Goal: Feedback & Contribution: Contribute content

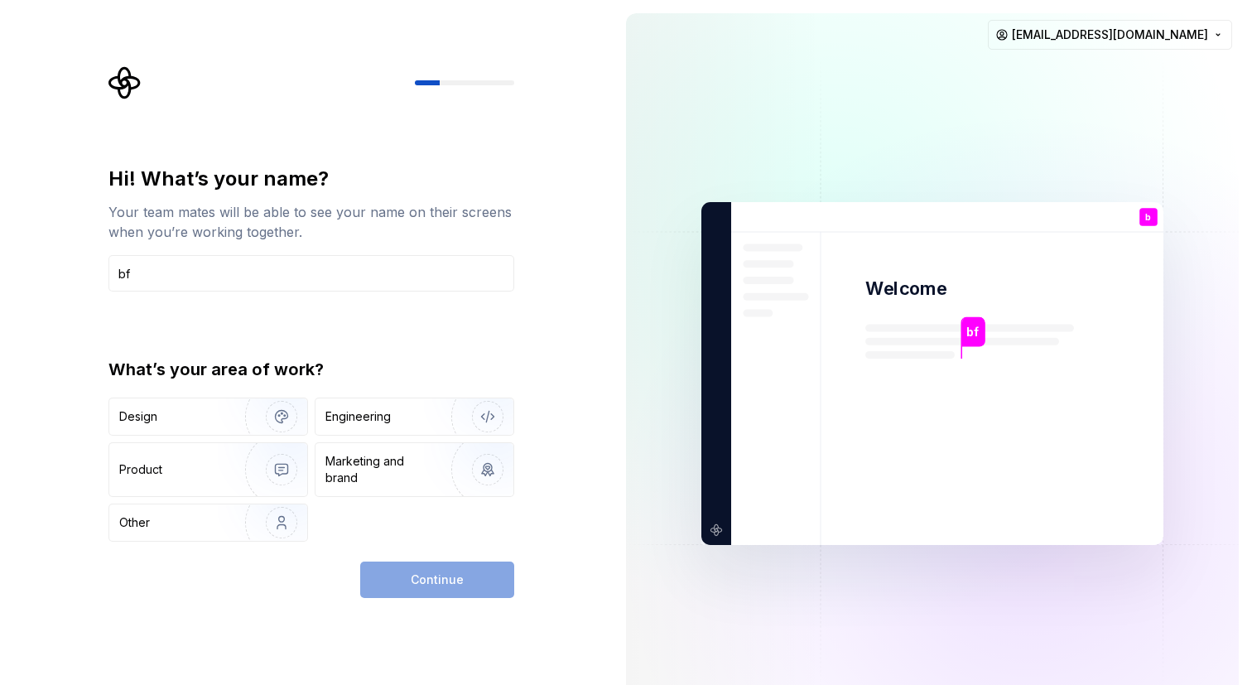
type input "b"
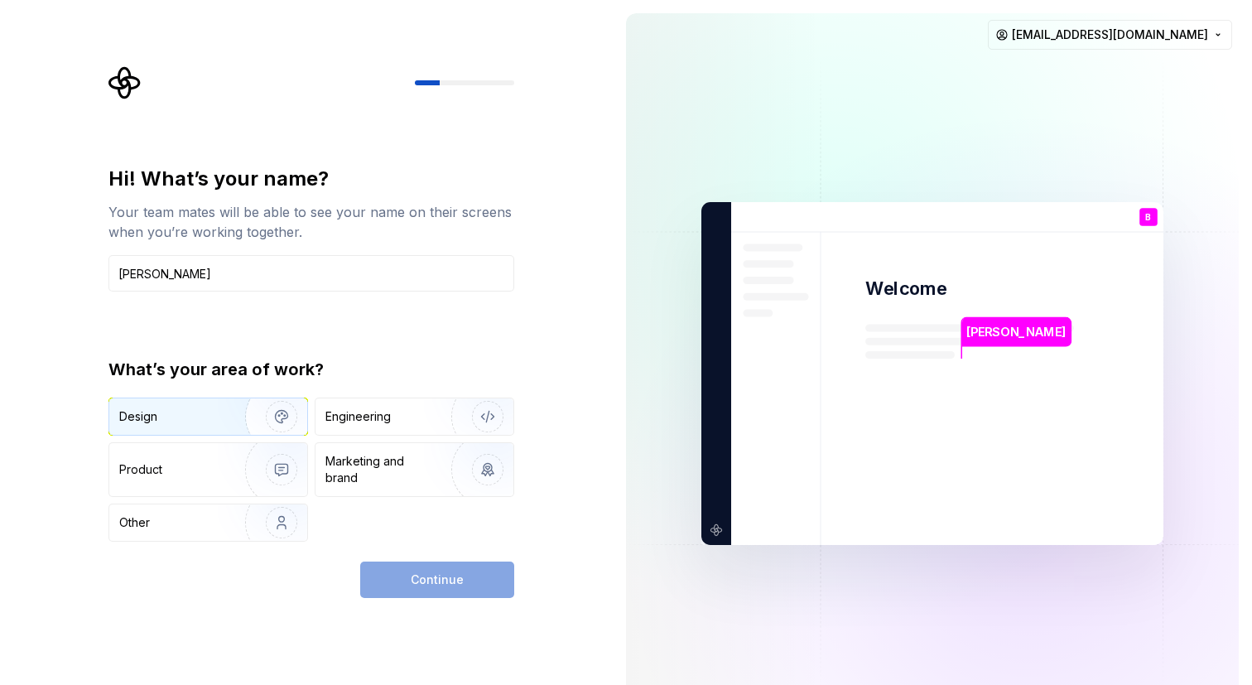
type input "[PERSON_NAME]"
click at [276, 429] on img "button" at bounding box center [271, 416] width 106 height 111
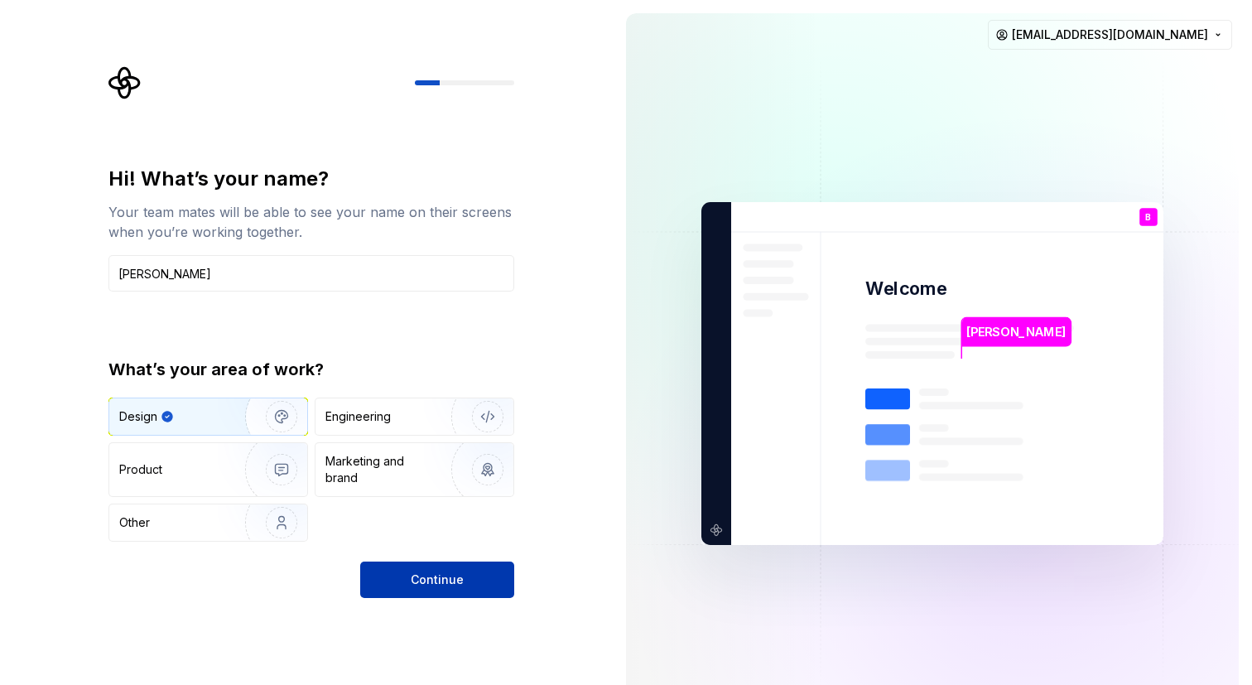
click at [426, 565] on button "Continue" at bounding box center [437, 579] width 154 height 36
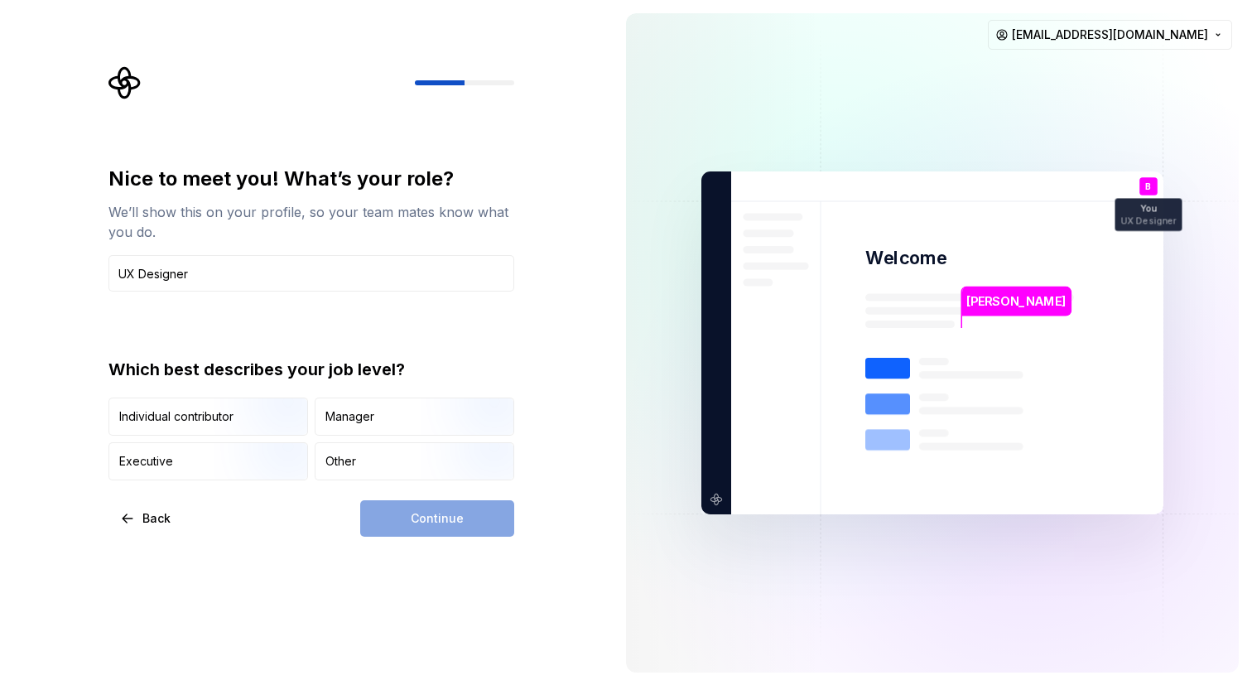
type input "UX Designer"
click at [505, 360] on div "Which best describes your job level?" at bounding box center [311, 369] width 406 height 23
click at [247, 424] on img "button" at bounding box center [267, 437] width 106 height 111
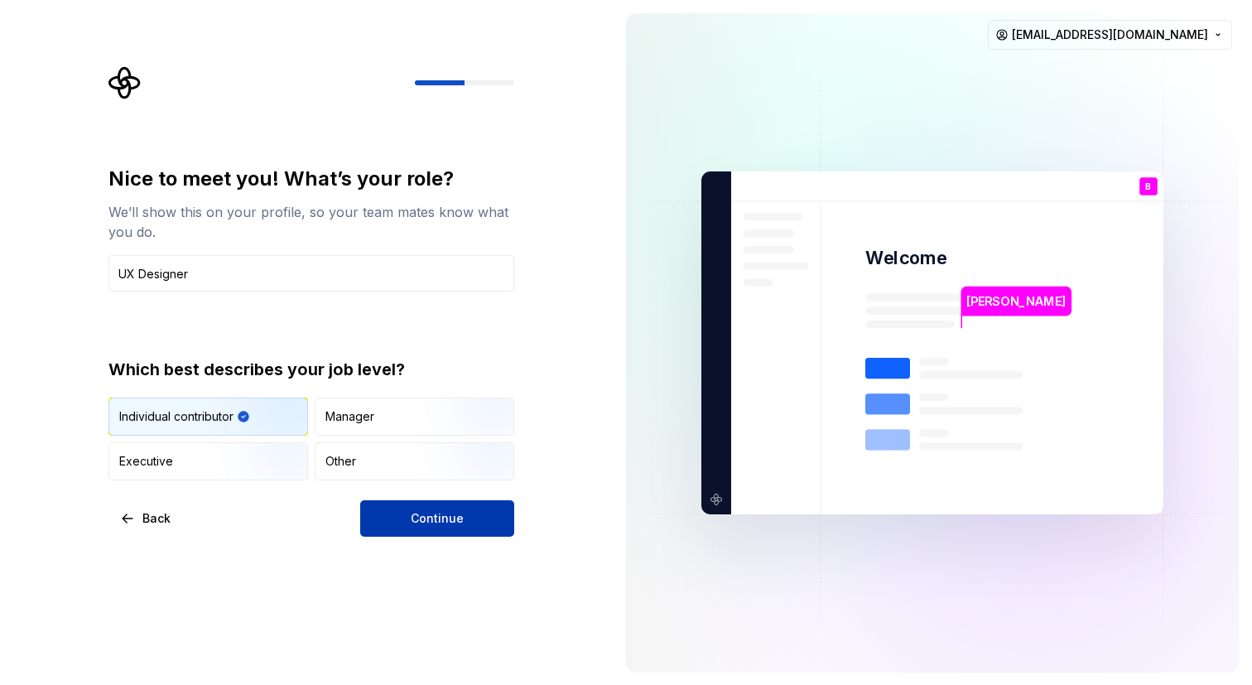
click at [417, 512] on span "Continue" at bounding box center [437, 518] width 53 height 17
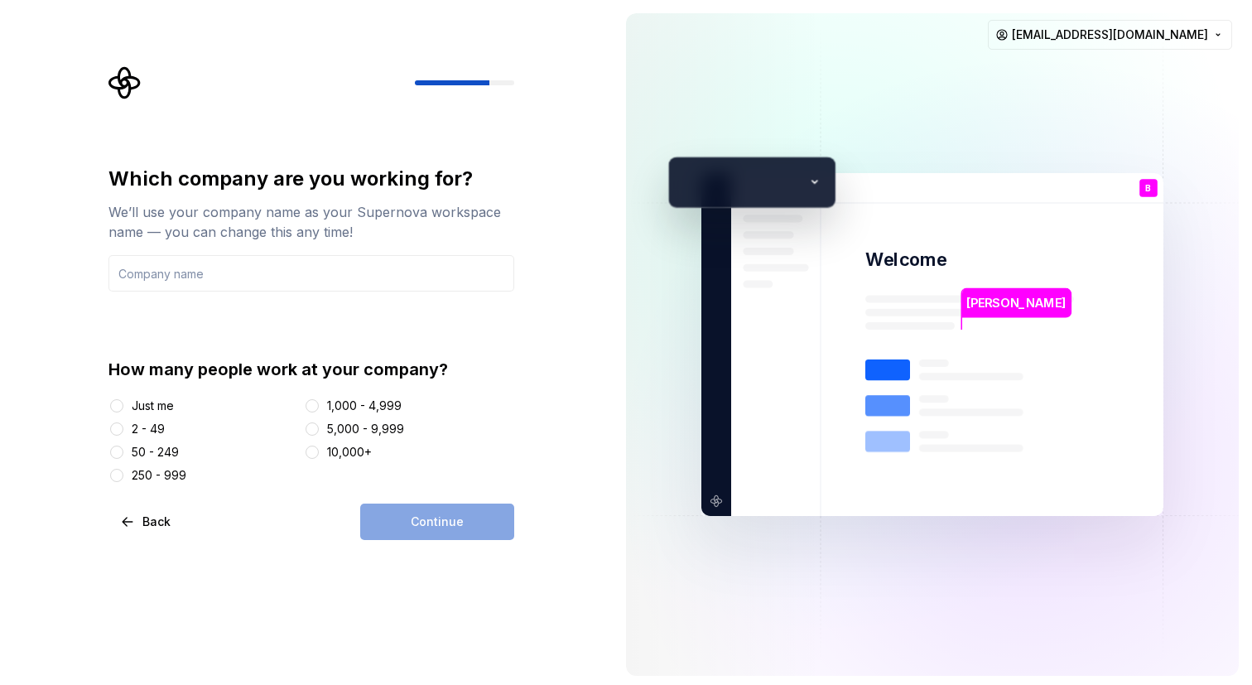
click at [150, 428] on div "2 - 49" at bounding box center [148, 428] width 33 height 17
click at [123, 428] on button "2 - 49" at bounding box center [116, 428] width 13 height 13
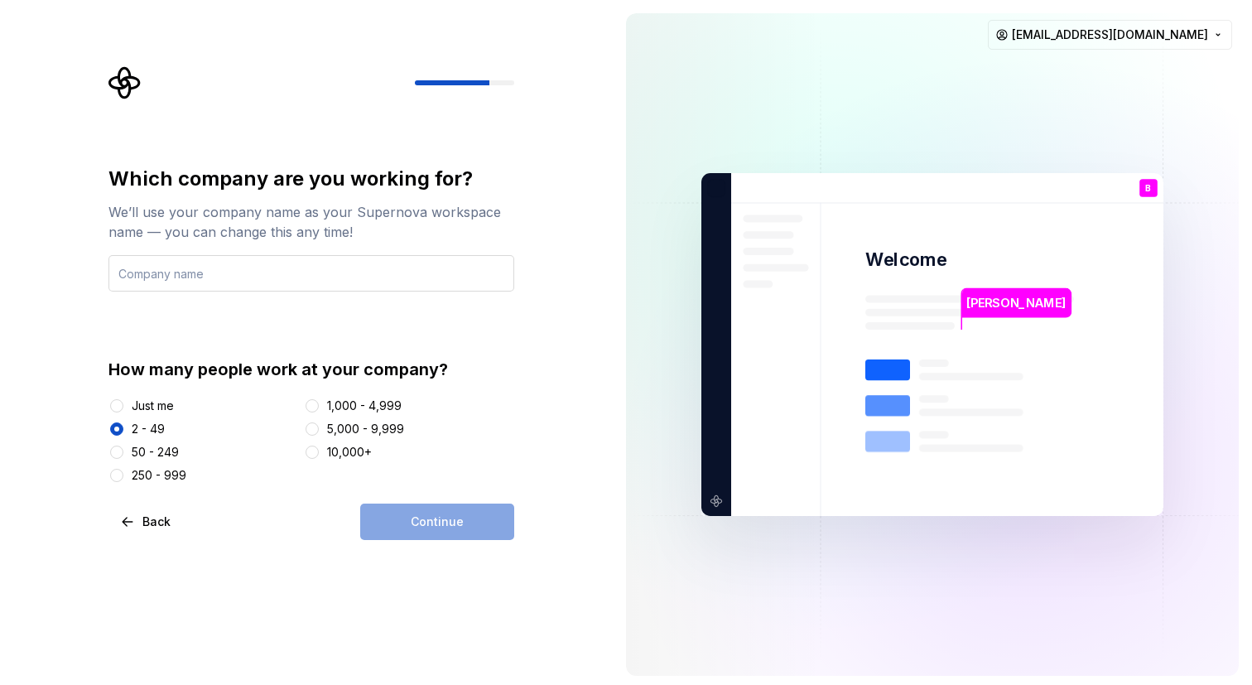
click at [231, 286] on input "text" at bounding box center [311, 273] width 406 height 36
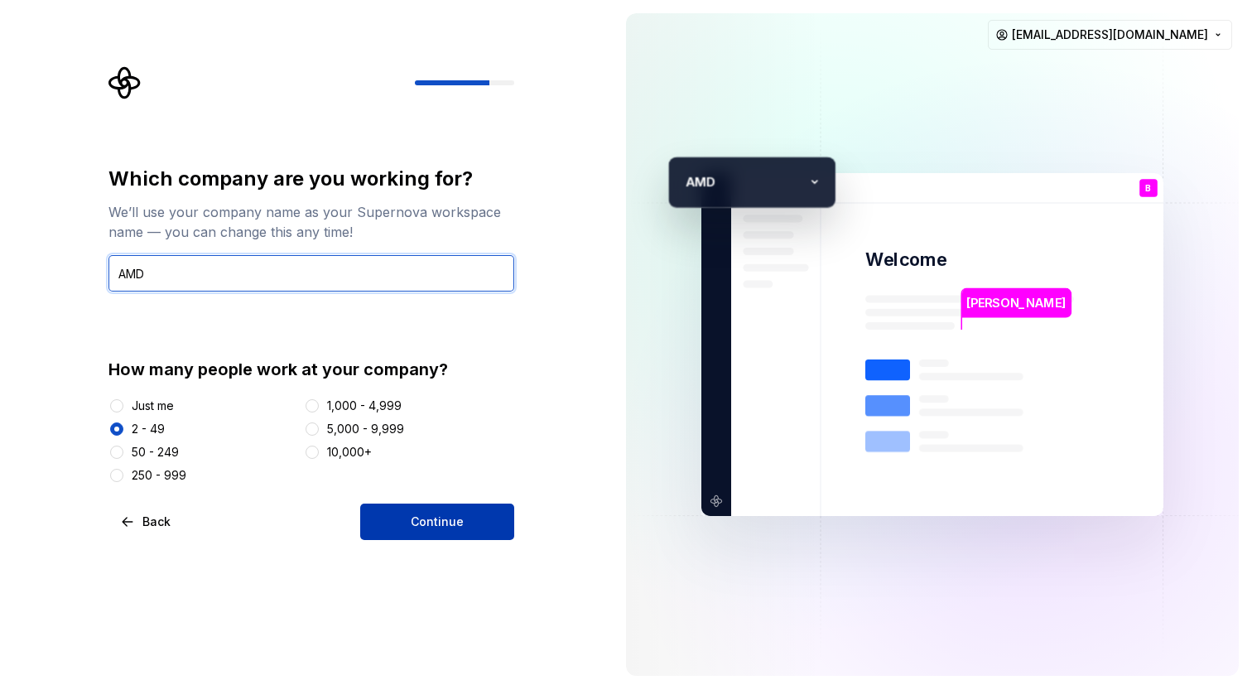
type input "AMD"
click at [411, 531] on button "Continue" at bounding box center [437, 521] width 154 height 36
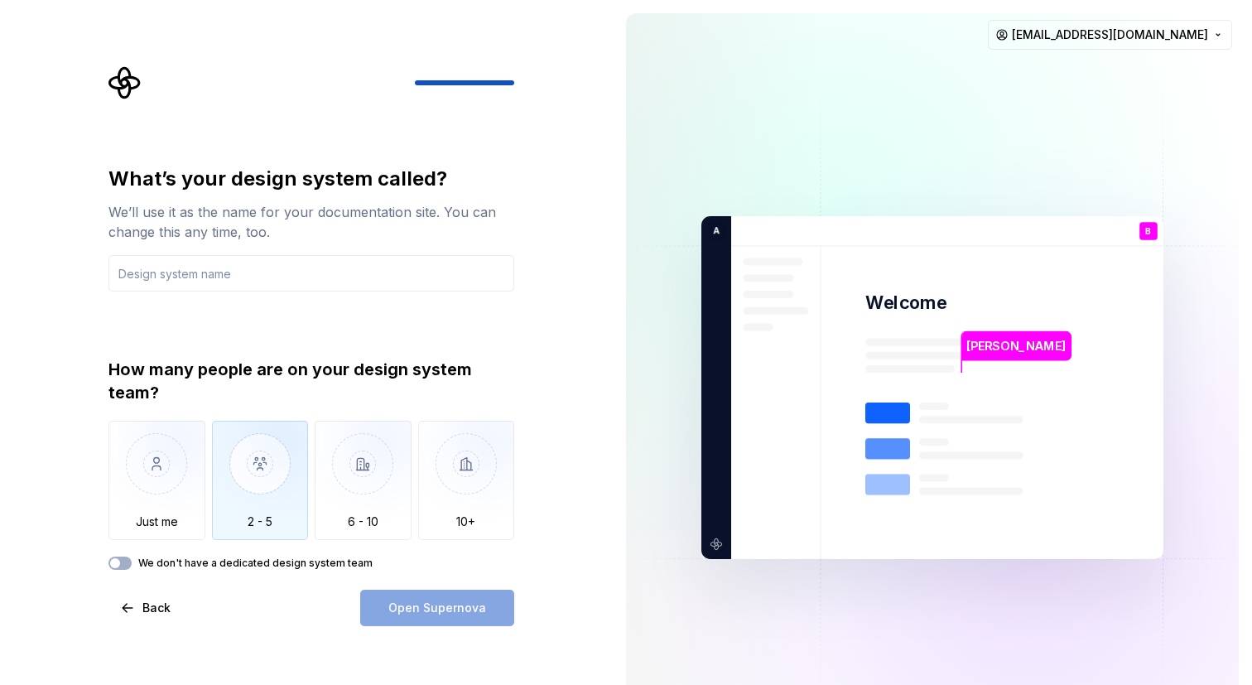
click at [295, 478] on img "button" at bounding box center [260, 475] width 97 height 111
click at [410, 611] on div "Open Supernova" at bounding box center [437, 607] width 154 height 36
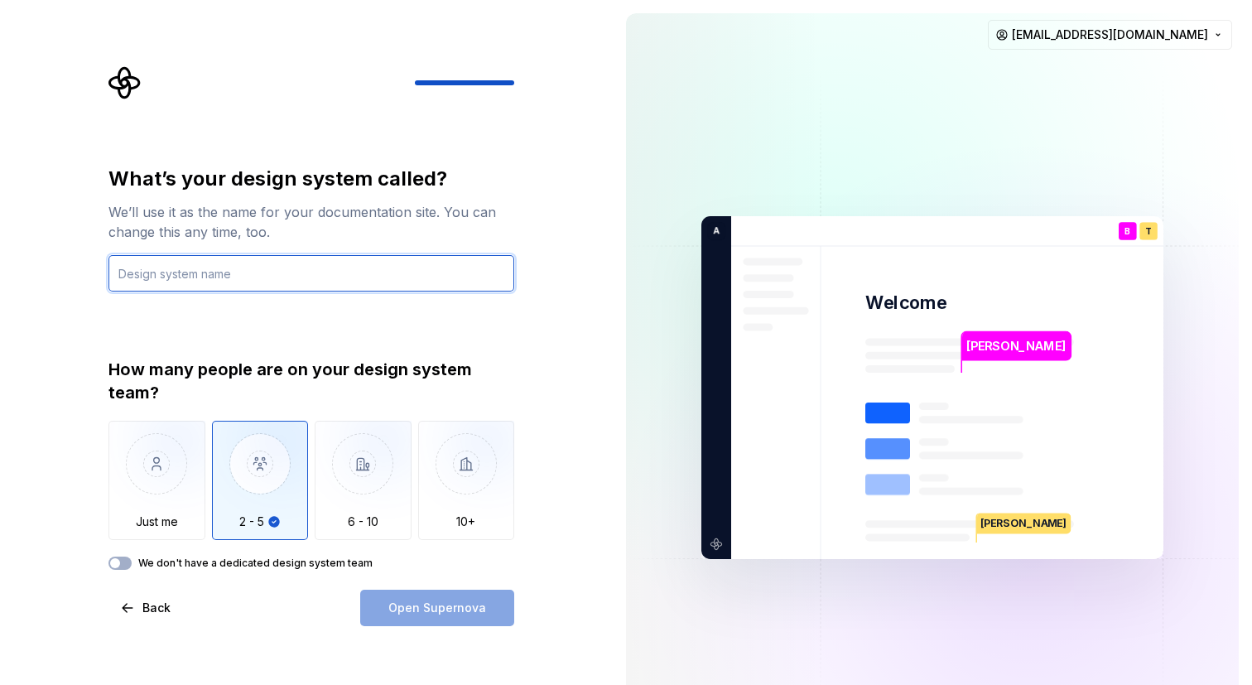
click at [318, 263] on input "text" at bounding box center [311, 273] width 406 height 36
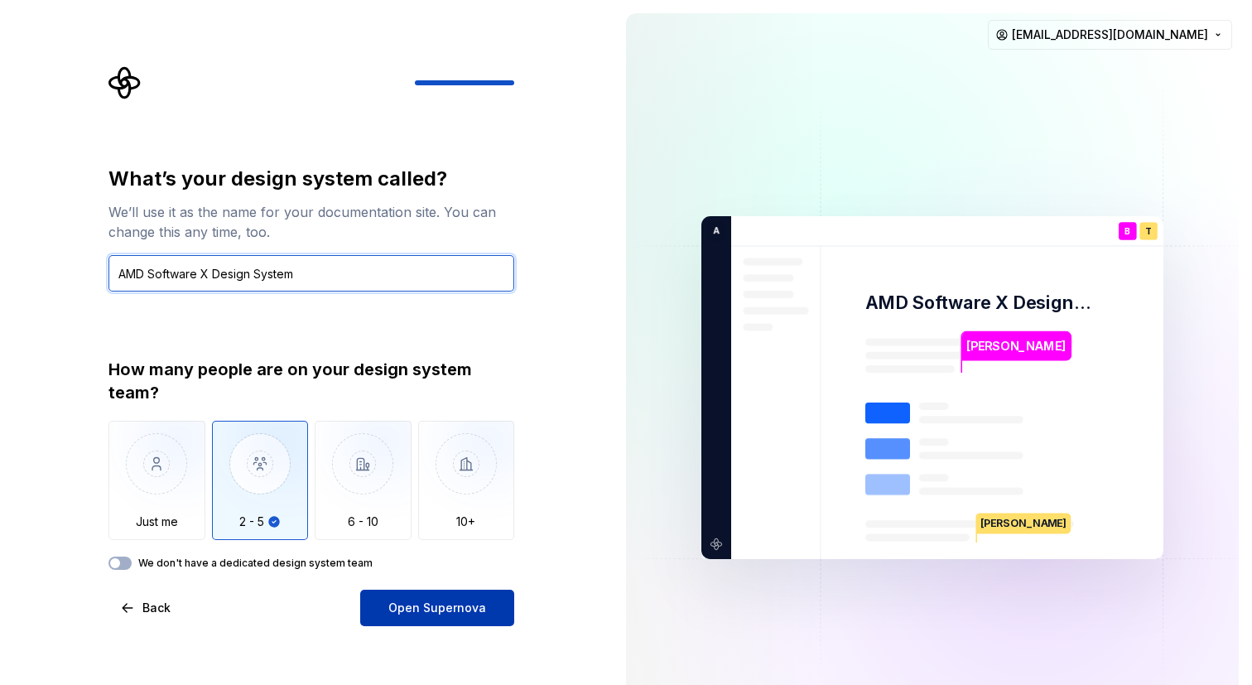
type input "AMD Software X Design System"
click at [454, 602] on span "Open Supernova" at bounding box center [437, 607] width 98 height 17
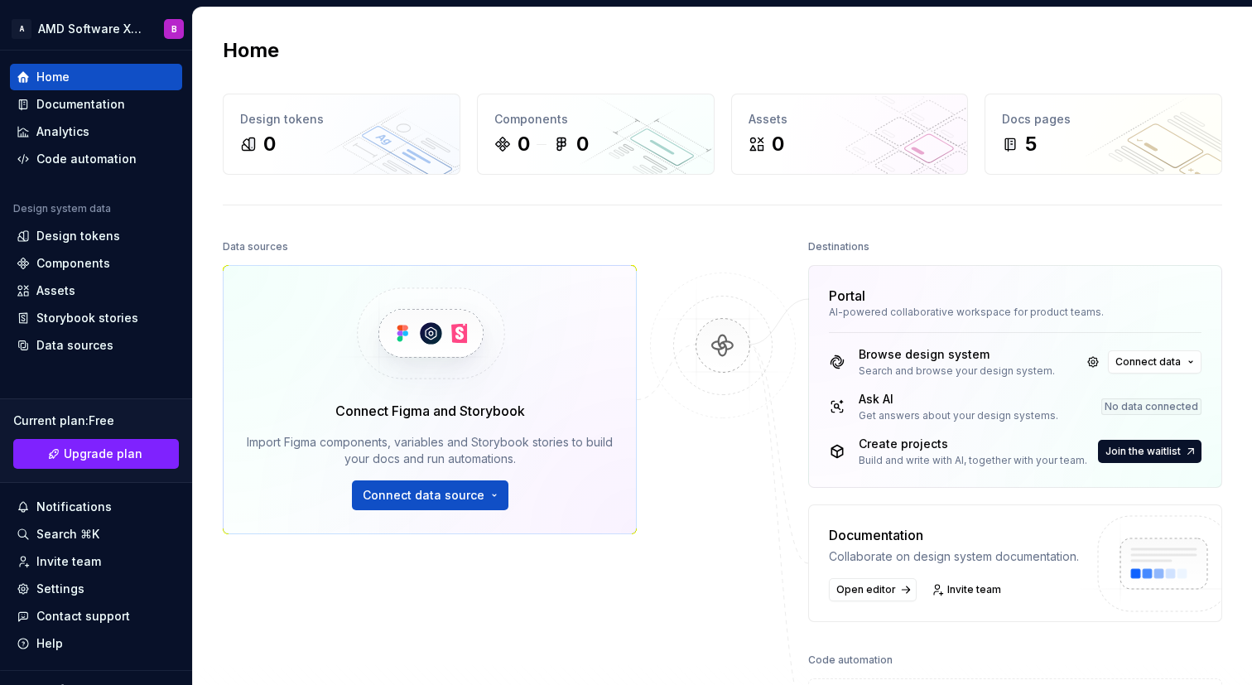
click at [1154, 409] on div "No data connected" at bounding box center [1151, 406] width 100 height 17
click at [1142, 363] on span "Connect data" at bounding box center [1147, 361] width 65 height 13
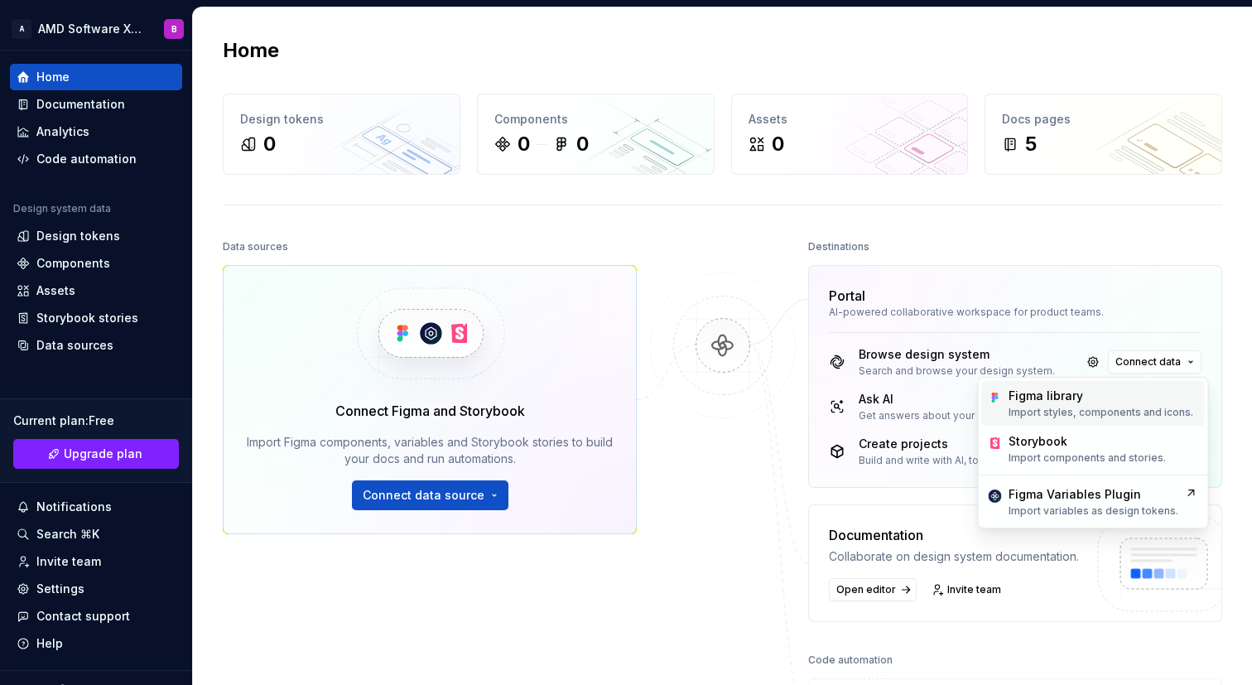
click at [1086, 407] on p "Import styles, components and icons." at bounding box center [1100, 412] width 185 height 13
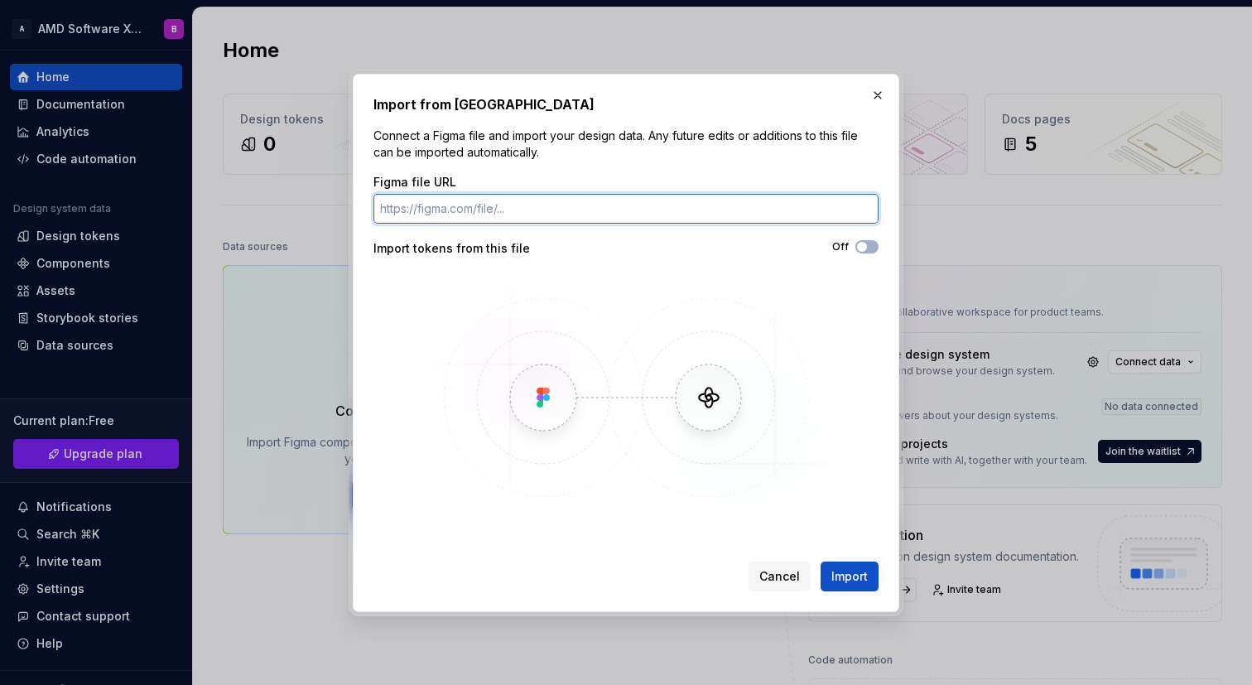
paste input "[URL][DOMAIN_NAME]"
type input "[URL][DOMAIN_NAME]"
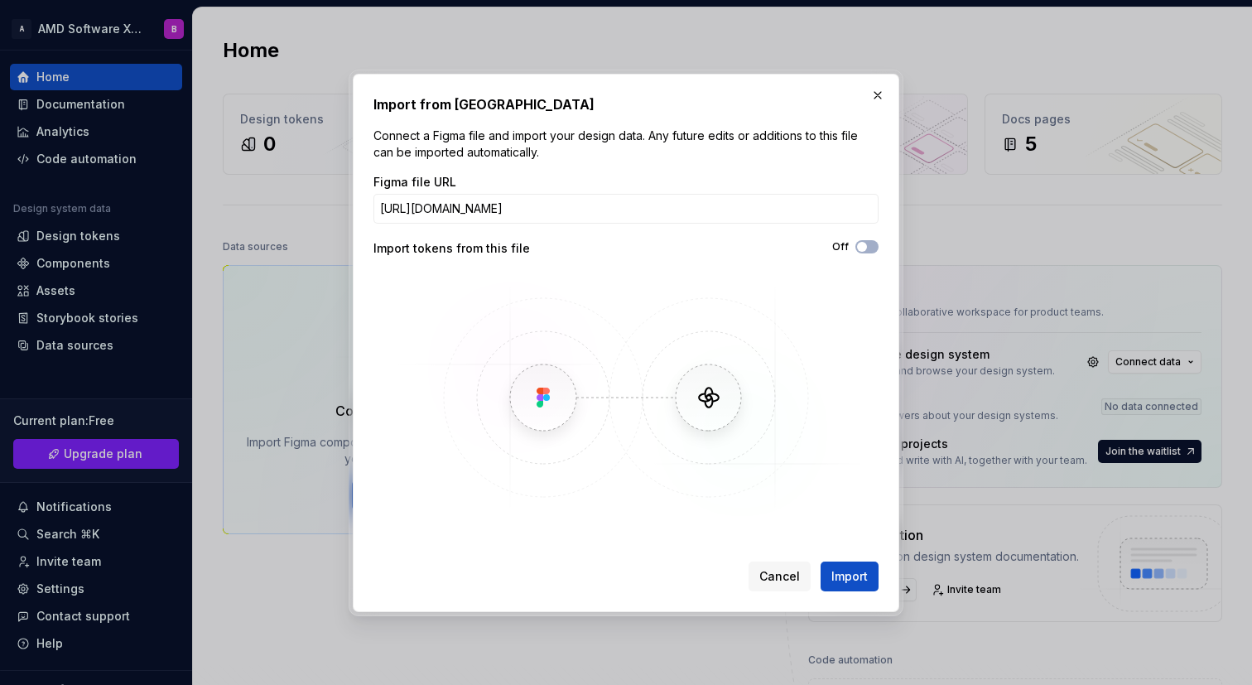
click at [750, 255] on div "Off" at bounding box center [752, 248] width 252 height 17
click at [839, 573] on span "Import" at bounding box center [849, 576] width 36 height 17
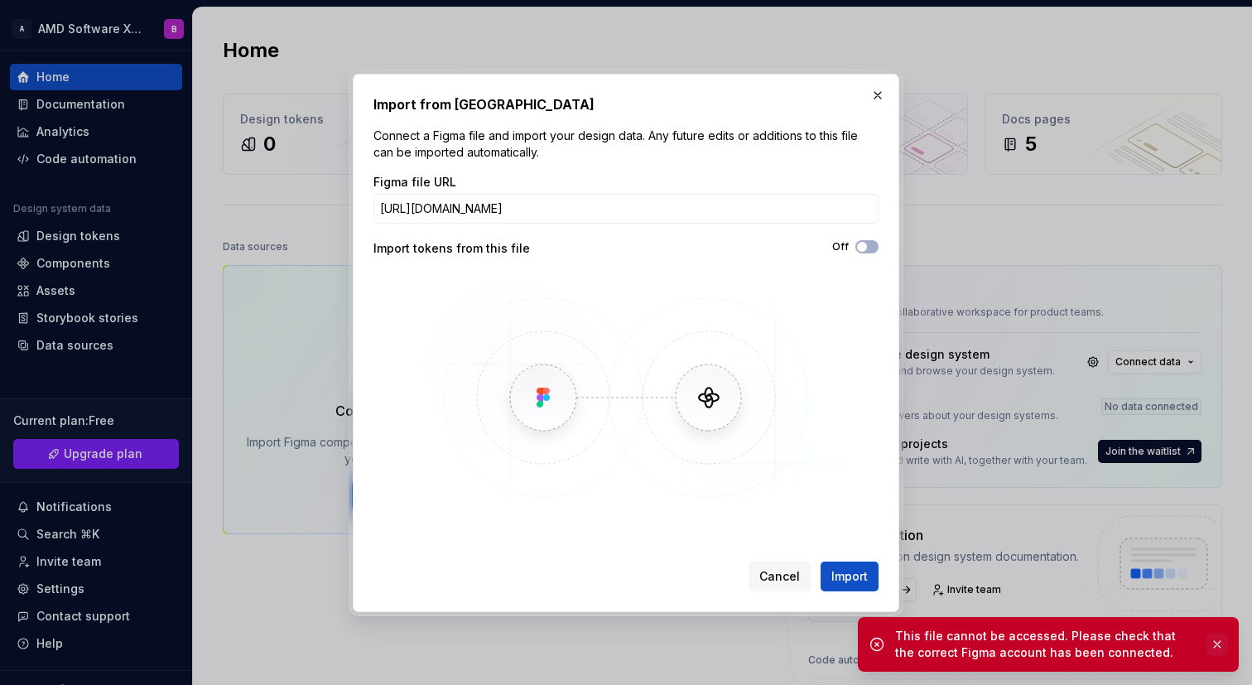
click at [1220, 638] on button "button" at bounding box center [1217, 643] width 22 height 23
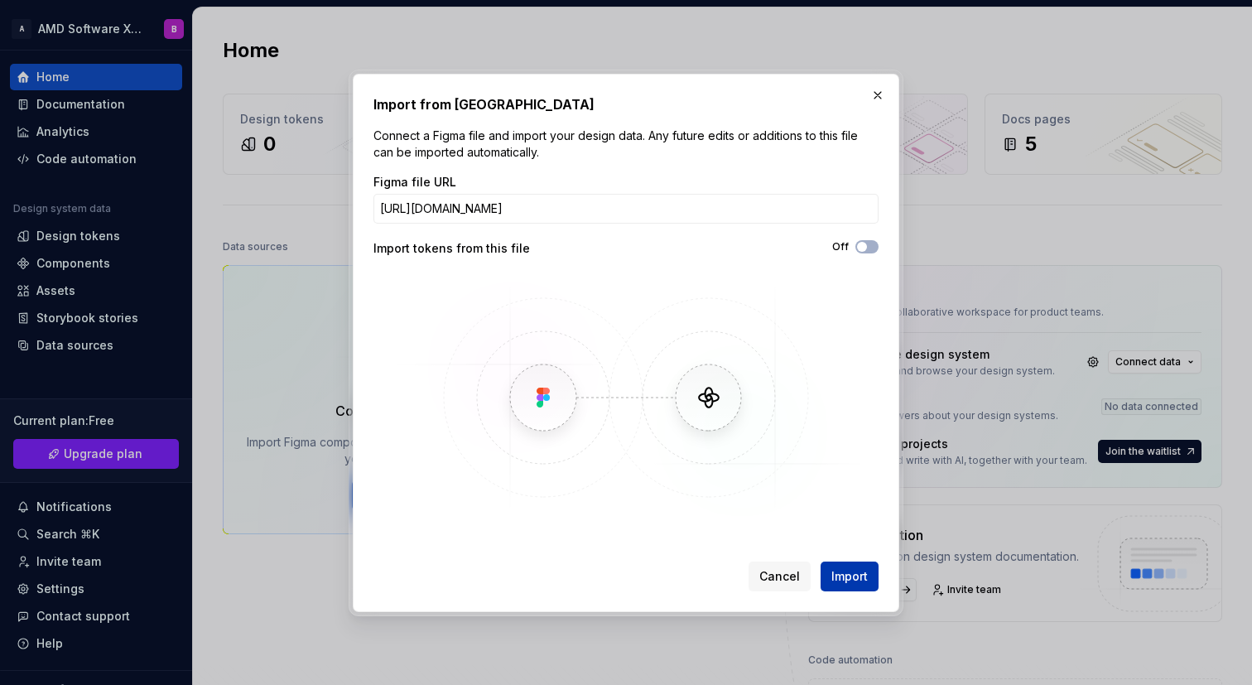
click at [838, 574] on span "Import" at bounding box center [849, 576] width 36 height 17
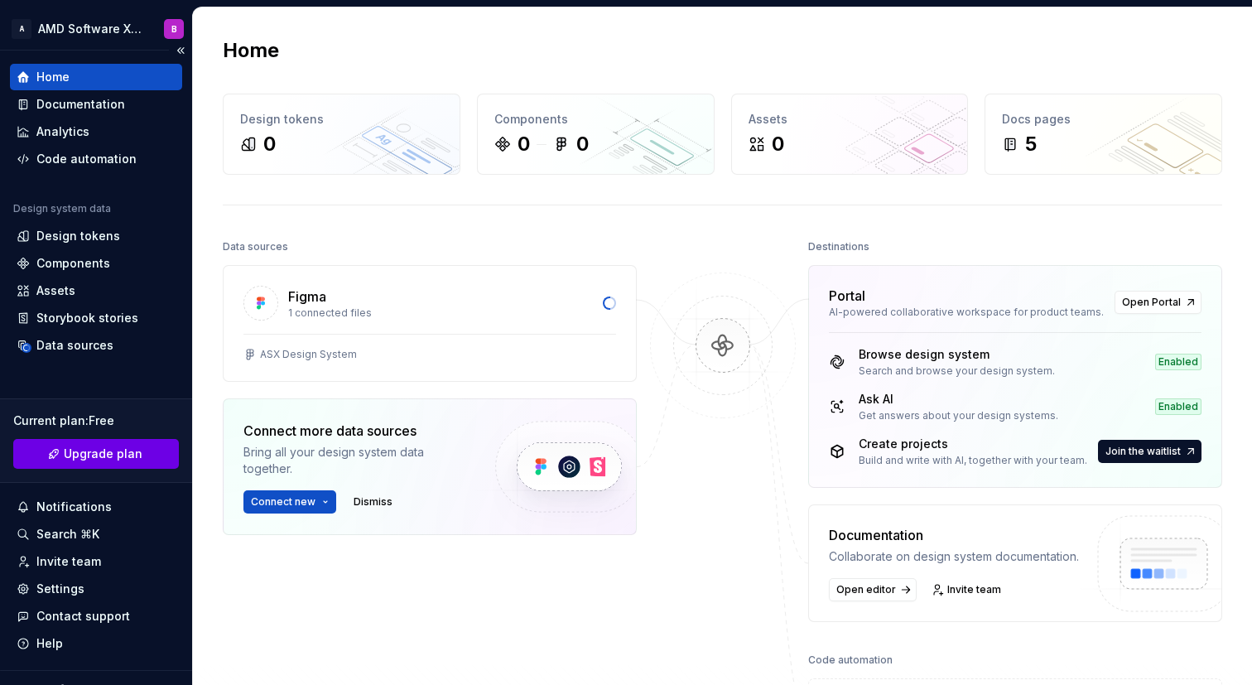
click at [117, 454] on span "Upgrade plan" at bounding box center [103, 453] width 79 height 17
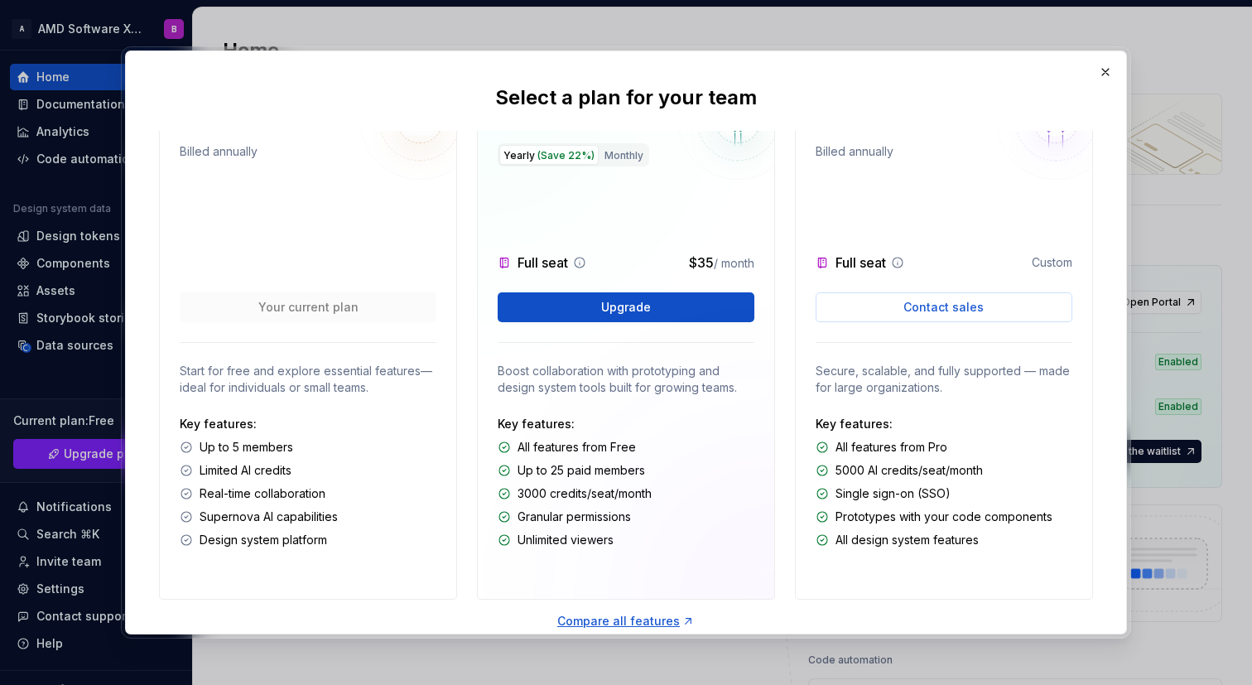
scroll to position [50, 0]
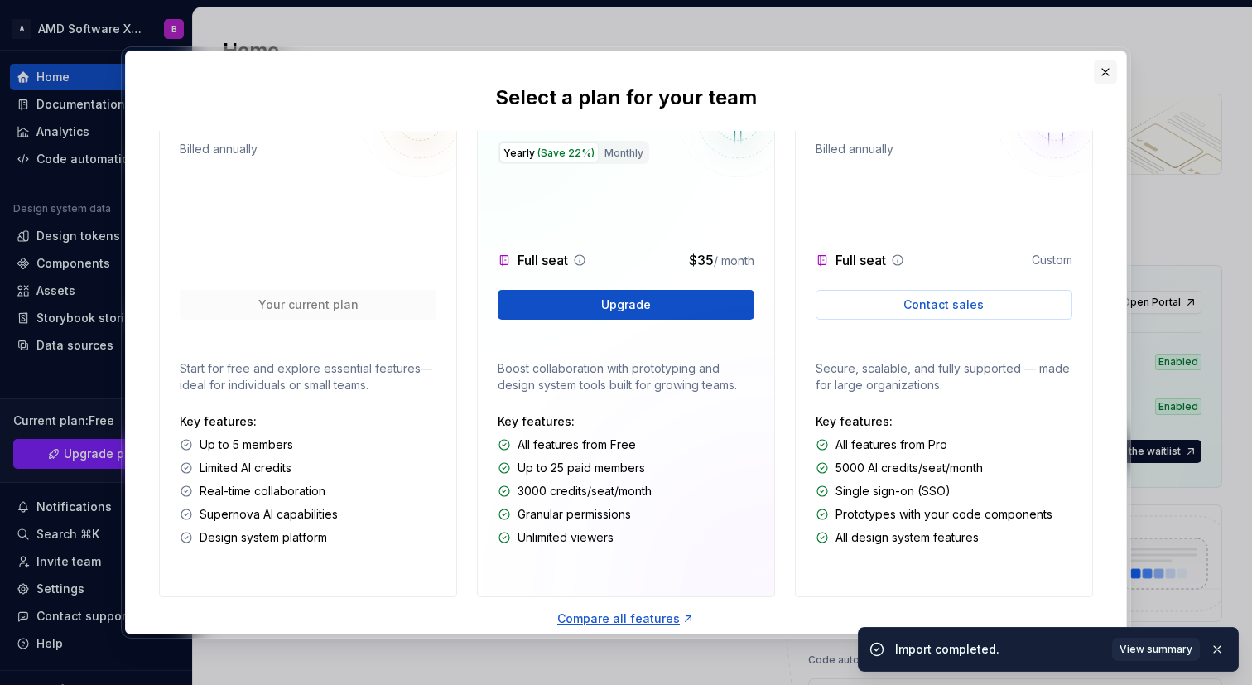
click at [1101, 72] on button "button" at bounding box center [1104, 71] width 23 height 23
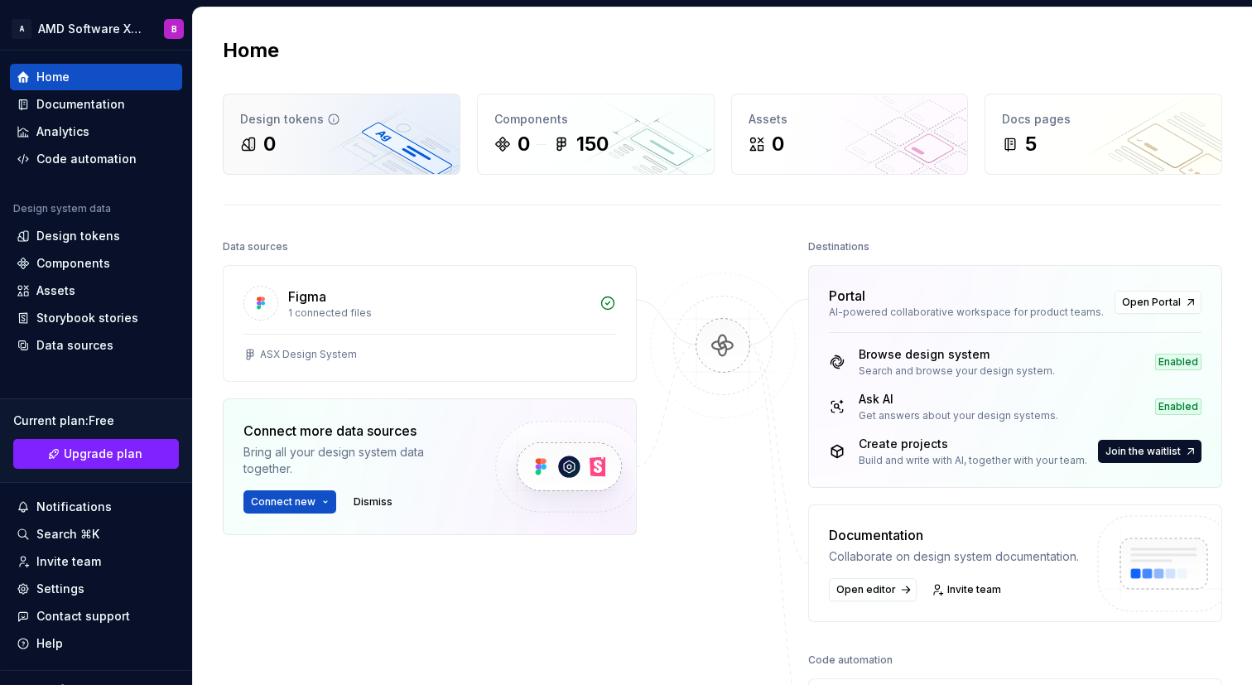
click at [337, 152] on div "0" at bounding box center [341, 144] width 203 height 26
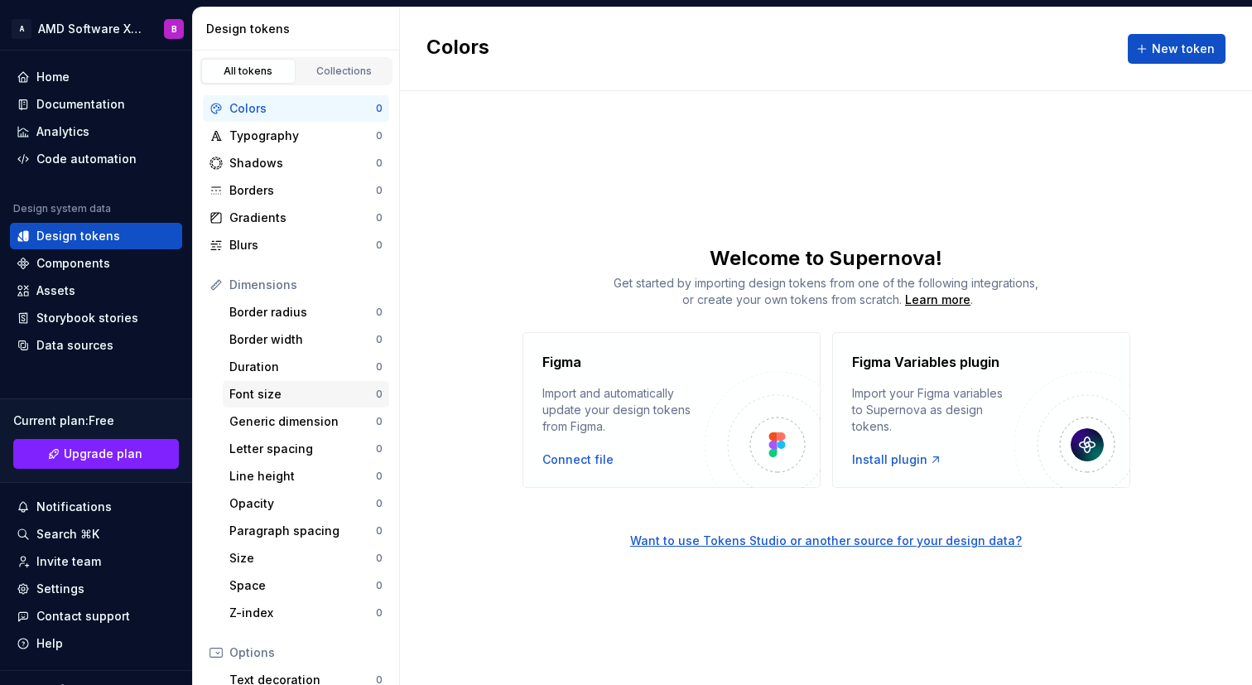
click at [310, 398] on div "Font size" at bounding box center [302, 394] width 147 height 17
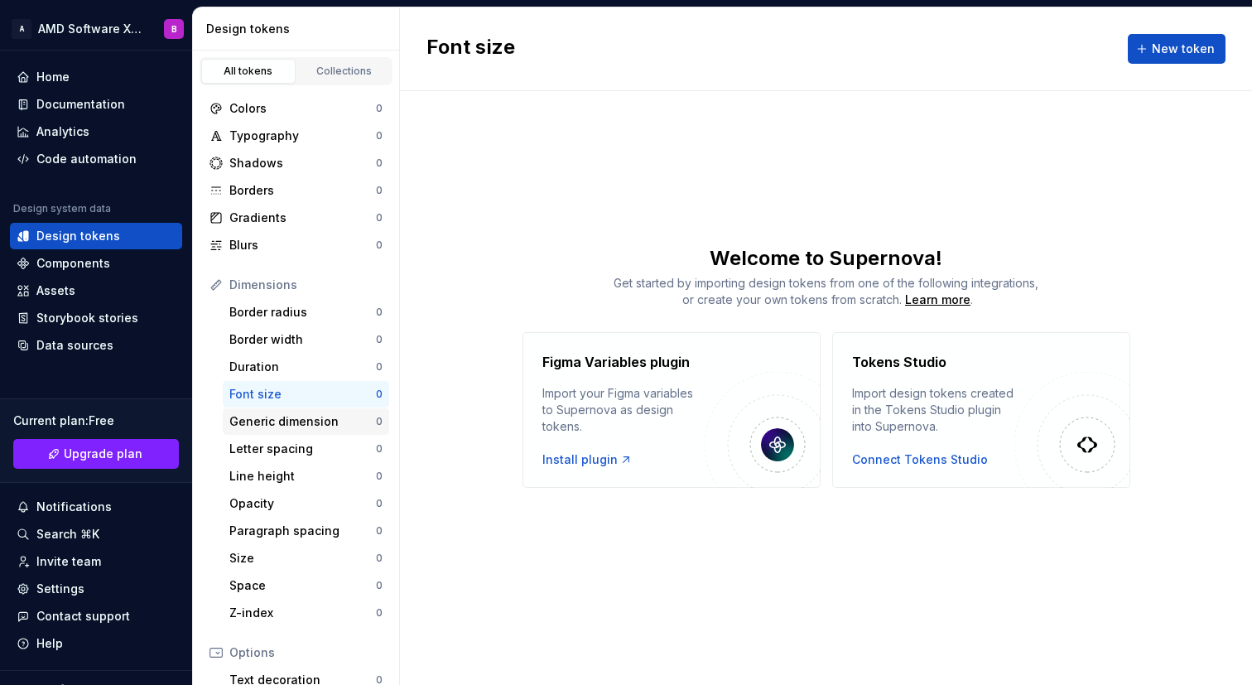
click at [309, 426] on div "Generic dimension" at bounding box center [302, 421] width 147 height 17
click at [331, 75] on div "Collections" at bounding box center [344, 71] width 83 height 13
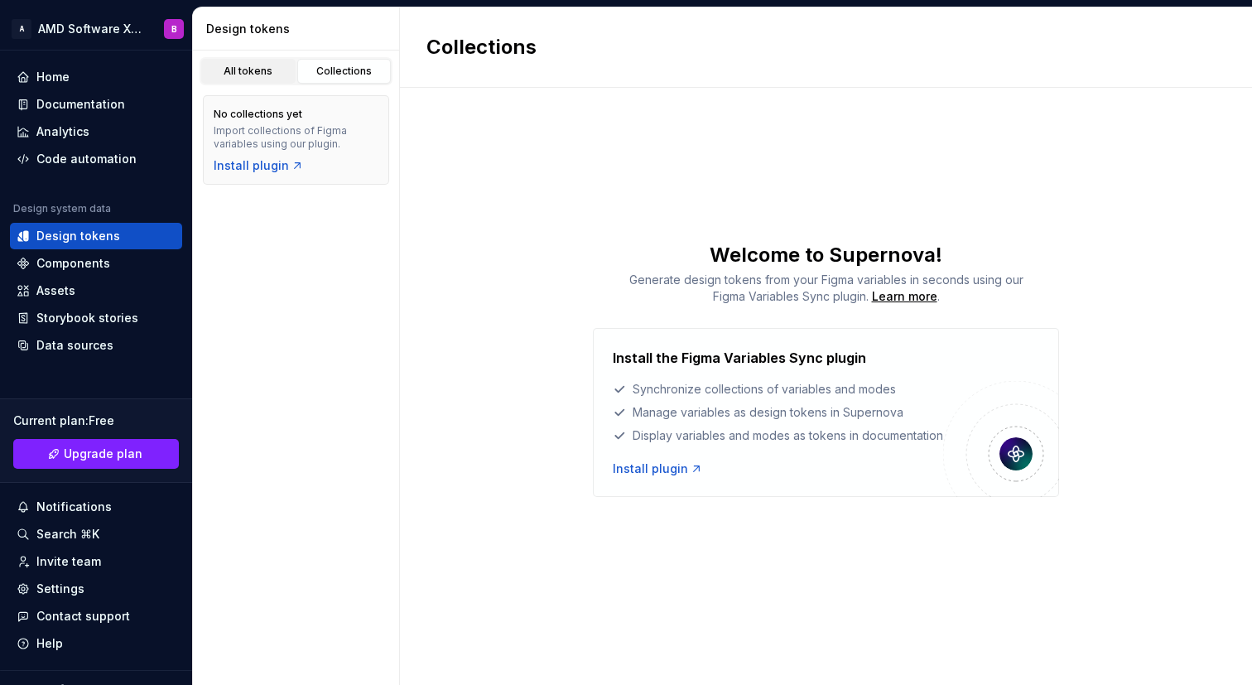
click at [272, 83] on link "All tokens" at bounding box center [248, 71] width 94 height 25
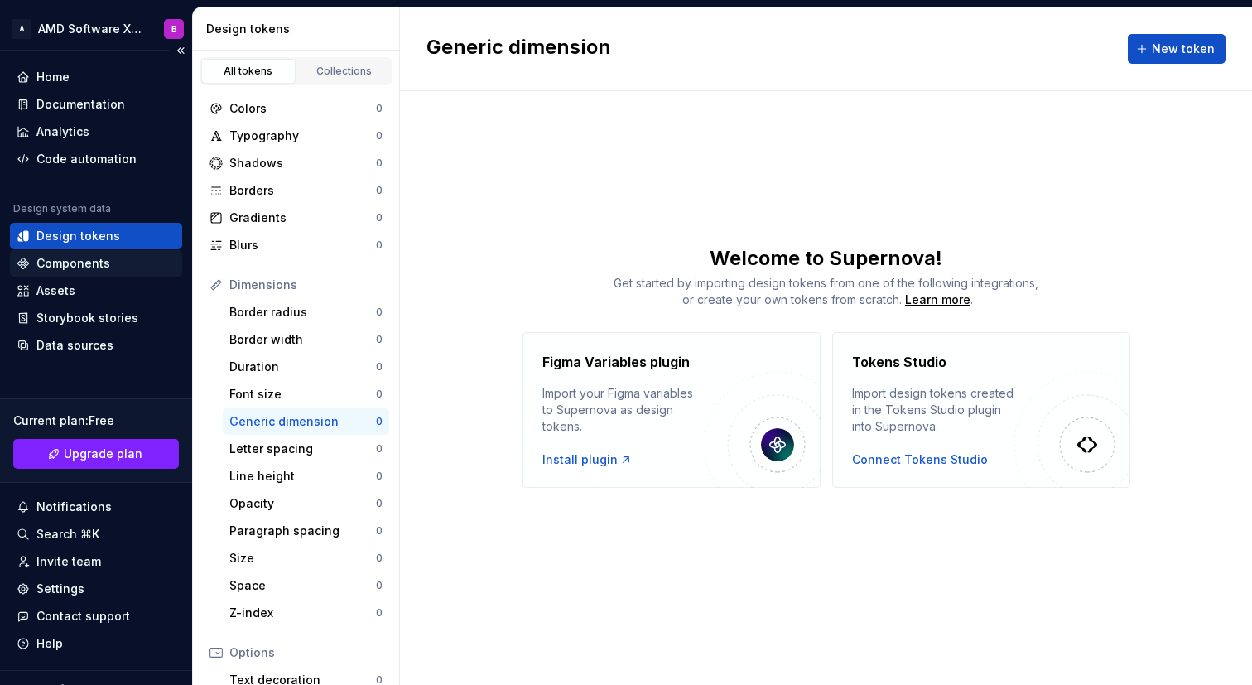
click at [108, 266] on div "Components" at bounding box center [96, 263] width 159 height 17
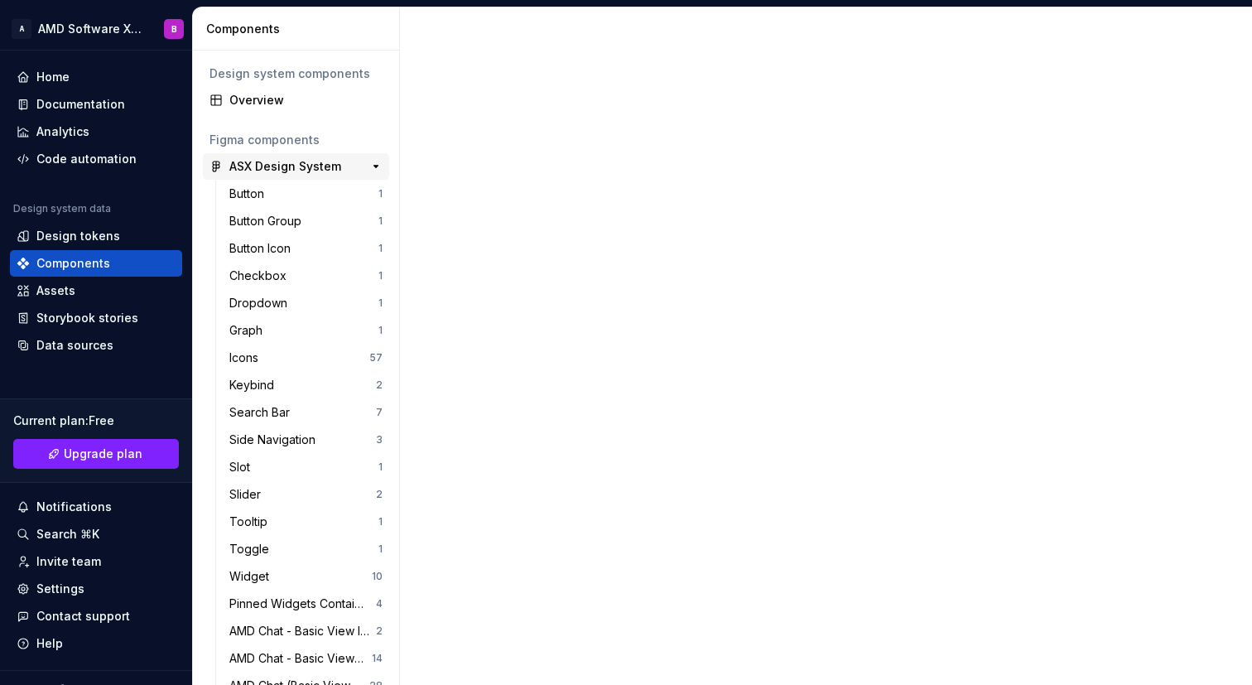
click at [329, 161] on div "ASX Design System" at bounding box center [285, 166] width 112 height 17
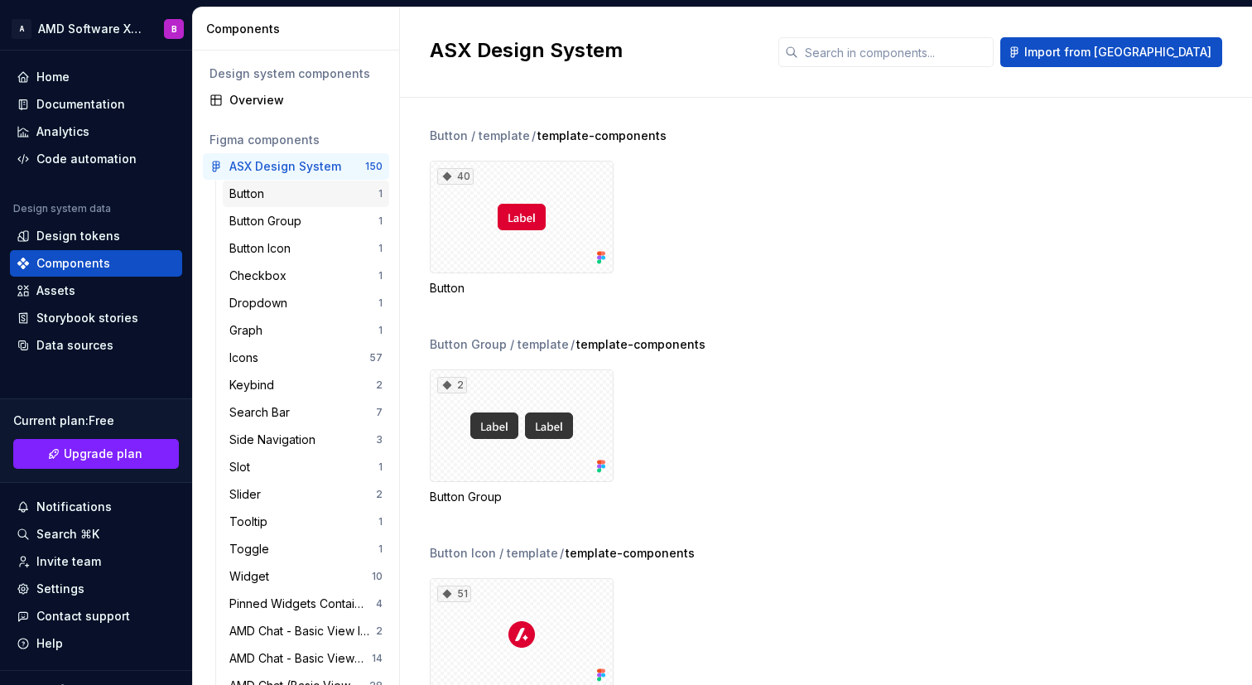
click at [318, 195] on div "Button" at bounding box center [303, 193] width 149 height 17
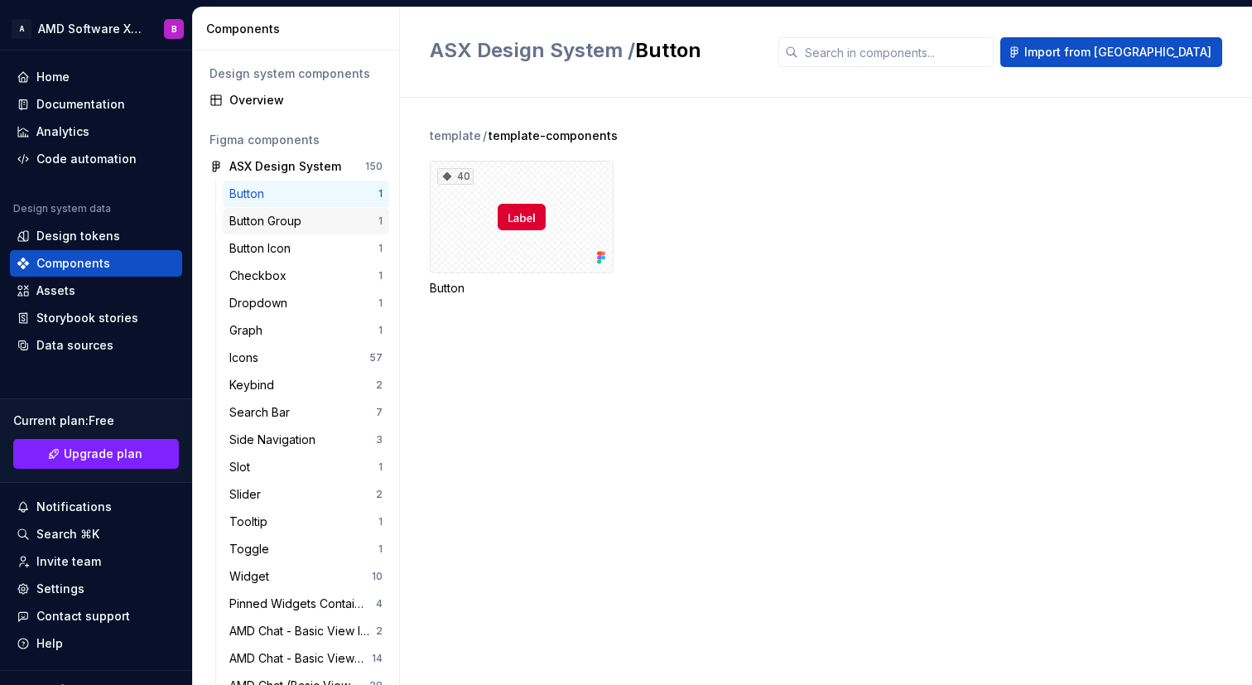
click at [288, 226] on div "Button Group" at bounding box center [268, 221] width 79 height 17
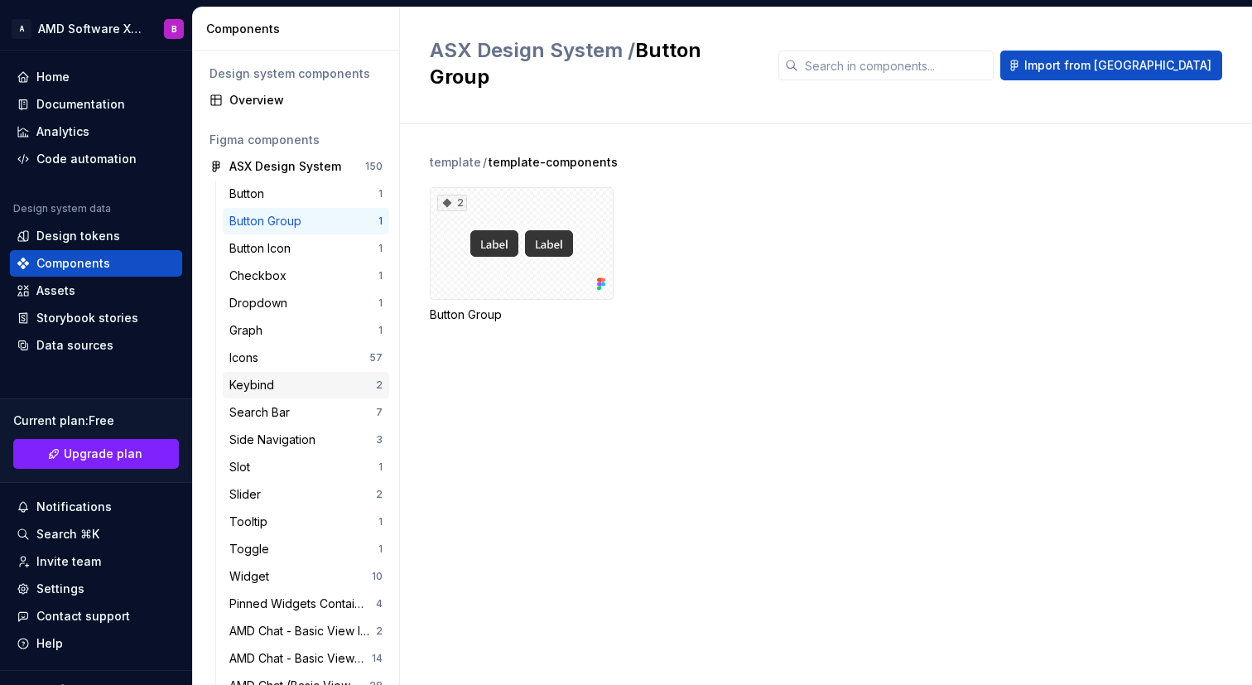
click at [305, 374] on div "Keybind 2" at bounding box center [306, 385] width 166 height 26
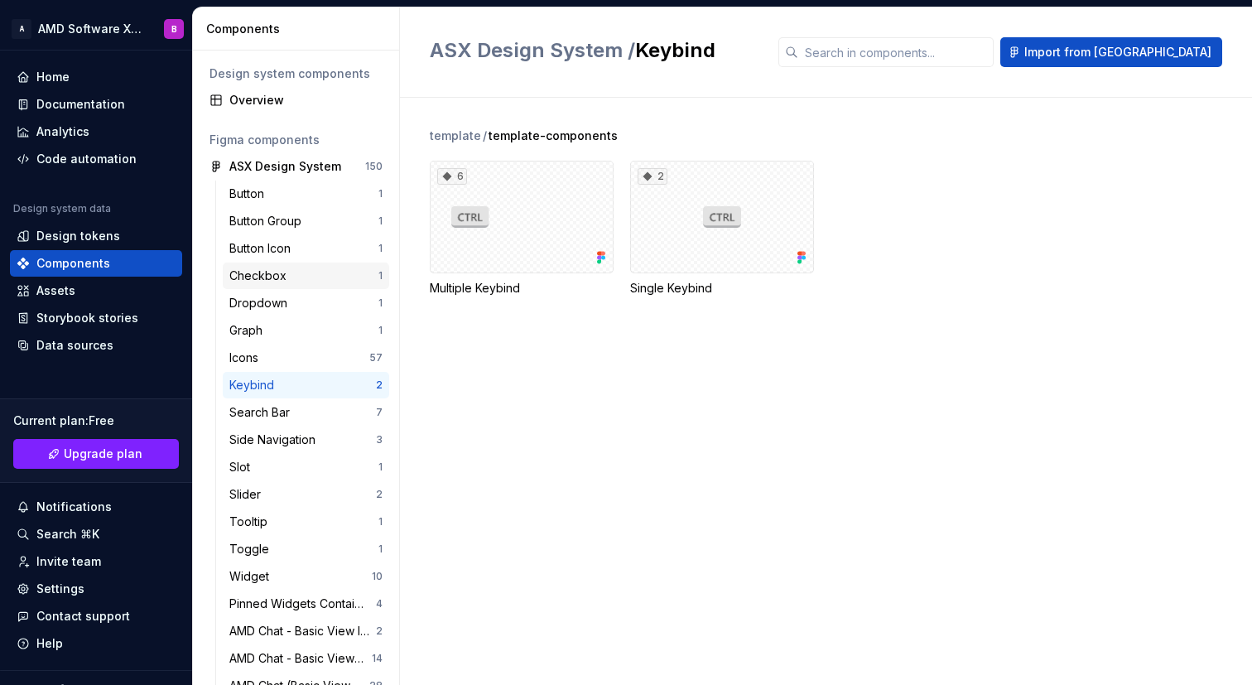
click at [309, 263] on div "Checkbox 1" at bounding box center [306, 275] width 166 height 26
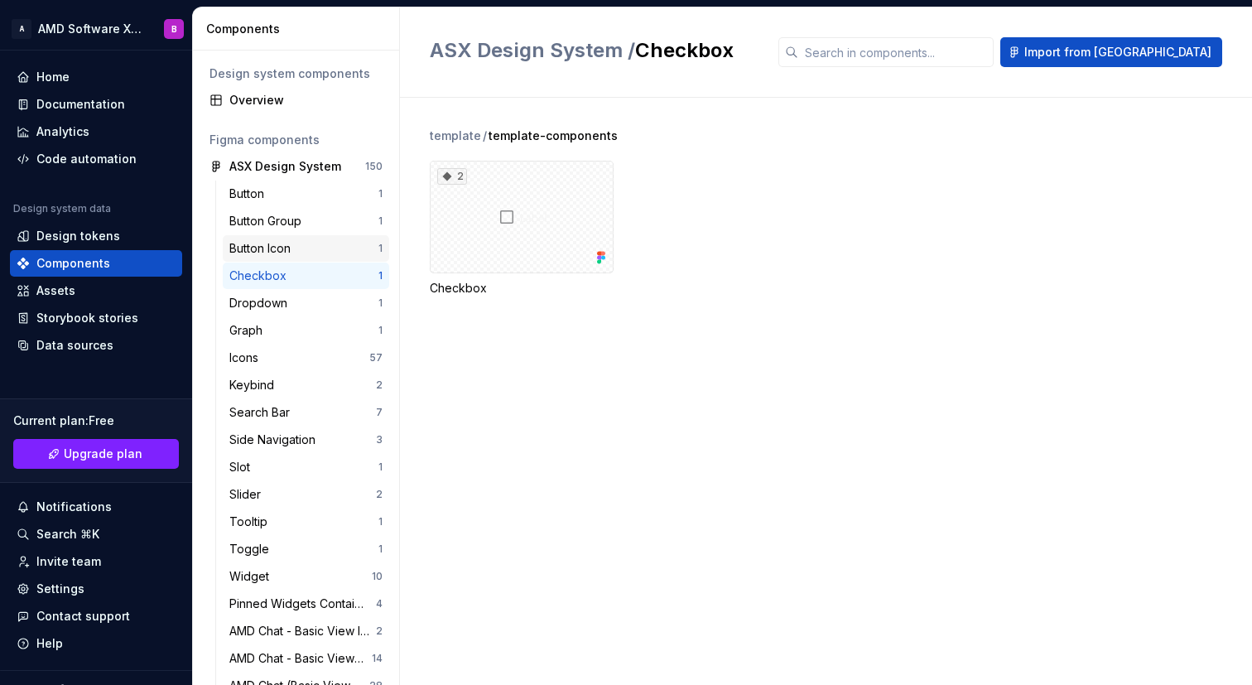
click at [302, 254] on div "Button Icon" at bounding box center [303, 248] width 149 height 17
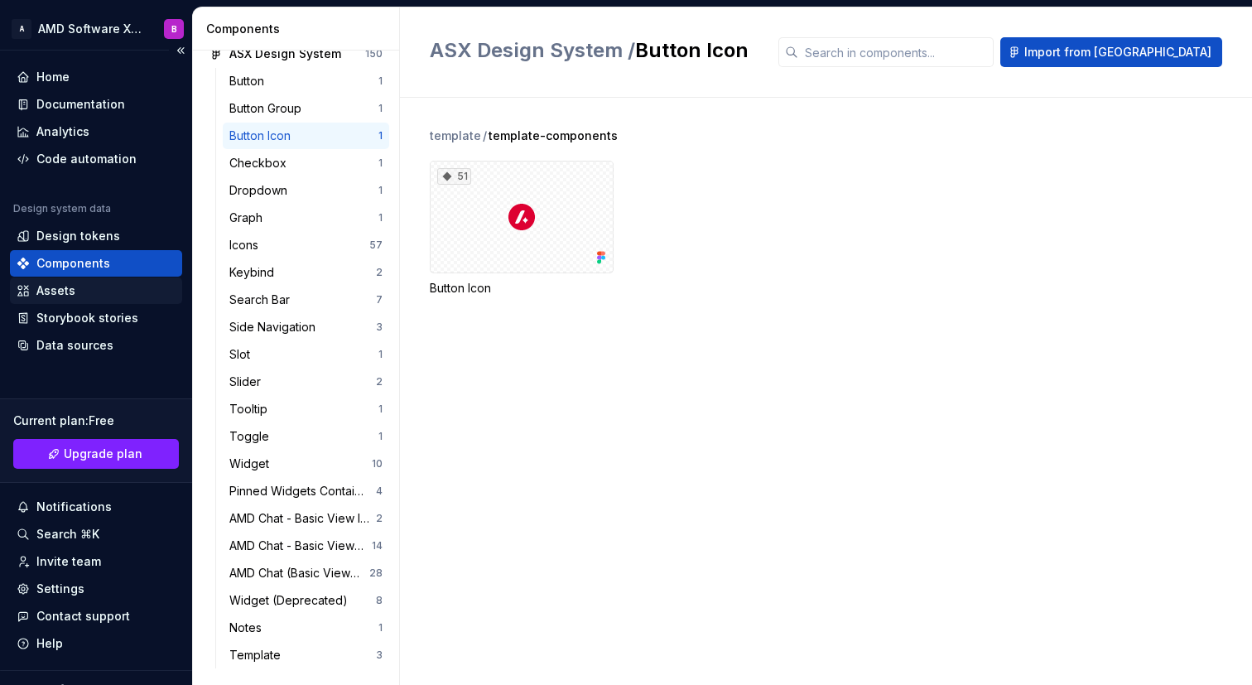
click at [118, 293] on div "Assets" at bounding box center [96, 290] width 159 height 17
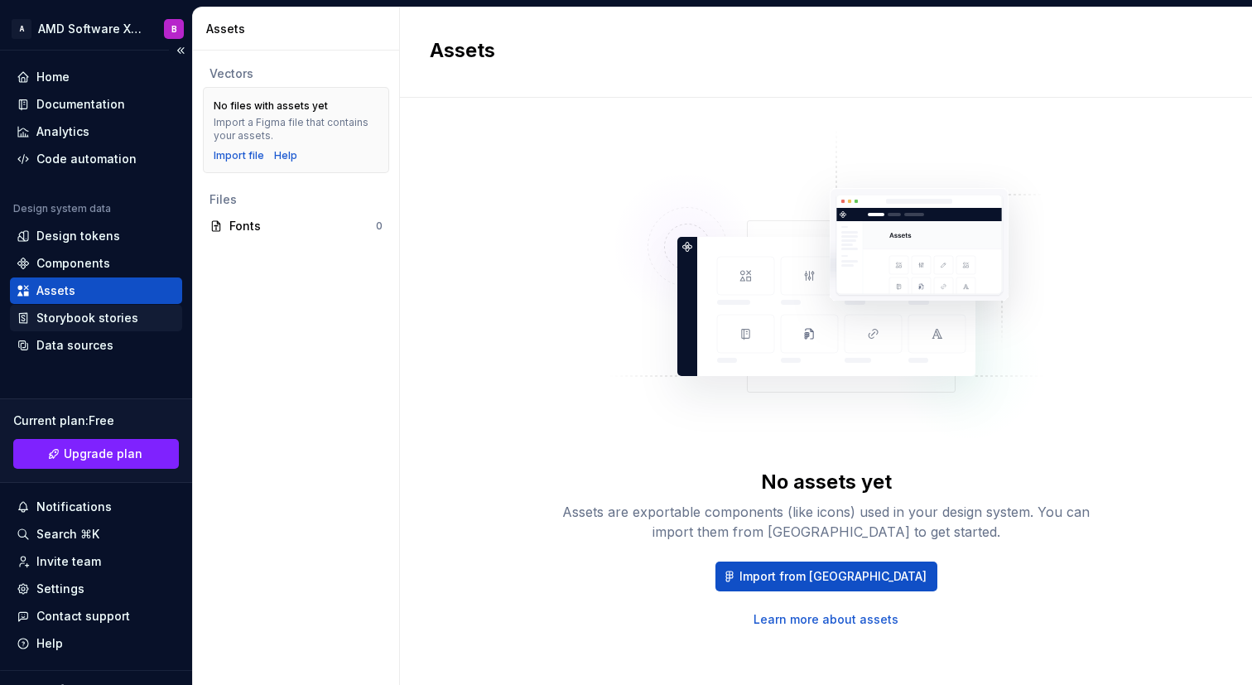
click at [106, 322] on div "Storybook stories" at bounding box center [87, 318] width 102 height 17
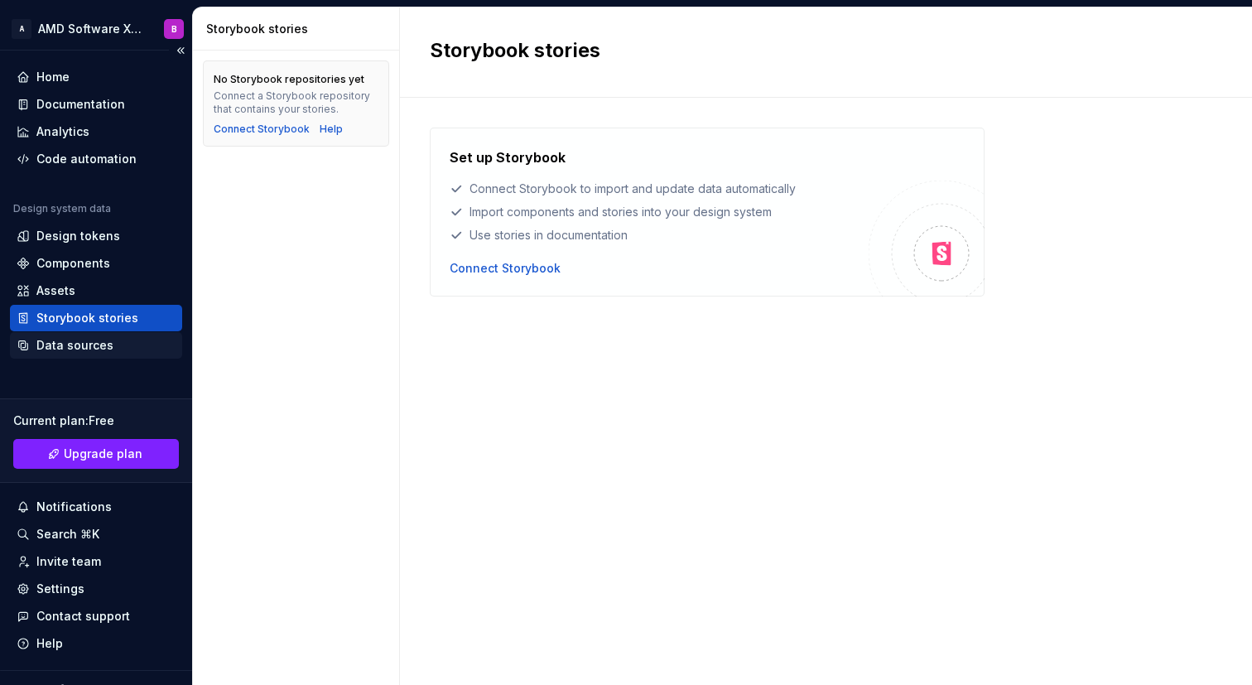
click at [106, 344] on div "Data sources" at bounding box center [74, 345] width 77 height 17
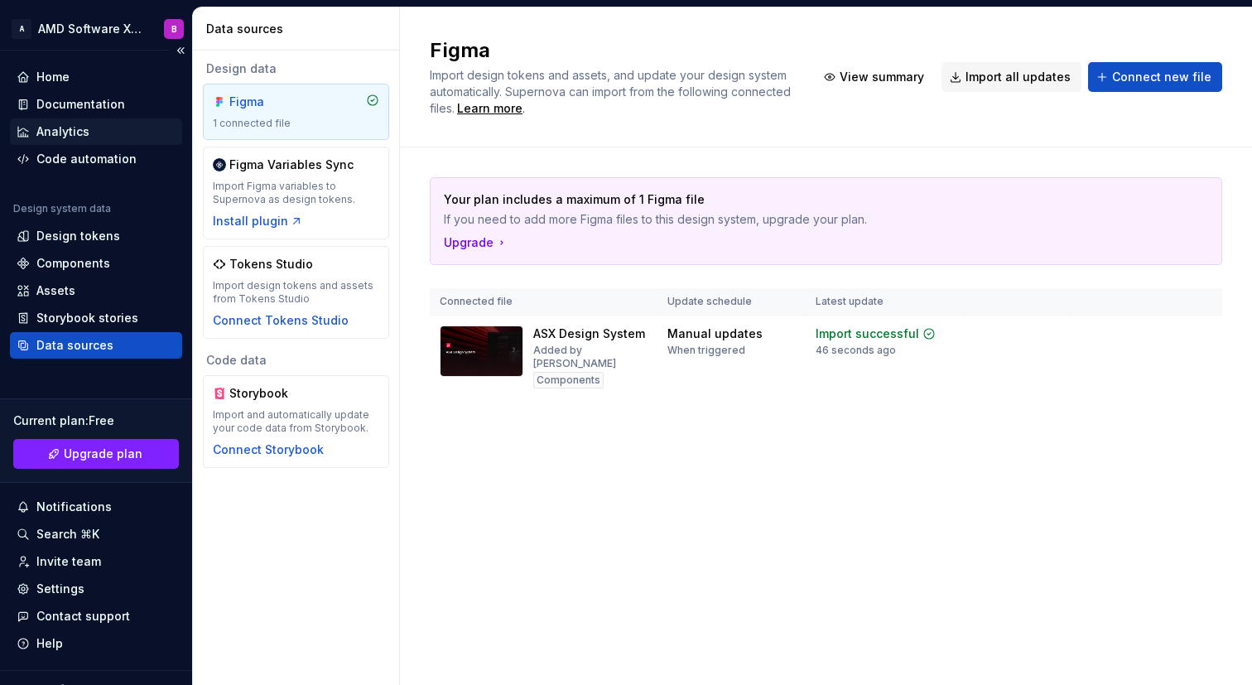
click at [98, 128] on div "Analytics" at bounding box center [96, 131] width 159 height 17
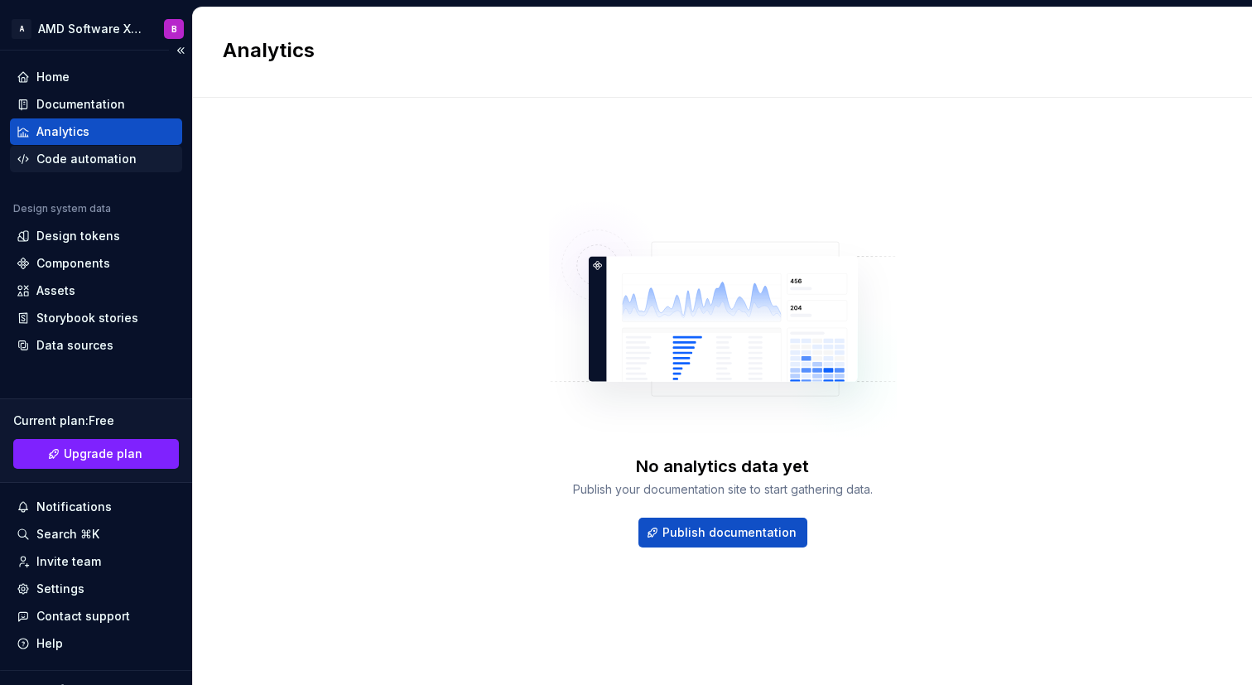
click at [102, 150] on div "Code automation" at bounding box center [96, 159] width 172 height 26
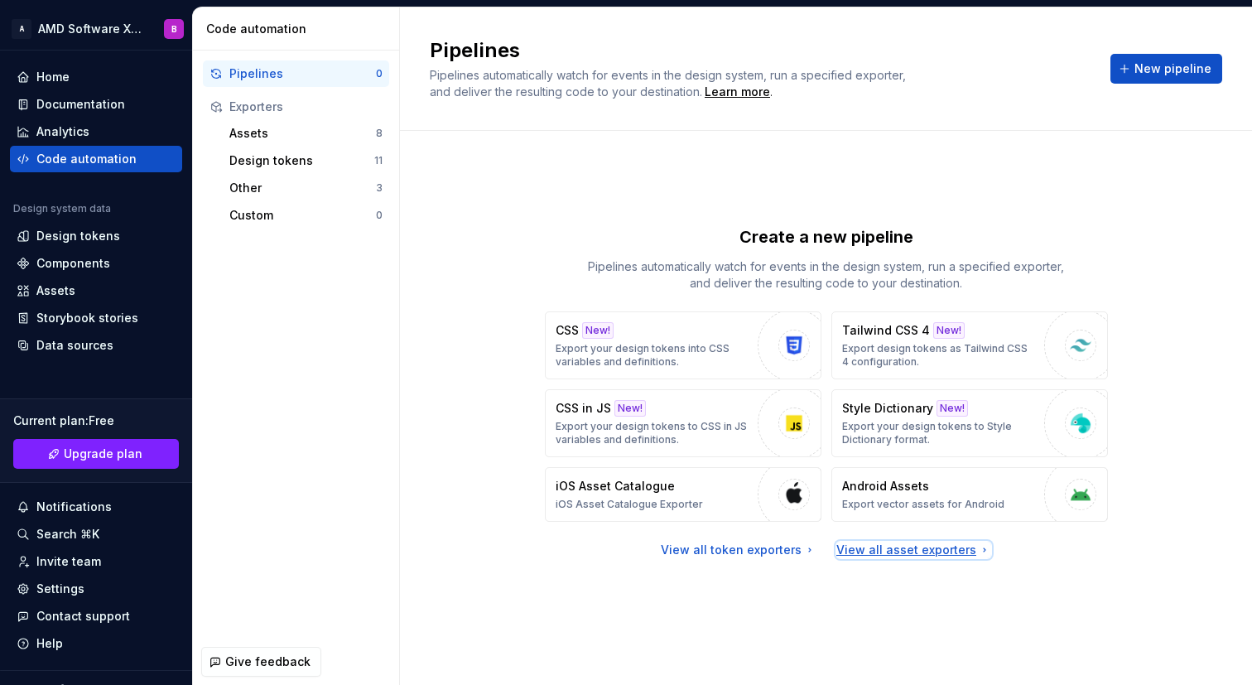
click at [953, 546] on div "View all asset exporters" at bounding box center [913, 549] width 155 height 17
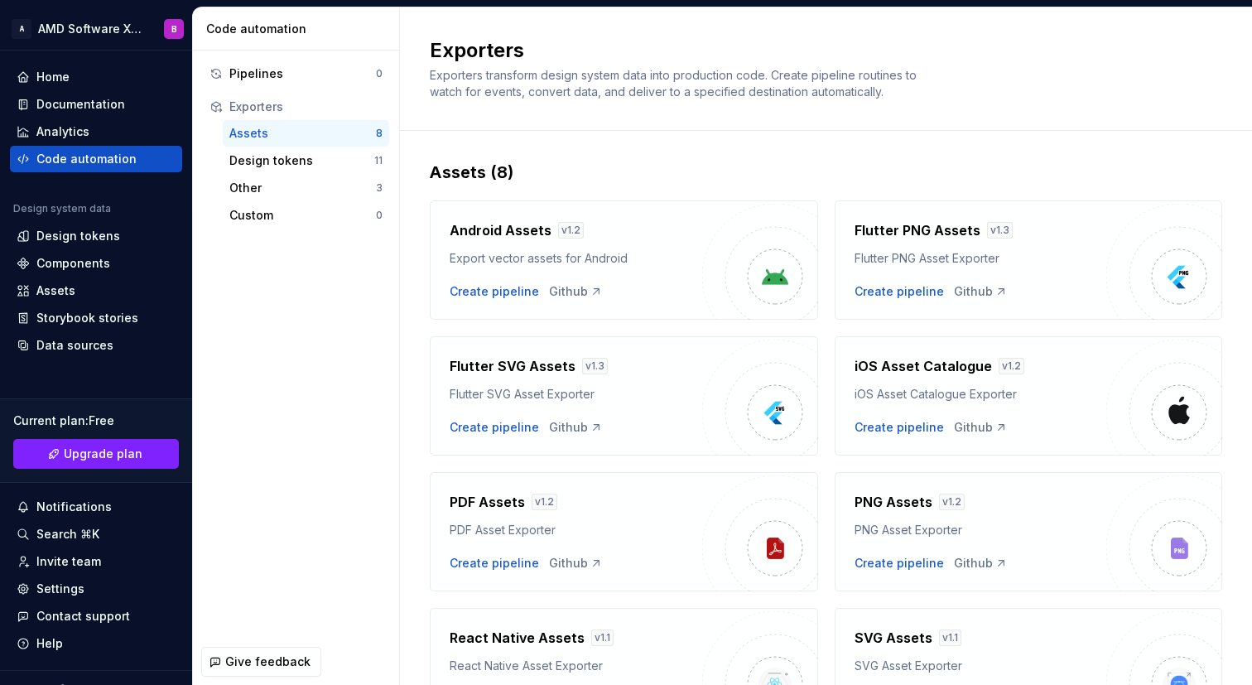
scroll to position [105, 0]
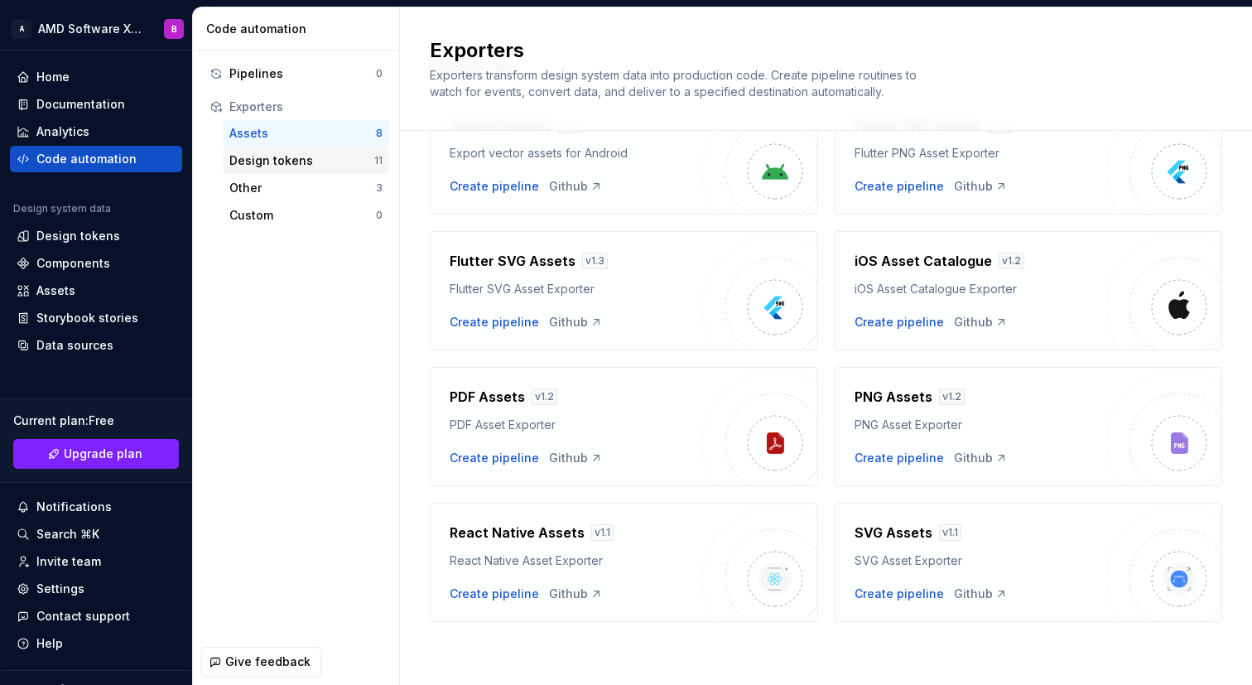
click at [284, 151] on div "Design tokens 11" at bounding box center [306, 160] width 166 height 26
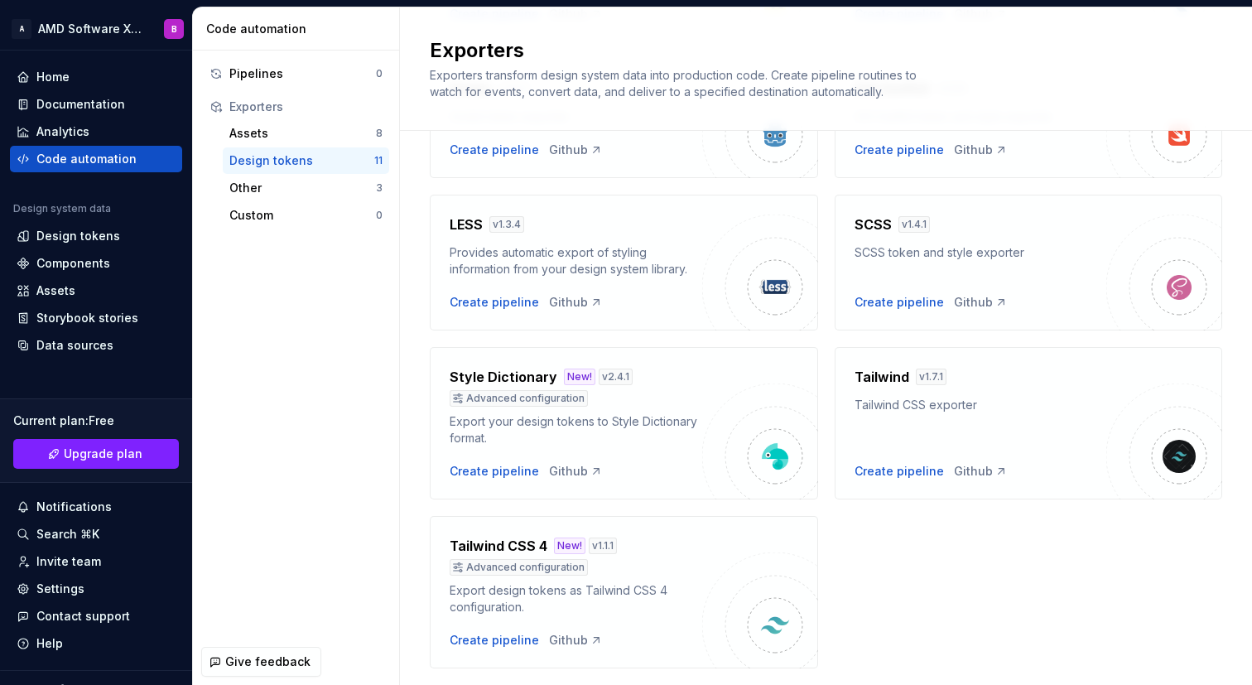
scroll to position [524, 0]
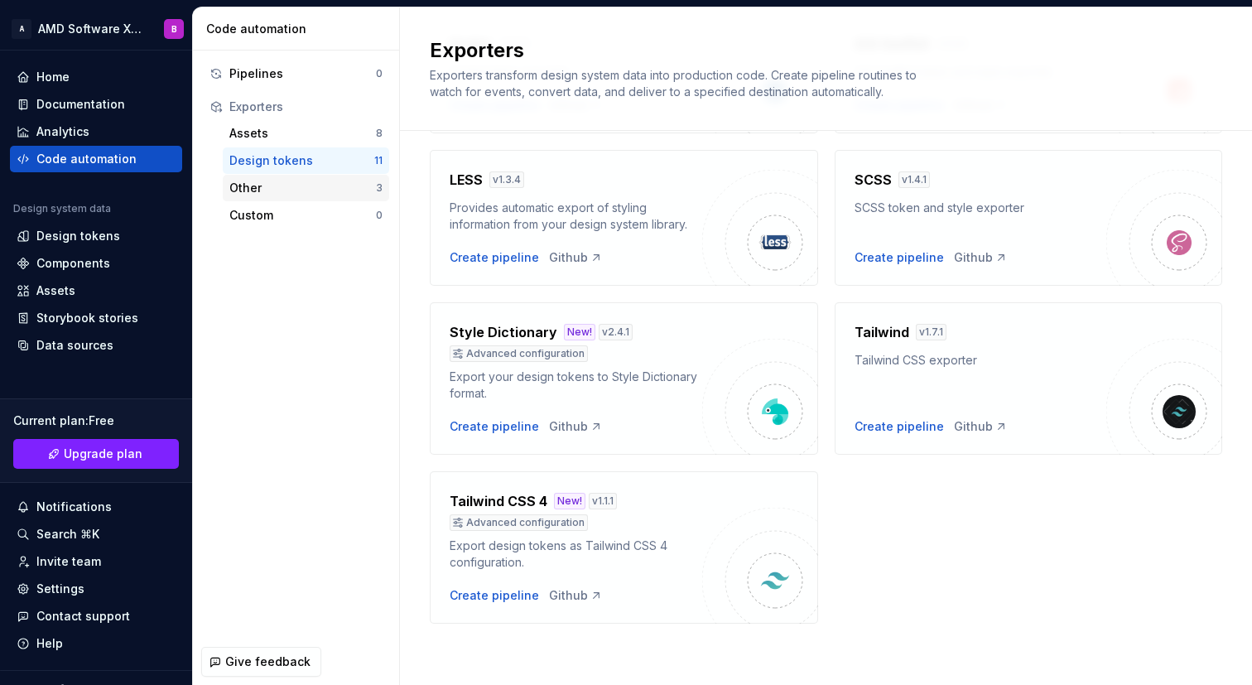
click at [304, 183] on div "Other" at bounding box center [302, 188] width 147 height 17
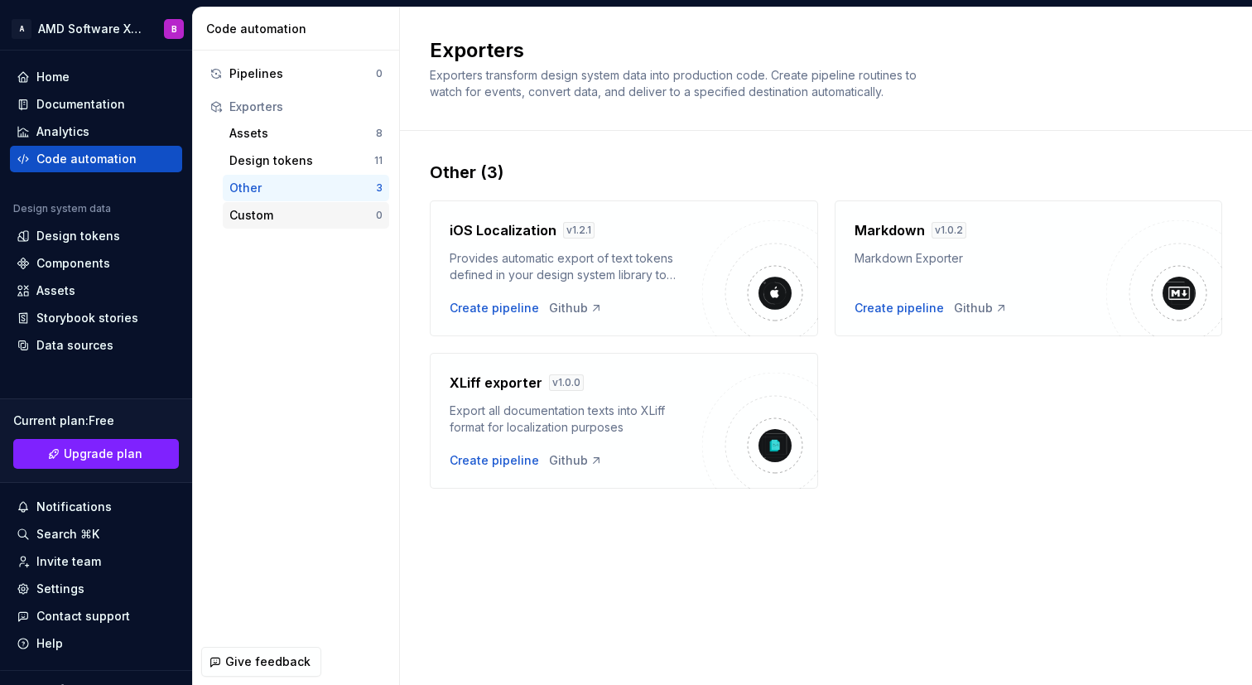
click at [332, 207] on div "Custom" at bounding box center [302, 215] width 147 height 17
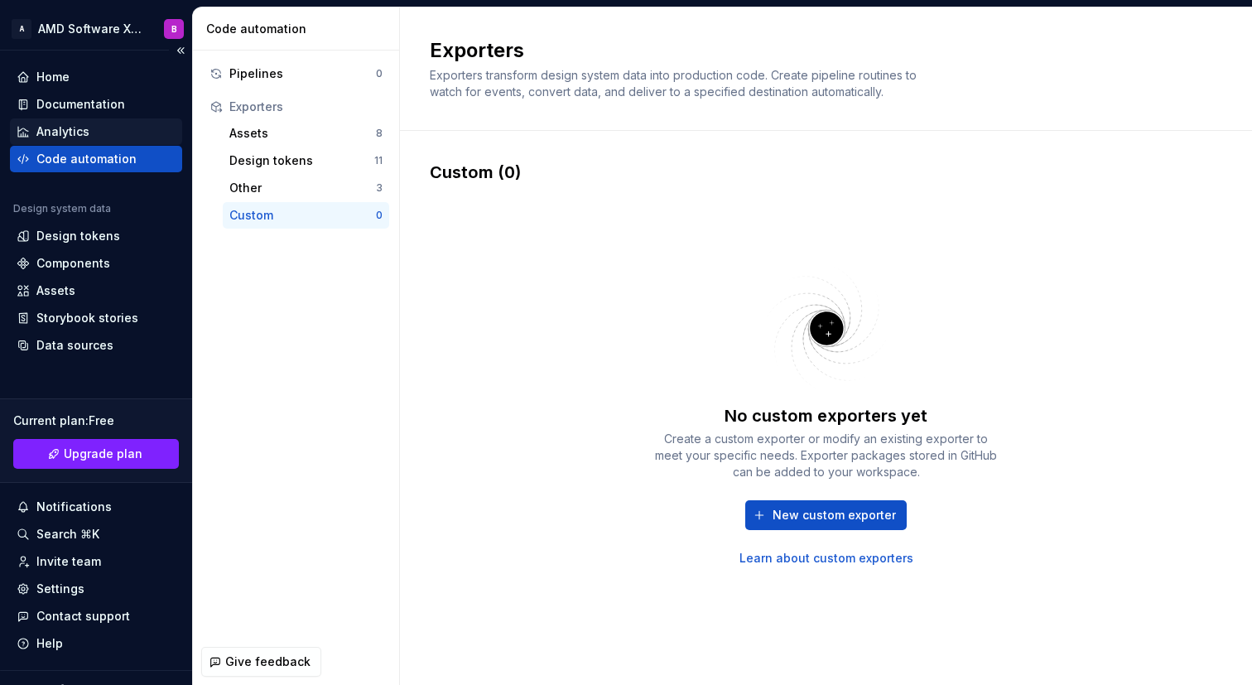
click at [123, 132] on div "Analytics" at bounding box center [96, 131] width 159 height 17
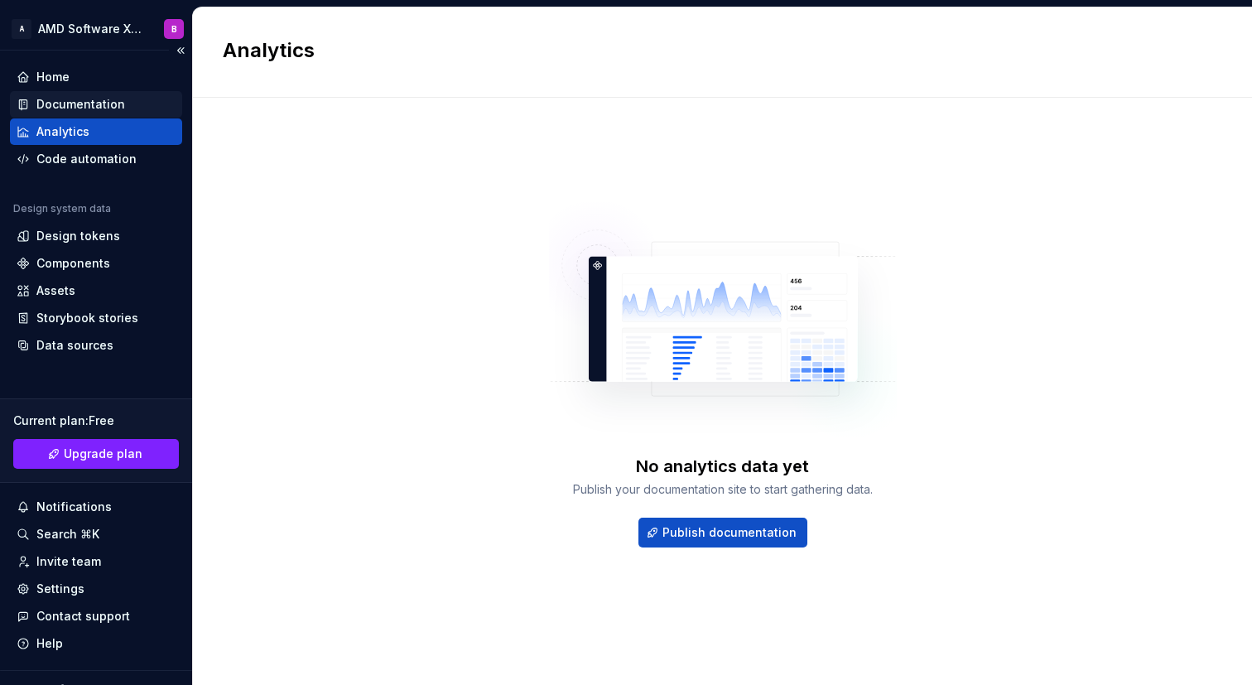
click at [110, 98] on div "Documentation" at bounding box center [80, 104] width 89 height 17
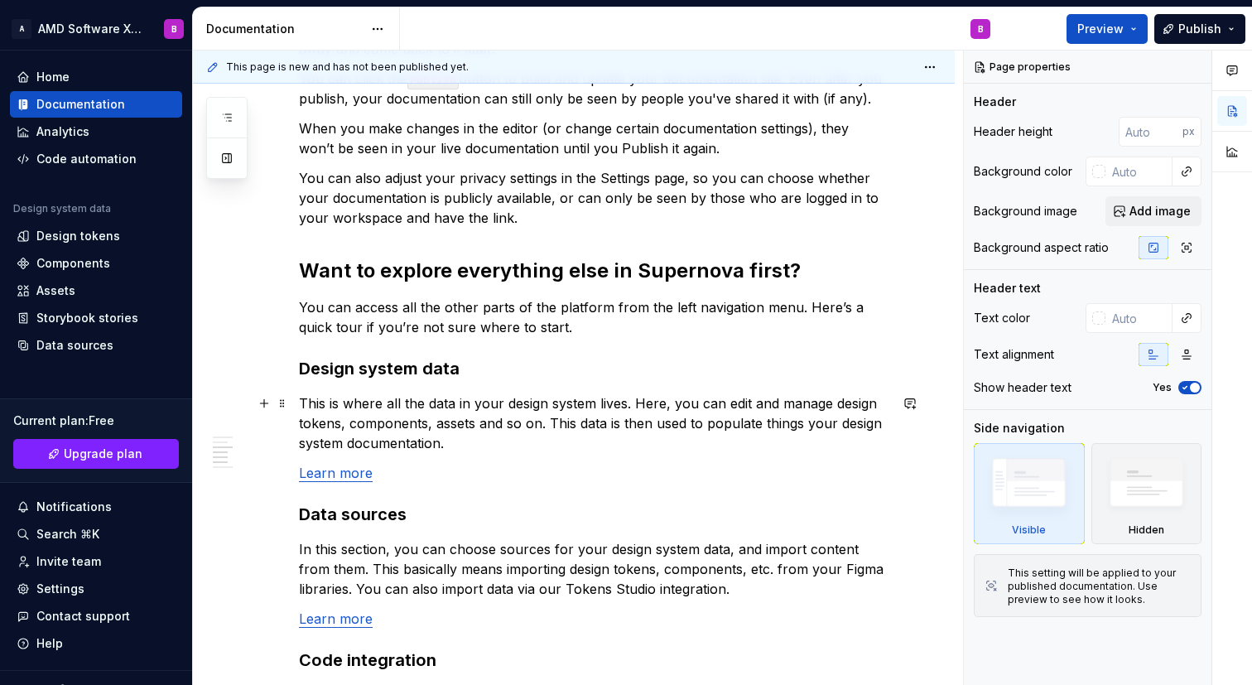
scroll to position [1400, 0]
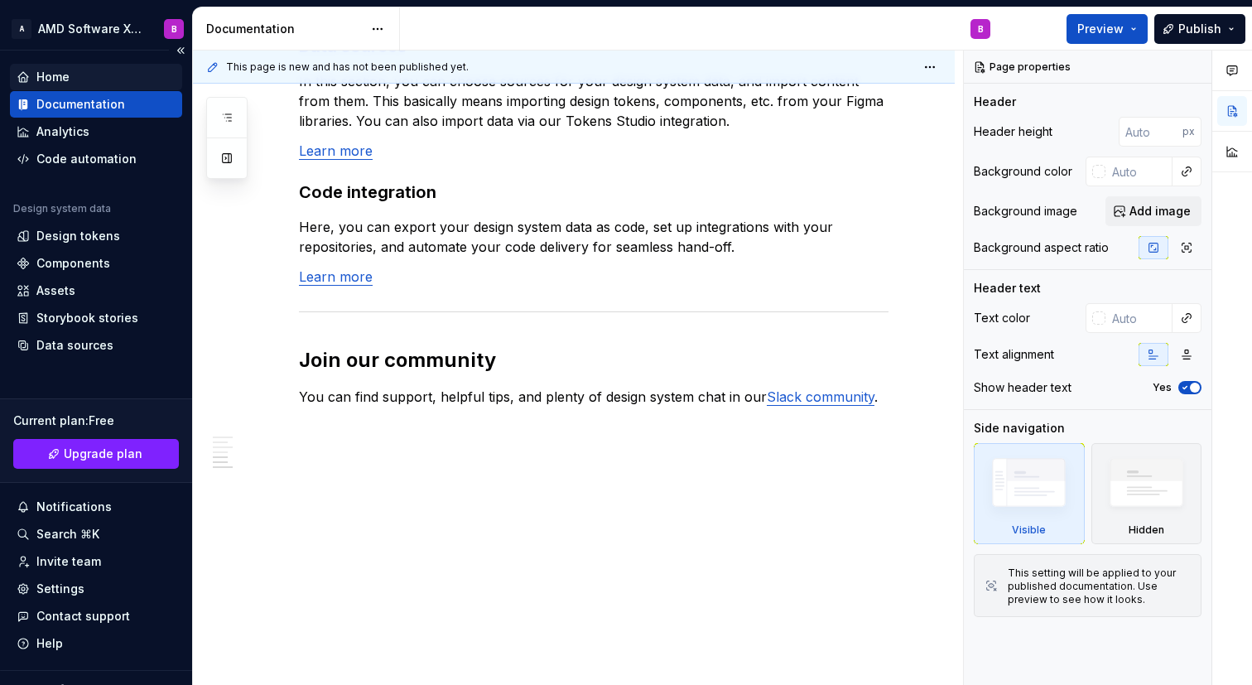
click at [123, 77] on div "Home" at bounding box center [96, 77] width 159 height 17
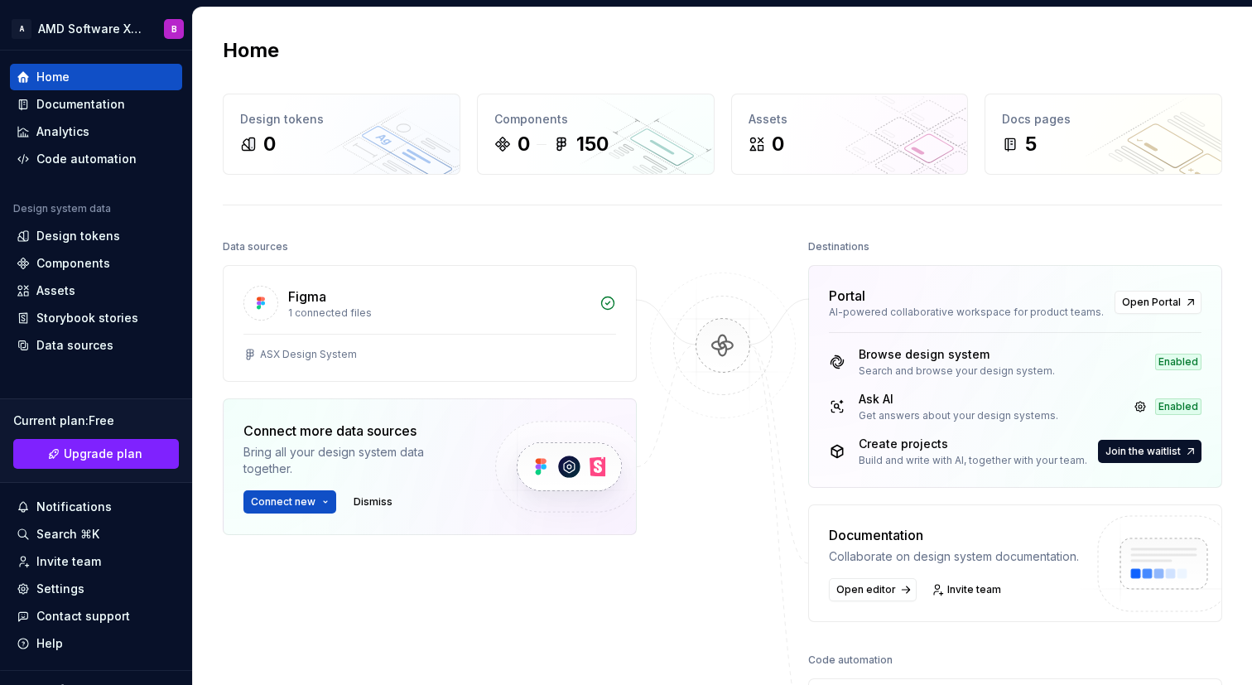
click at [1180, 411] on div "Enabled" at bounding box center [1178, 406] width 46 height 17
click at [1137, 409] on link at bounding box center [1139, 406] width 23 height 23
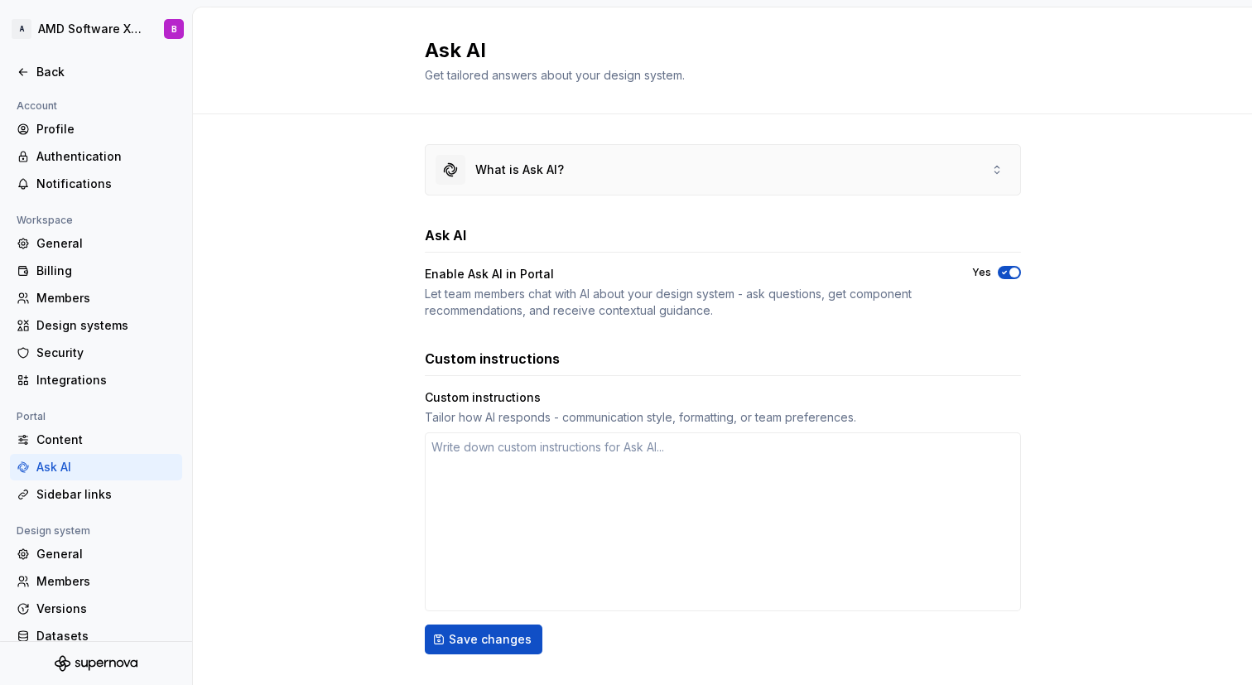
click at [594, 174] on div "What is Ask AI?" at bounding box center [722, 170] width 594 height 50
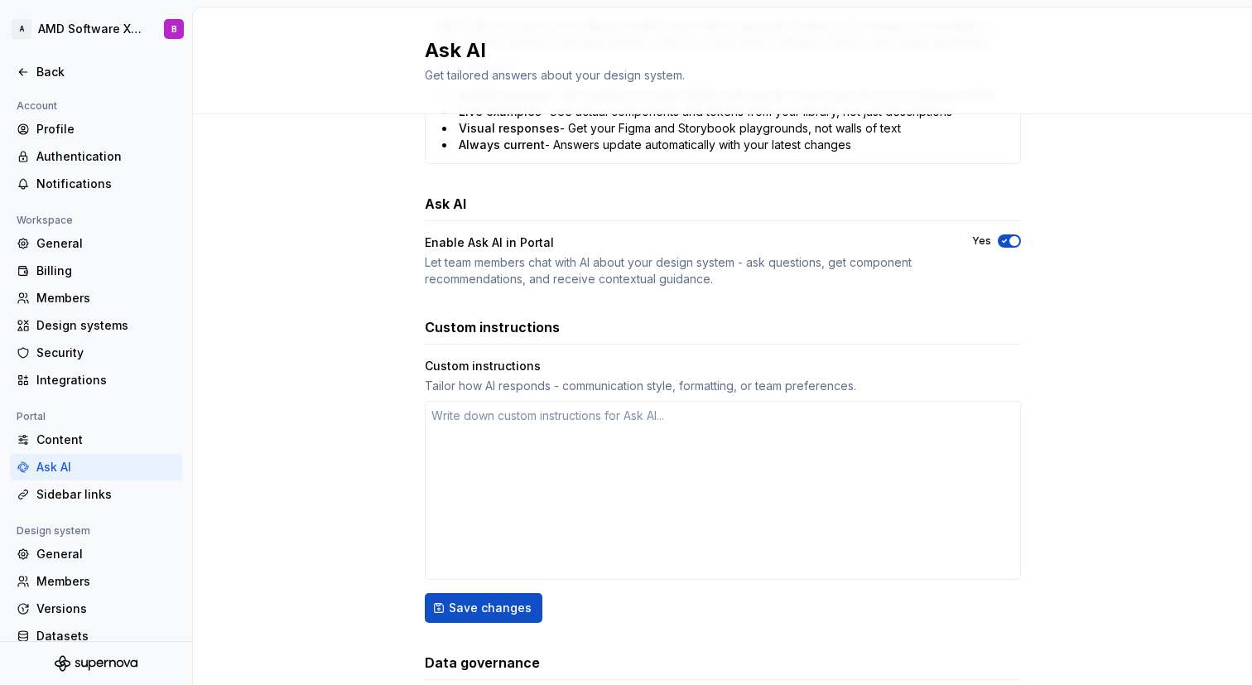
scroll to position [540, 0]
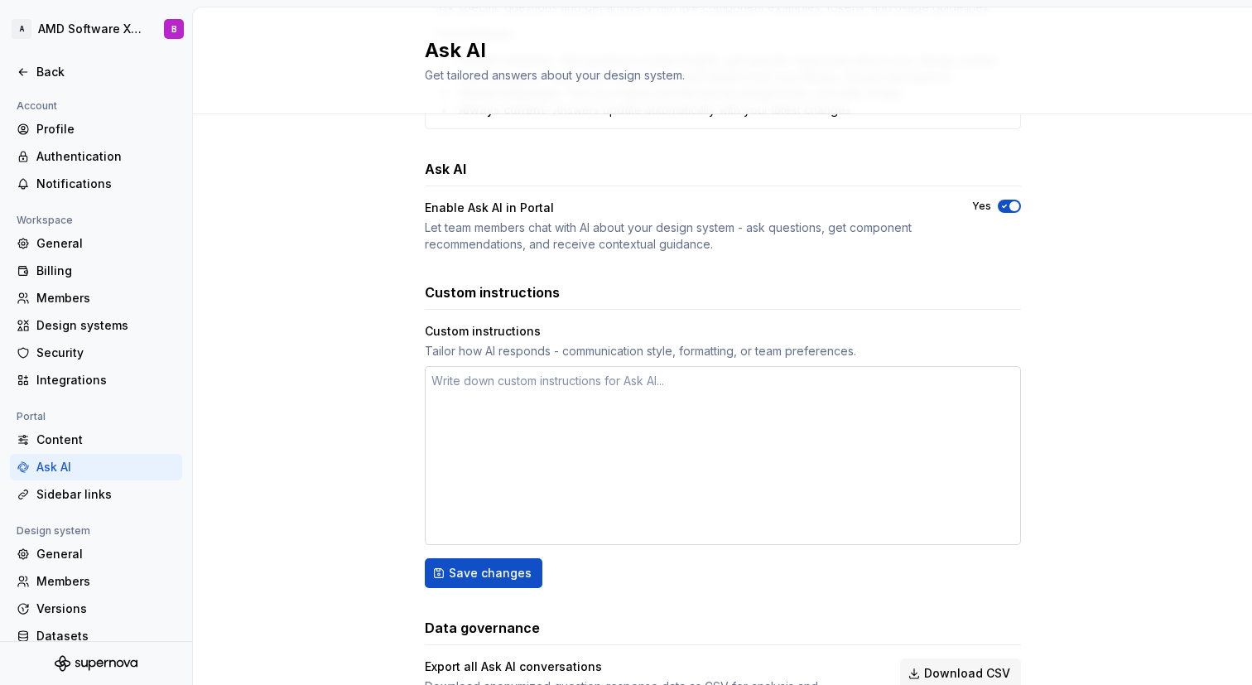
click at [653, 392] on textarea at bounding box center [723, 455] width 596 height 179
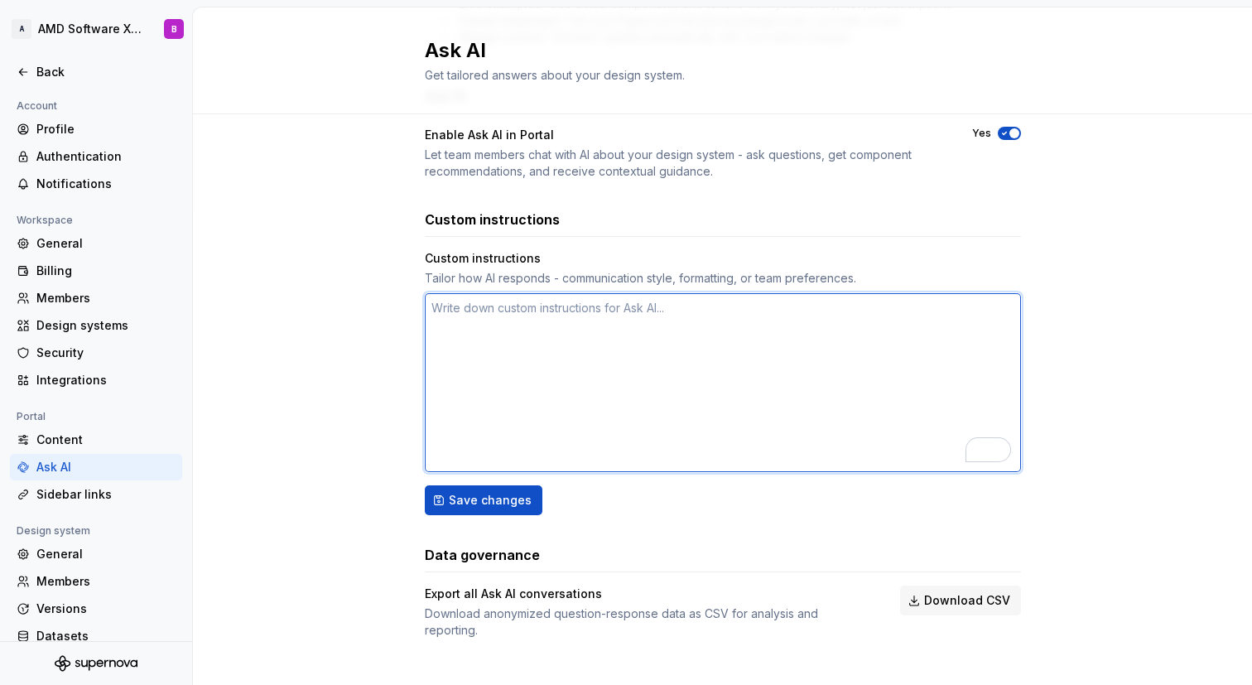
scroll to position [613, 0]
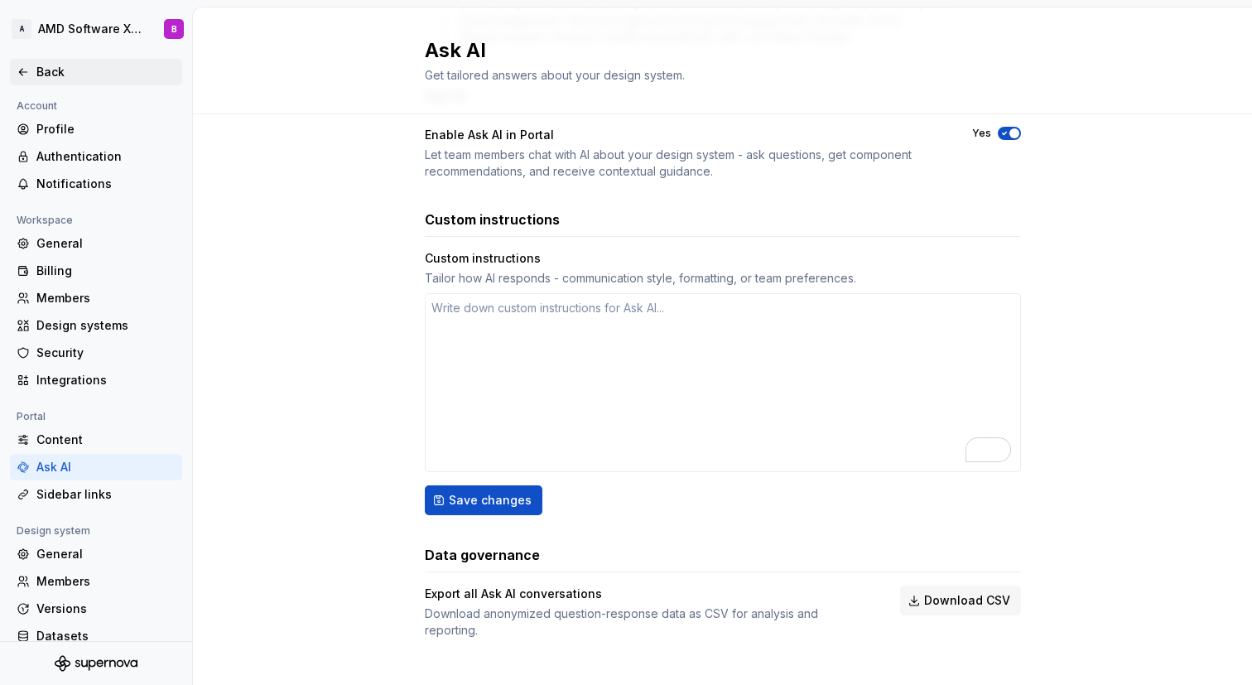
type textarea "*"
click at [36, 71] on div "Back" at bounding box center [96, 72] width 159 height 17
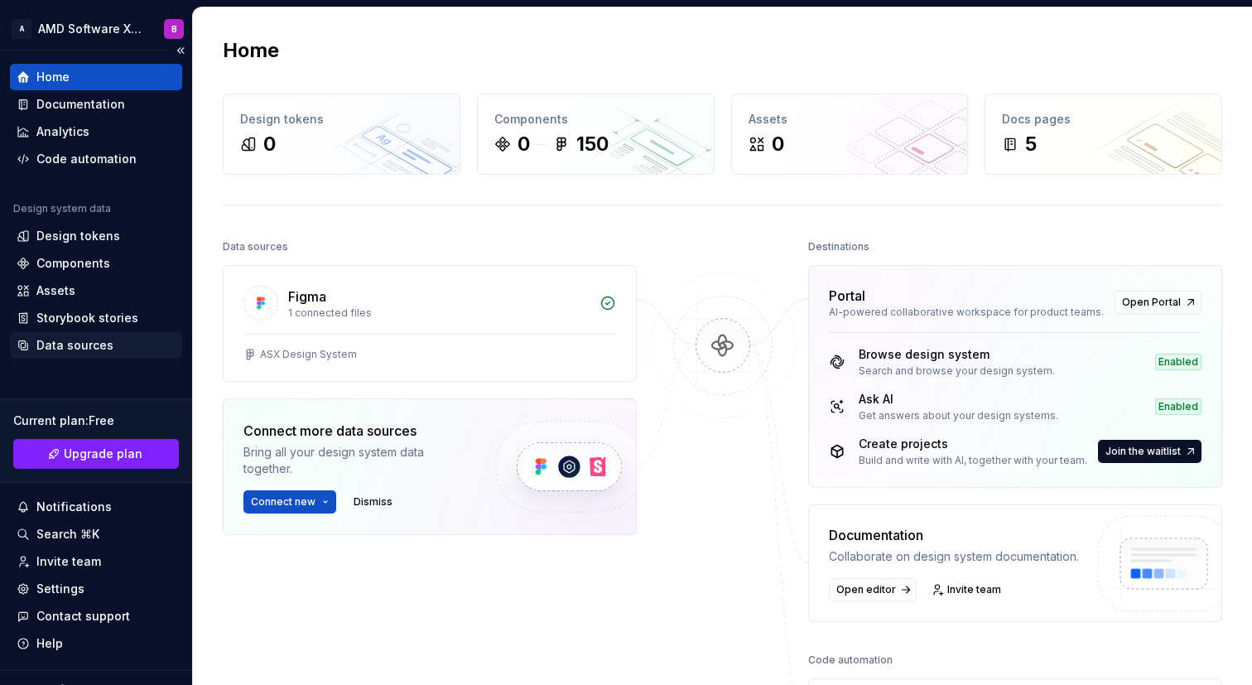
click at [108, 348] on div "Data sources" at bounding box center [74, 345] width 77 height 17
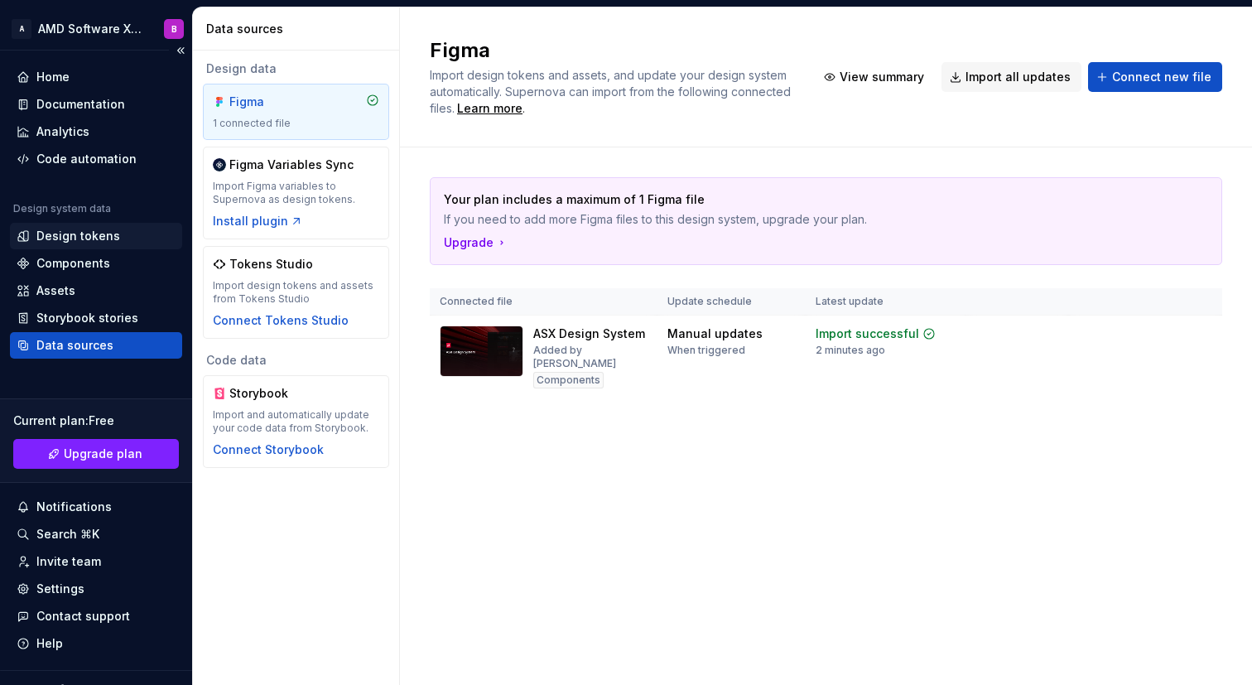
click at [118, 238] on div "Design tokens" at bounding box center [96, 236] width 159 height 17
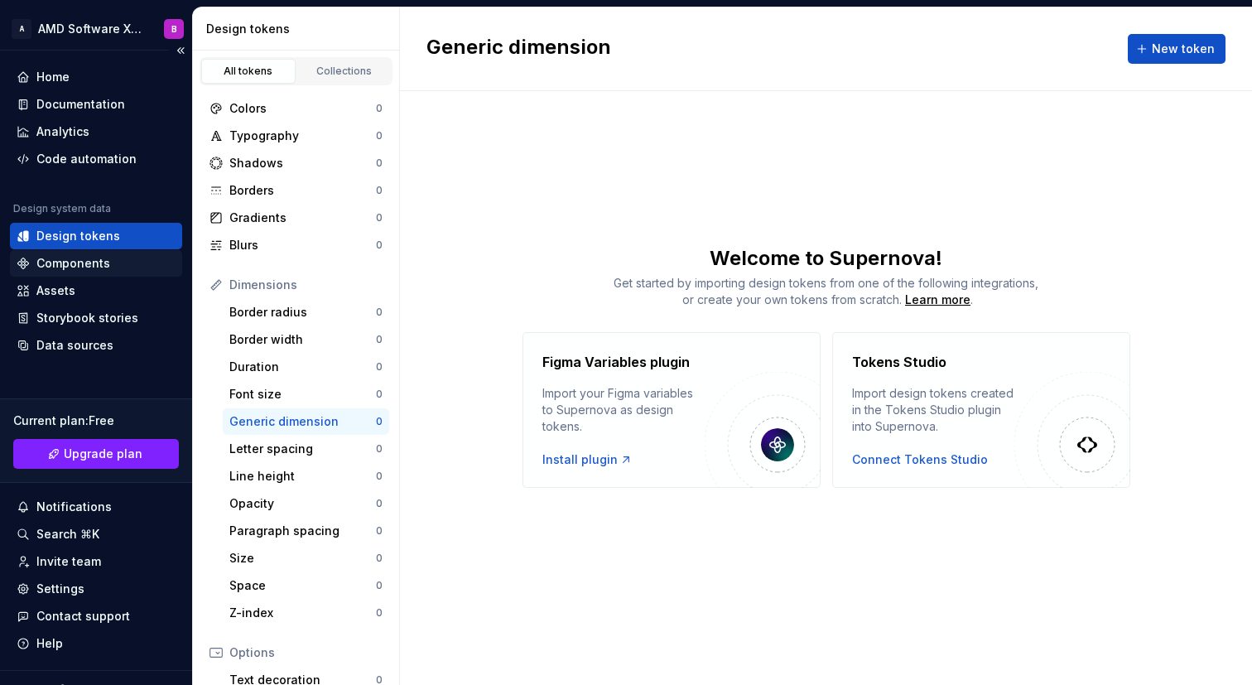
click at [132, 269] on div "Components" at bounding box center [96, 263] width 159 height 17
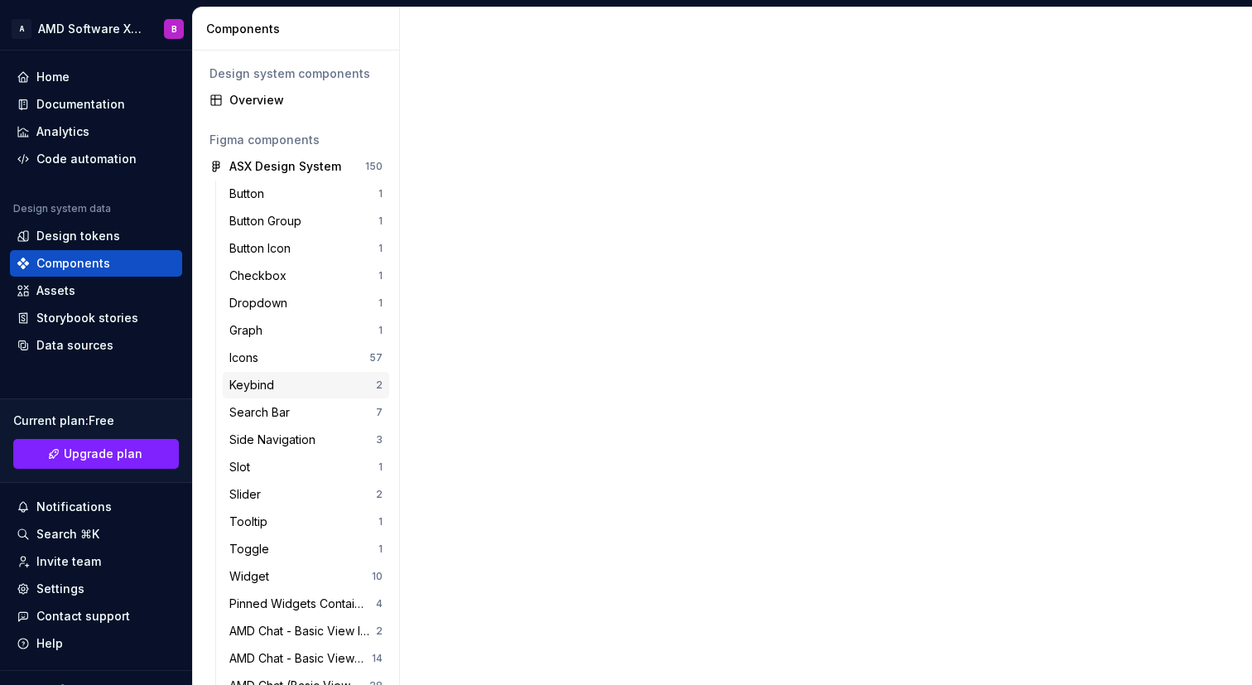
click at [332, 386] on div "Keybind" at bounding box center [302, 385] width 147 height 17
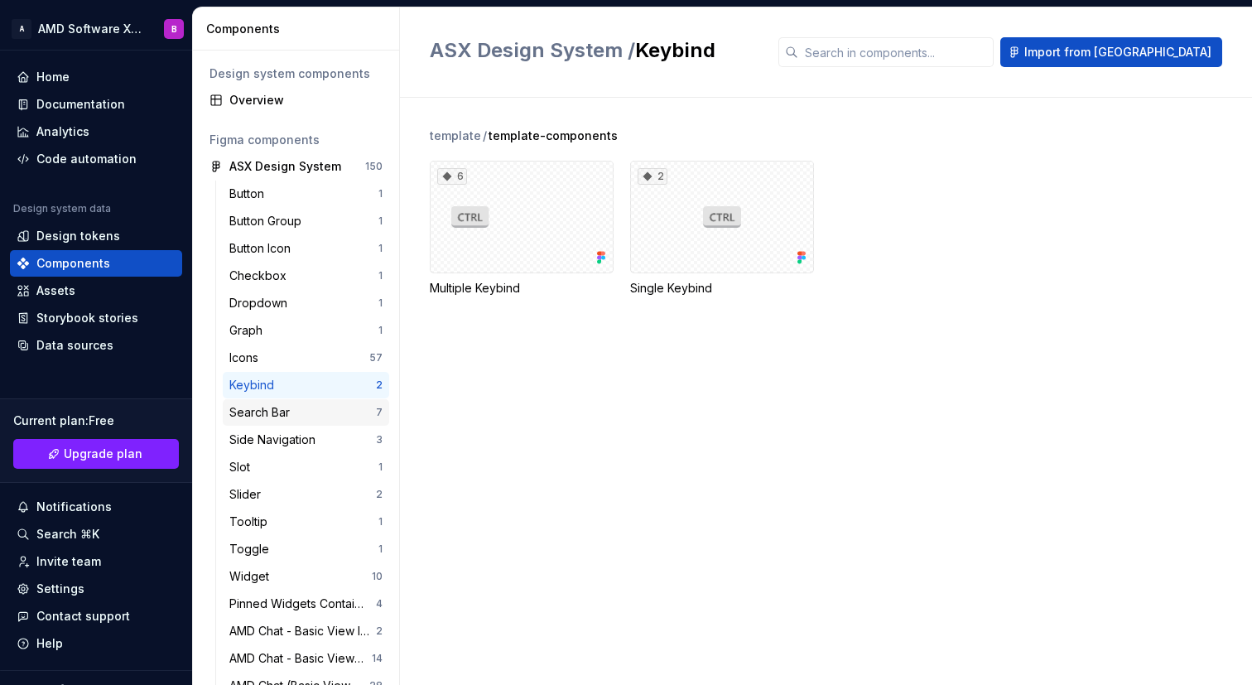
click at [333, 420] on div "Search Bar" at bounding box center [302, 412] width 147 height 17
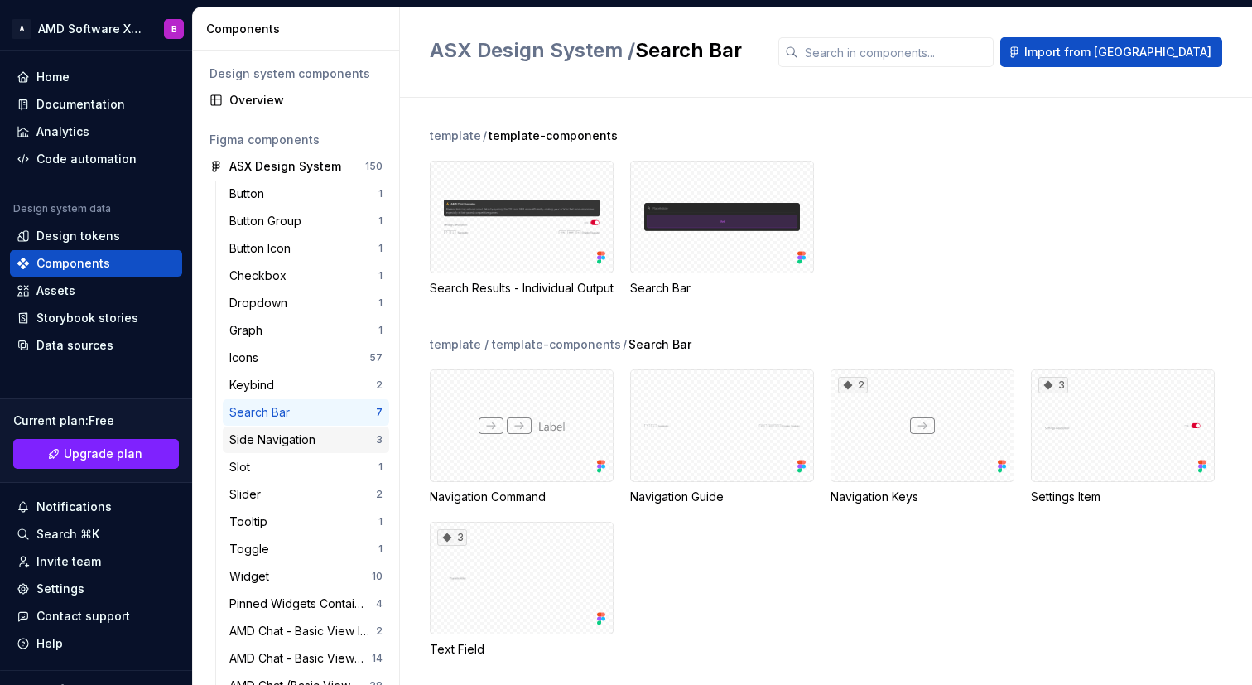
click at [313, 447] on div "Side Navigation" at bounding box center [275, 439] width 93 height 17
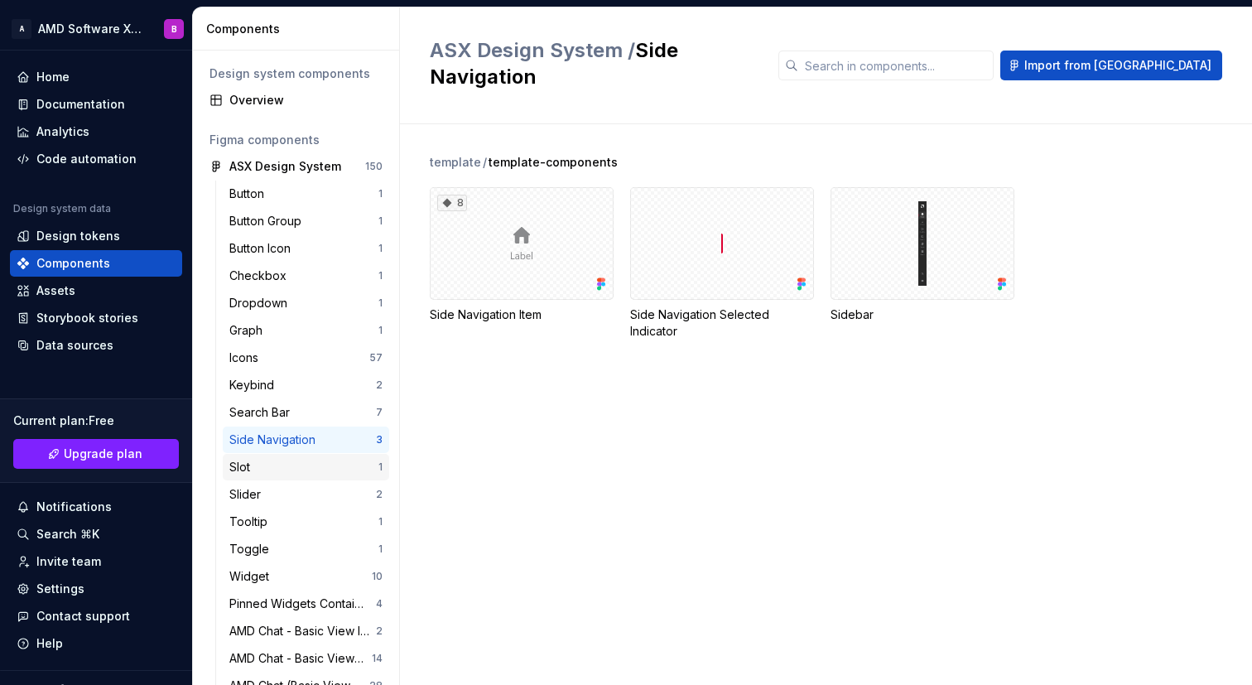
click at [312, 473] on div "Slot" at bounding box center [303, 467] width 149 height 17
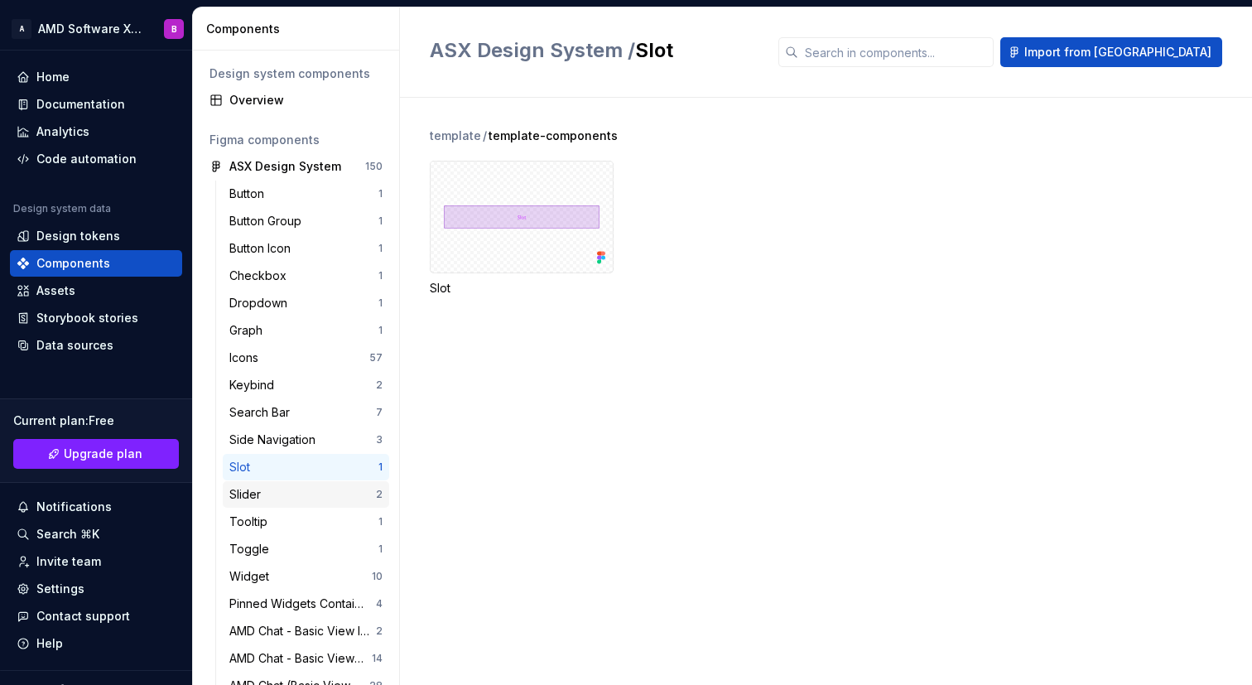
click at [316, 505] on div "Slider 2" at bounding box center [306, 494] width 166 height 26
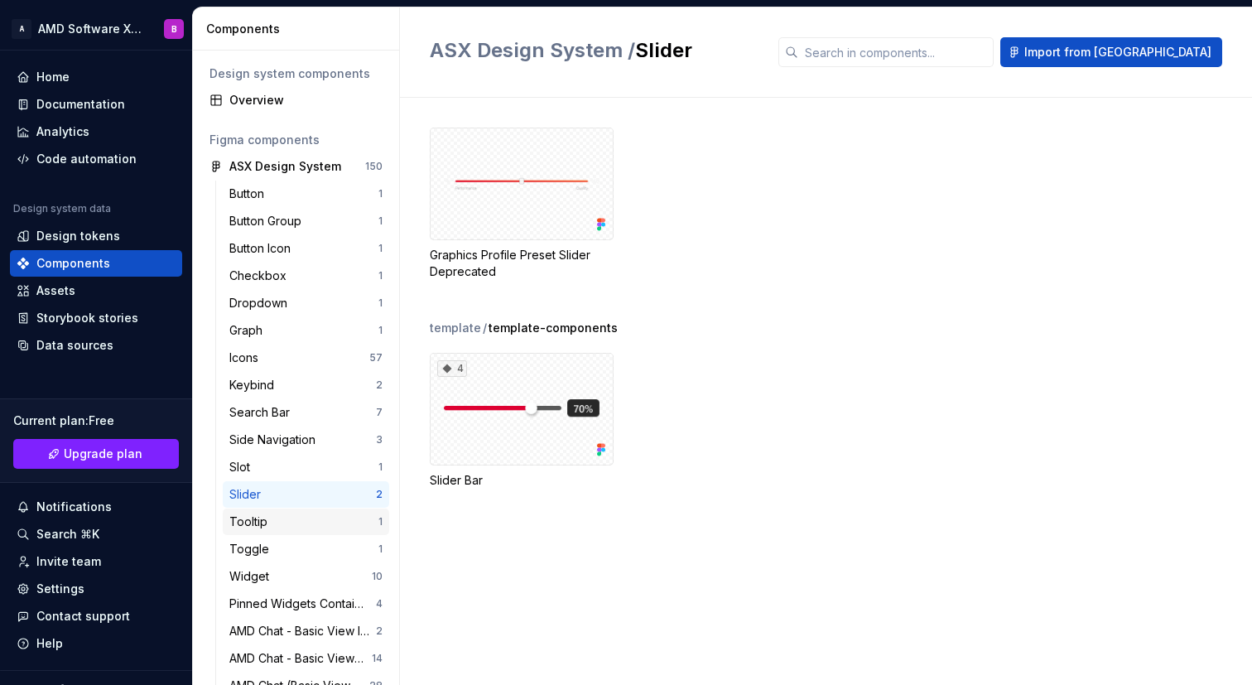
click at [318, 514] on div "Tooltip" at bounding box center [303, 521] width 149 height 17
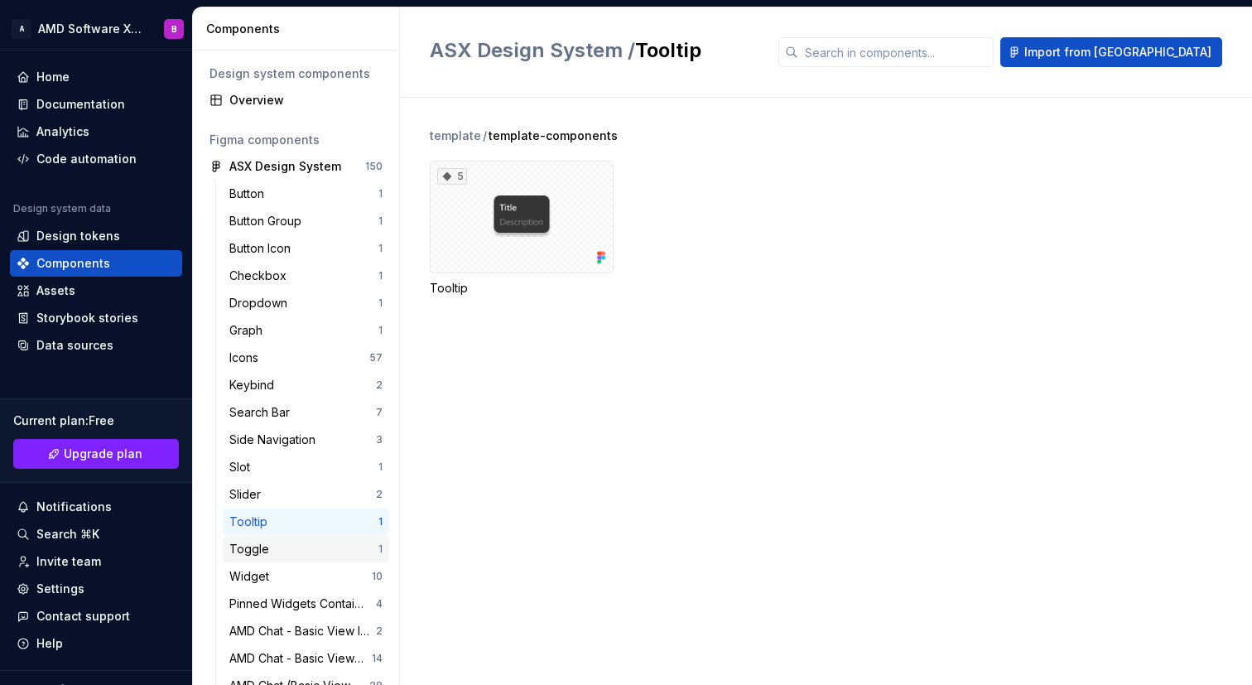
click at [318, 548] on div "Toggle" at bounding box center [303, 549] width 149 height 17
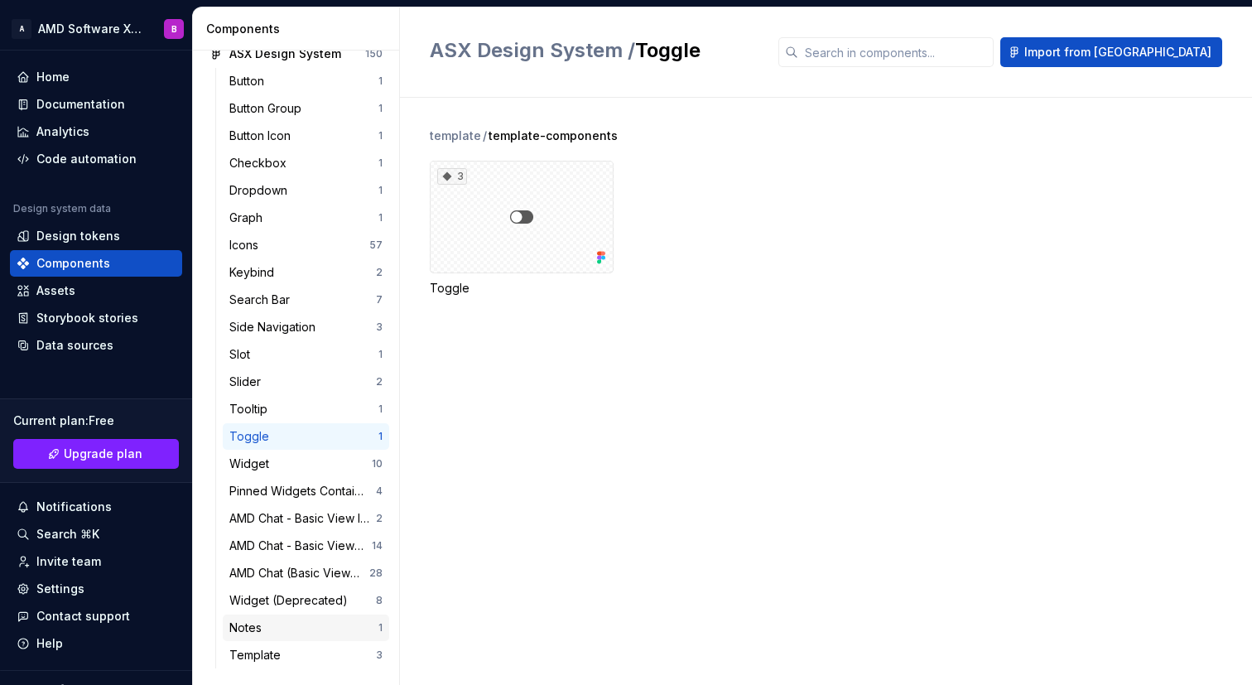
click at [324, 629] on div "Notes" at bounding box center [303, 627] width 149 height 17
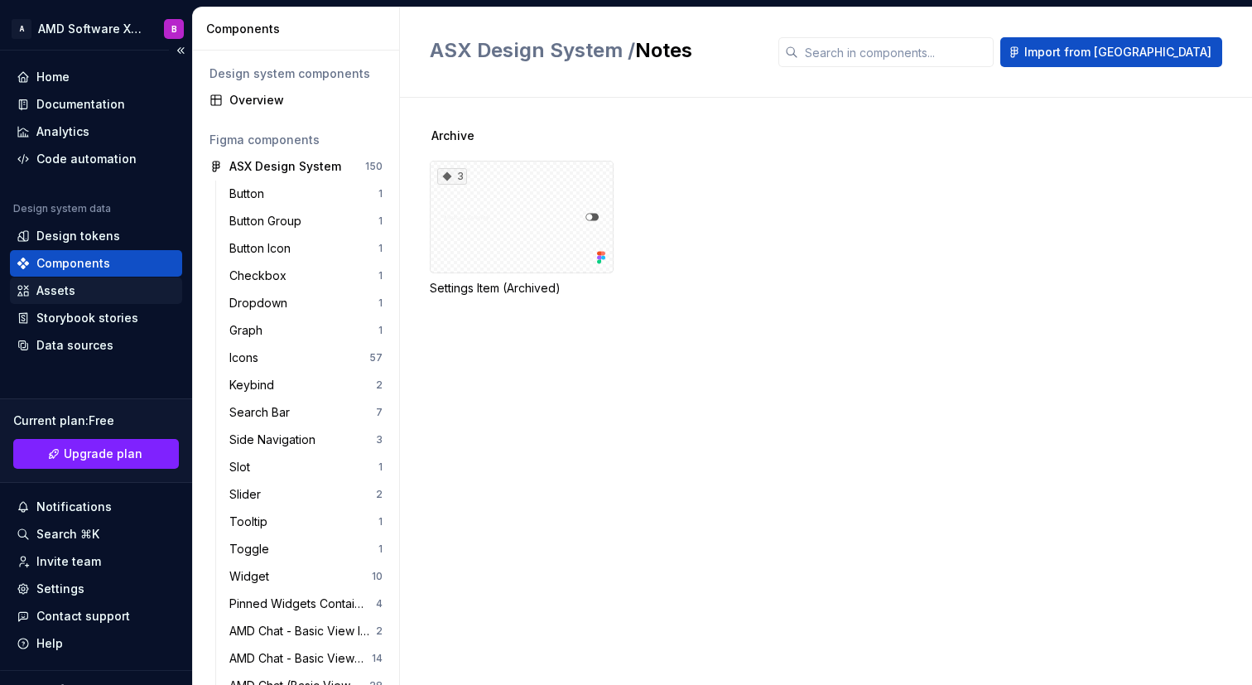
click at [118, 297] on div "Assets" at bounding box center [96, 290] width 159 height 17
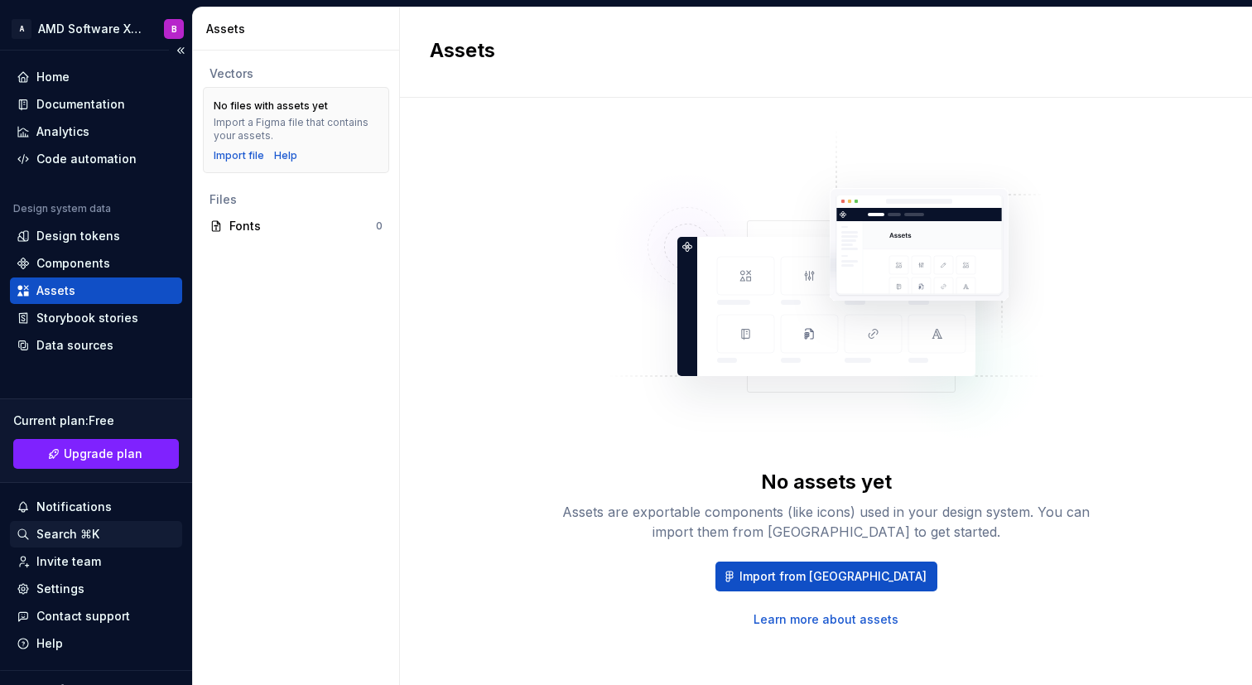
click at [79, 536] on div "Search ⌘K" at bounding box center [67, 534] width 63 height 17
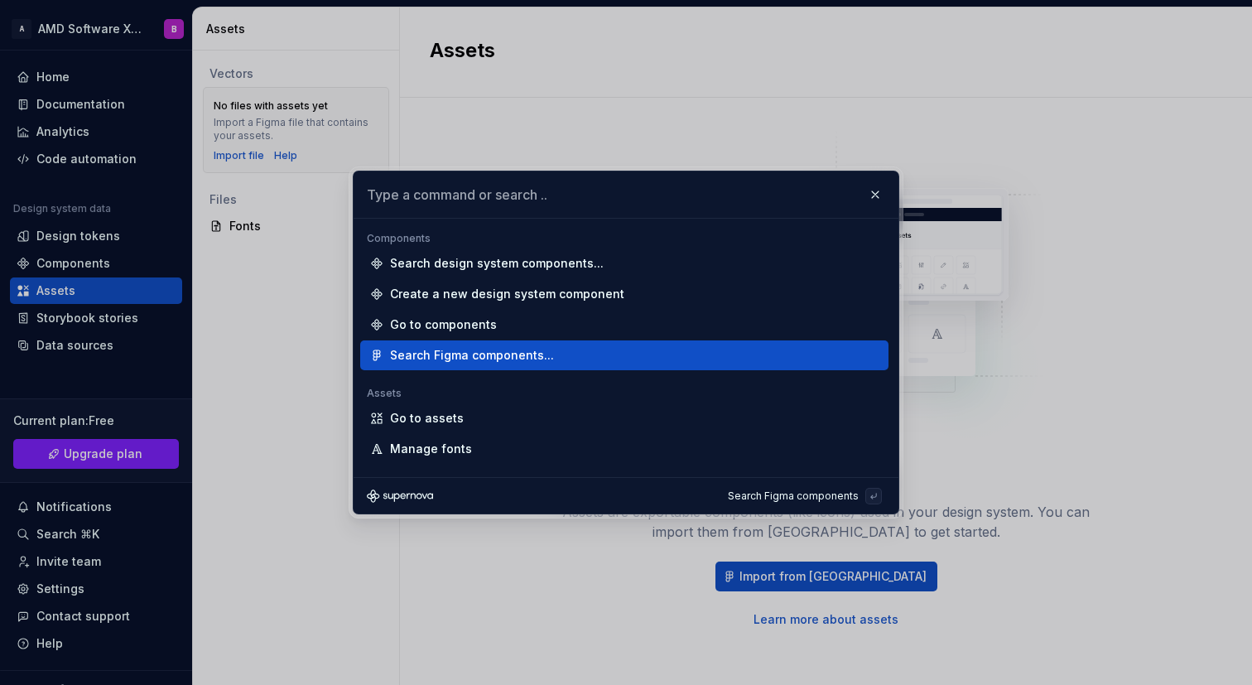
scroll to position [172, 0]
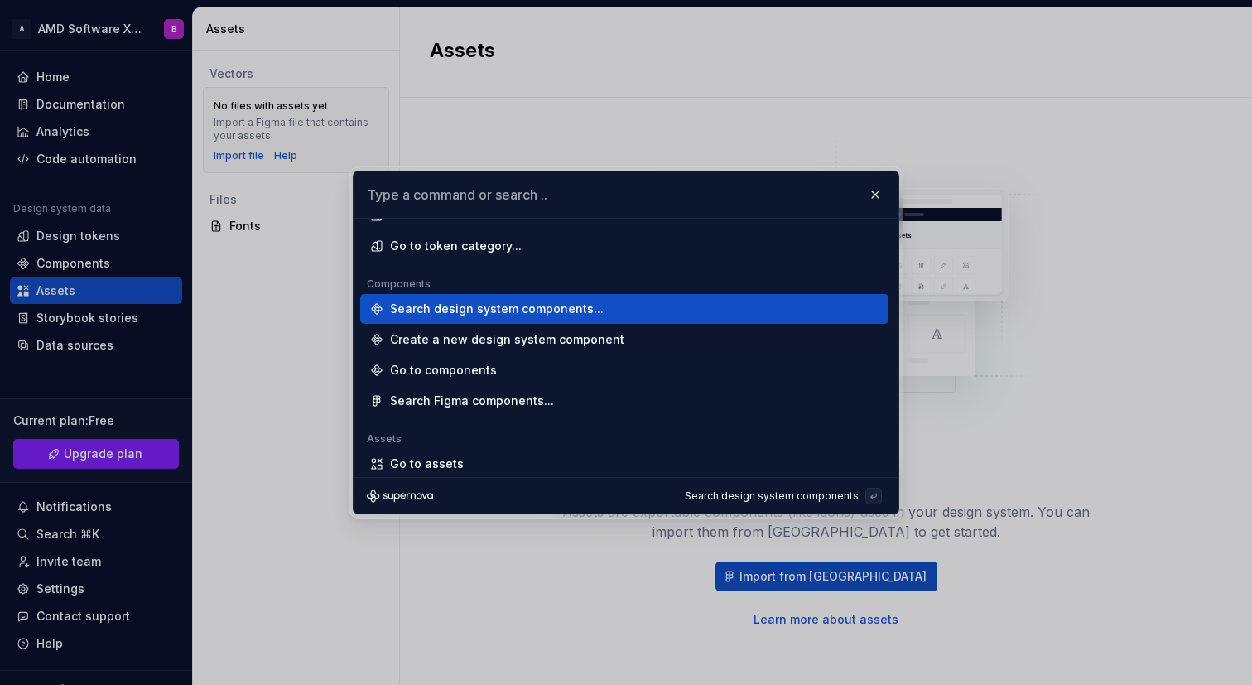
click at [520, 311] on div "Search design system components..." at bounding box center [497, 308] width 214 height 17
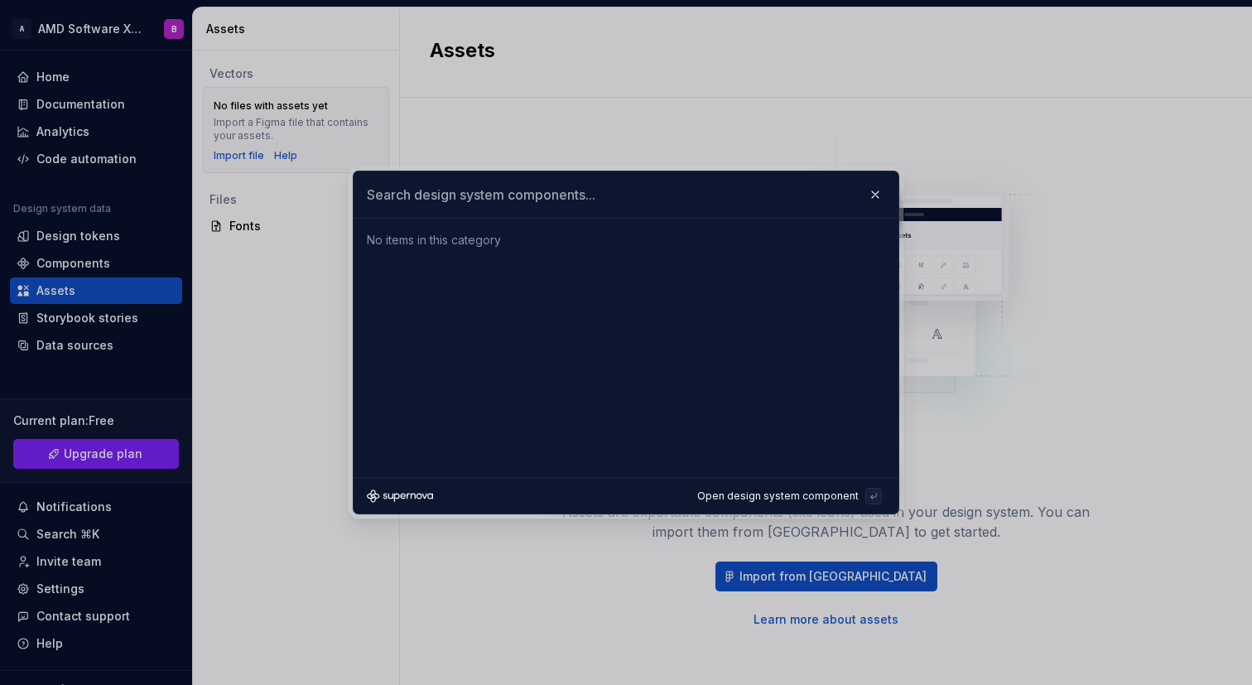
click at [522, 196] on input "text" at bounding box center [625, 194] width 545 height 46
type input "button"
click at [873, 198] on button "button" at bounding box center [874, 194] width 23 height 23
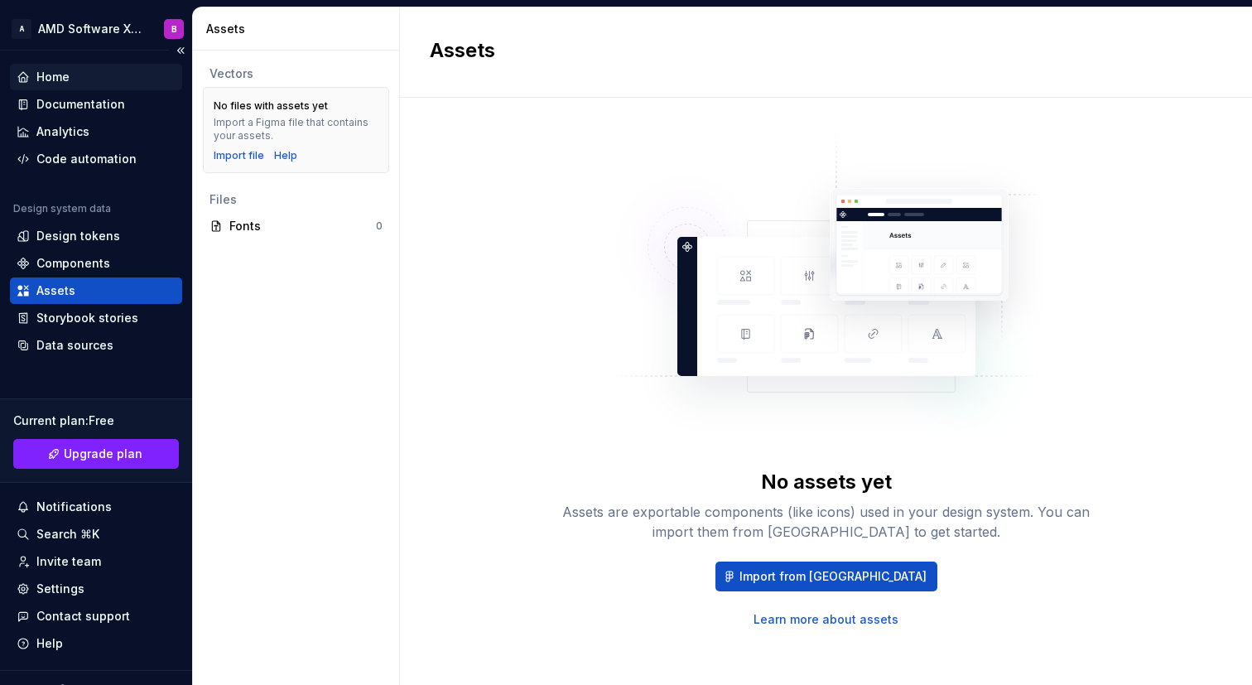
click at [65, 78] on div "Home" at bounding box center [52, 77] width 33 height 17
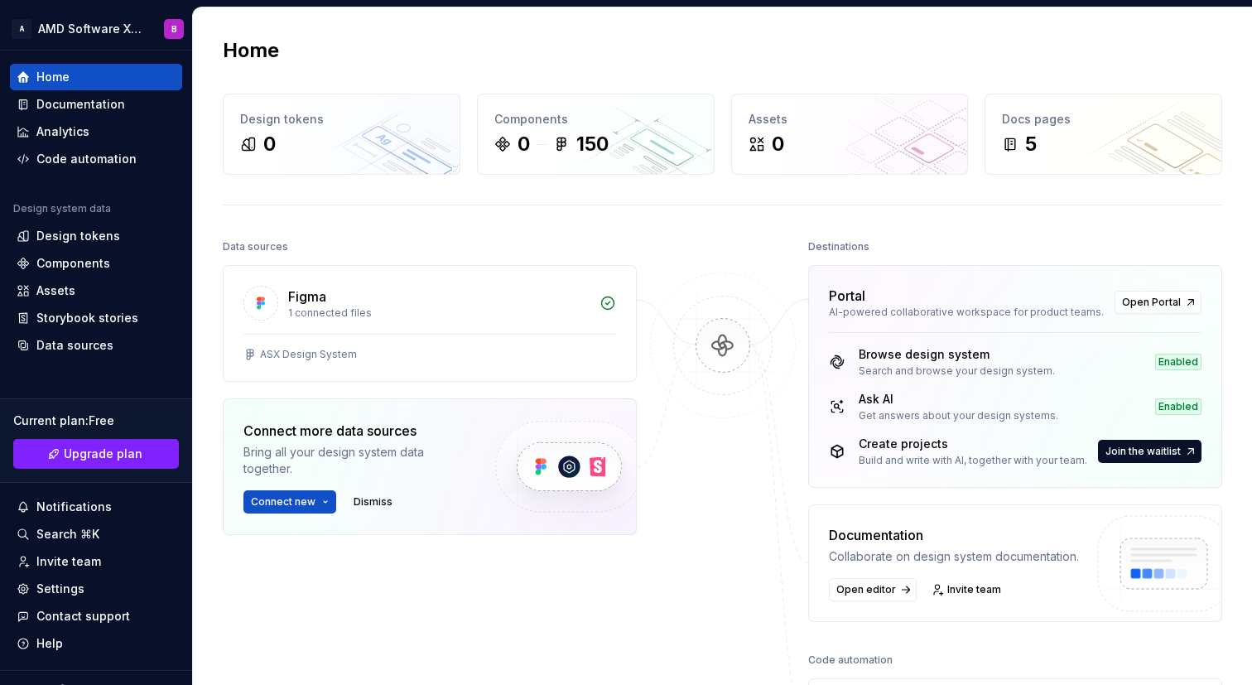
click at [740, 333] on img at bounding box center [722, 362] width 161 height 180
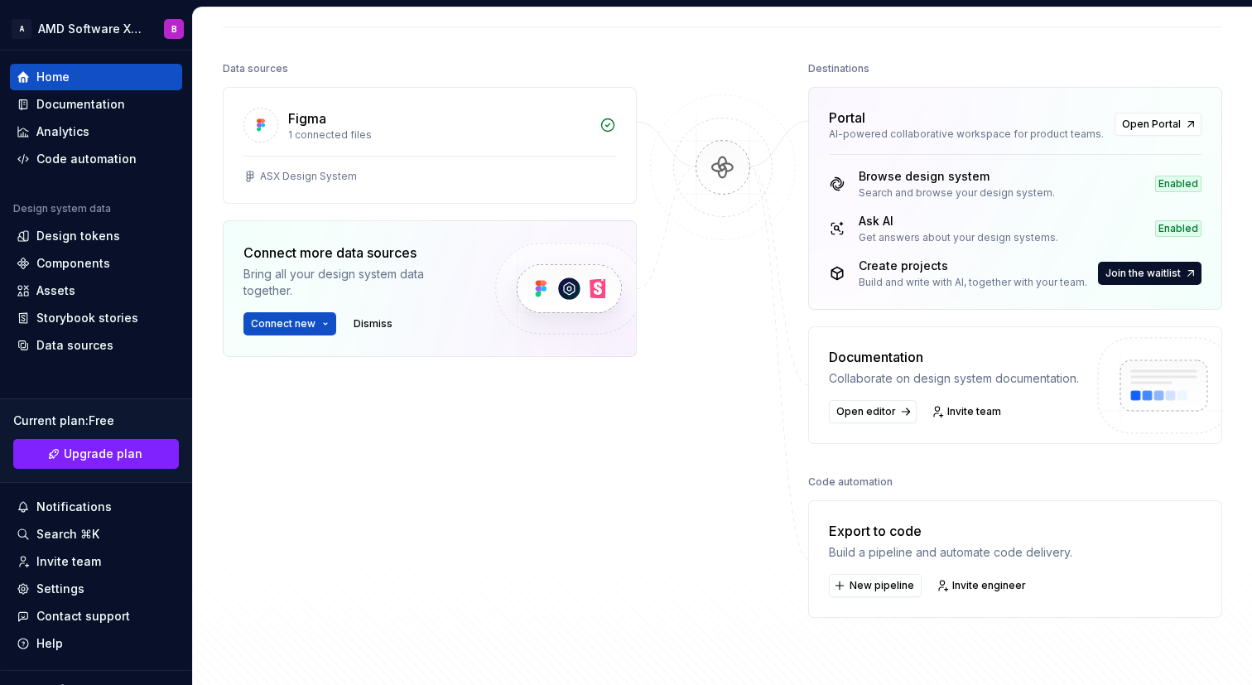
scroll to position [184, 0]
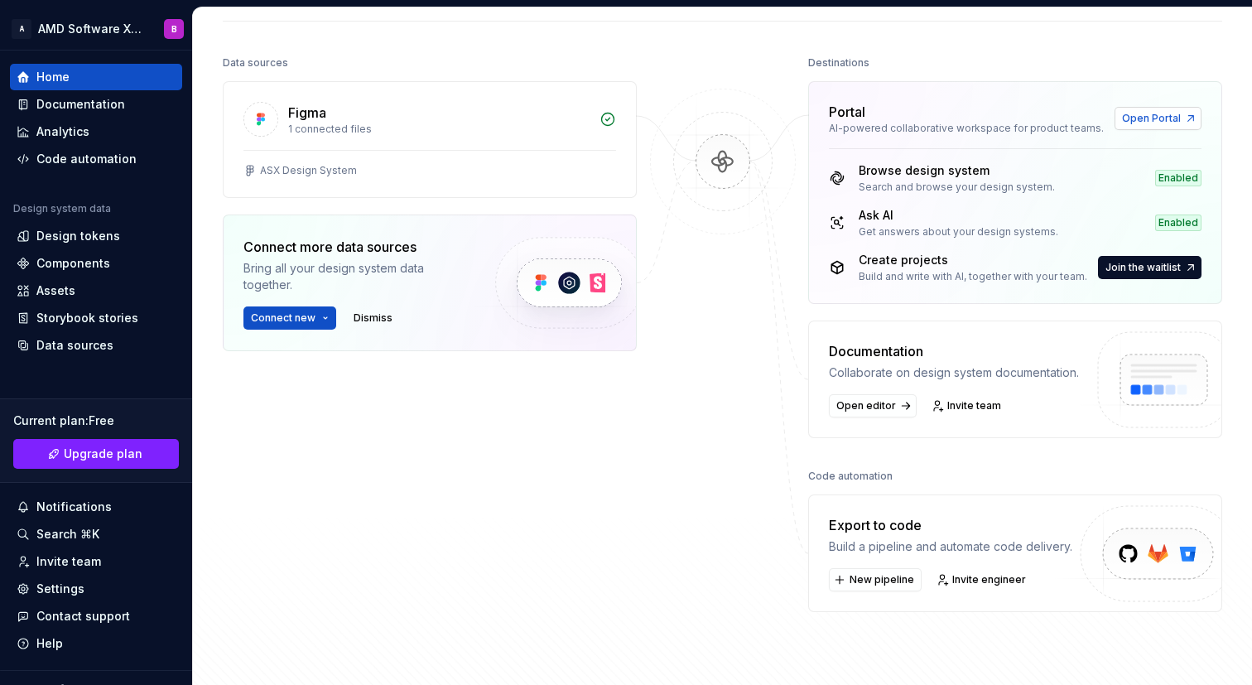
click at [1149, 124] on span "Open Portal" at bounding box center [1151, 118] width 59 height 13
click at [98, 109] on div "Documentation" at bounding box center [80, 104] width 89 height 17
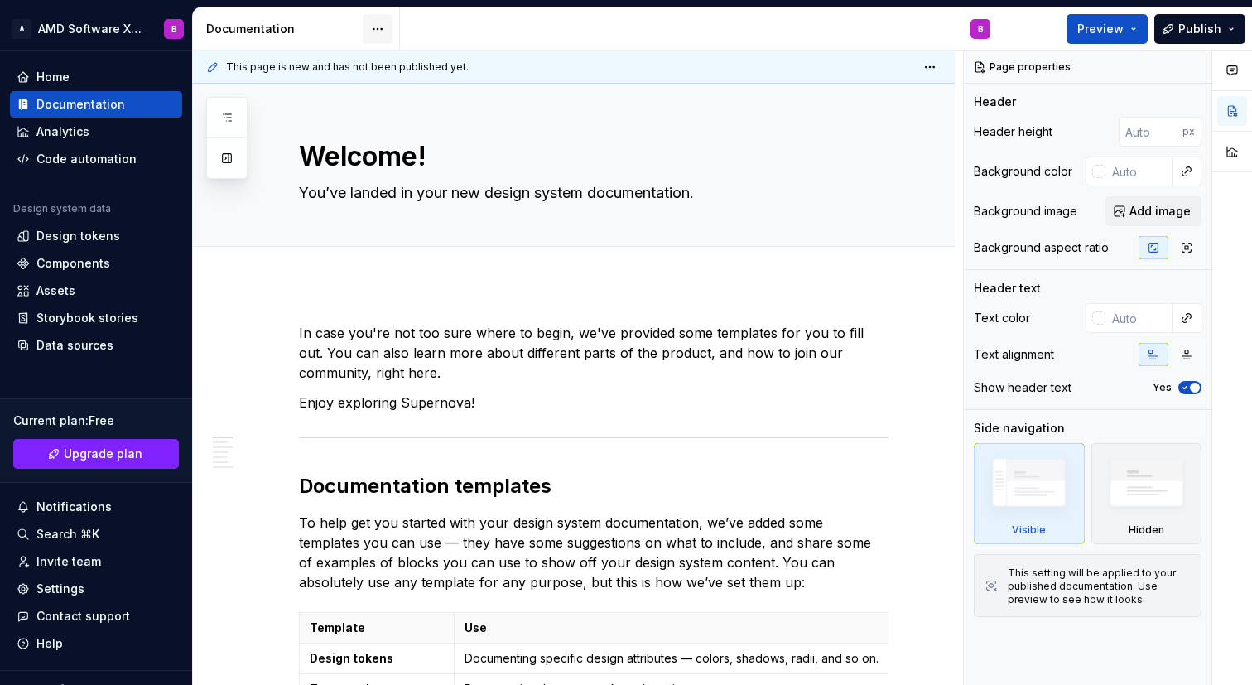
click at [380, 32] on html "A AMD Software X Design System B Home Documentation Analytics Code automation D…" at bounding box center [626, 342] width 1252 height 685
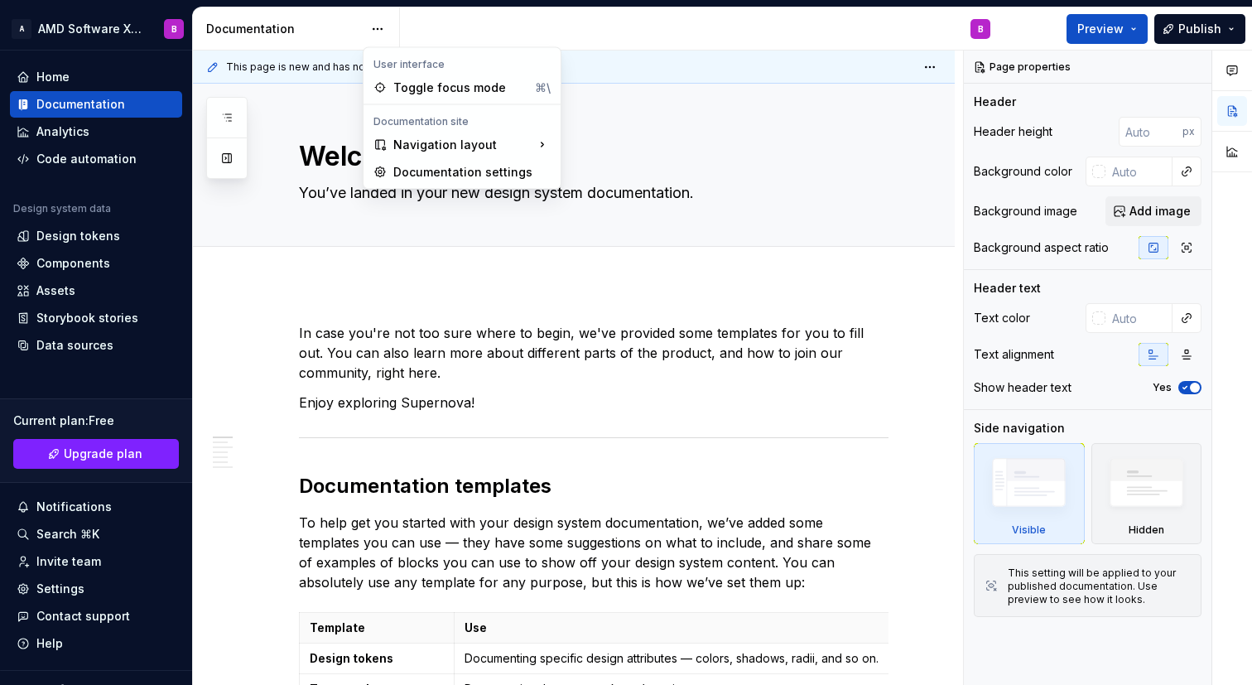
click at [380, 31] on html "A AMD Software X Design System B Home Documentation Analytics Code automation D…" at bounding box center [626, 342] width 1252 height 685
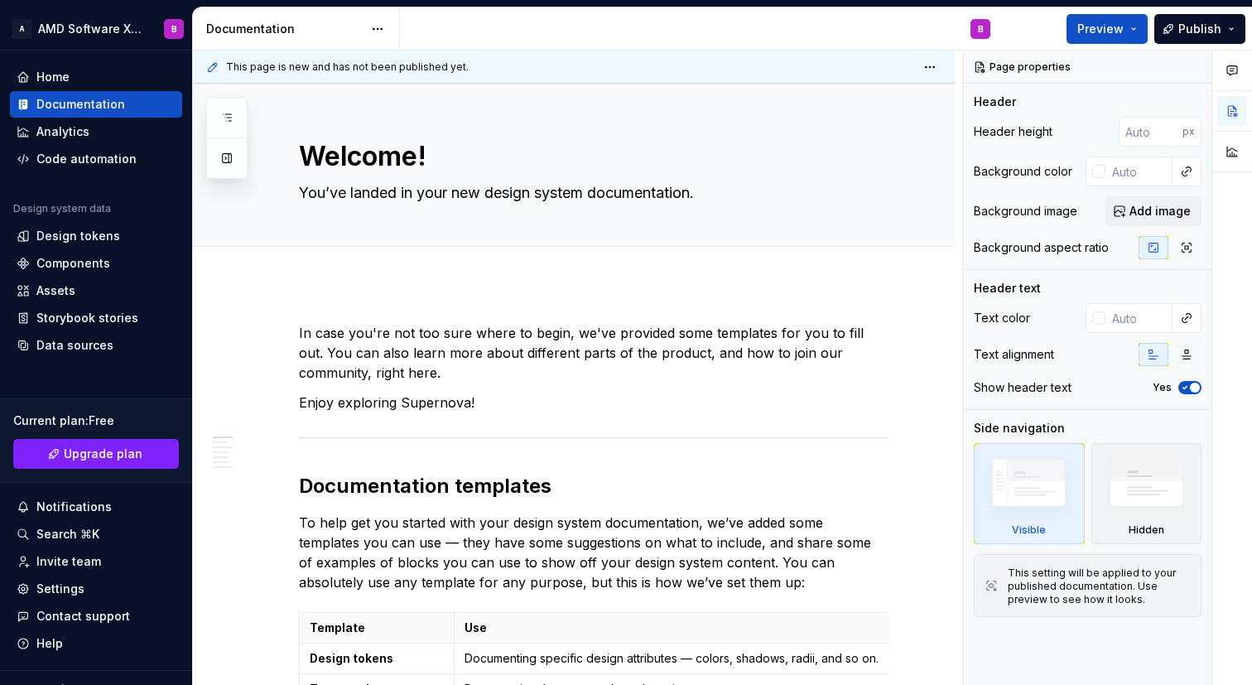
click at [407, 61] on span "This page is new and has not been published yet." at bounding box center [347, 66] width 243 height 13
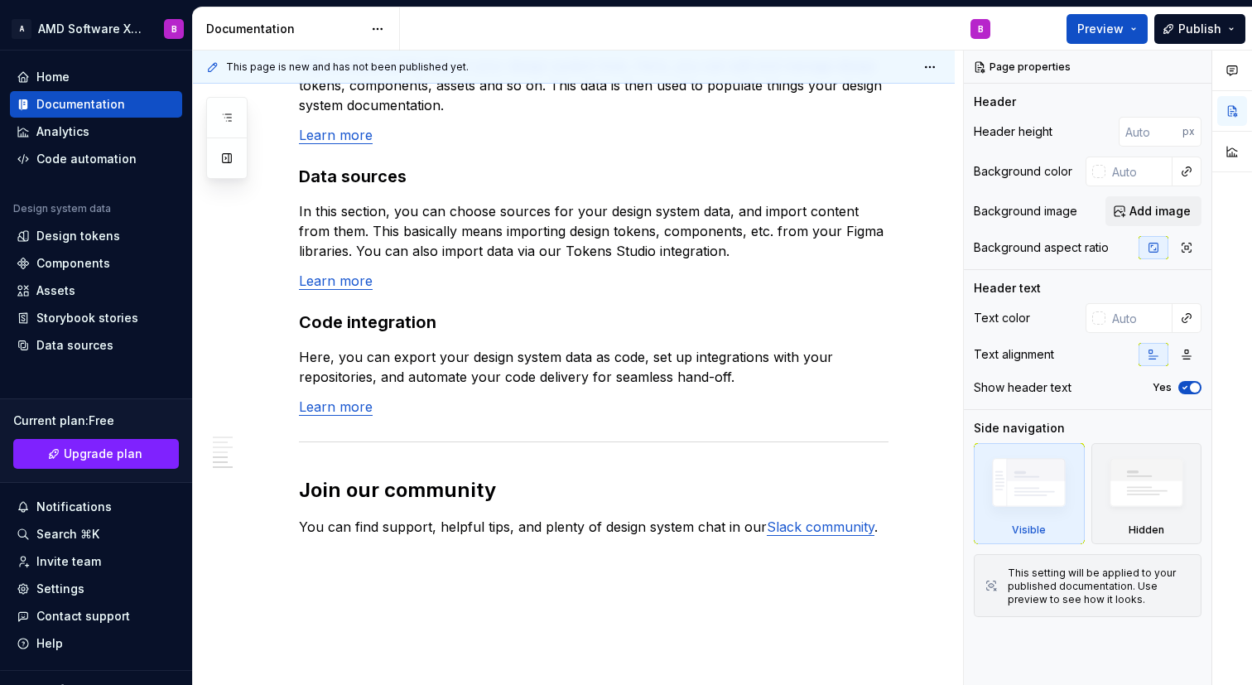
scroll to position [1405, 0]
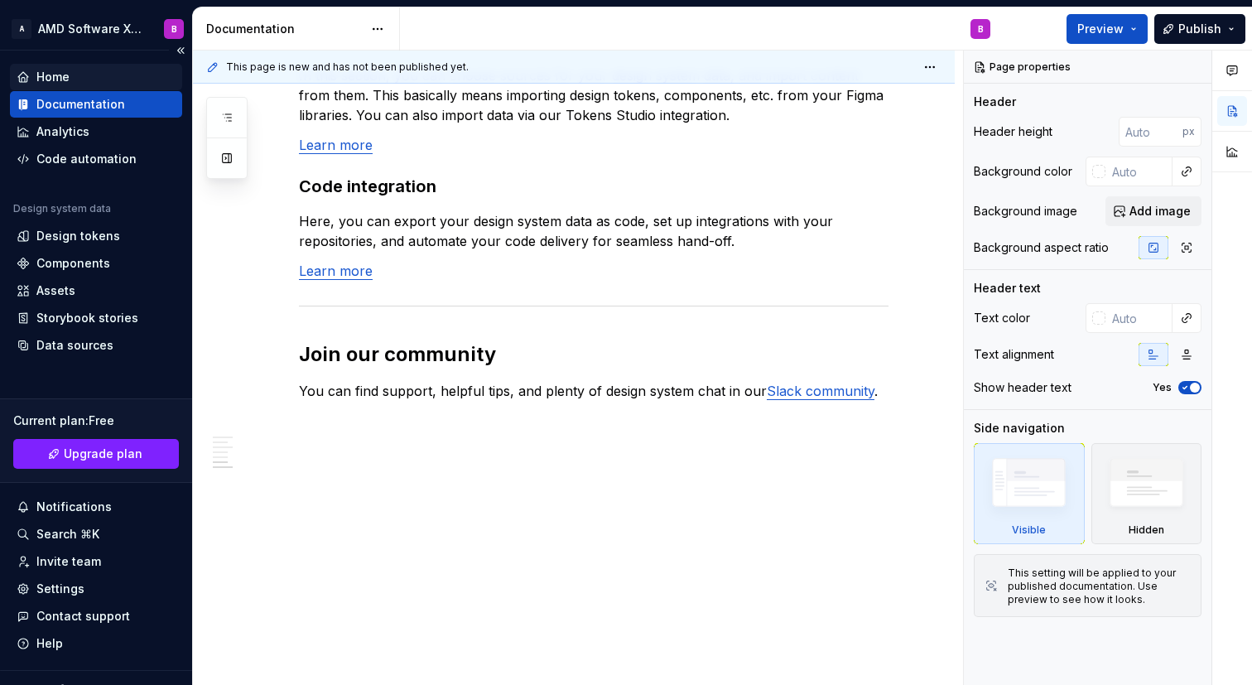
click at [89, 72] on div "Home" at bounding box center [96, 77] width 159 height 17
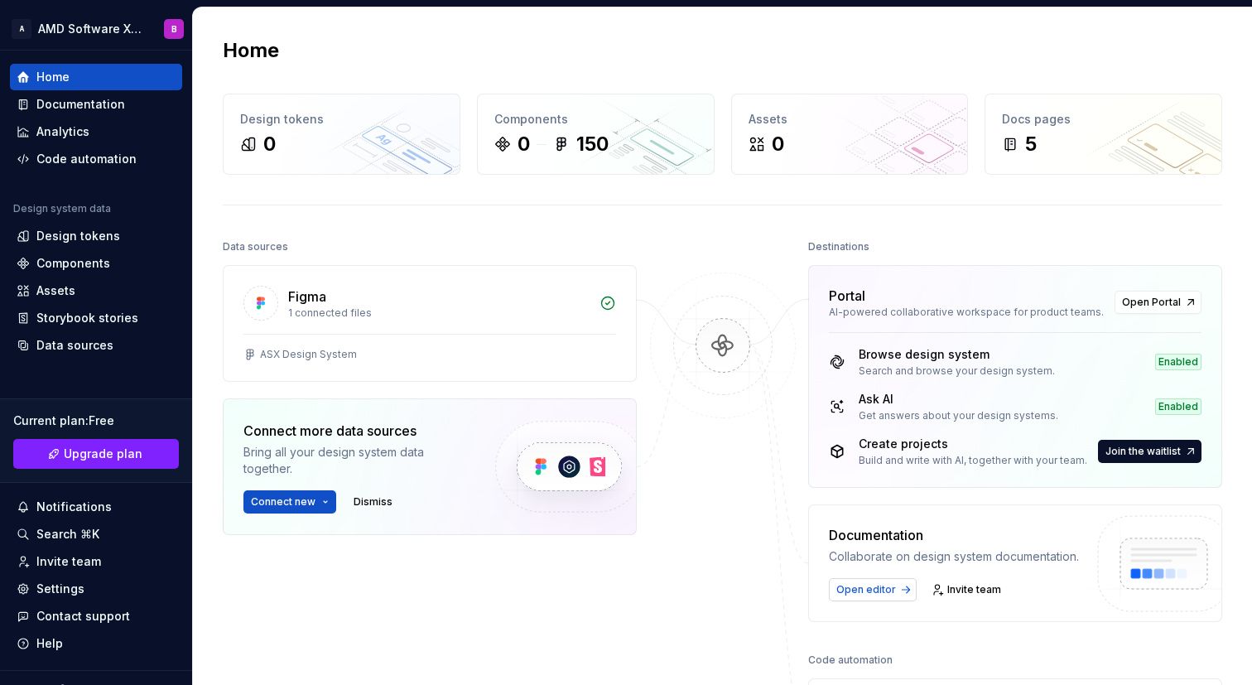
click at [864, 586] on span "Open editor" at bounding box center [866, 589] width 60 height 13
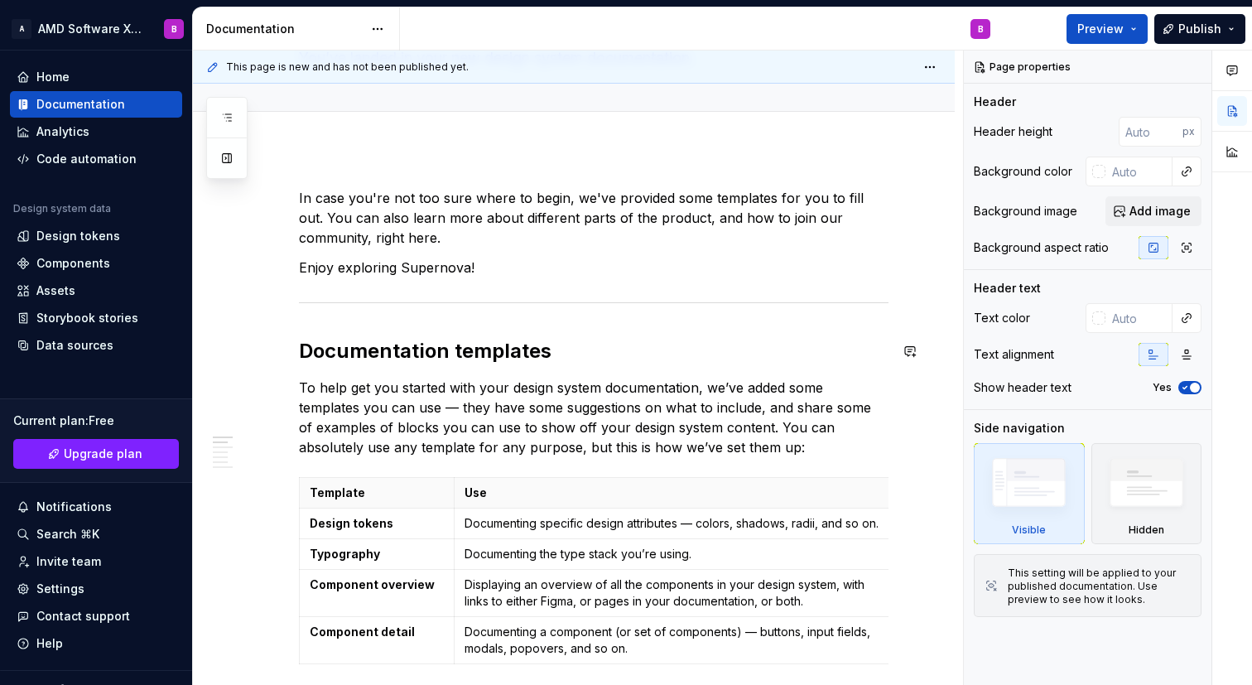
scroll to position [262, 0]
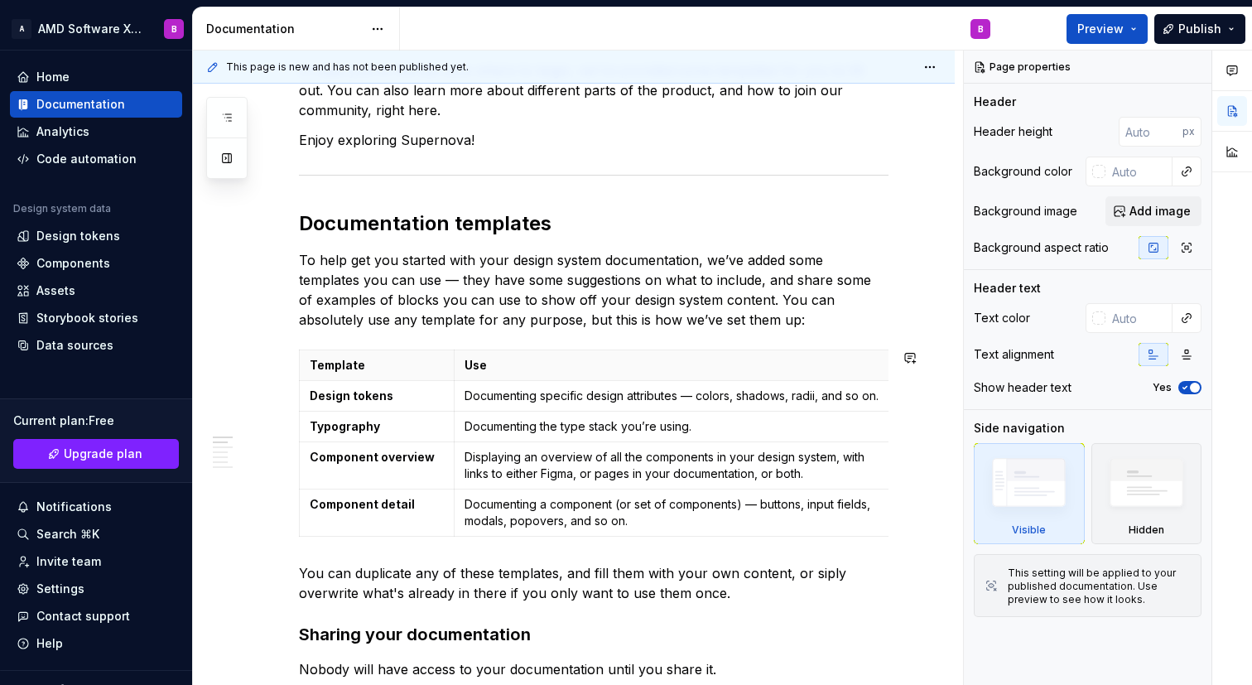
click at [555, 281] on p "To help get you started with your design system documentation, we’ve added some…" at bounding box center [593, 289] width 589 height 79
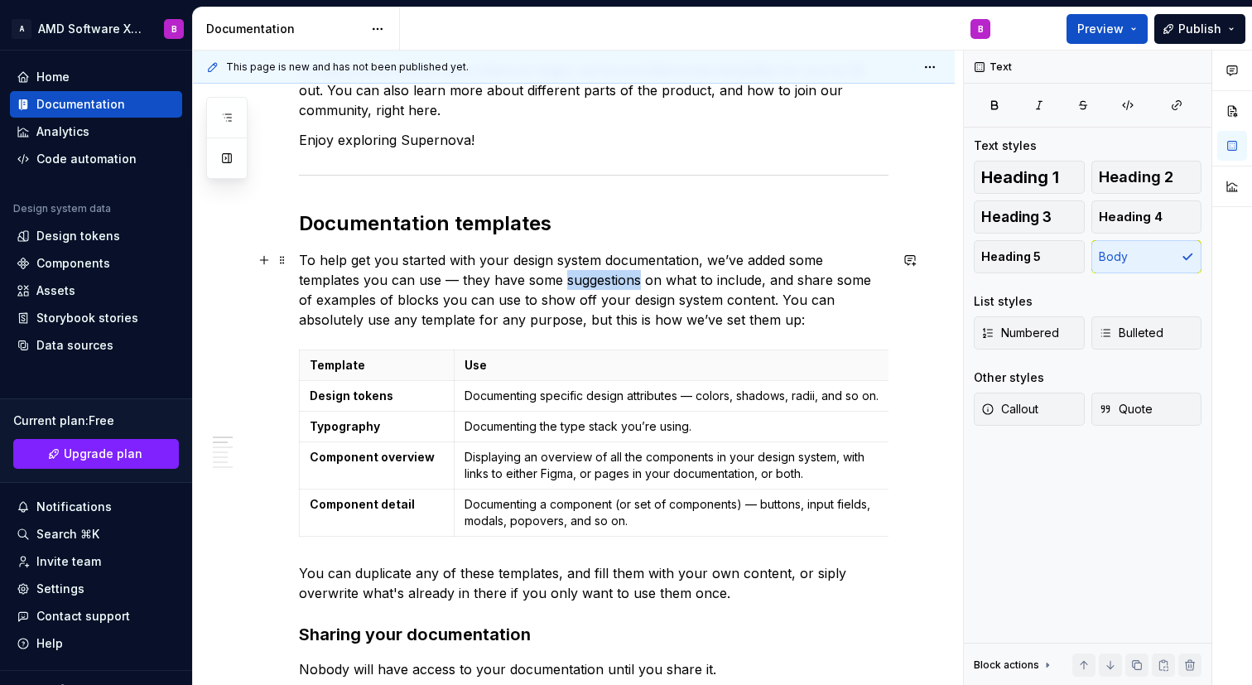
click at [555, 281] on p "To help get you started with your design system documentation, we’ve added some…" at bounding box center [593, 289] width 589 height 79
click at [411, 286] on p "To help get you started with your design system documentation, we’ve added some…" at bounding box center [593, 289] width 589 height 79
click at [271, 266] on button "button" at bounding box center [263, 259] width 23 height 23
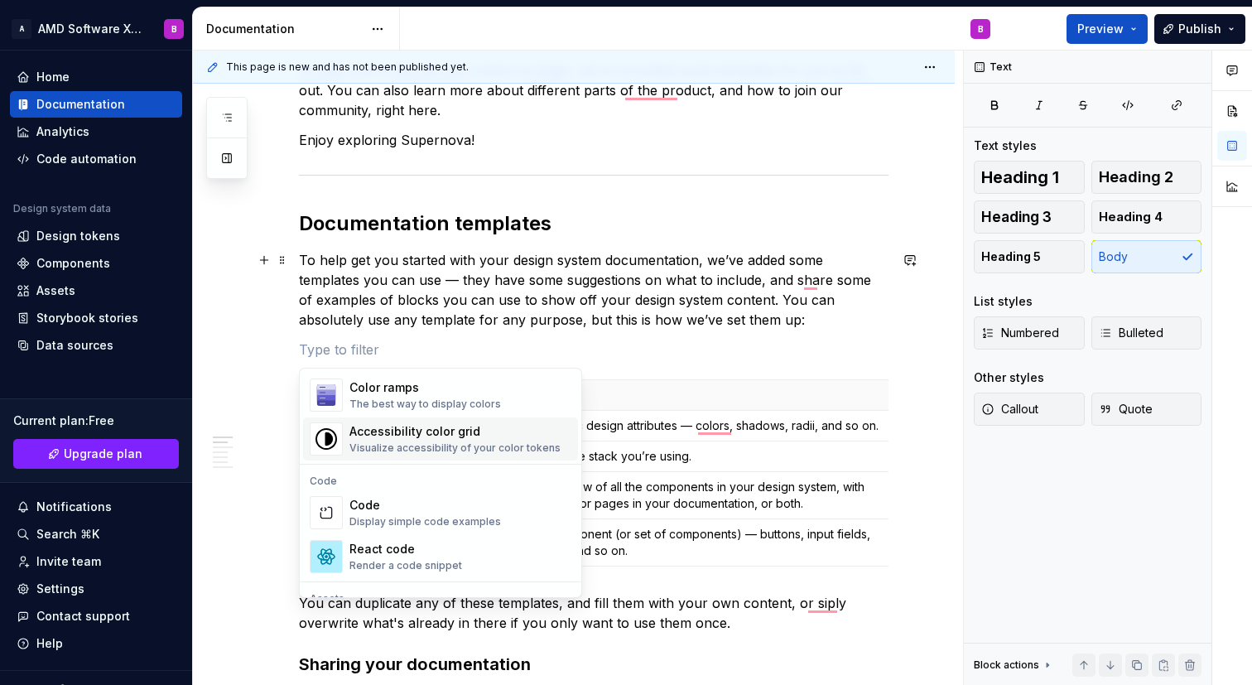
scroll to position [1329, 0]
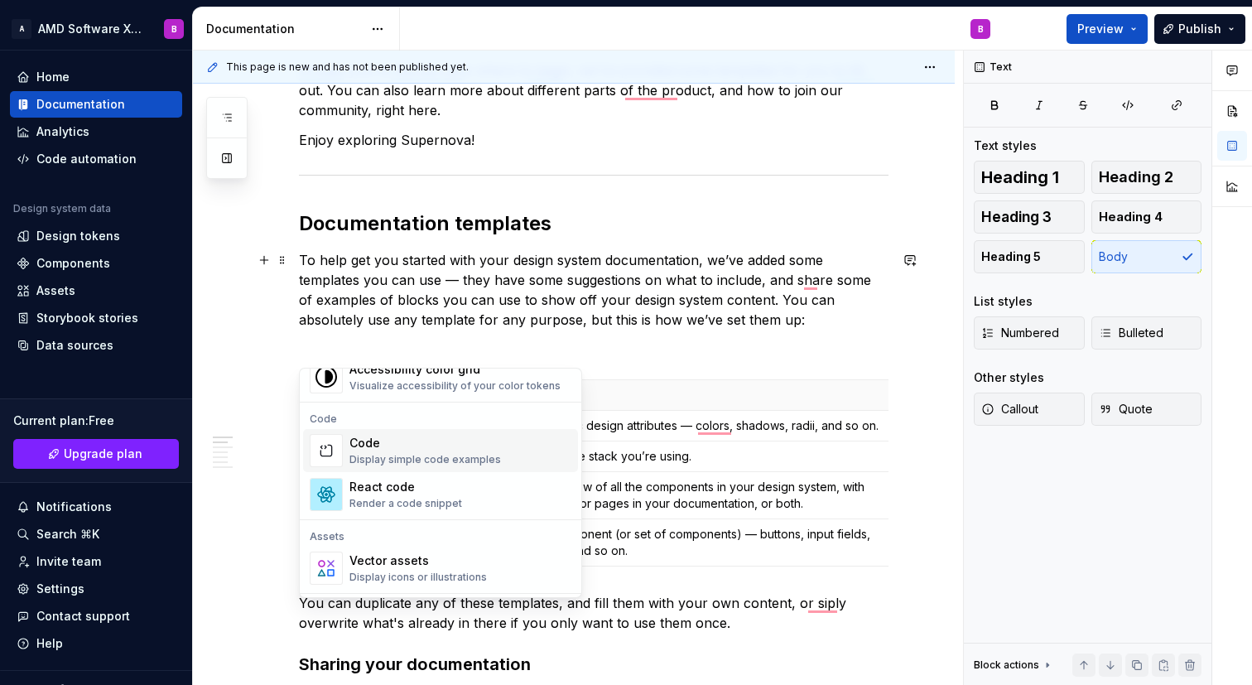
click at [471, 459] on div "Display simple code examples" at bounding box center [424, 459] width 151 height 13
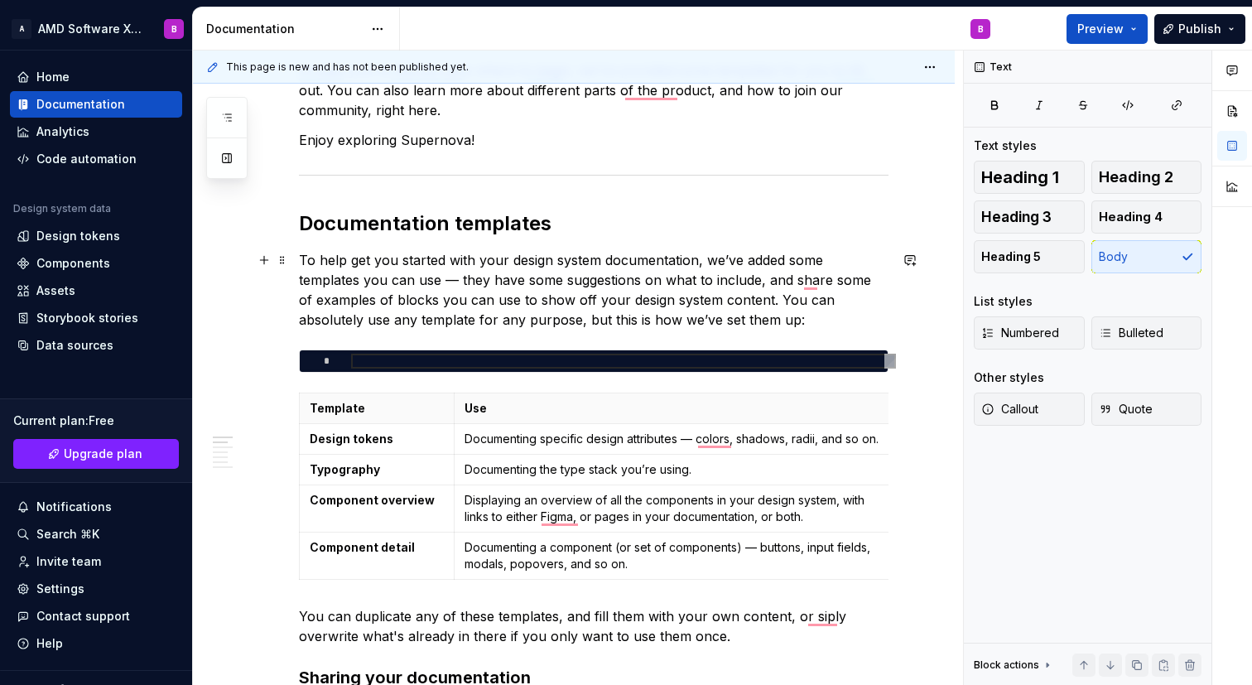
click at [590, 297] on p "To help get you started with your design system documentation, we’ve added some…" at bounding box center [593, 289] width 589 height 79
click at [621, 365] on div "To enrich screen reader interactions, please activate Accessibility in Grammarl…" at bounding box center [623, 360] width 545 height 15
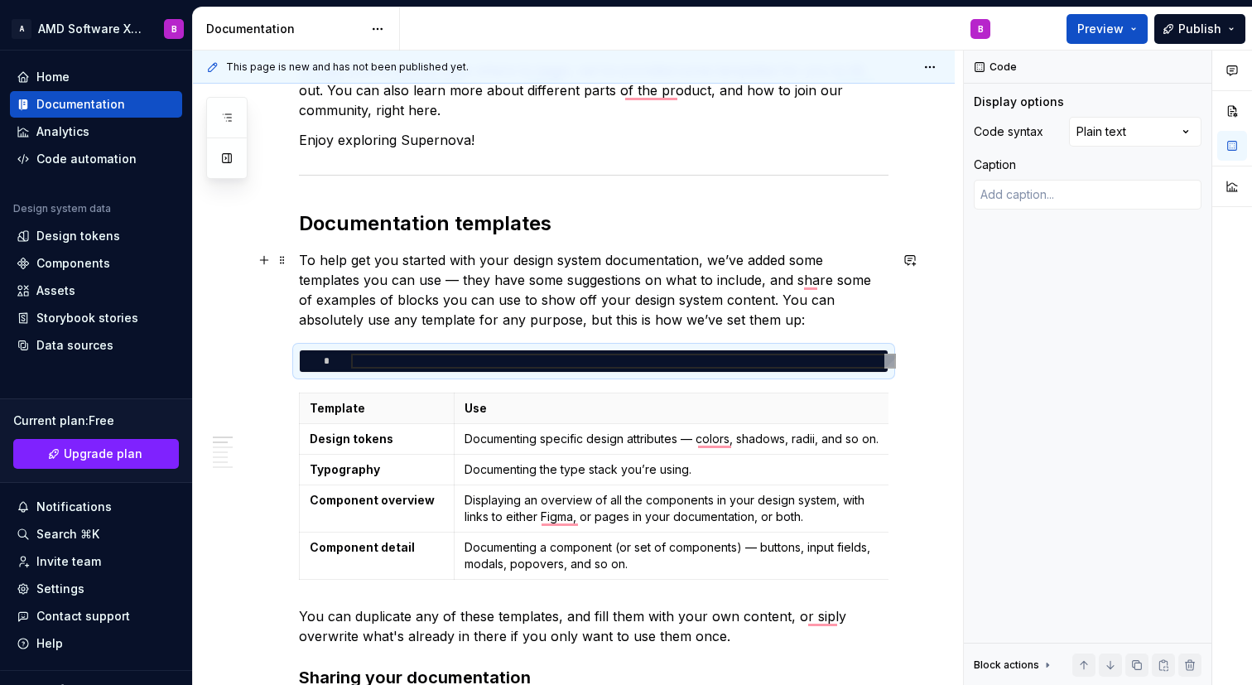
click at [882, 316] on p "To help get you started with your design system documentation, we’ve added some…" at bounding box center [593, 289] width 589 height 79
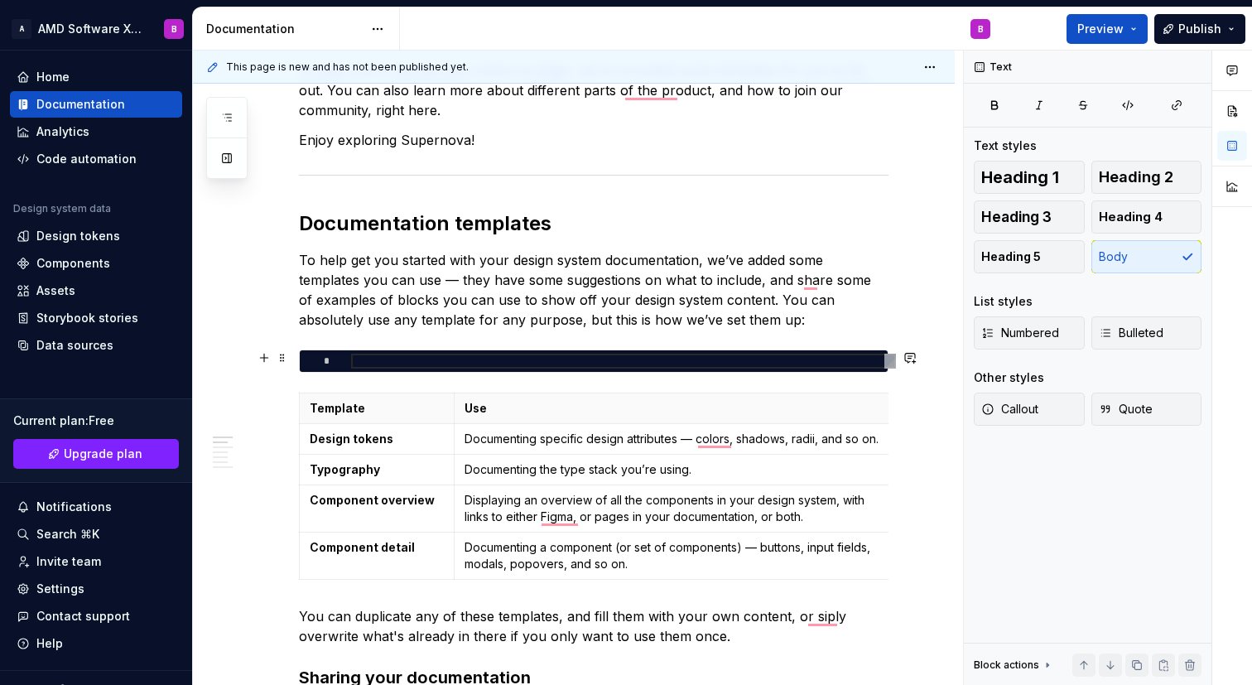
click at [882, 357] on div "To enrich screen reader interactions, please activate Accessibility in Grammarl…" at bounding box center [623, 360] width 545 height 15
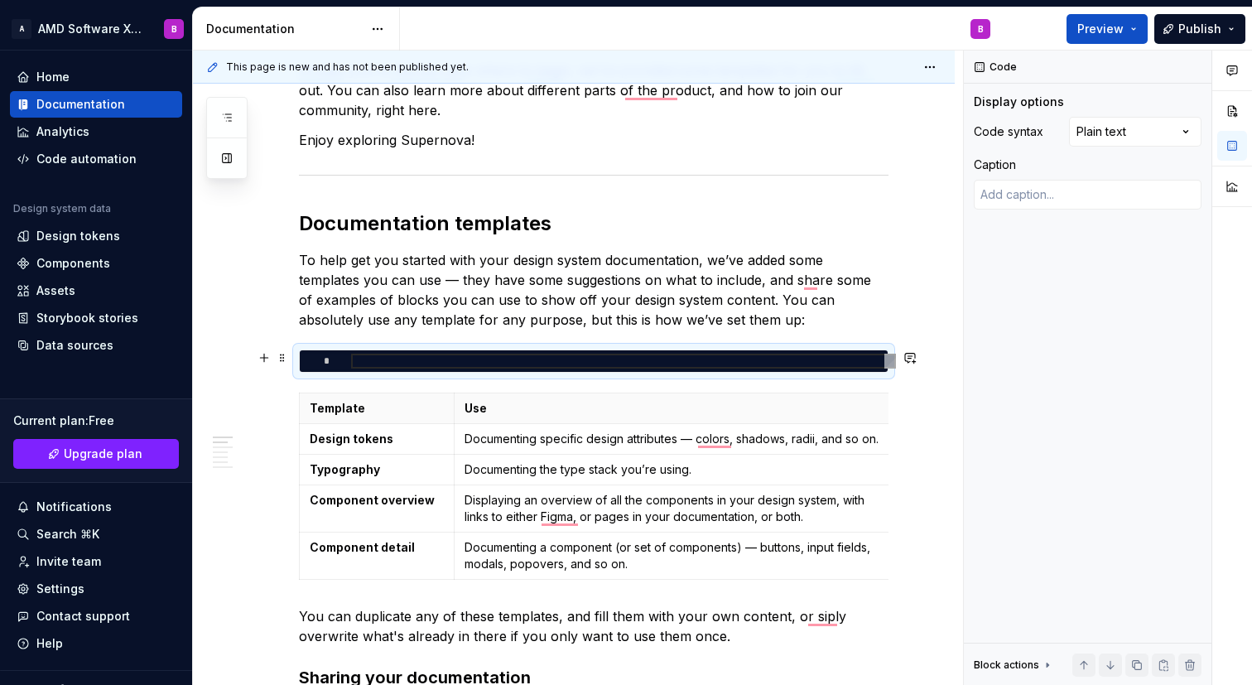
click at [888, 349] on div "*" at bounding box center [593, 360] width 589 height 23
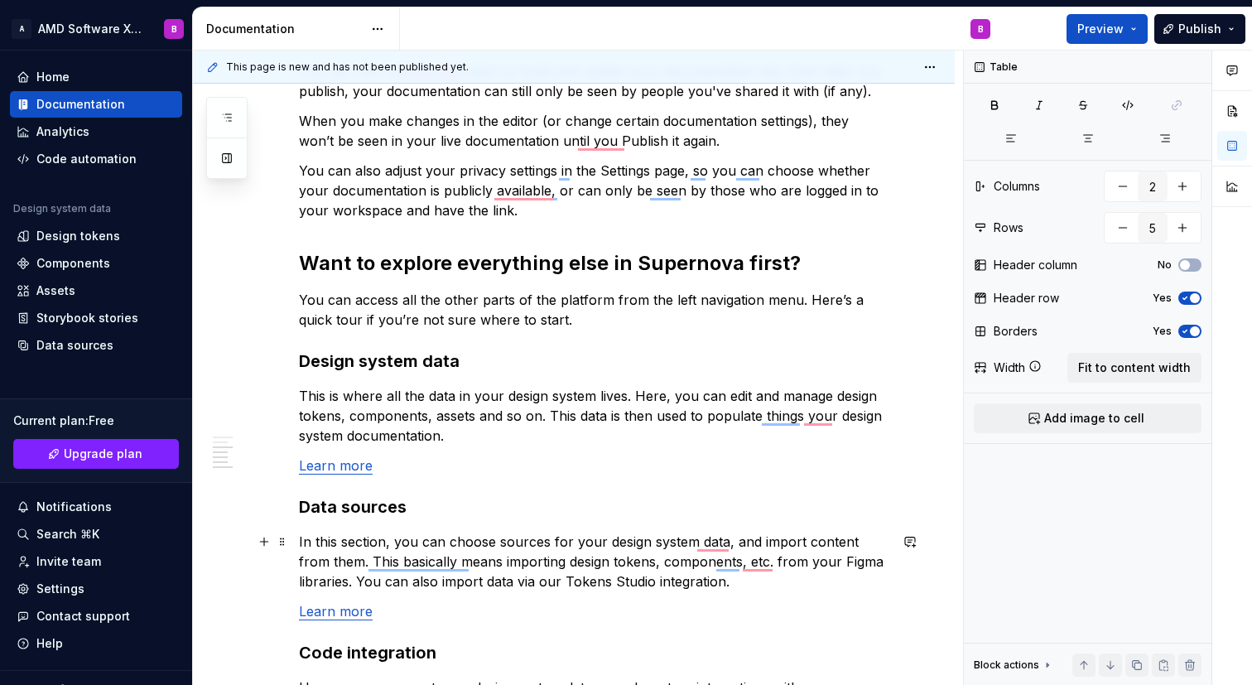
scroll to position [1122, 0]
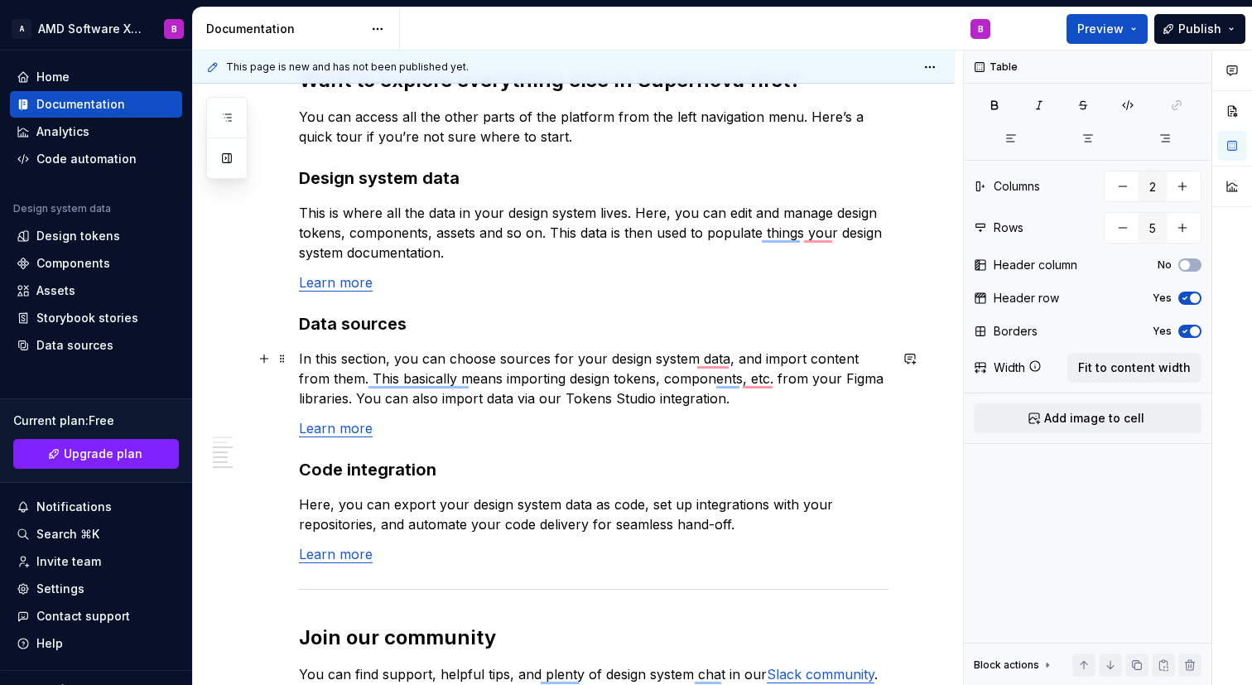
type textarea "*"
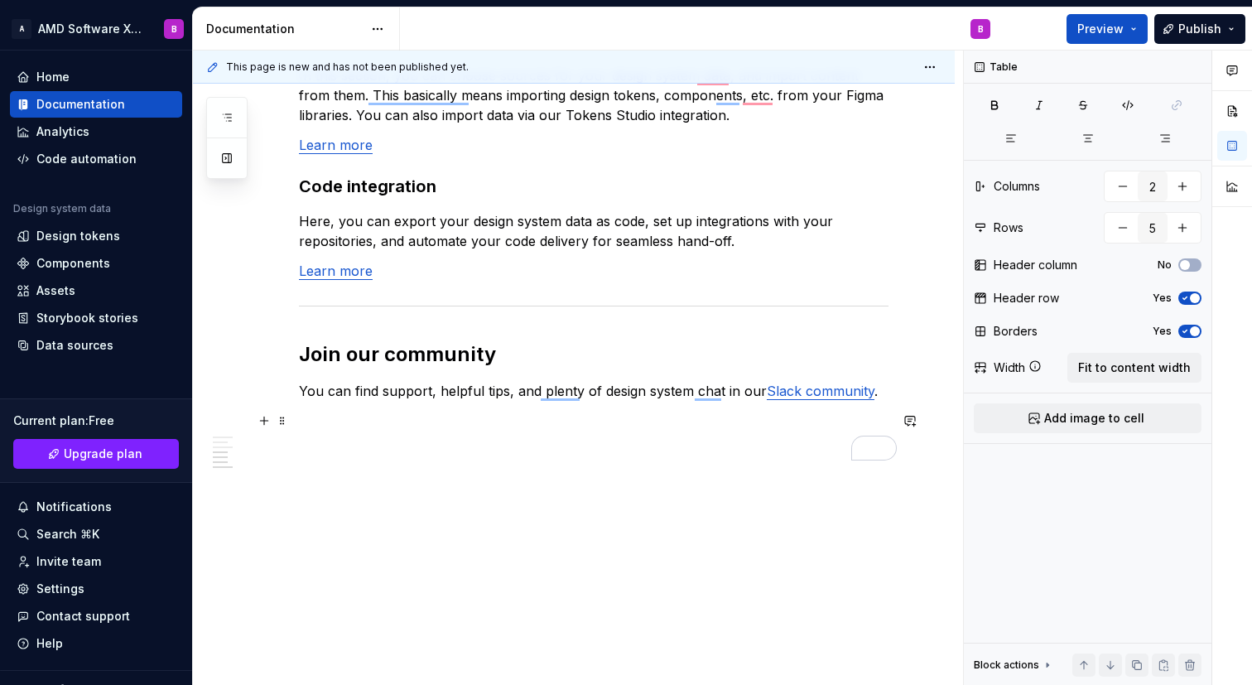
scroll to position [0, 0]
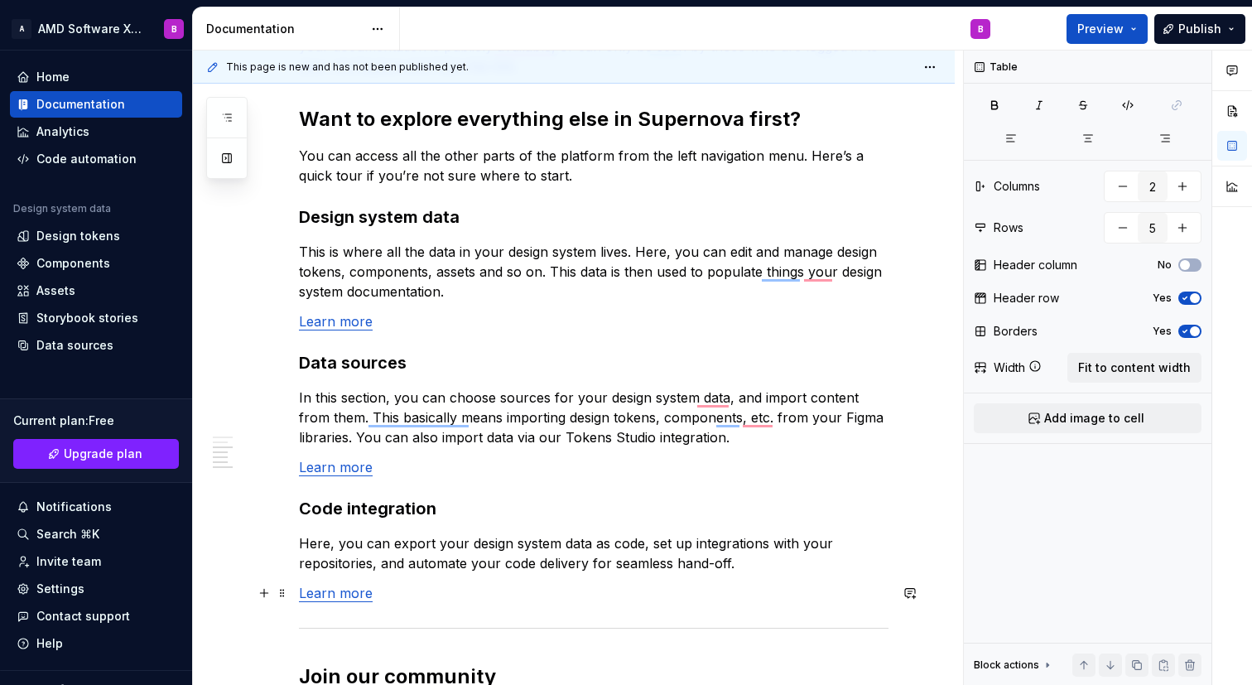
click at [337, 598] on link "Learn more" at bounding box center [336, 592] width 74 height 17
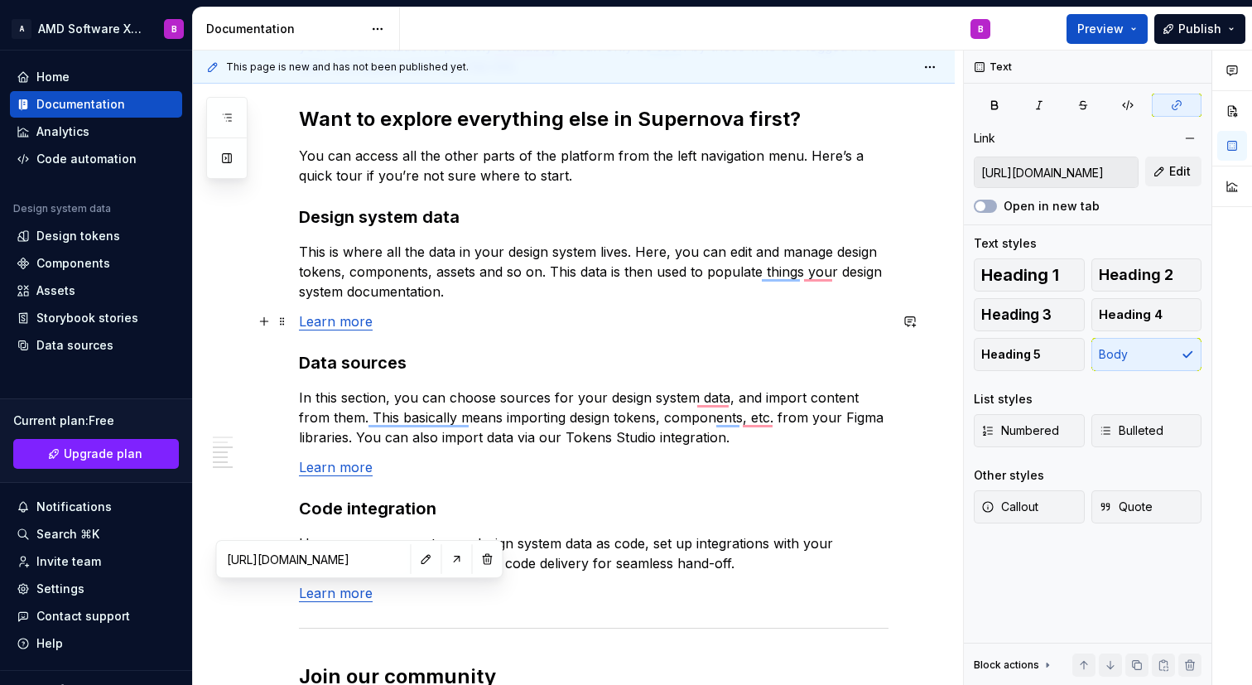
type input "[URL][DOMAIN_NAME]"
click at [354, 327] on link "Learn more" at bounding box center [336, 321] width 74 height 17
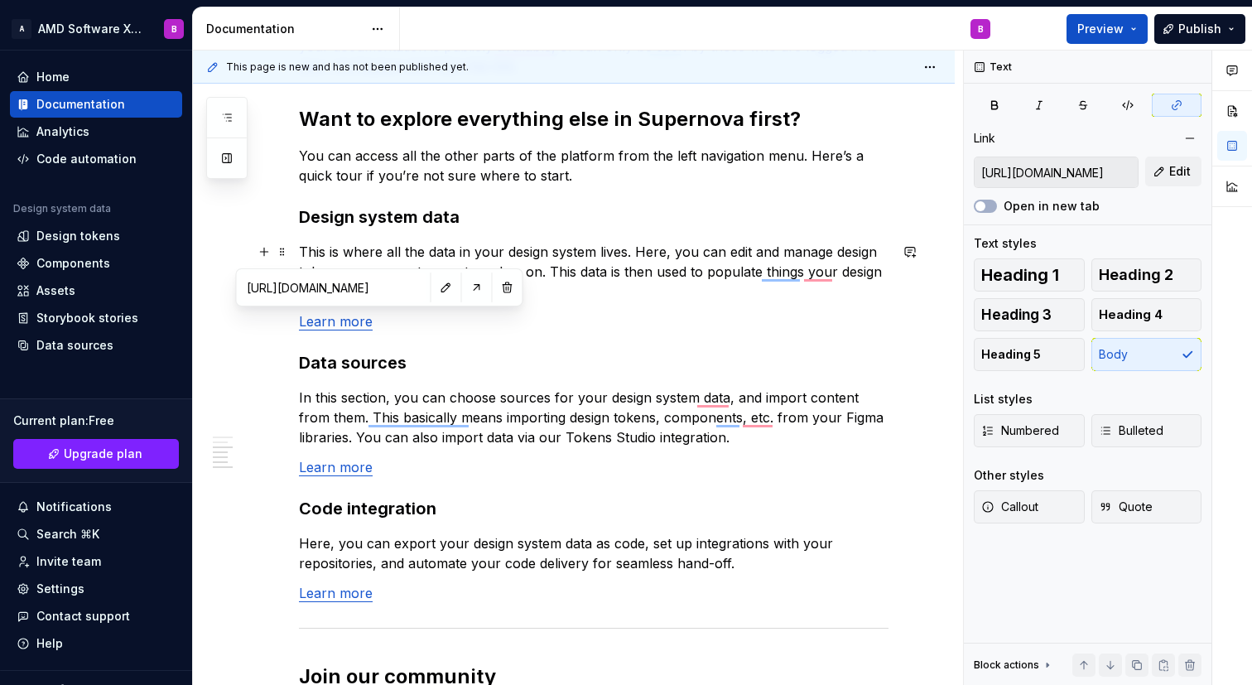
click at [342, 290] on input "[URL][DOMAIN_NAME]" at bounding box center [333, 287] width 187 height 30
click at [465, 288] on button "button" at bounding box center [476, 287] width 23 height 23
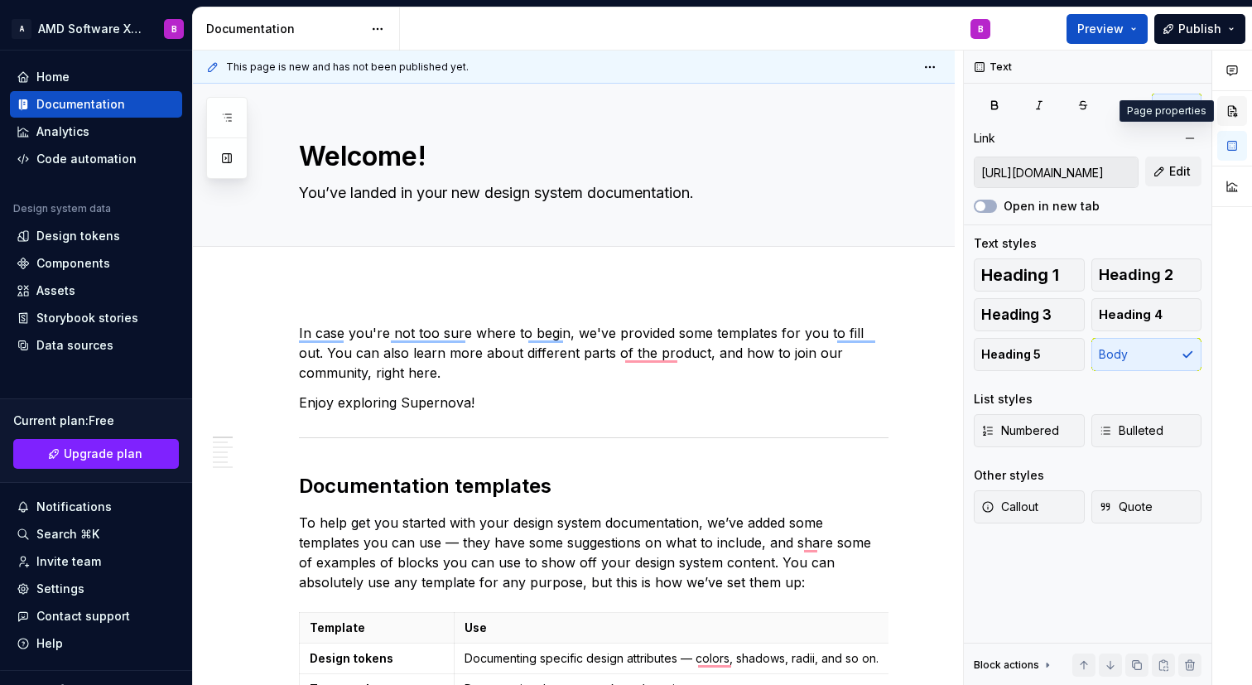
click at [1235, 109] on button "button" at bounding box center [1232, 111] width 30 height 30
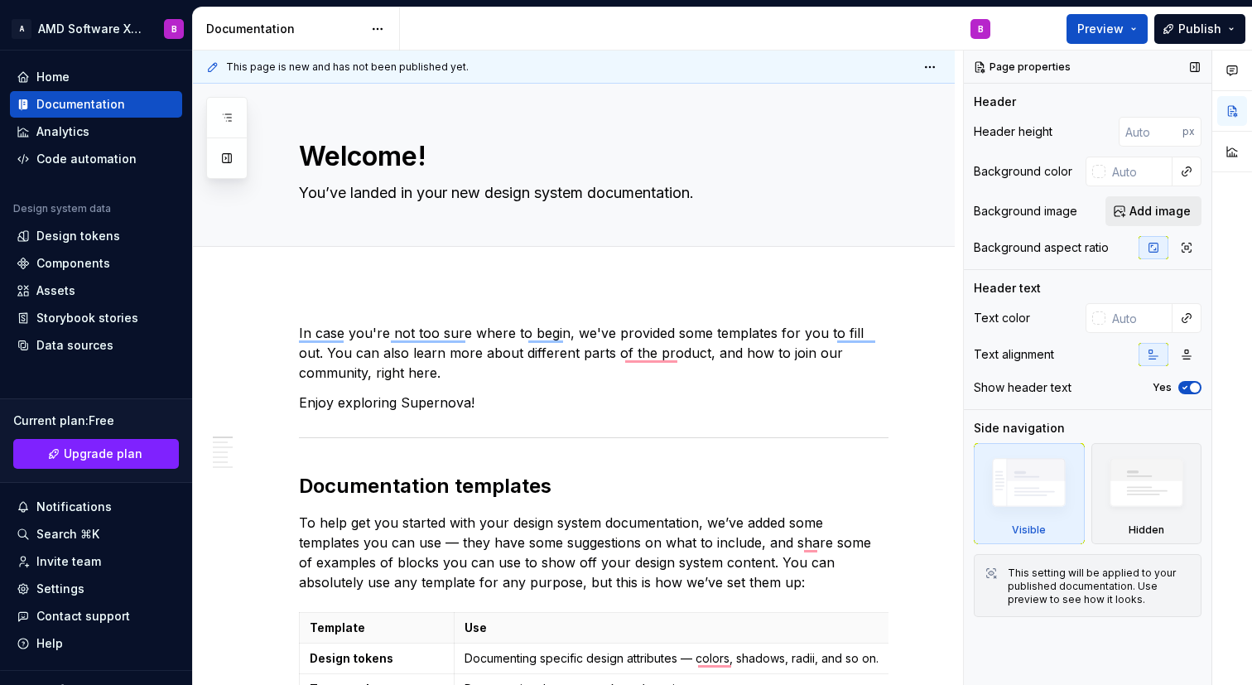
click at [1132, 207] on span "Add image" at bounding box center [1159, 211] width 61 height 17
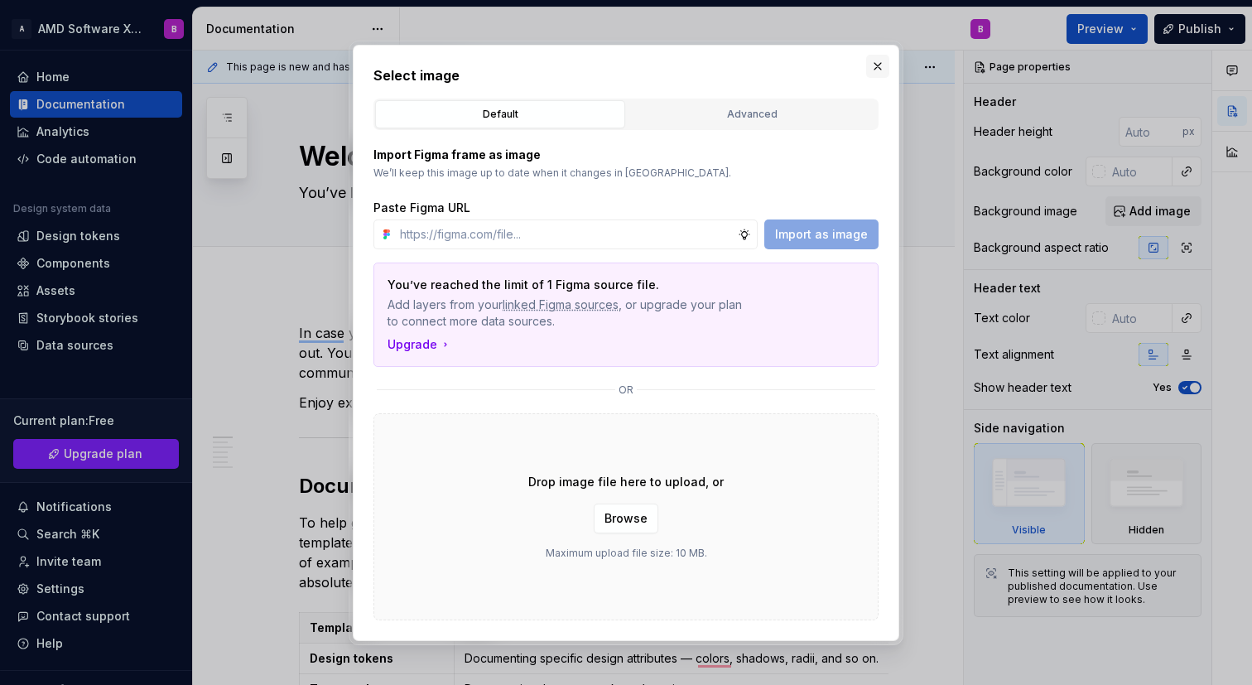
click at [877, 75] on button "button" at bounding box center [877, 66] width 23 height 23
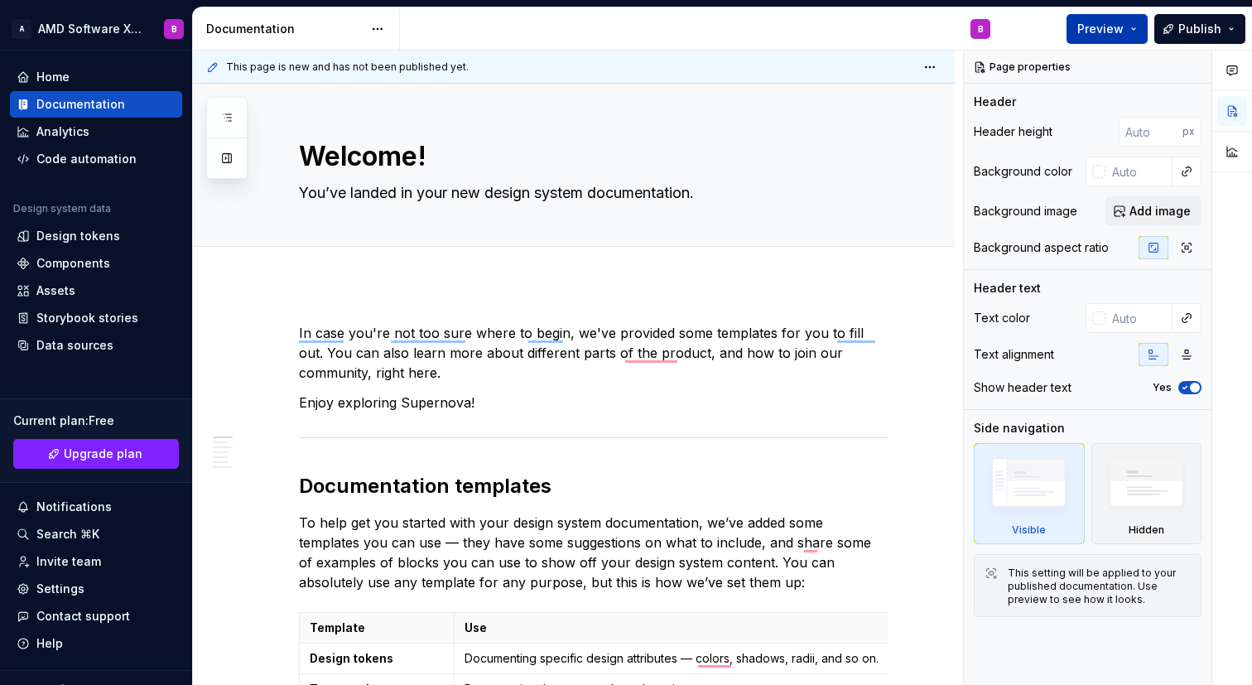
click at [1115, 33] on span "Preview" at bounding box center [1100, 29] width 46 height 17
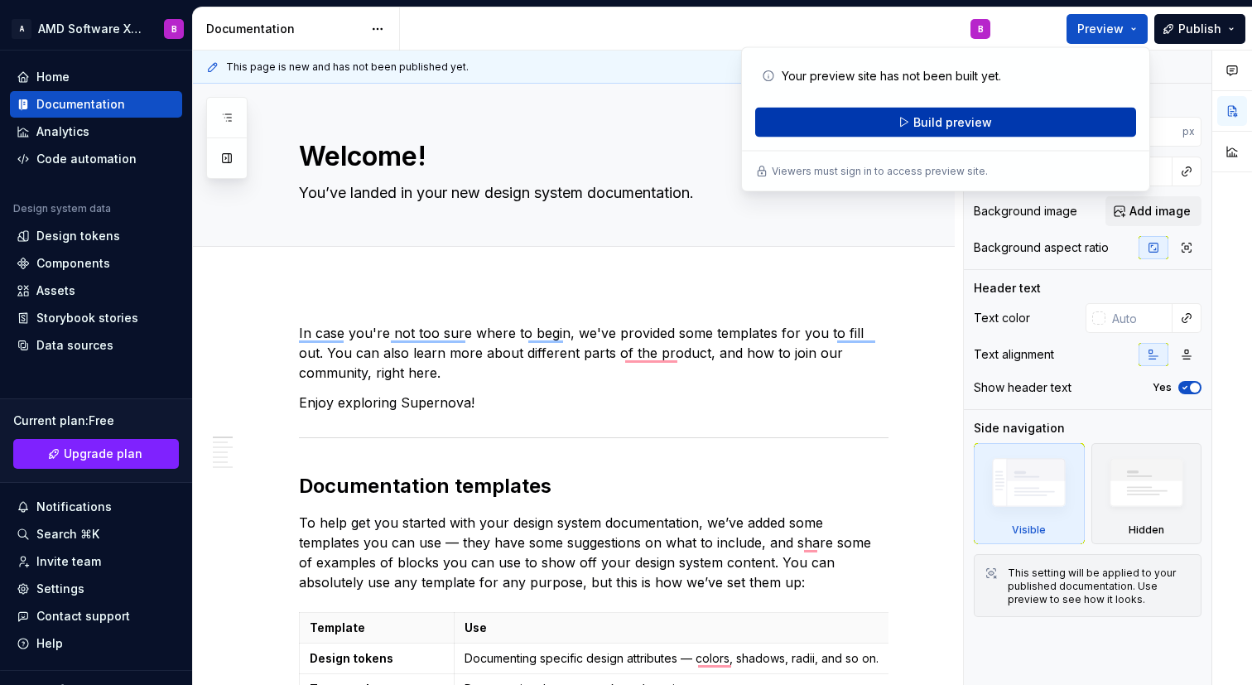
click at [1016, 117] on button "Build preview" at bounding box center [945, 123] width 381 height 30
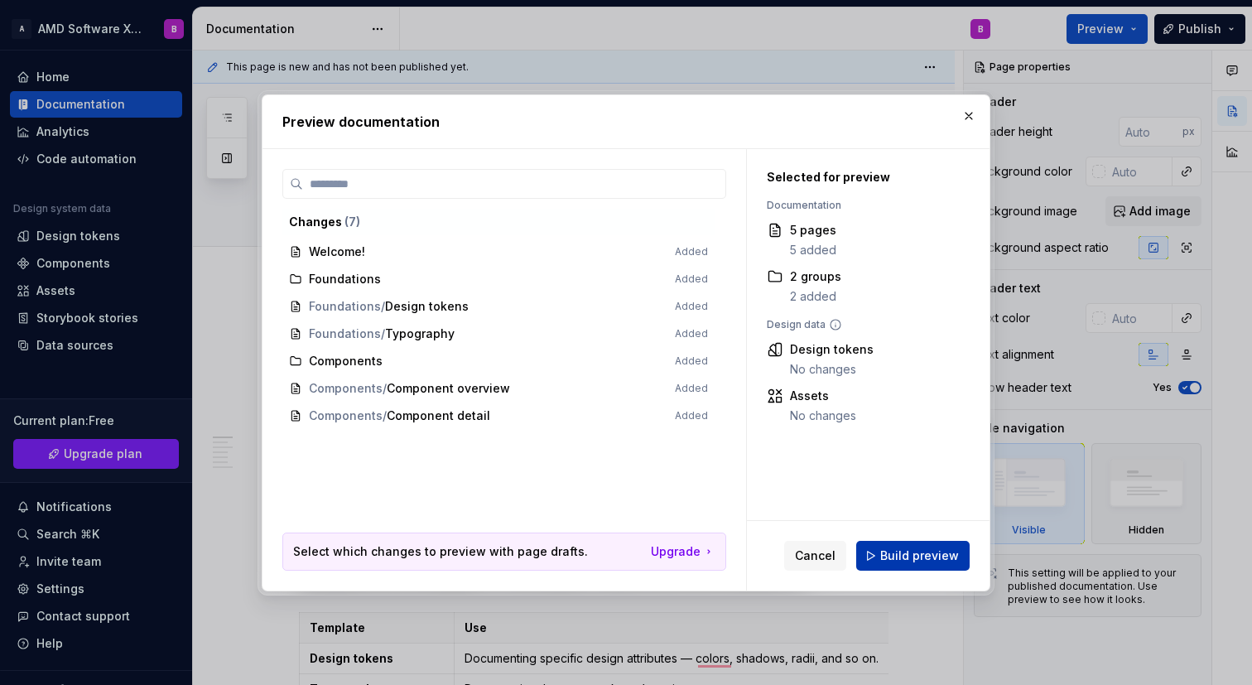
click at [891, 554] on span "Build preview" at bounding box center [919, 555] width 79 height 17
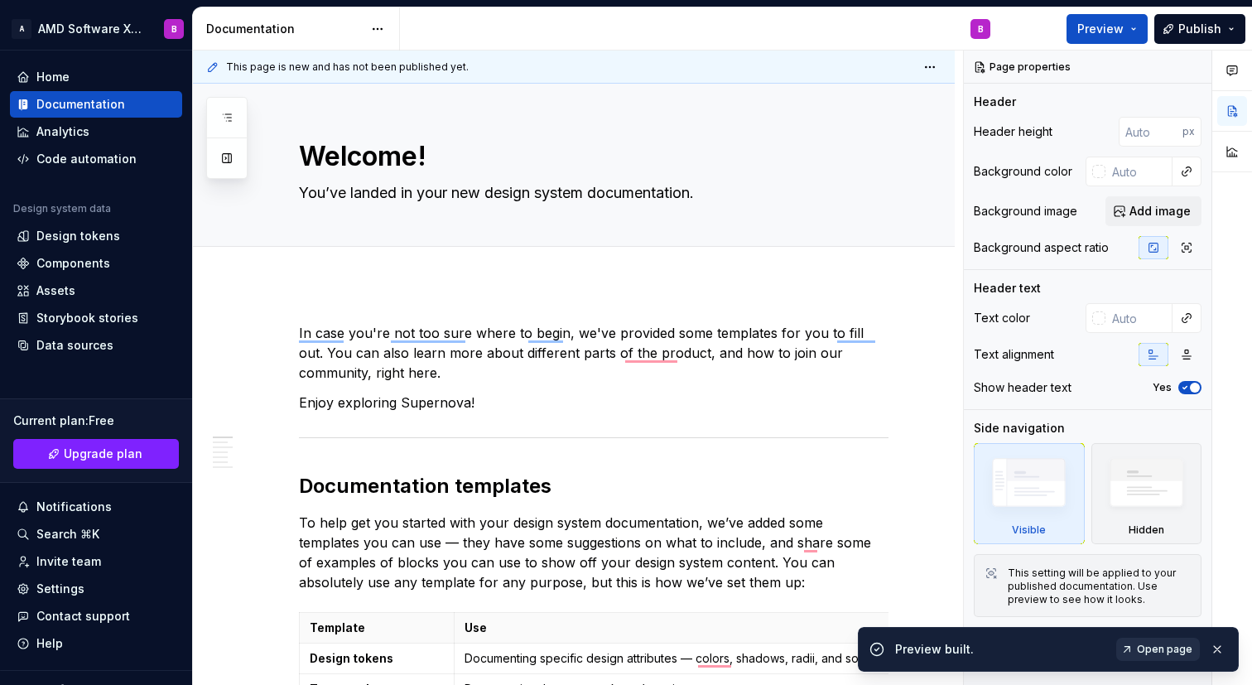
click at [1146, 656] on link "Open page" at bounding box center [1158, 648] width 84 height 23
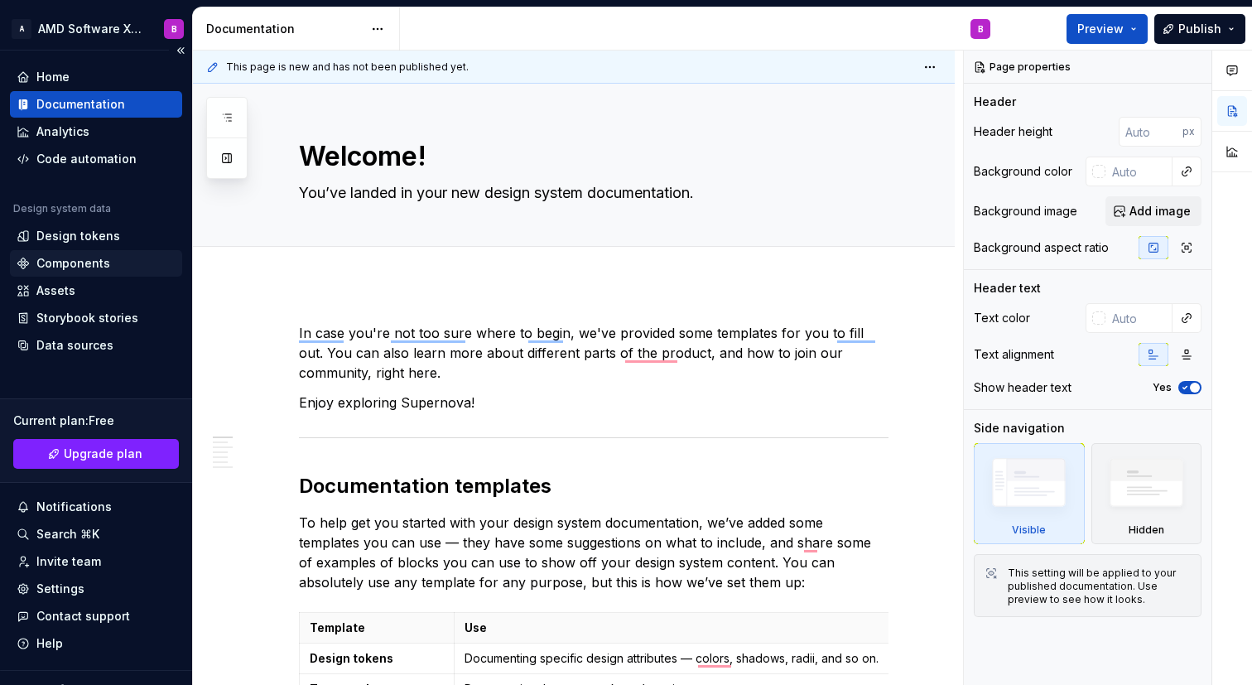
click at [90, 270] on div "Components" at bounding box center [73, 263] width 74 height 17
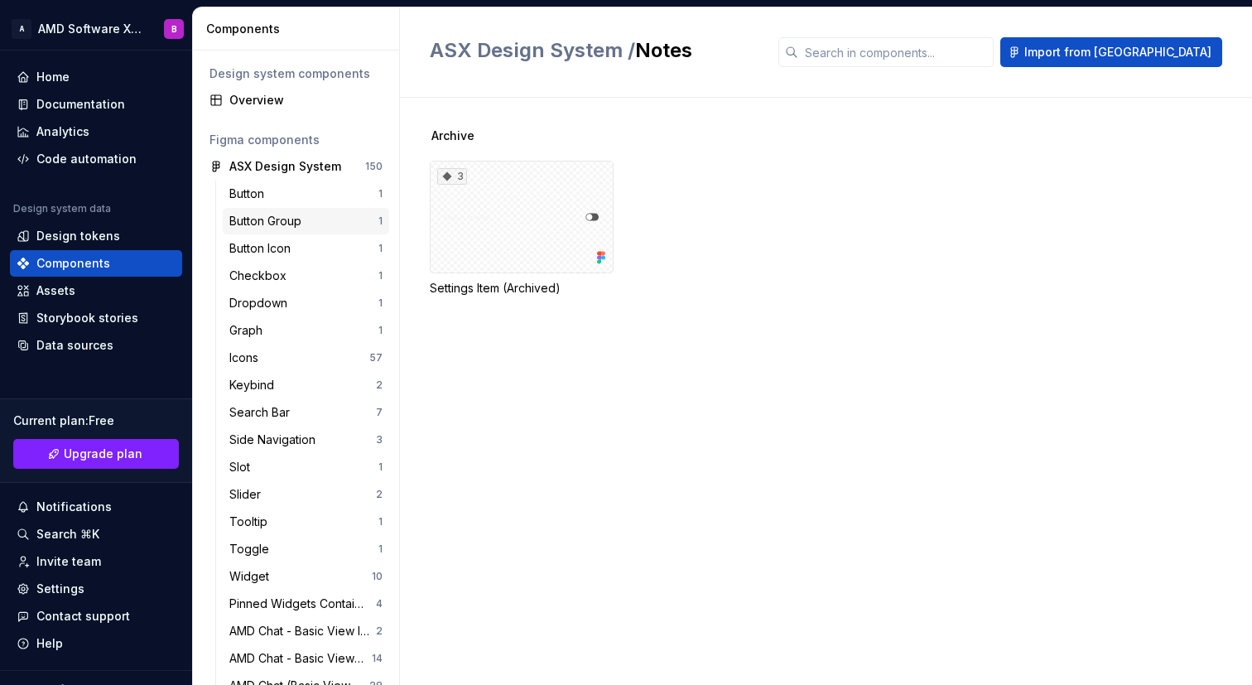
click at [334, 208] on div "Button Group 1" at bounding box center [306, 221] width 166 height 26
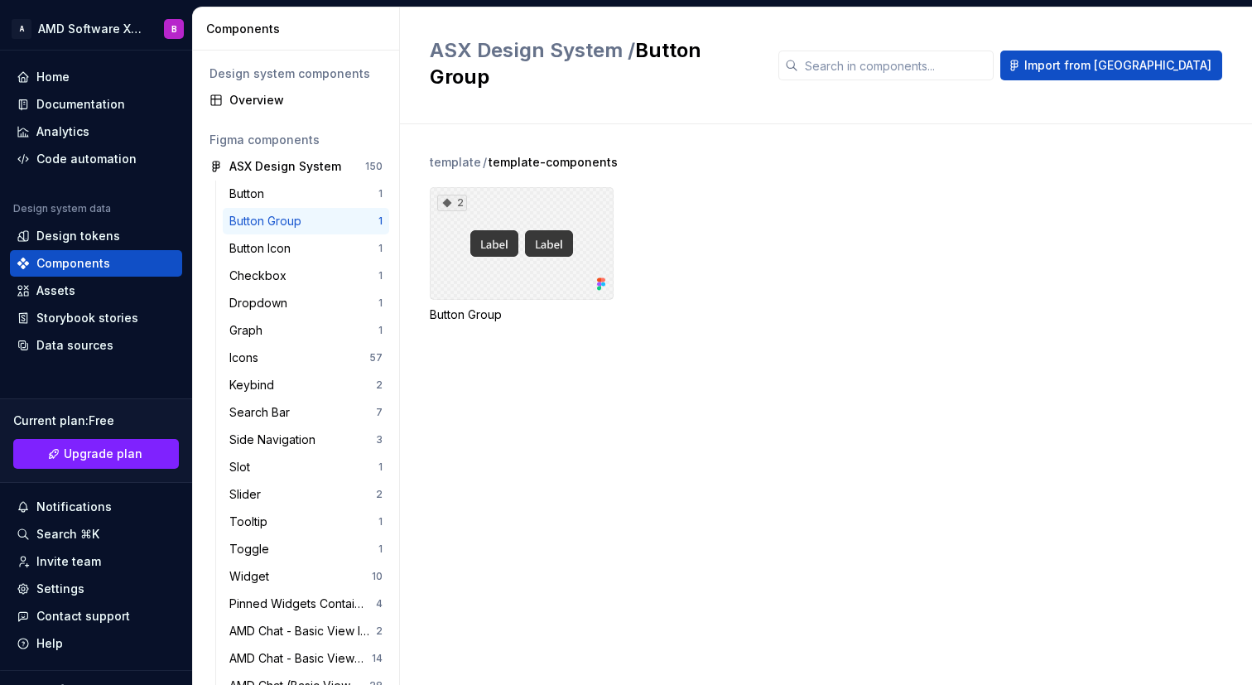
click at [496, 187] on div "2" at bounding box center [522, 243] width 184 height 113
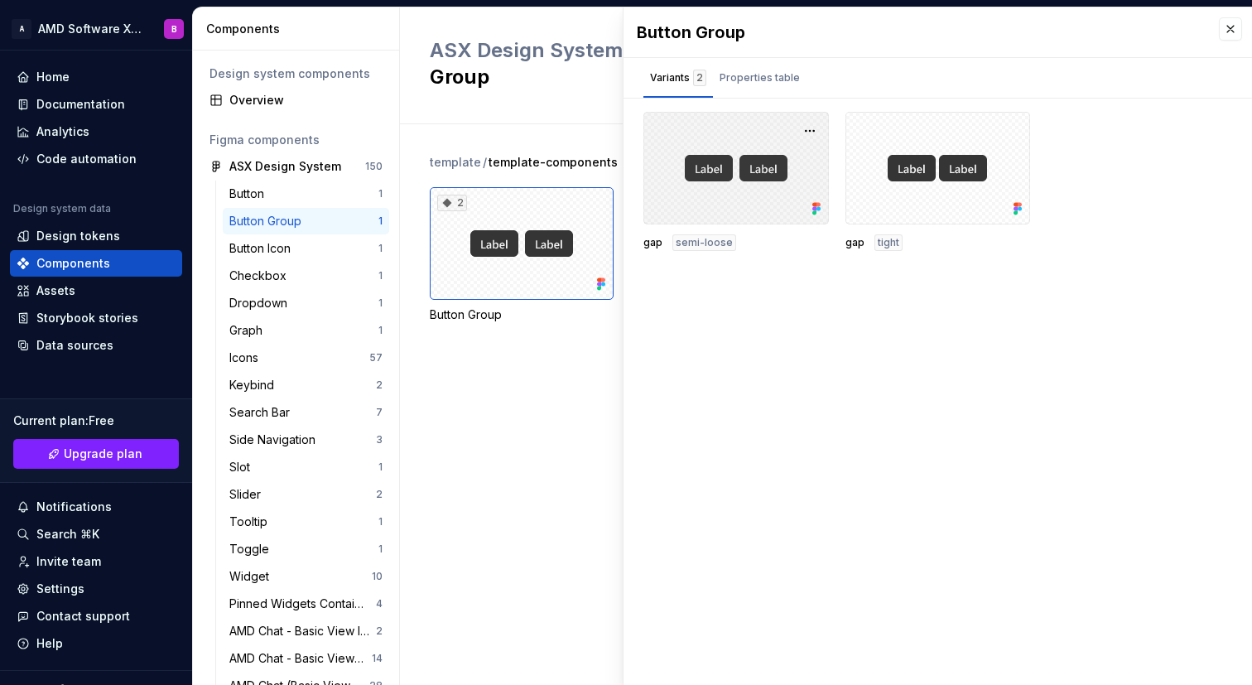
click at [796, 138] on div at bounding box center [735, 168] width 185 height 113
click at [811, 132] on button "button" at bounding box center [809, 130] width 23 height 23
click at [430, 511] on div "template / template-components 2 Button Group" at bounding box center [841, 404] width 822 height 560
click at [464, 461] on div "template / template-components 2 Button Group" at bounding box center [841, 404] width 822 height 560
click at [1238, 23] on button "button" at bounding box center [1229, 28] width 23 height 23
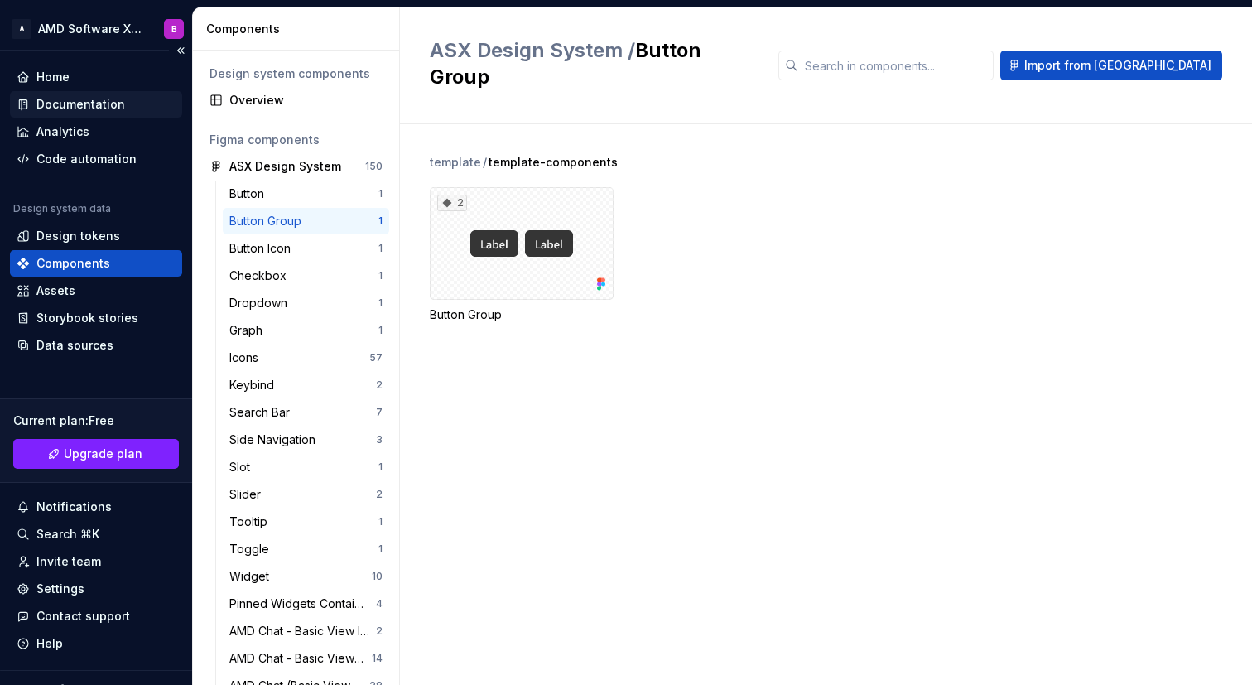
click at [83, 107] on div "Documentation" at bounding box center [80, 104] width 89 height 17
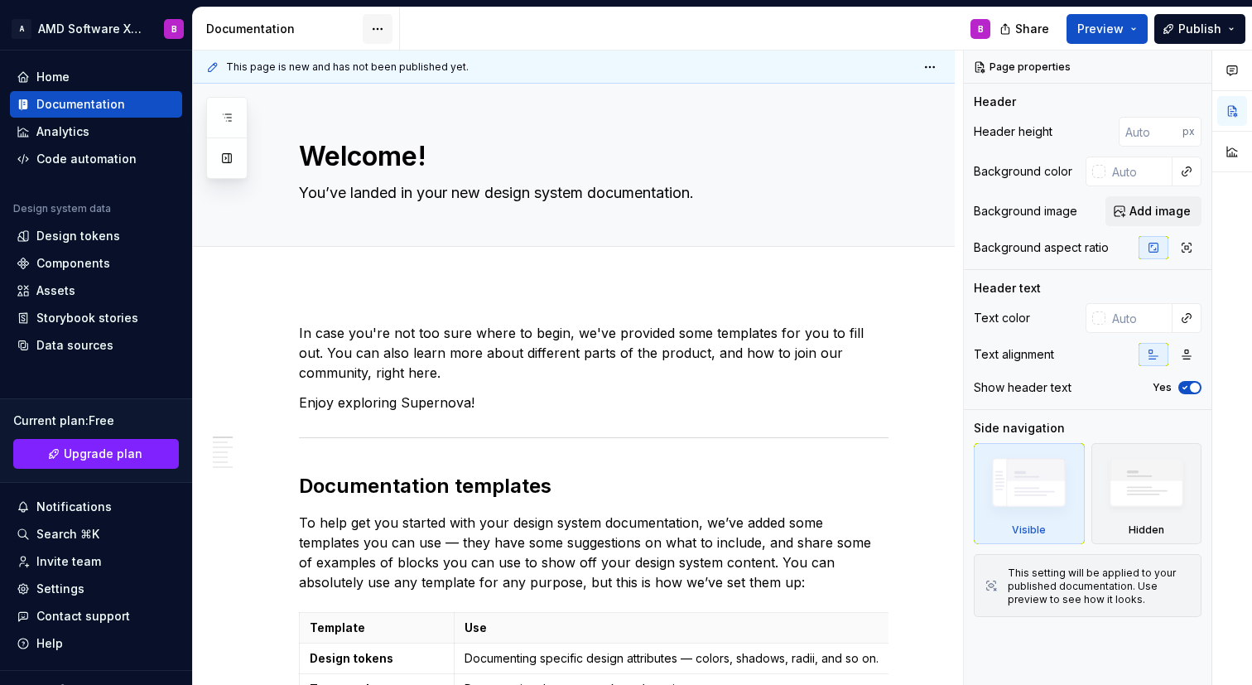
click at [363, 22] on html "A AMD Software X Design System B Home Documentation Analytics Code automation D…" at bounding box center [626, 342] width 1252 height 685
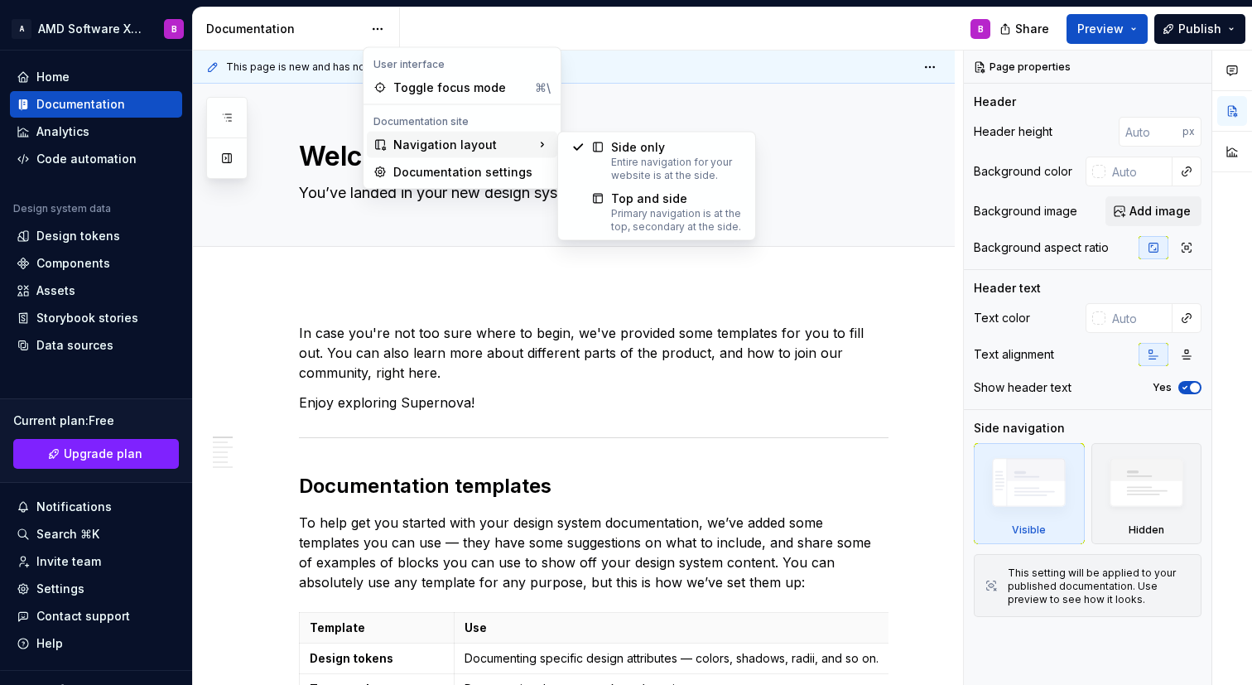
click at [527, 147] on div "Navigation layout" at bounding box center [462, 145] width 190 height 26
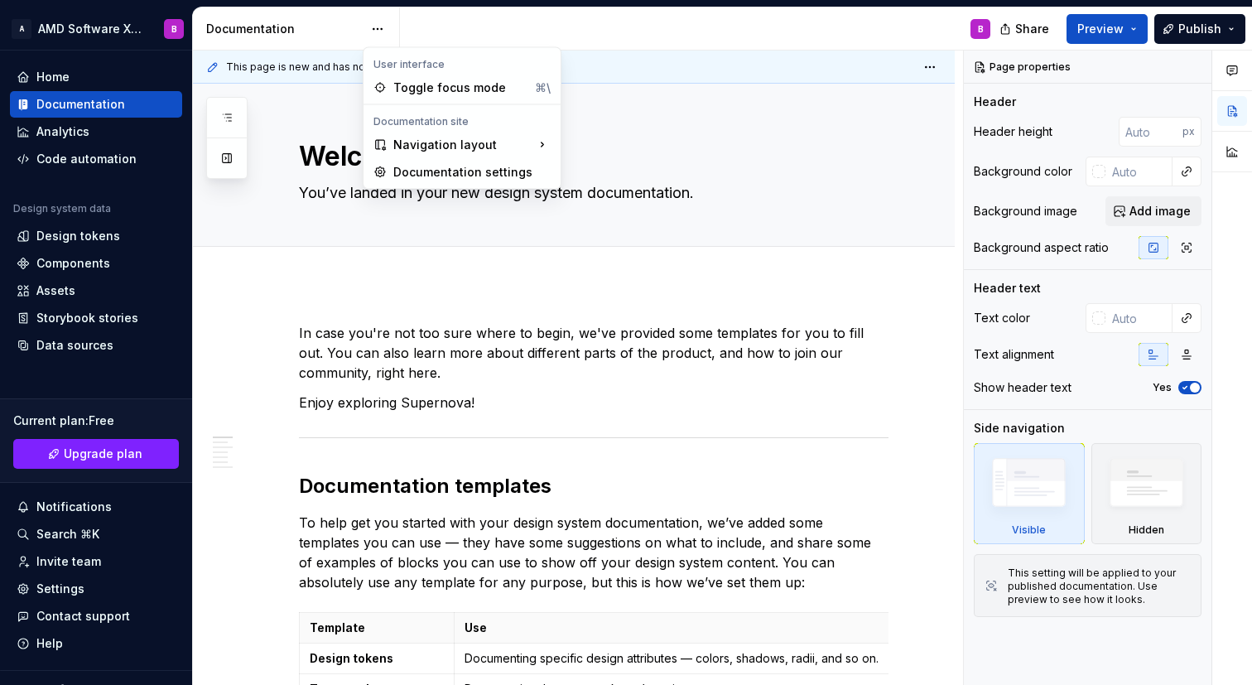
click at [439, 286] on html "A AMD Software X Design System B Home Documentation Analytics Code automation D…" at bounding box center [626, 342] width 1252 height 685
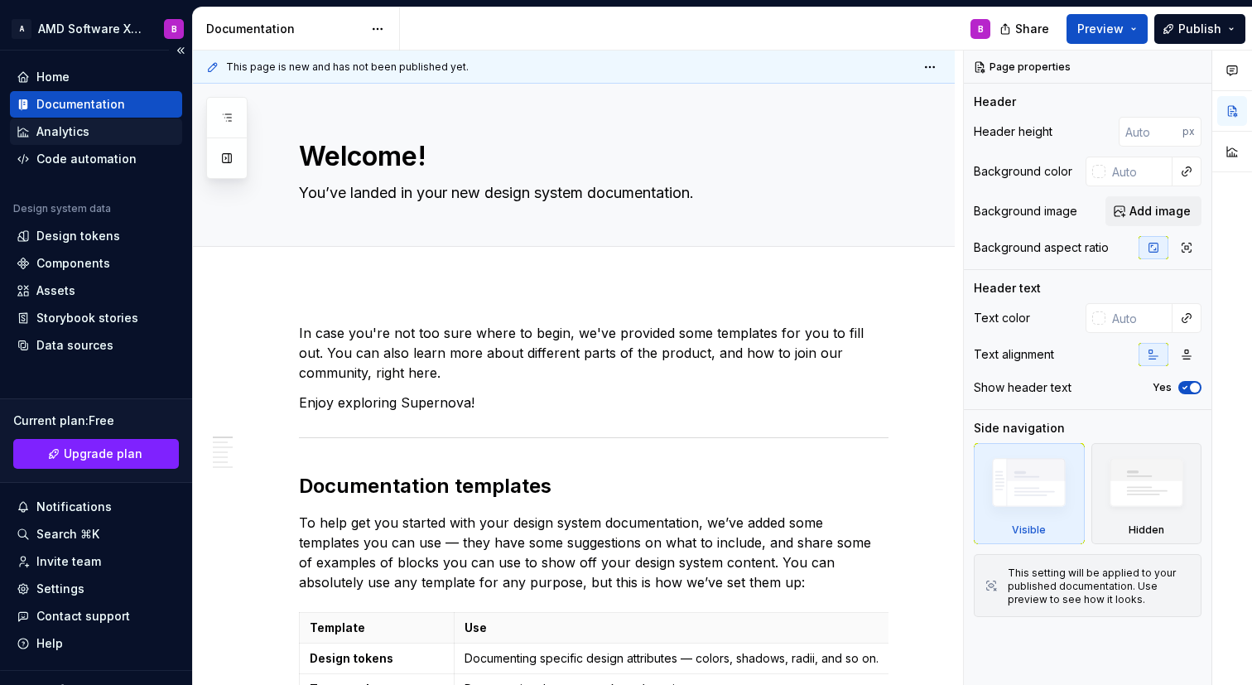
click at [132, 125] on div "Analytics" at bounding box center [96, 131] width 159 height 17
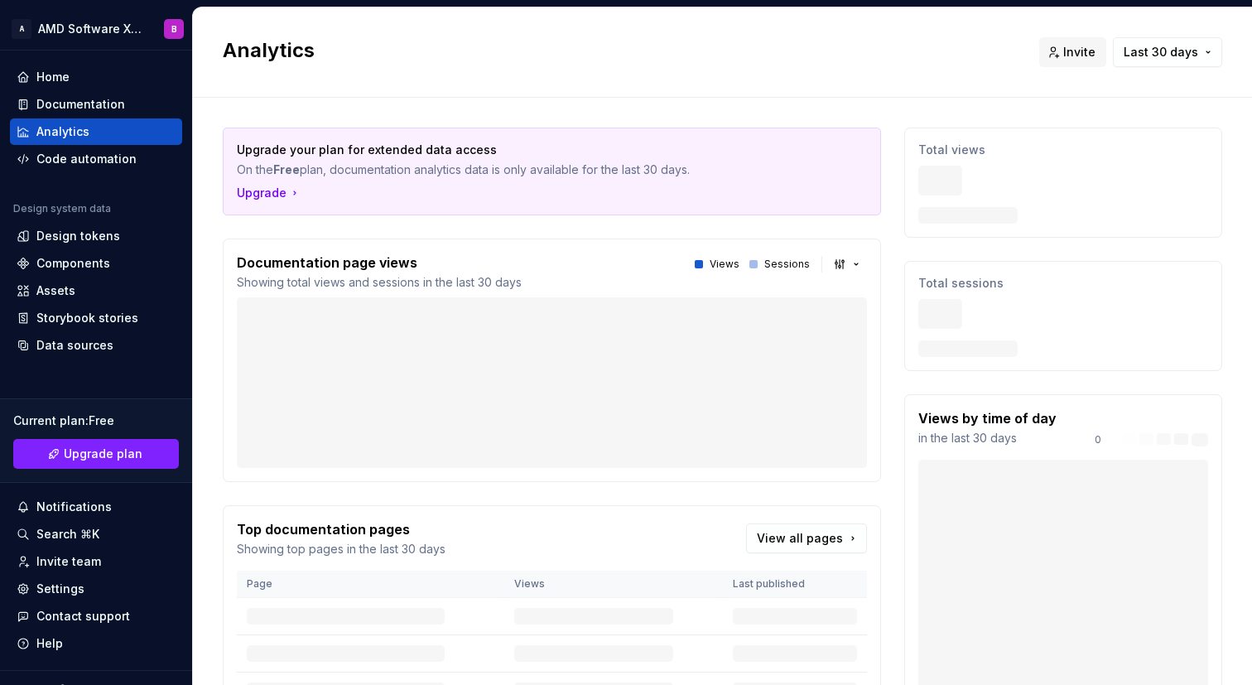
scroll to position [22, 0]
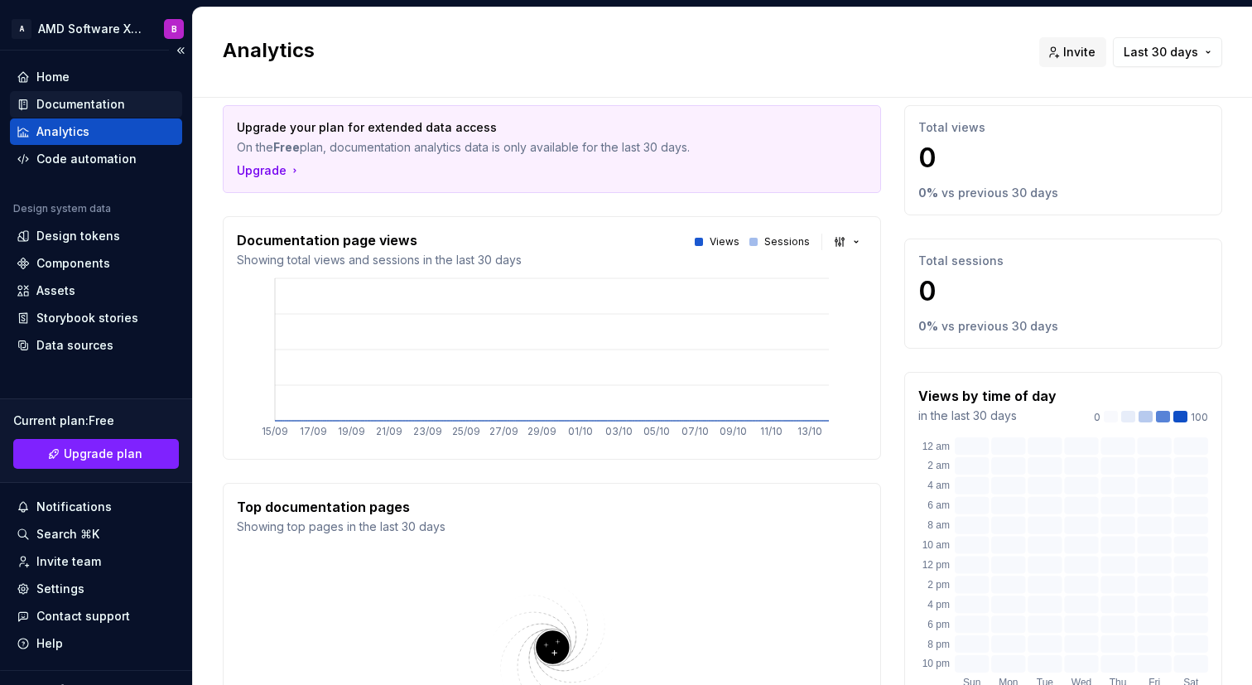
click at [136, 96] on div "Documentation" at bounding box center [96, 104] width 159 height 17
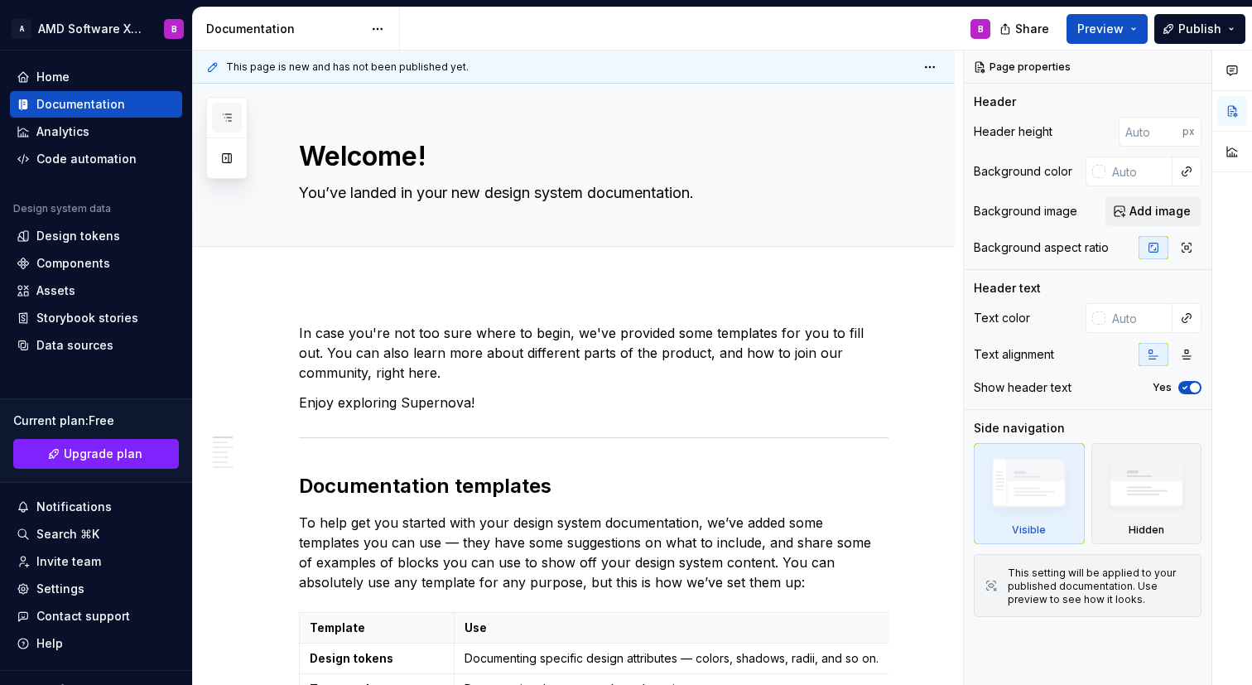
click at [231, 124] on button "button" at bounding box center [227, 118] width 30 height 30
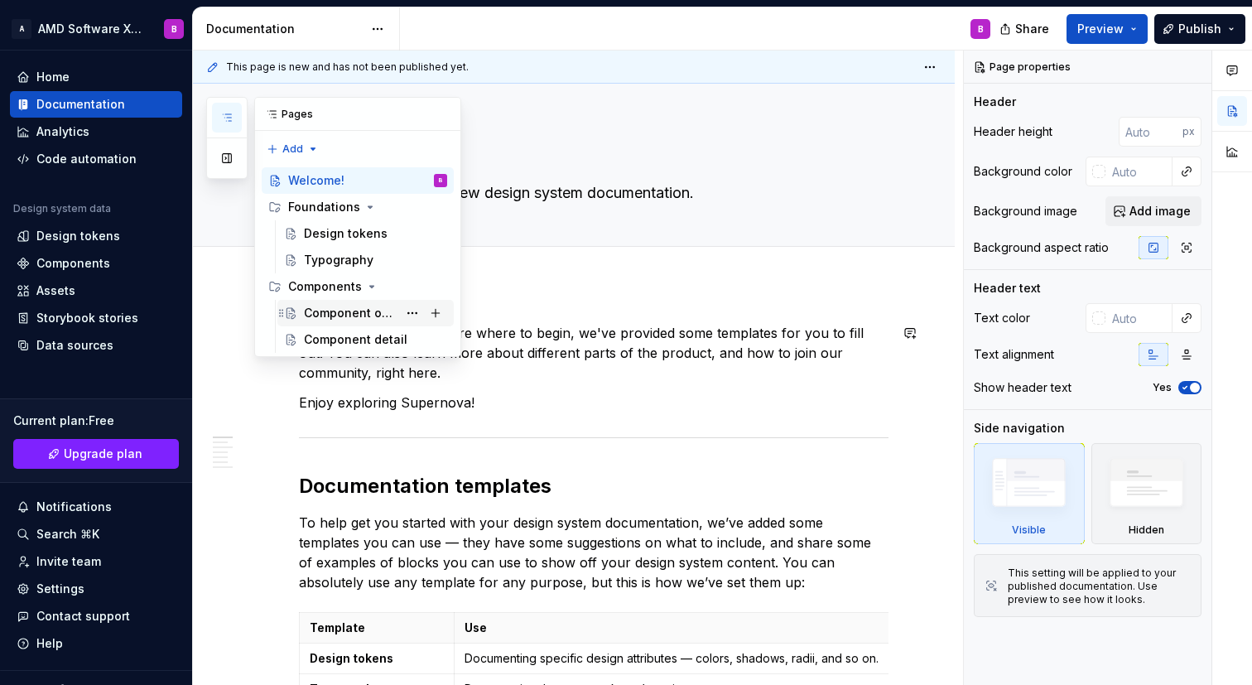
click at [343, 320] on div "Component overview" at bounding box center [351, 313] width 94 height 17
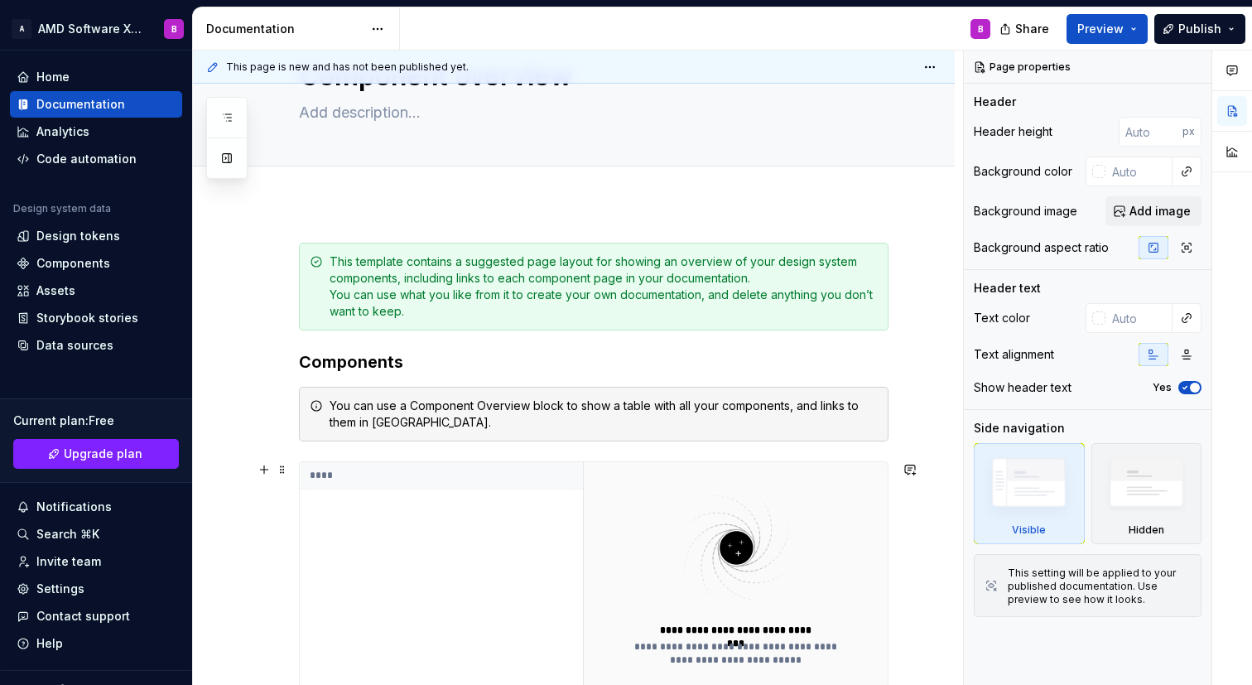
scroll to position [217, 0]
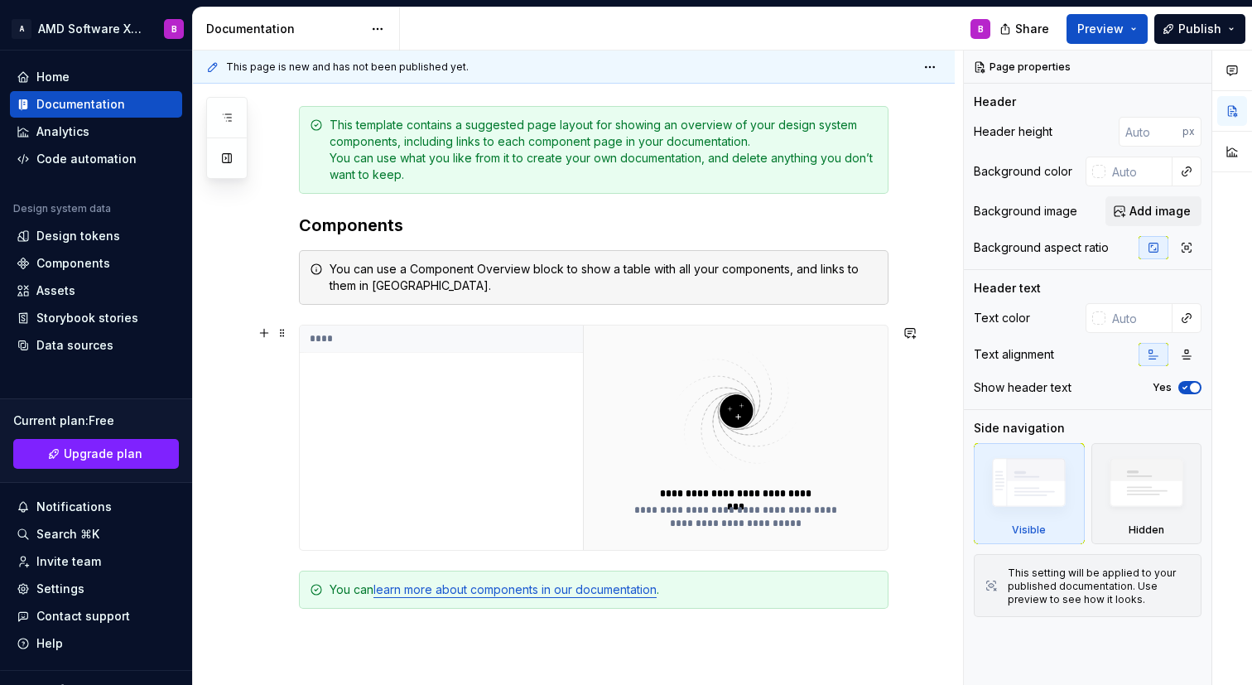
click at [740, 425] on img at bounding box center [735, 411] width 215 height 132
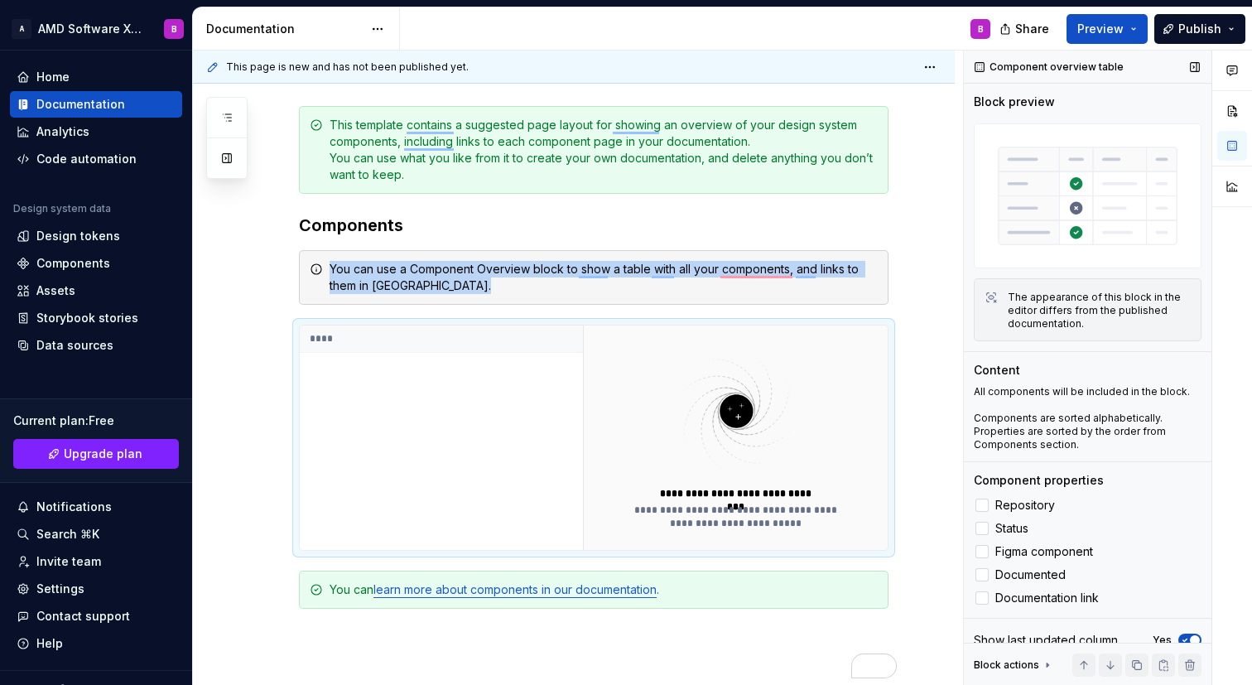
scroll to position [19, 0]
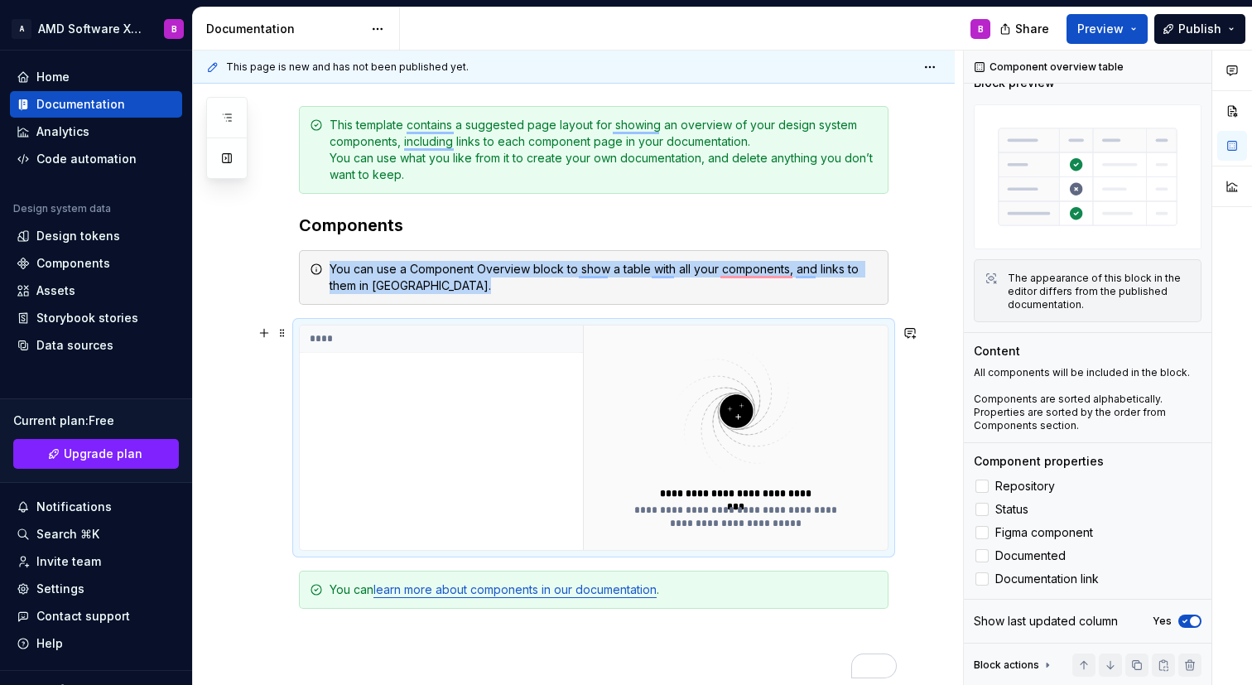
click at [747, 454] on img "To enrich screen reader interactions, please activate Accessibility in Grammarl…" at bounding box center [735, 411] width 215 height 132
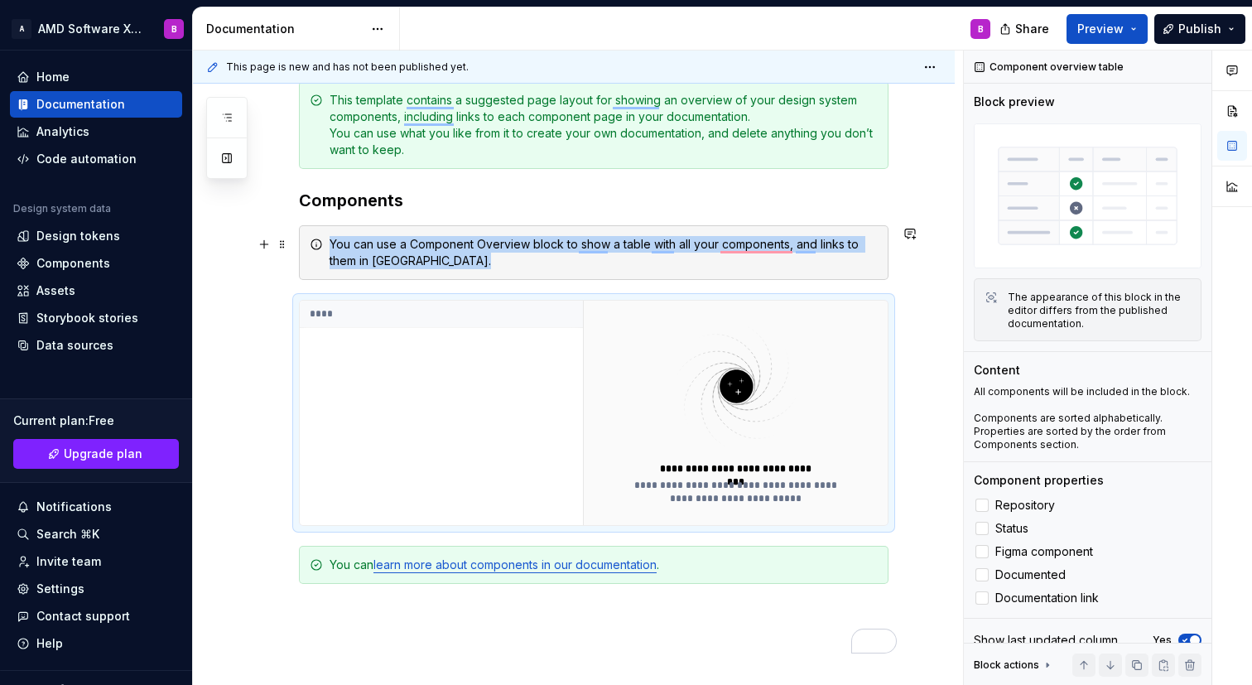
scroll to position [361, 0]
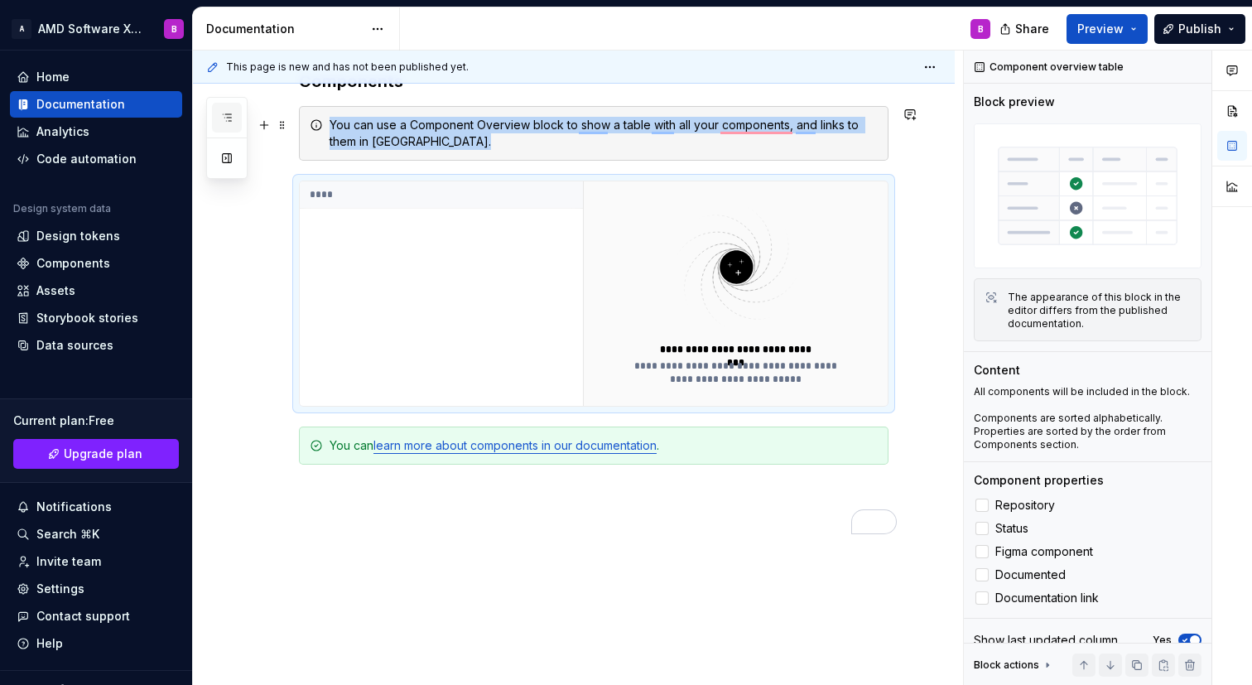
click at [225, 120] on icon "button" at bounding box center [226, 117] width 13 height 13
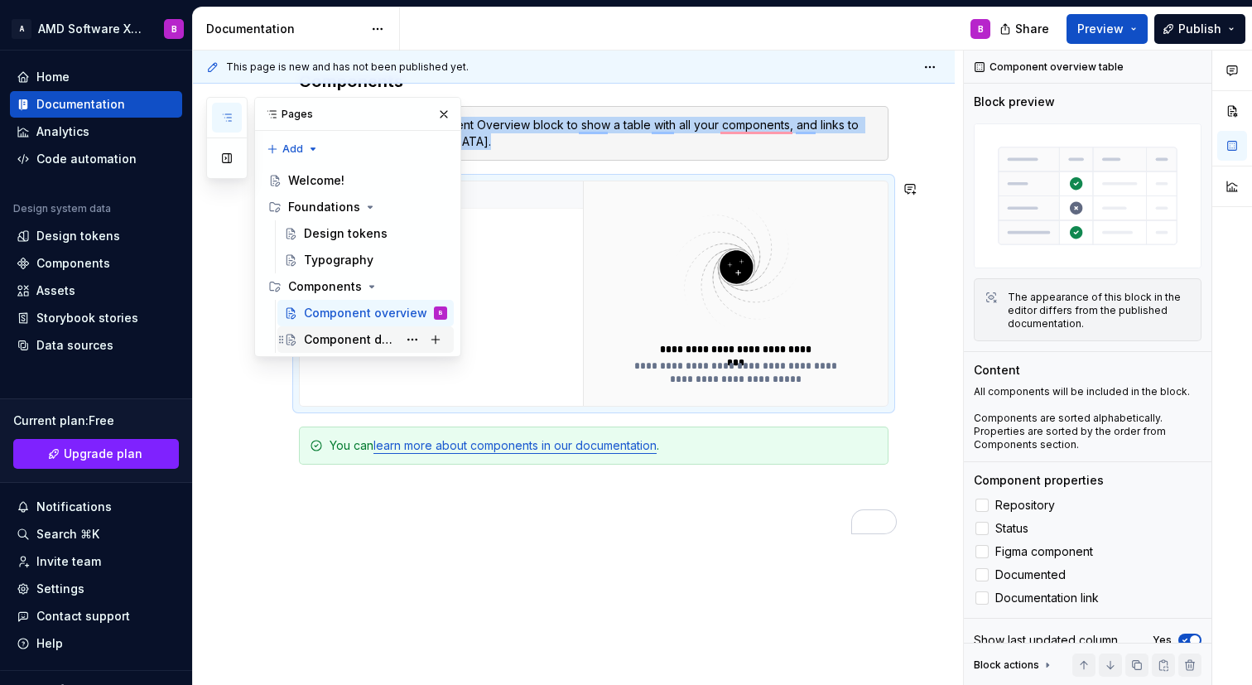
click at [343, 337] on div "Component detail" at bounding box center [351, 339] width 94 height 17
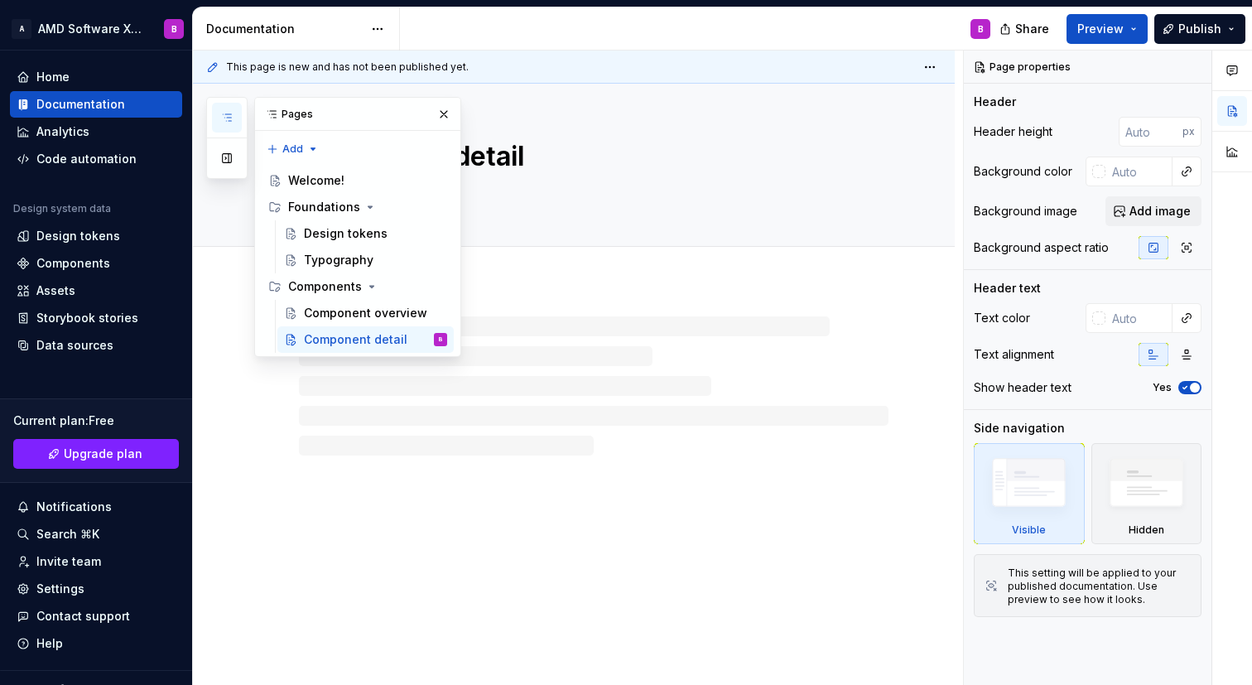
click at [731, 340] on div at bounding box center [593, 385] width 589 height 139
click at [769, 257] on div "Add tab" at bounding box center [593, 264] width 589 height 23
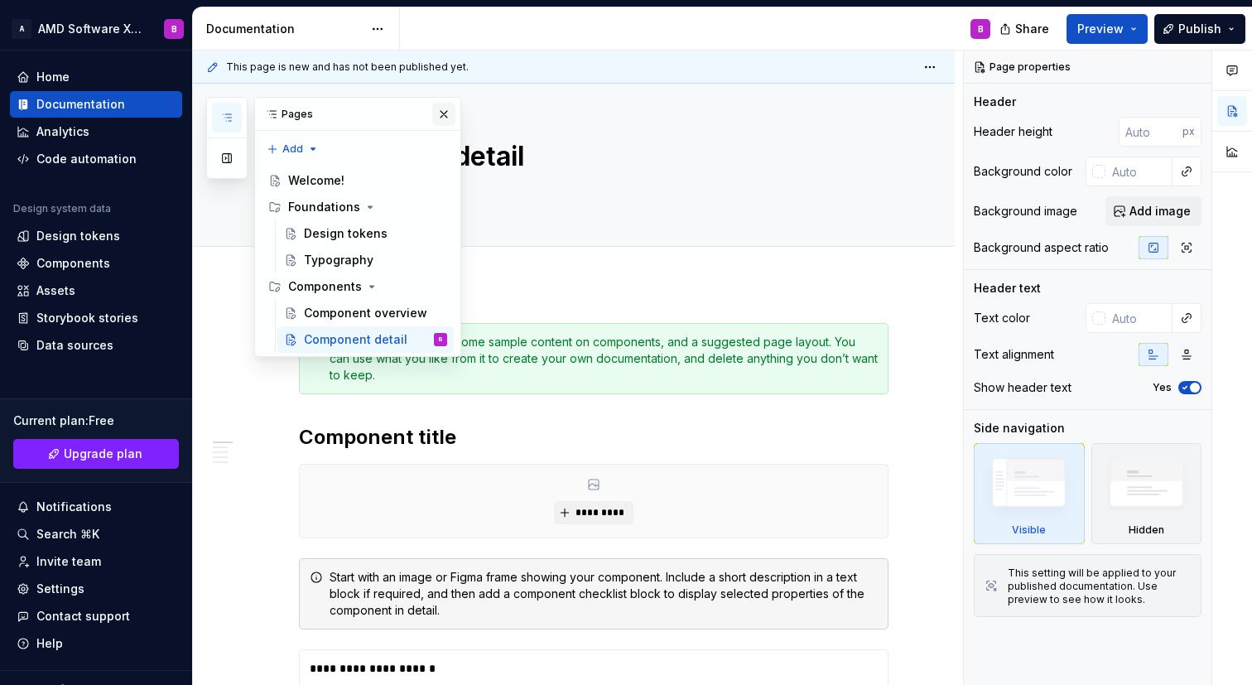
click at [447, 113] on button "button" at bounding box center [443, 114] width 23 height 23
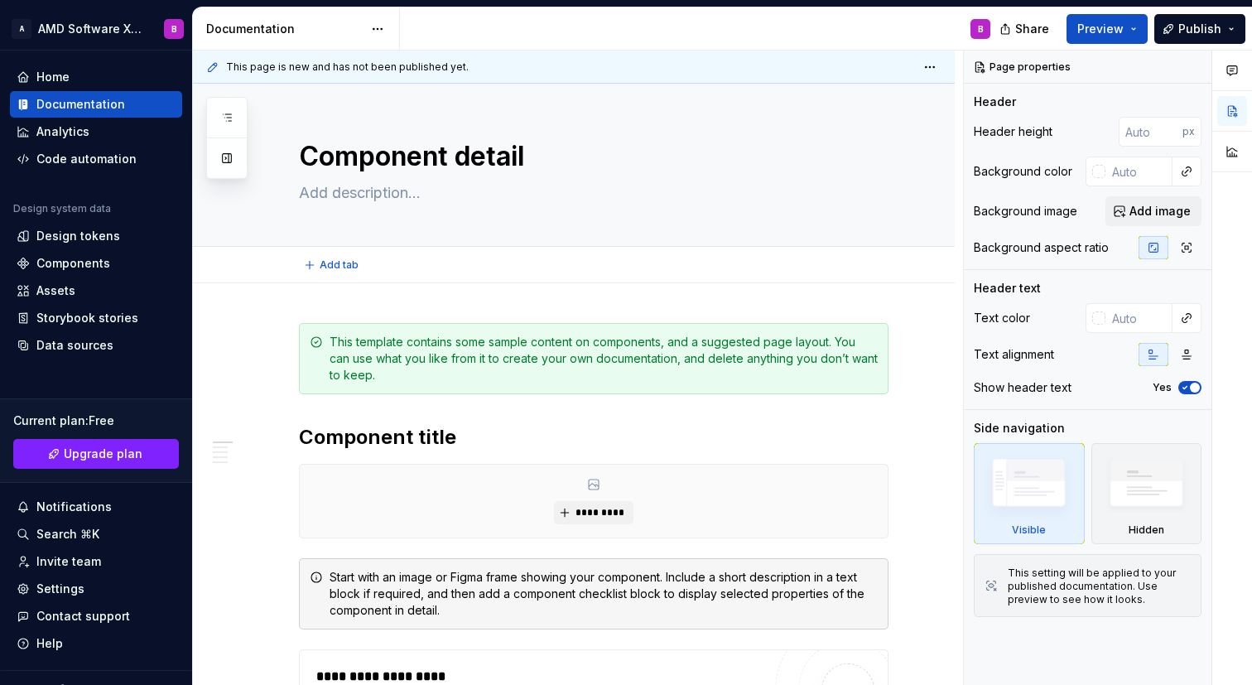
type textarea "*"
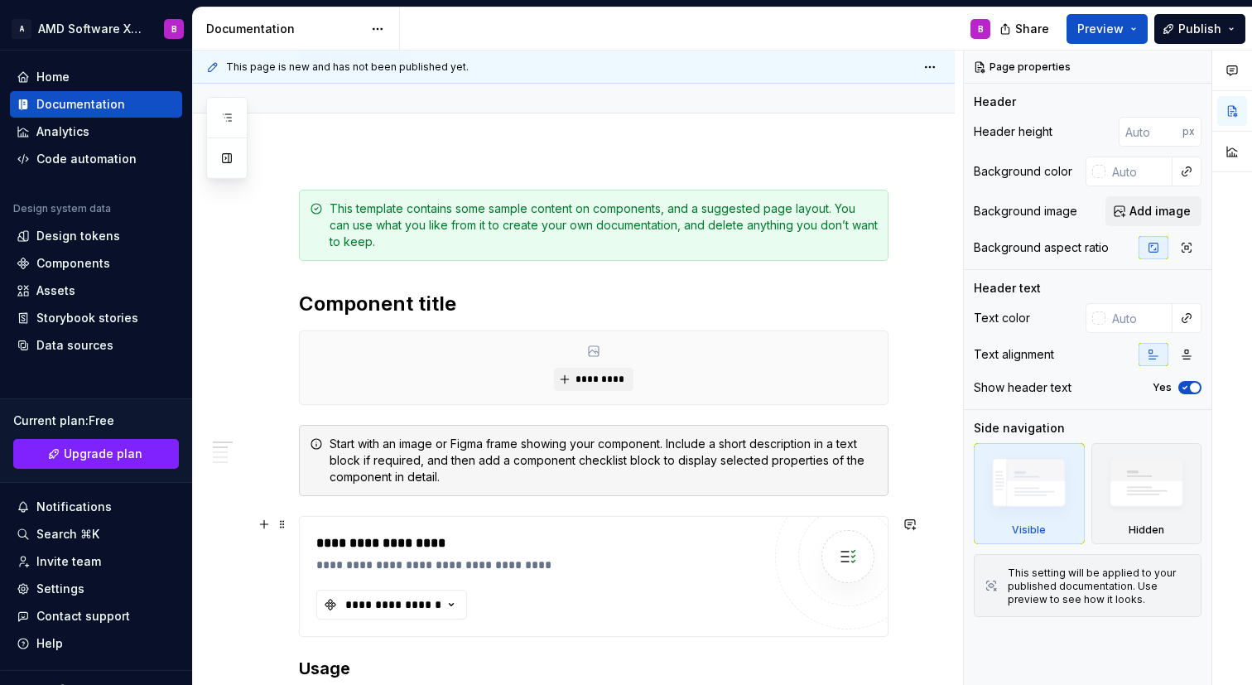
scroll to position [234, 0]
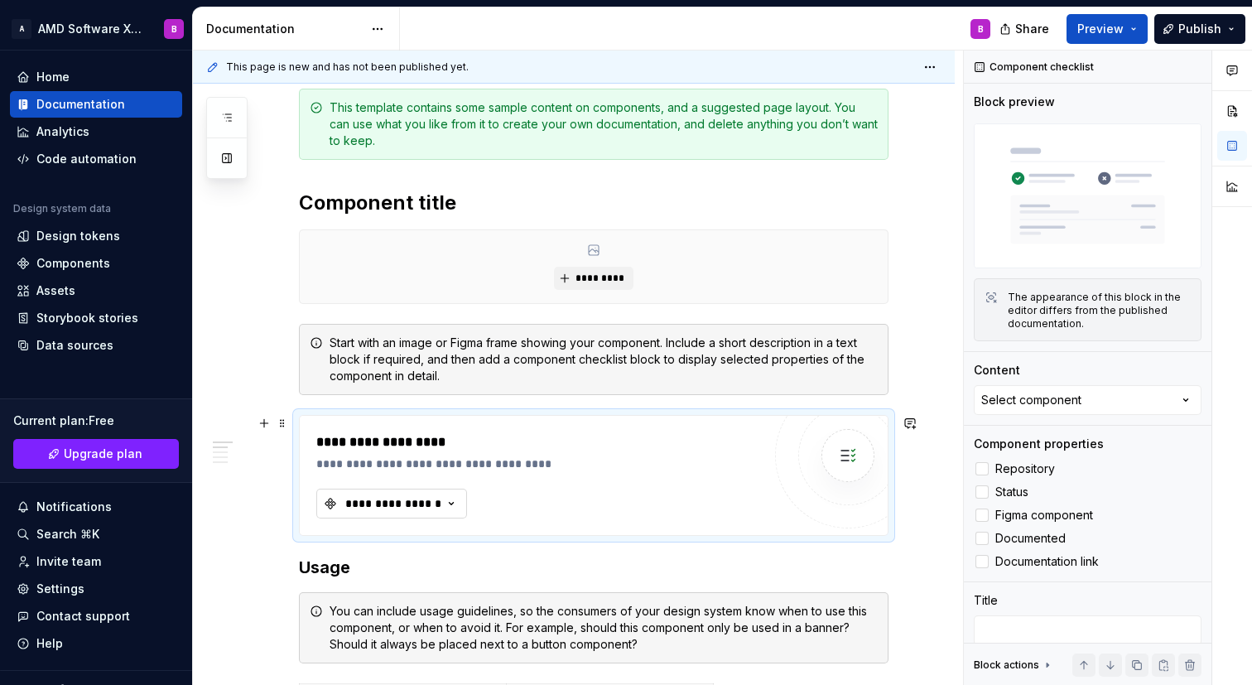
click at [455, 502] on icon "button" at bounding box center [451, 503] width 17 height 17
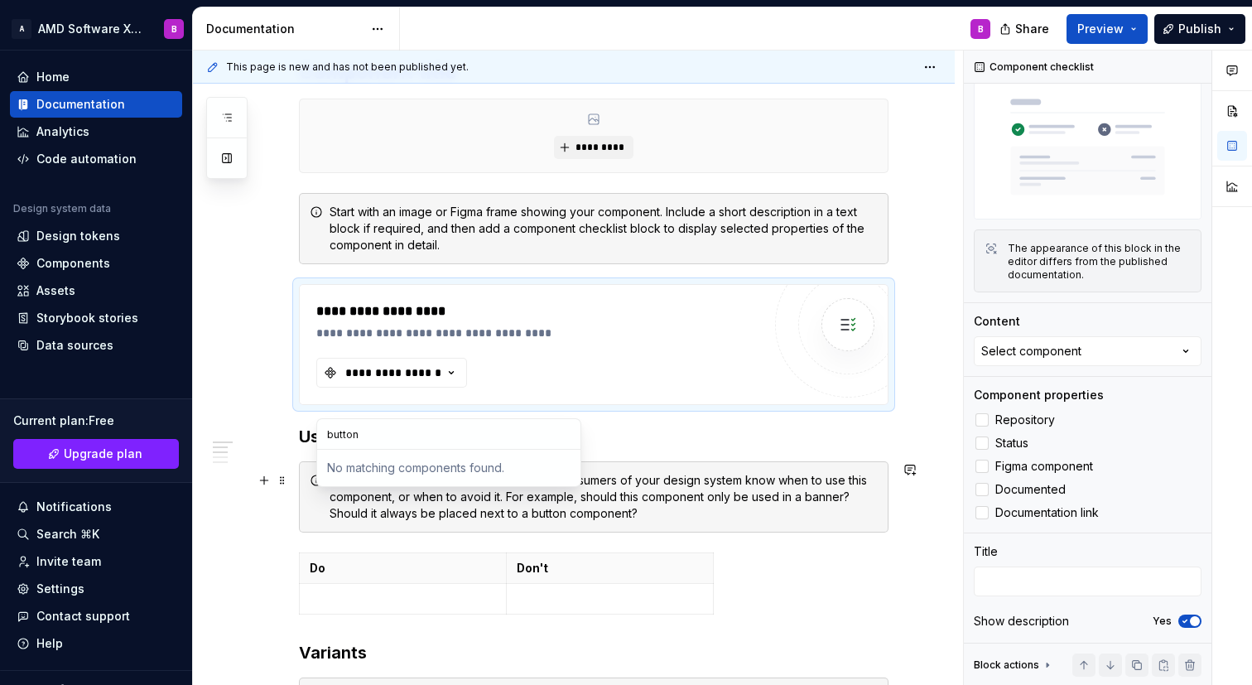
scroll to position [366, 0]
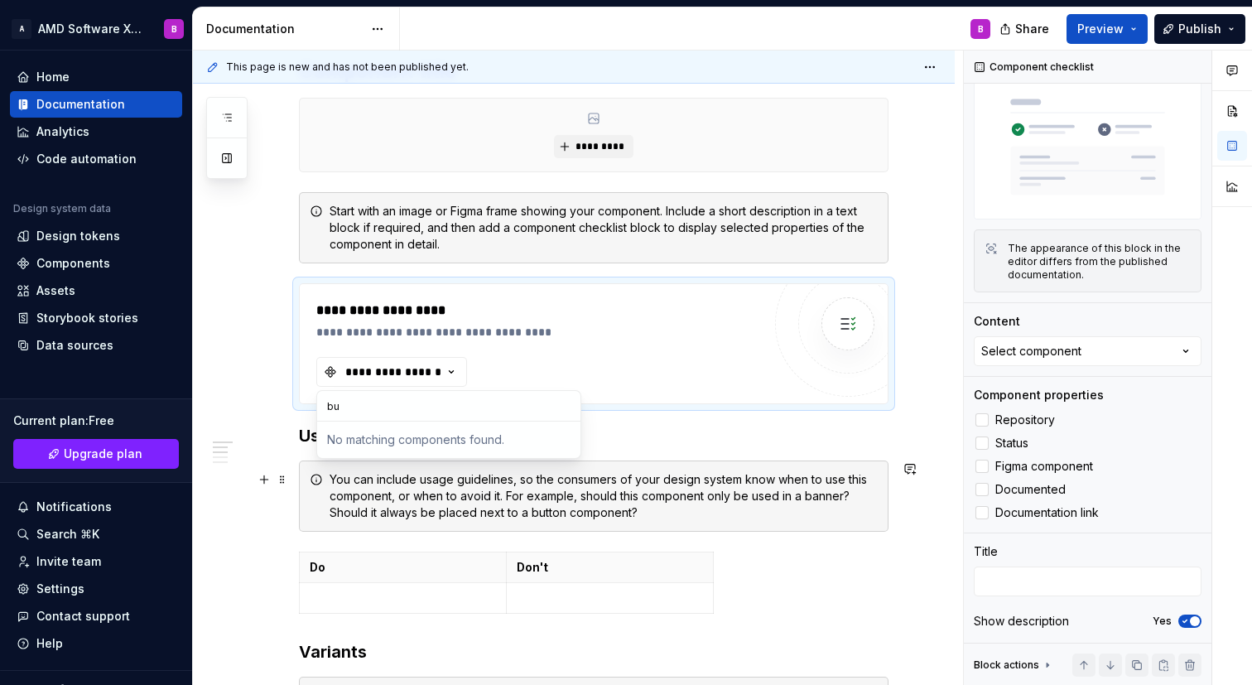
type input "b"
click at [757, 503] on div "You can include usage guidelines, so the consumers of your design system know w…" at bounding box center [603, 496] width 548 height 50
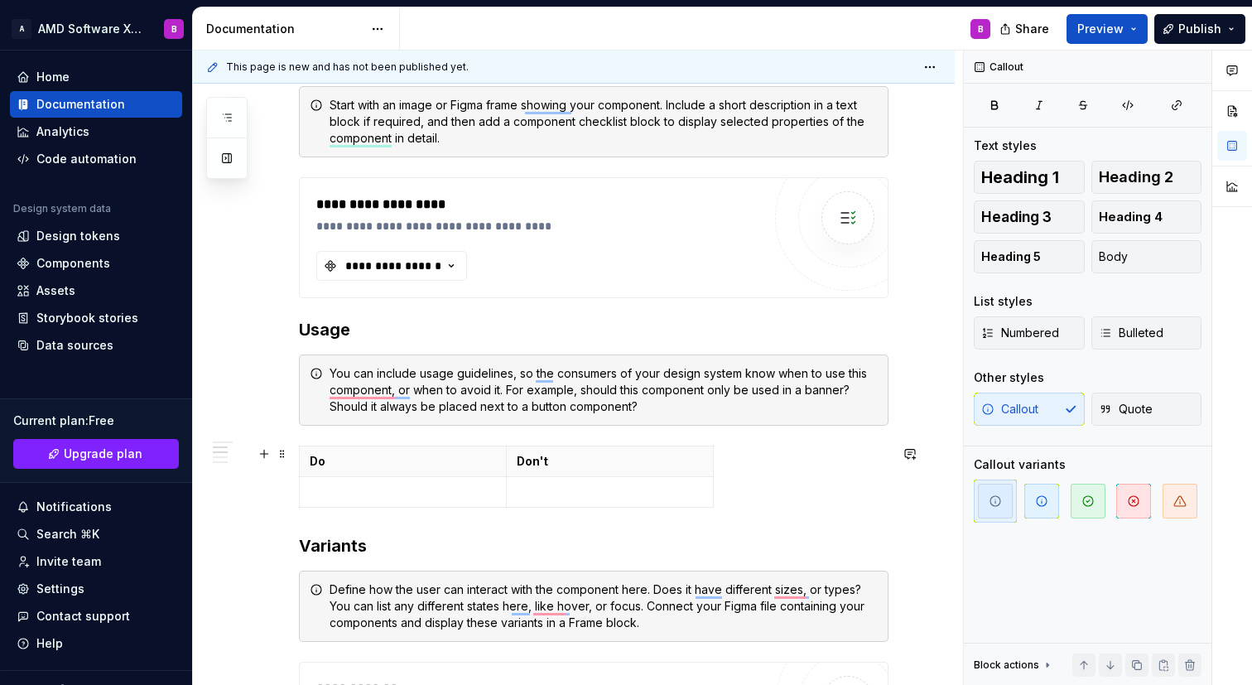
scroll to position [617, 0]
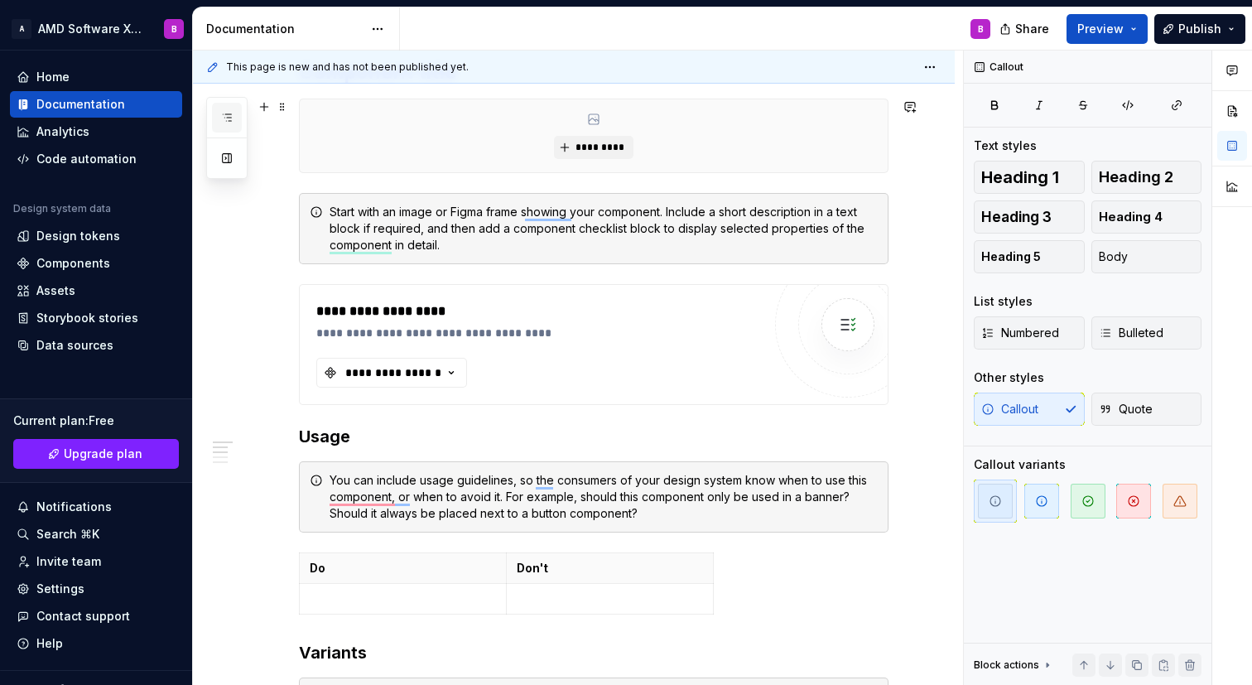
click at [214, 111] on button "button" at bounding box center [227, 118] width 30 height 30
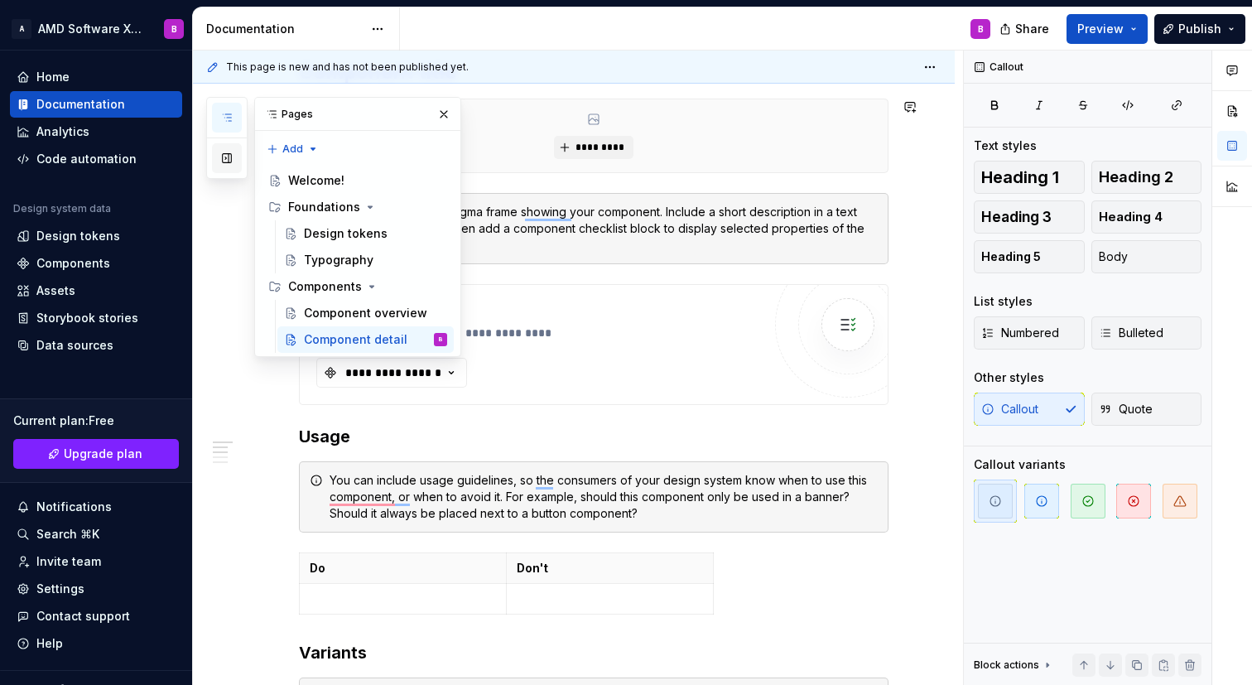
click at [231, 161] on button "button" at bounding box center [227, 158] width 30 height 30
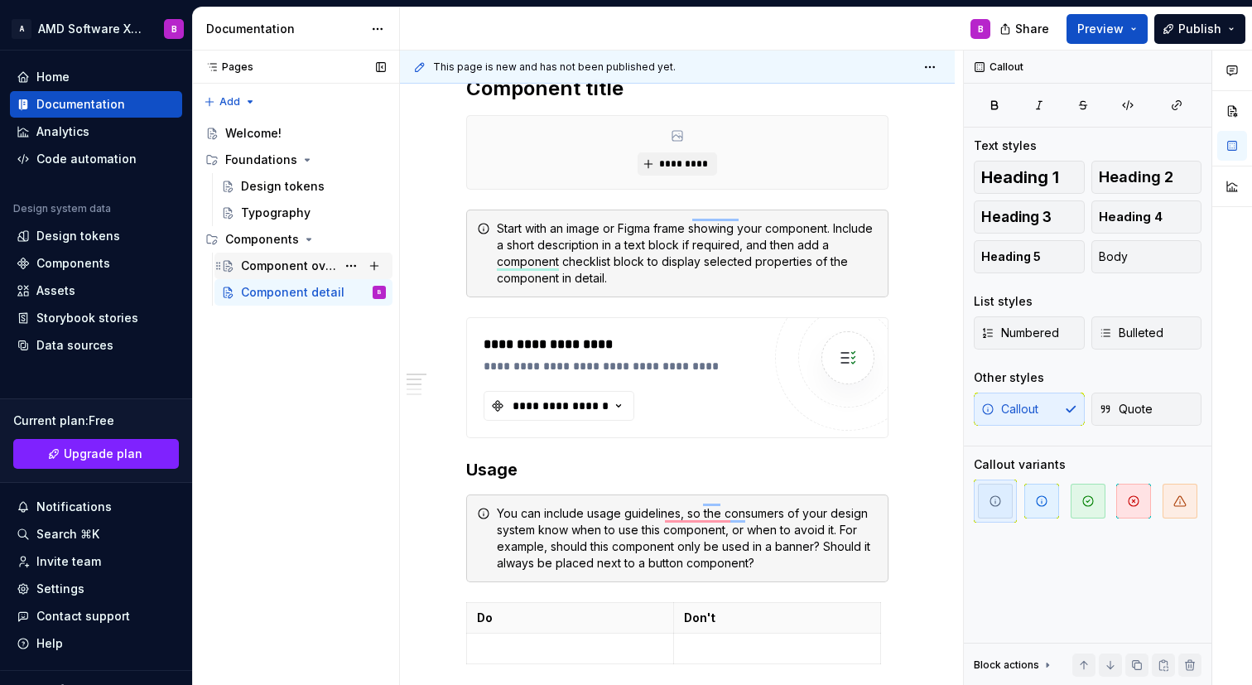
click at [288, 267] on div "Component overview" at bounding box center [288, 265] width 95 height 17
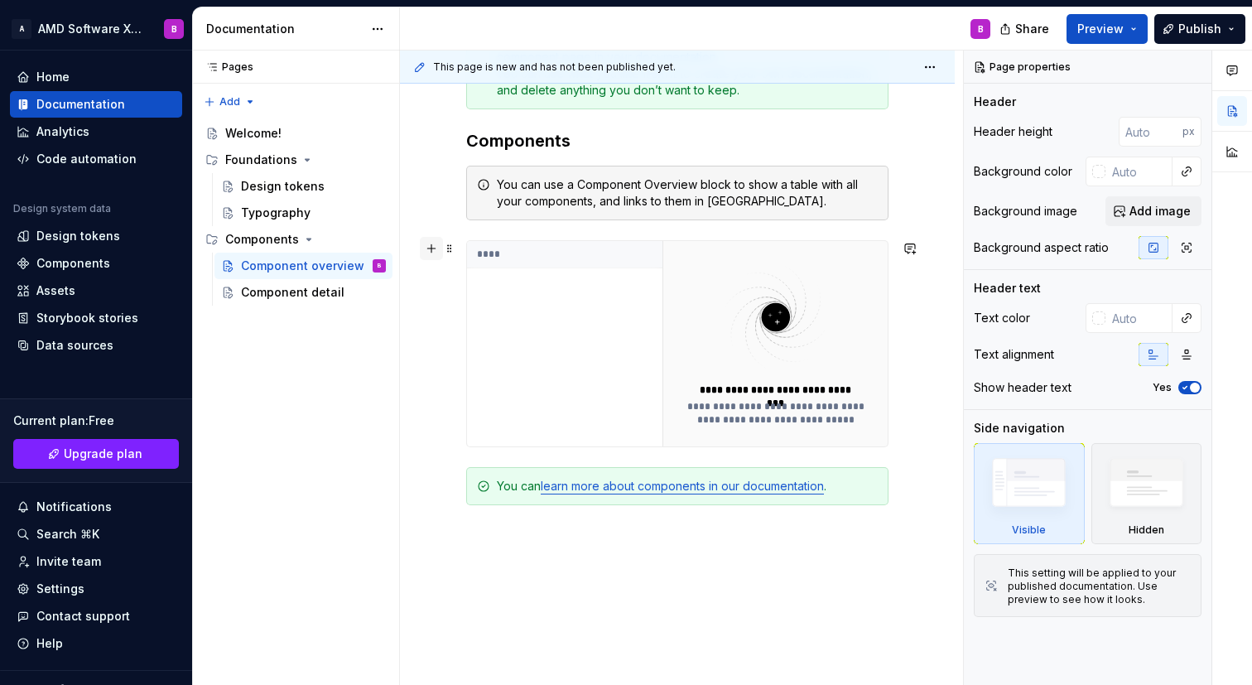
click at [432, 253] on button "button" at bounding box center [431, 248] width 23 height 23
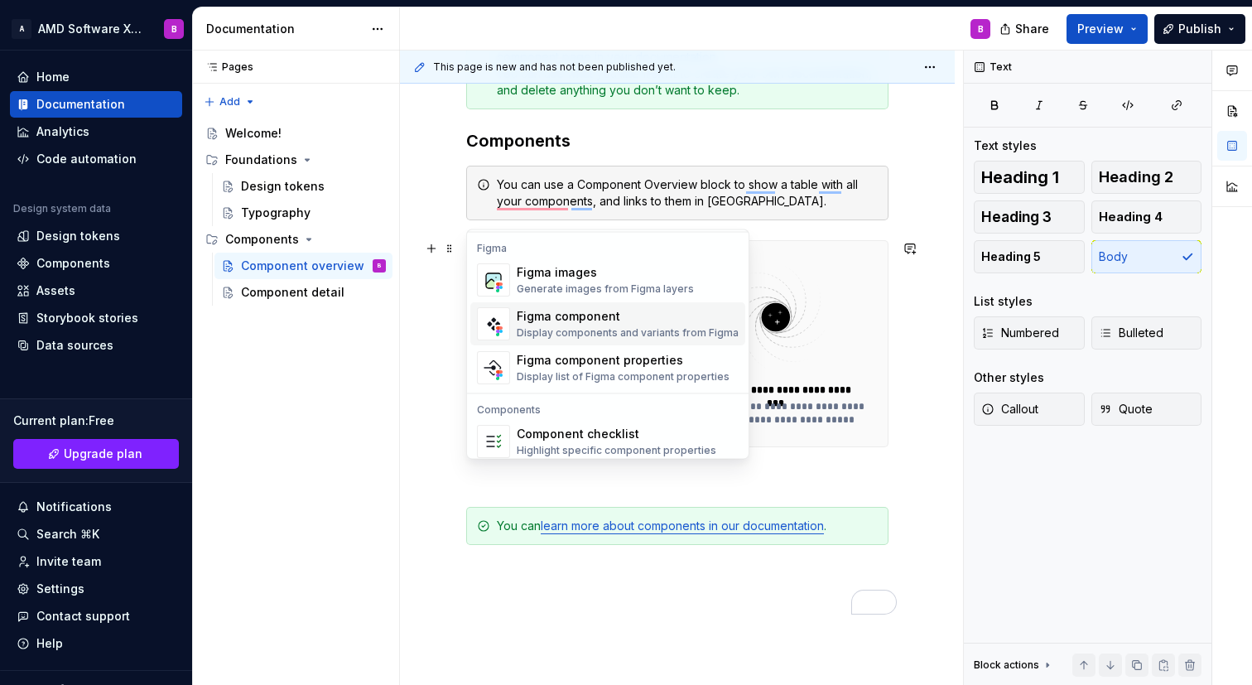
click at [637, 323] on div "Figma component" at bounding box center [627, 317] width 222 height 17
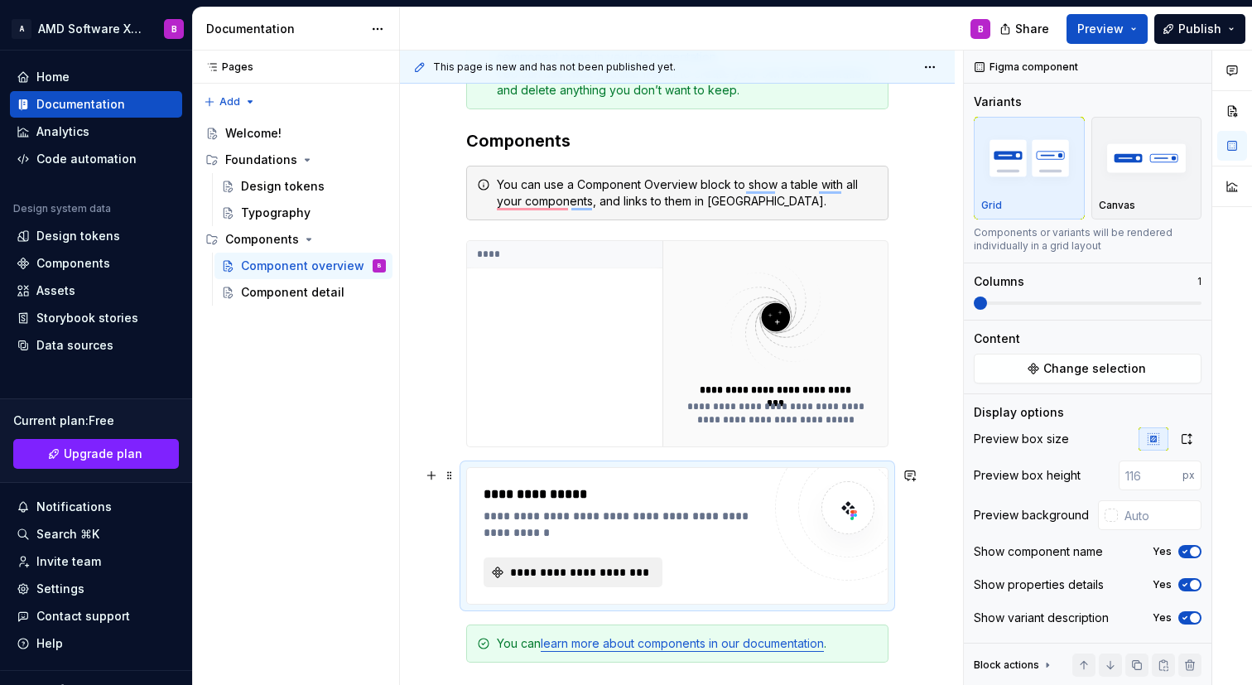
click at [610, 565] on span "**********" at bounding box center [579, 572] width 144 height 17
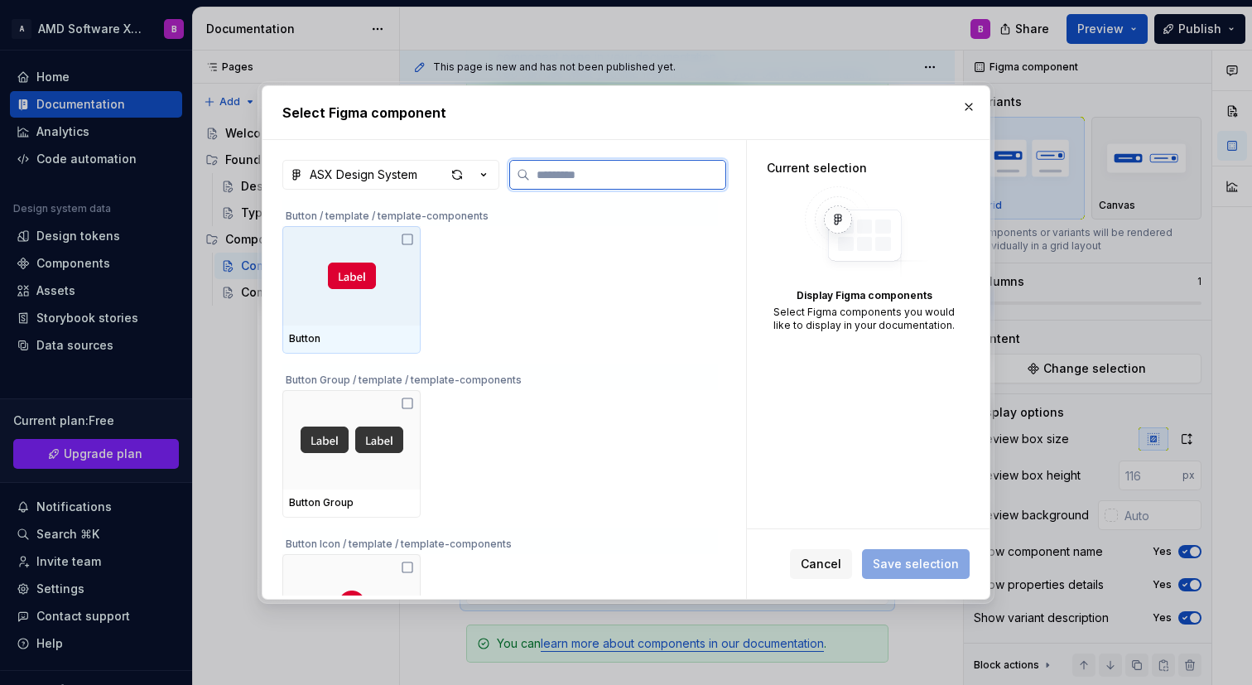
click at [397, 295] on div at bounding box center [351, 275] width 138 height 99
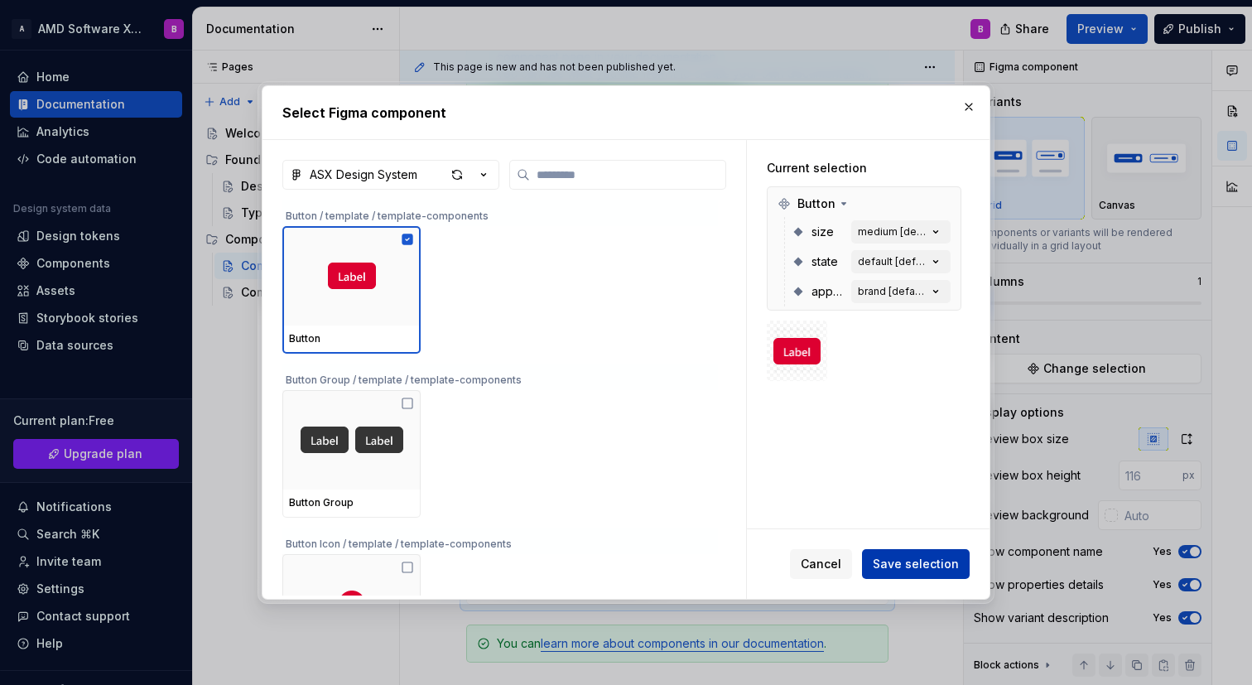
click at [912, 560] on span "Save selection" at bounding box center [915, 563] width 86 height 17
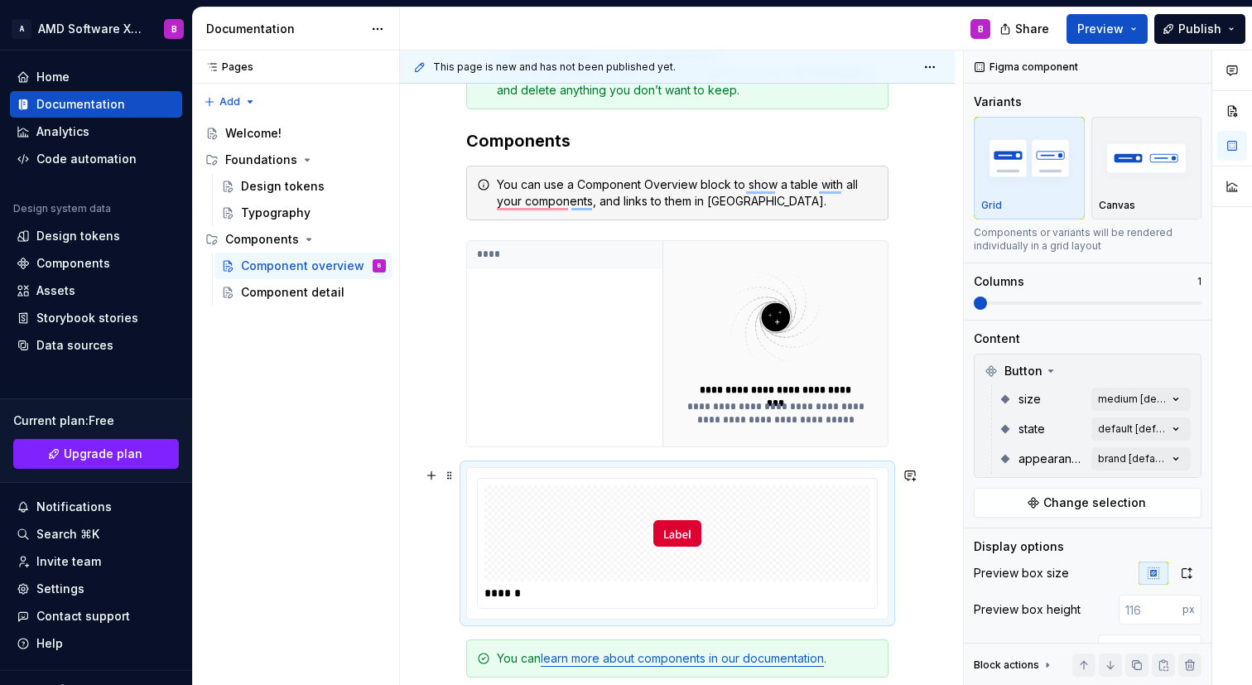
click at [949, 550] on div "**********" at bounding box center [677, 468] width 555 height 1007
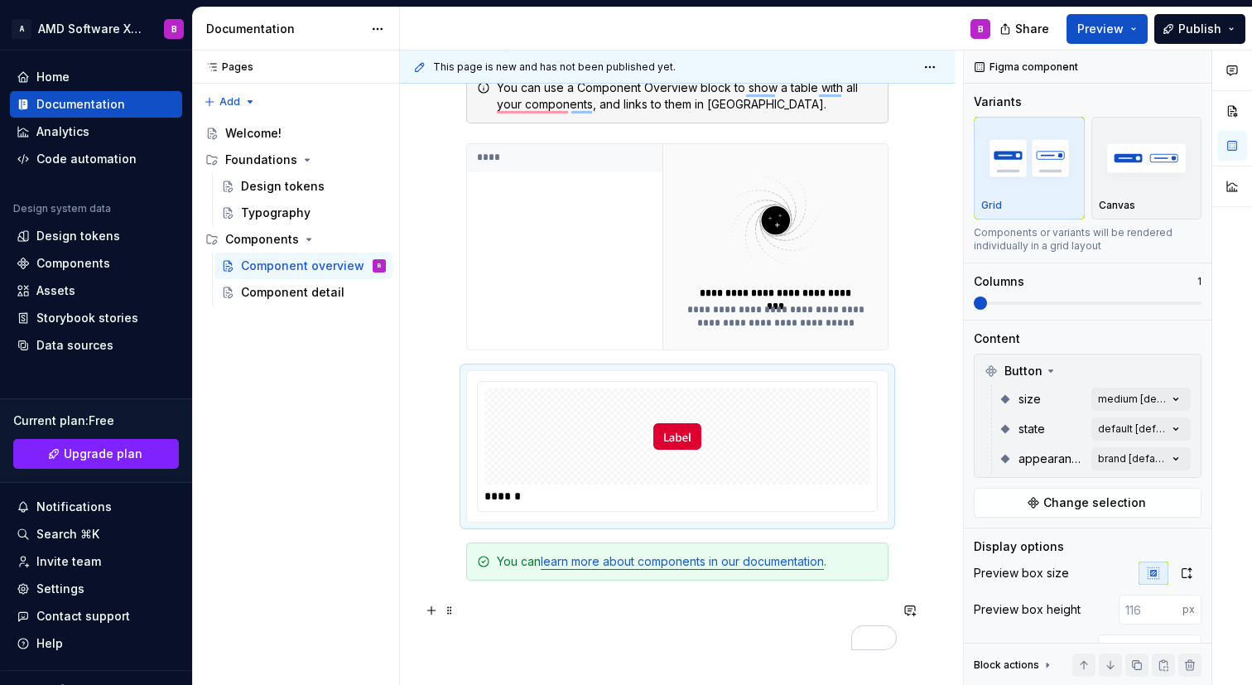
click at [785, 605] on p "To enrich screen reader interactions, please activate Accessibility in Grammarl…" at bounding box center [677, 610] width 422 height 20
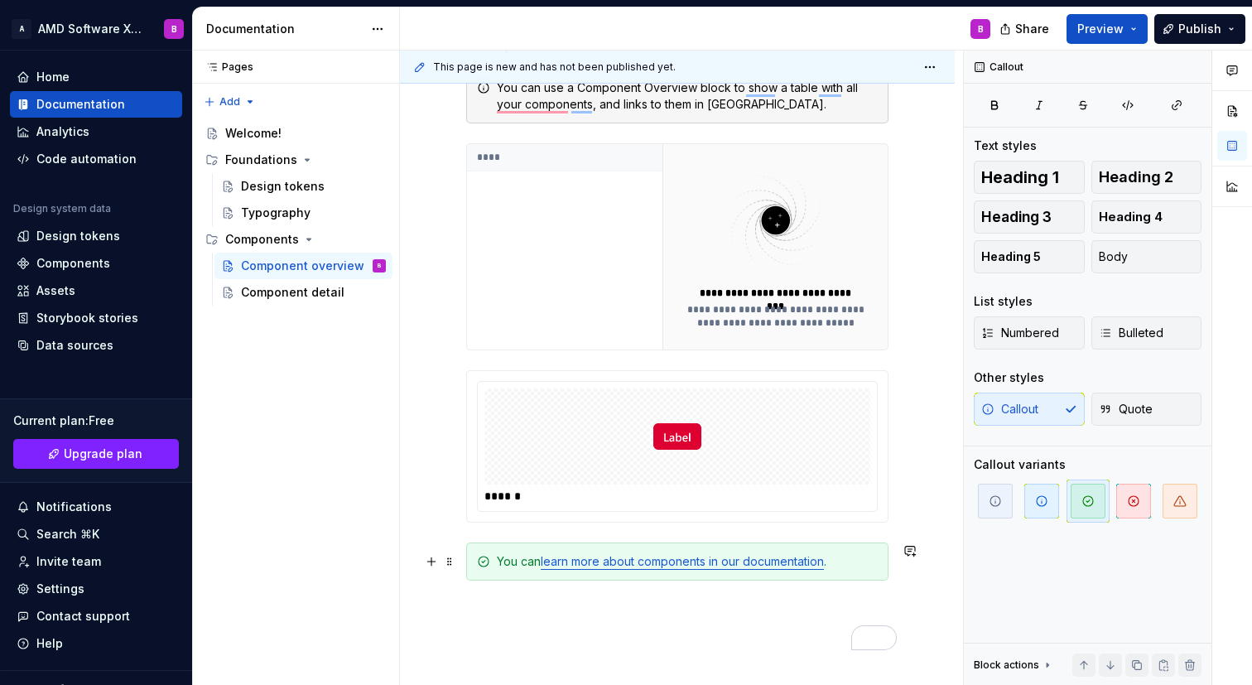
click at [886, 560] on div "You can learn more about components in our documentation ." at bounding box center [677, 561] width 422 height 38
click at [429, 384] on button "button" at bounding box center [431, 378] width 23 height 23
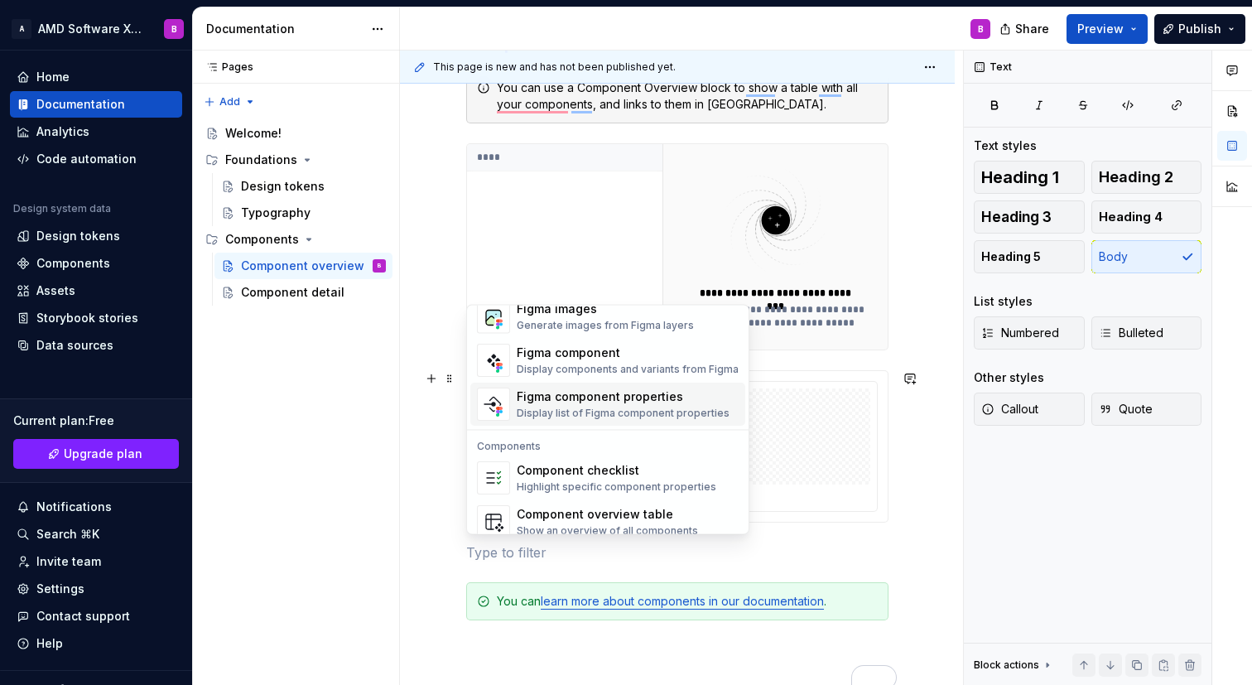
scroll to position [1568, 0]
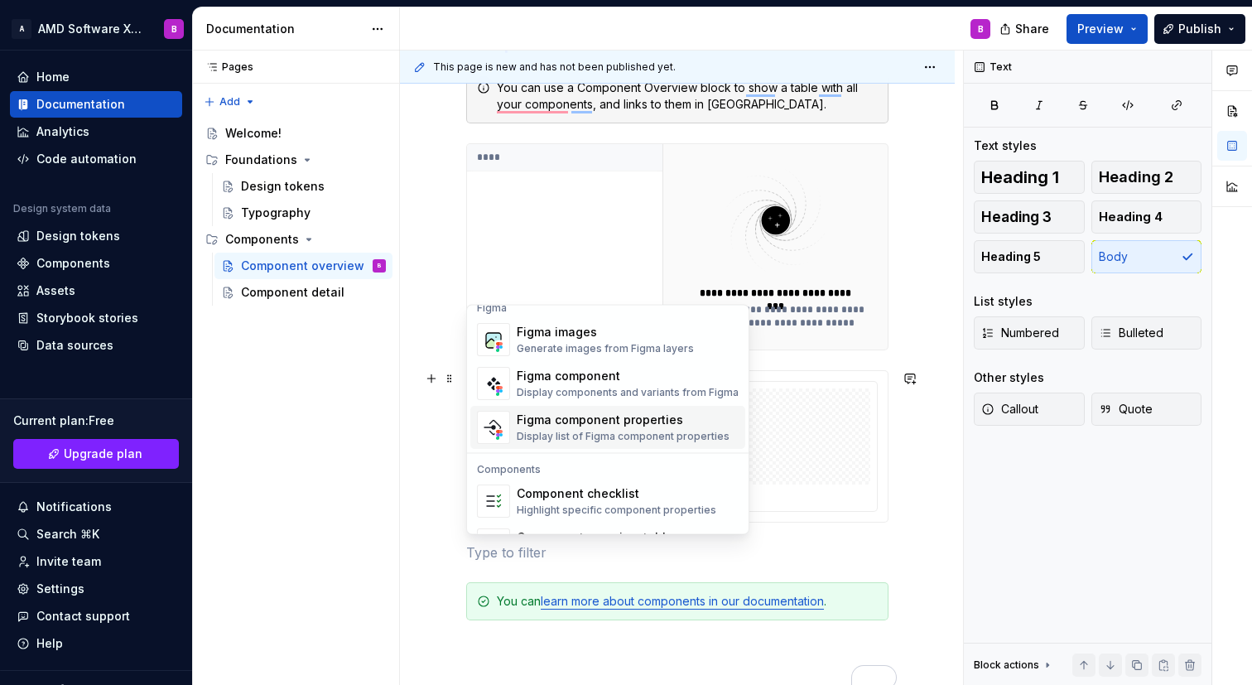
click at [637, 420] on div "Figma component properties" at bounding box center [622, 420] width 213 height 17
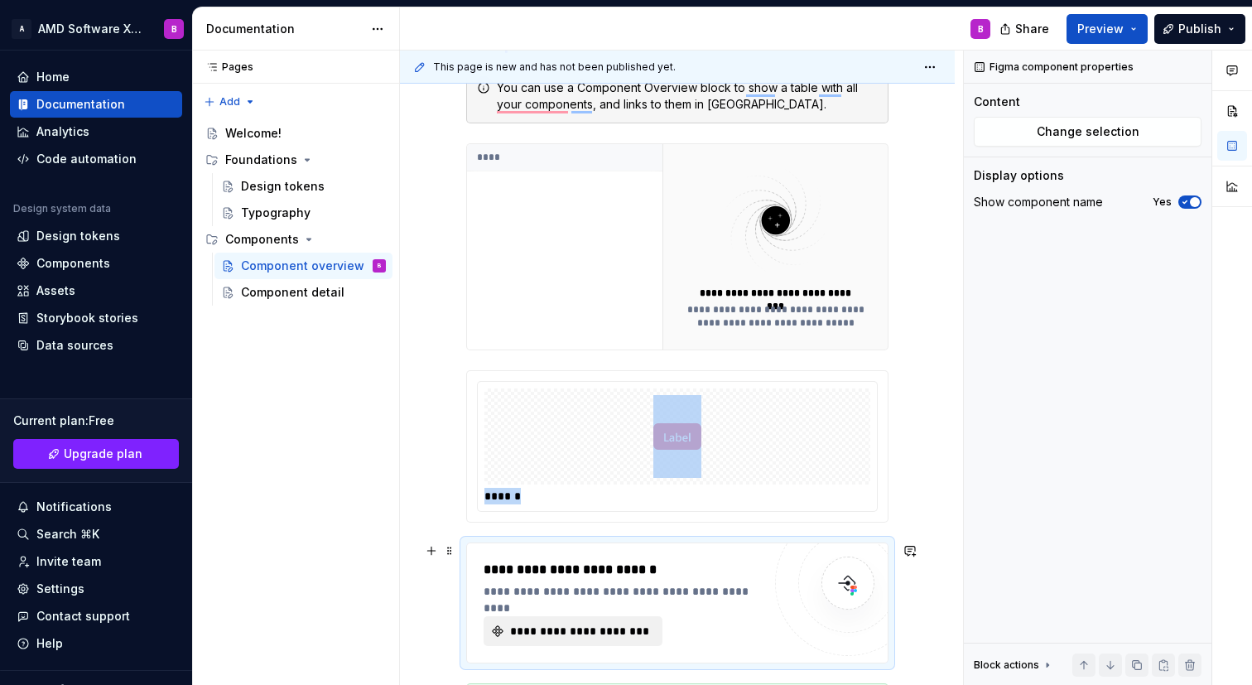
click at [605, 628] on span "**********" at bounding box center [579, 630] width 144 height 17
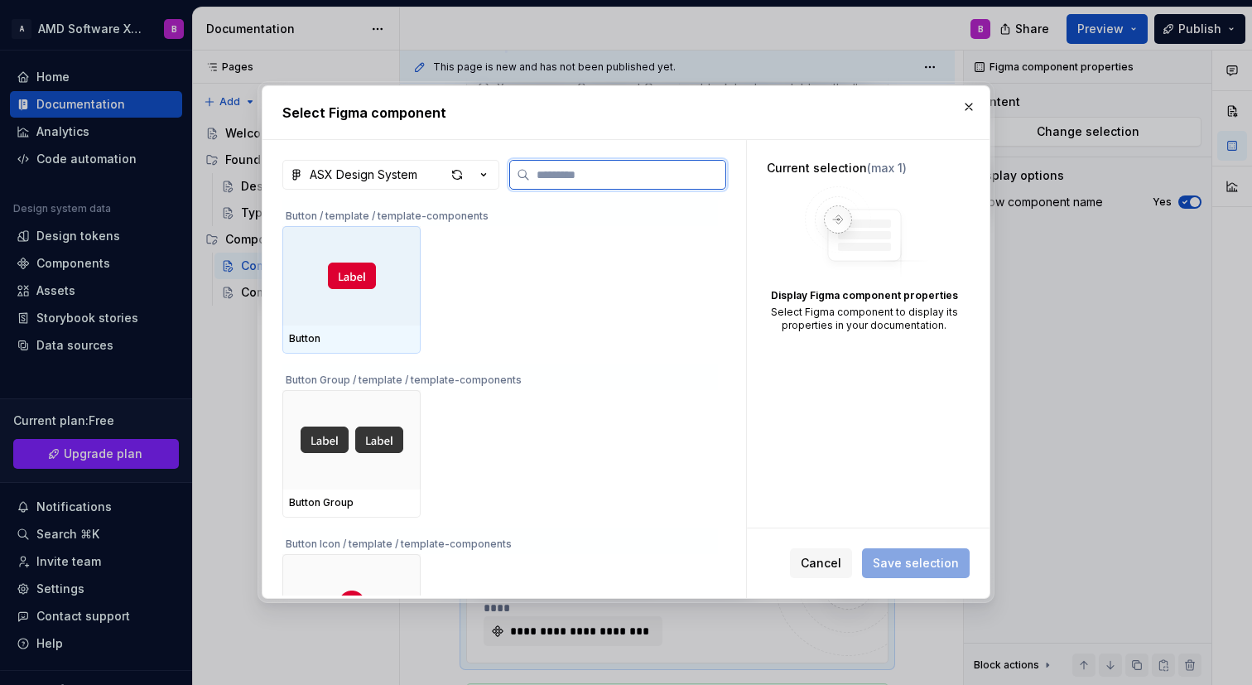
click at [348, 278] on img at bounding box center [352, 275] width 48 height 26
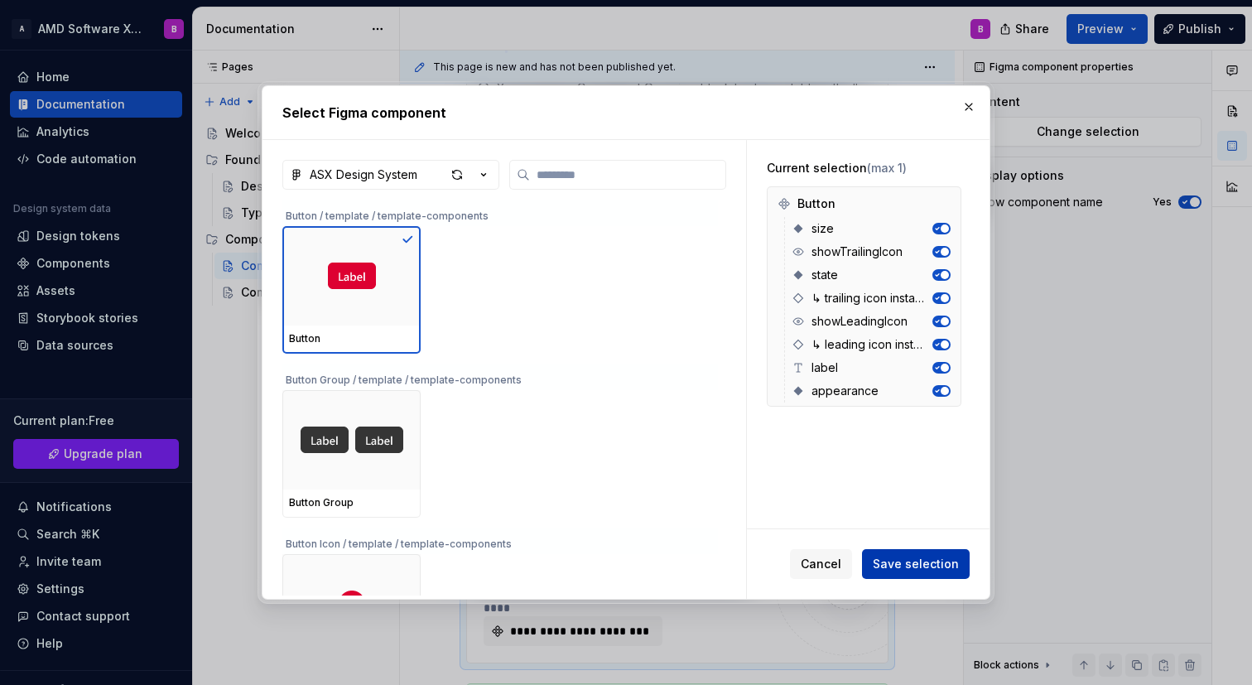
click at [909, 562] on span "Save selection" at bounding box center [915, 563] width 86 height 17
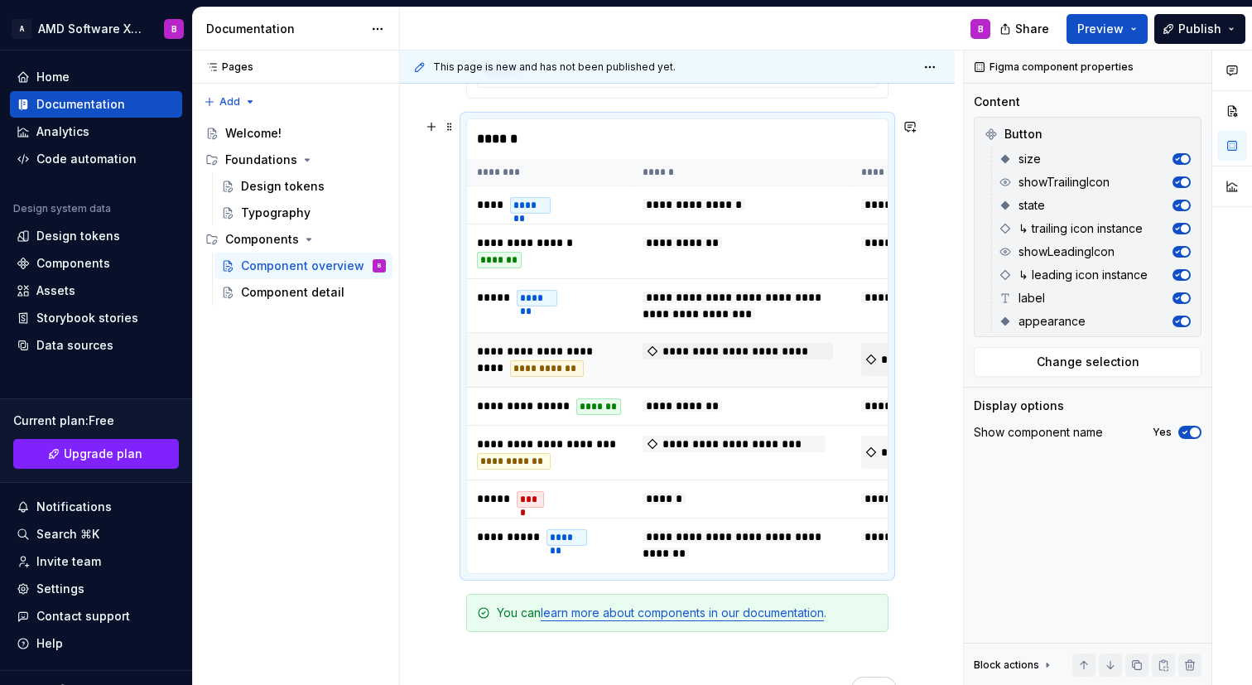
scroll to position [882, 0]
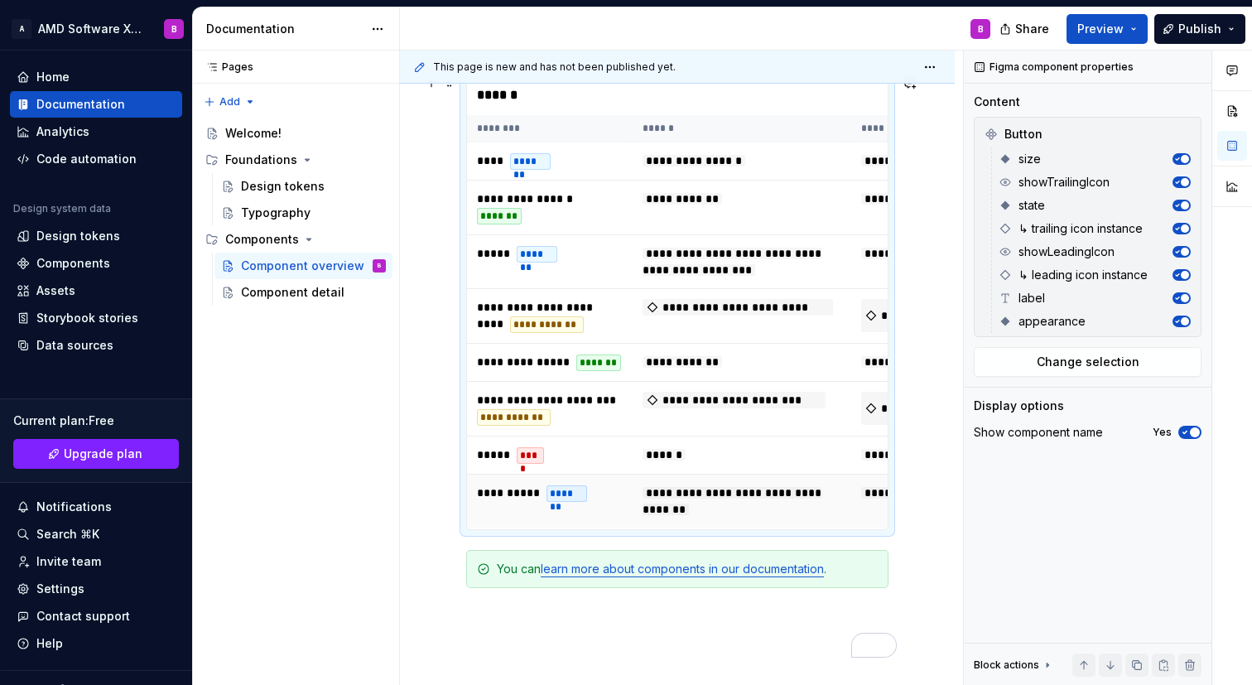
click at [842, 507] on td "**********" at bounding box center [741, 501] width 219 height 54
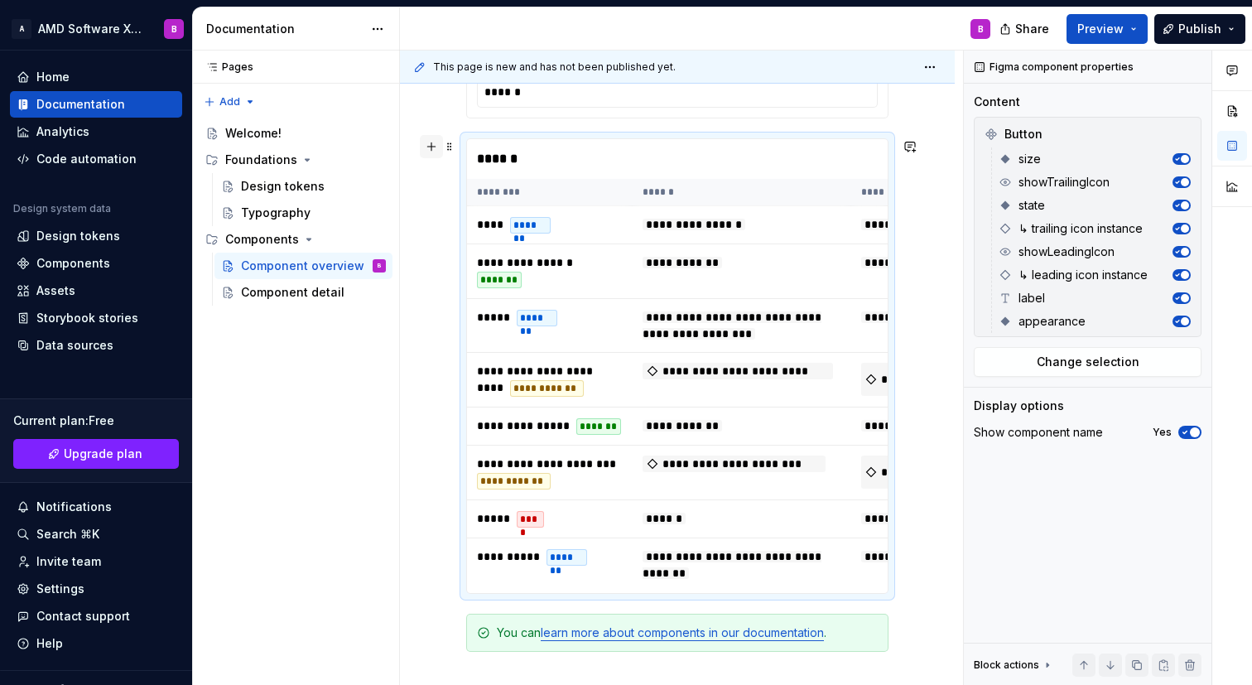
click at [430, 147] on button "button" at bounding box center [431, 146] width 23 height 23
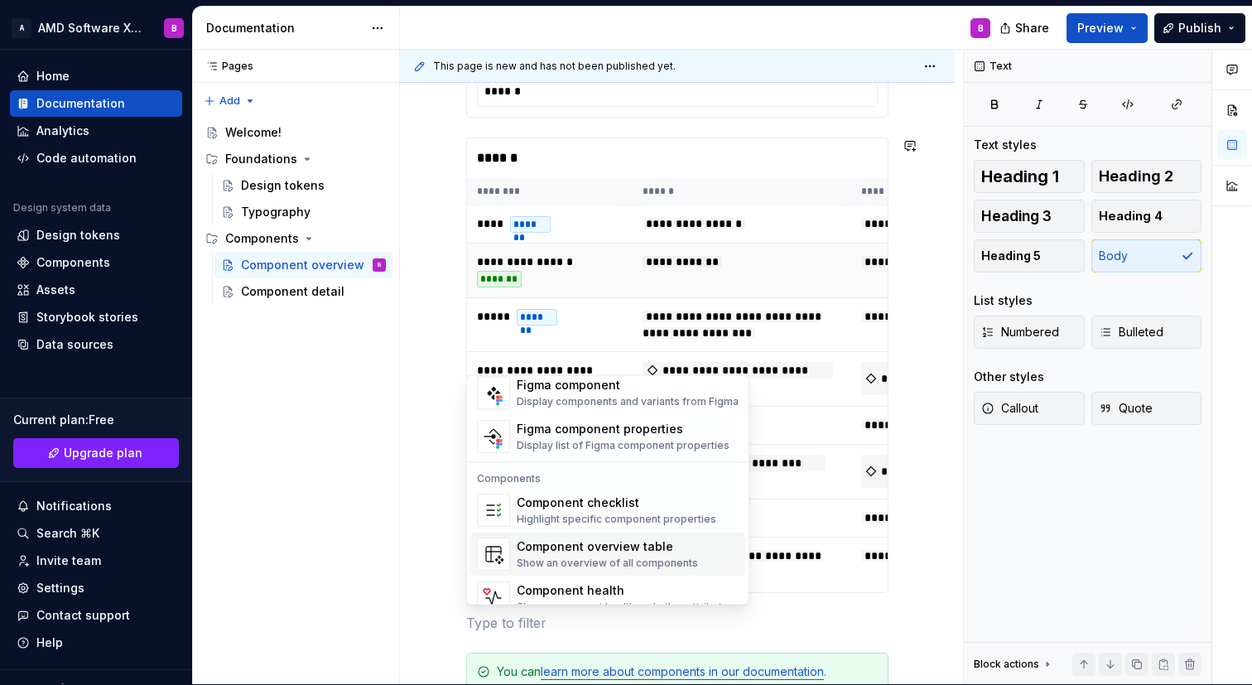
scroll to position [1648, 0]
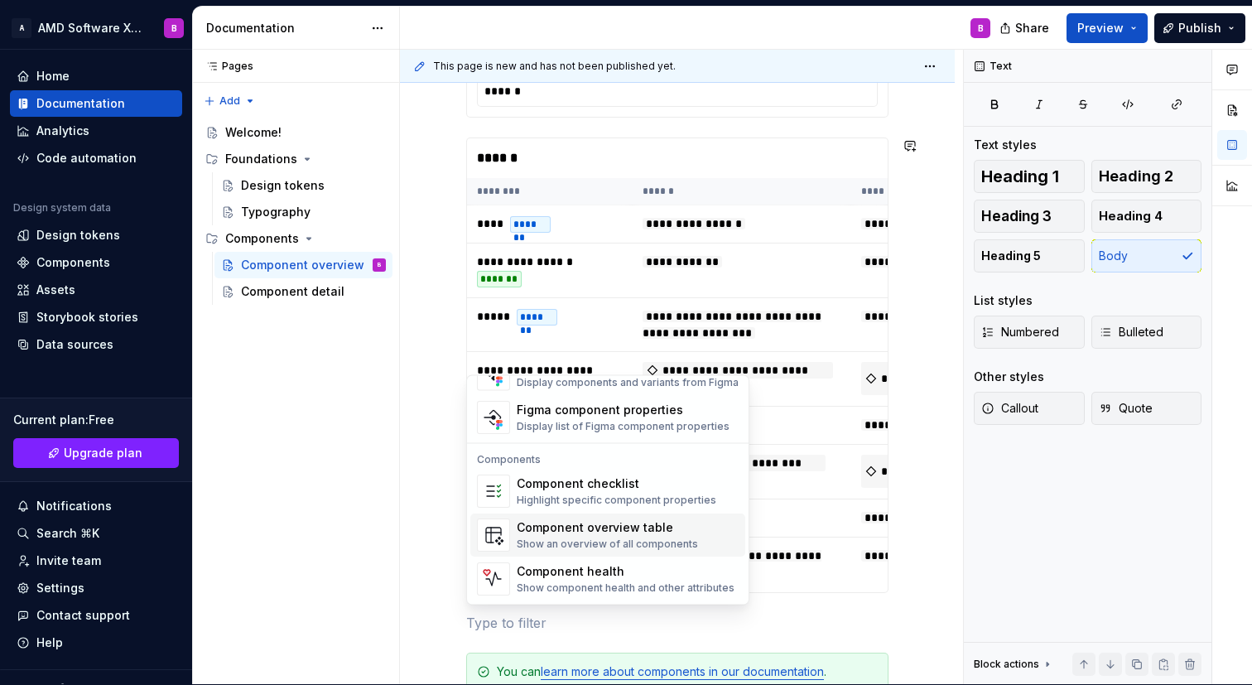
click at [928, 233] on div "**********" at bounding box center [681, 367] width 563 height 635
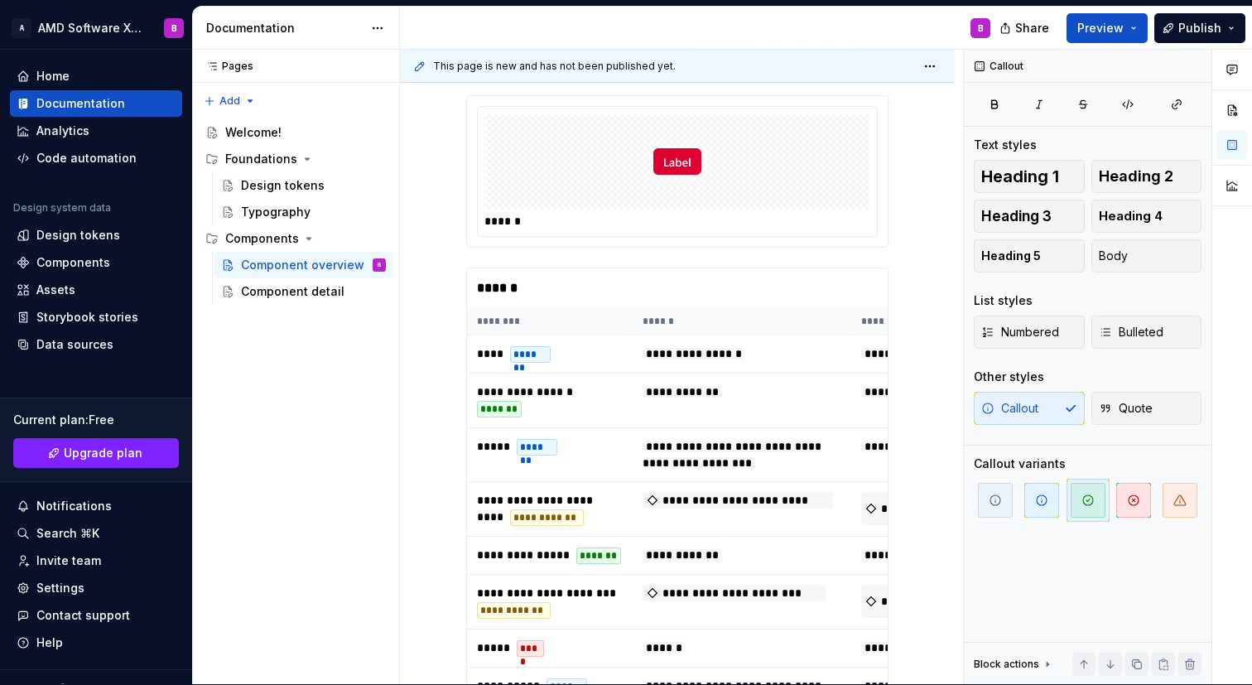
scroll to position [486, 0]
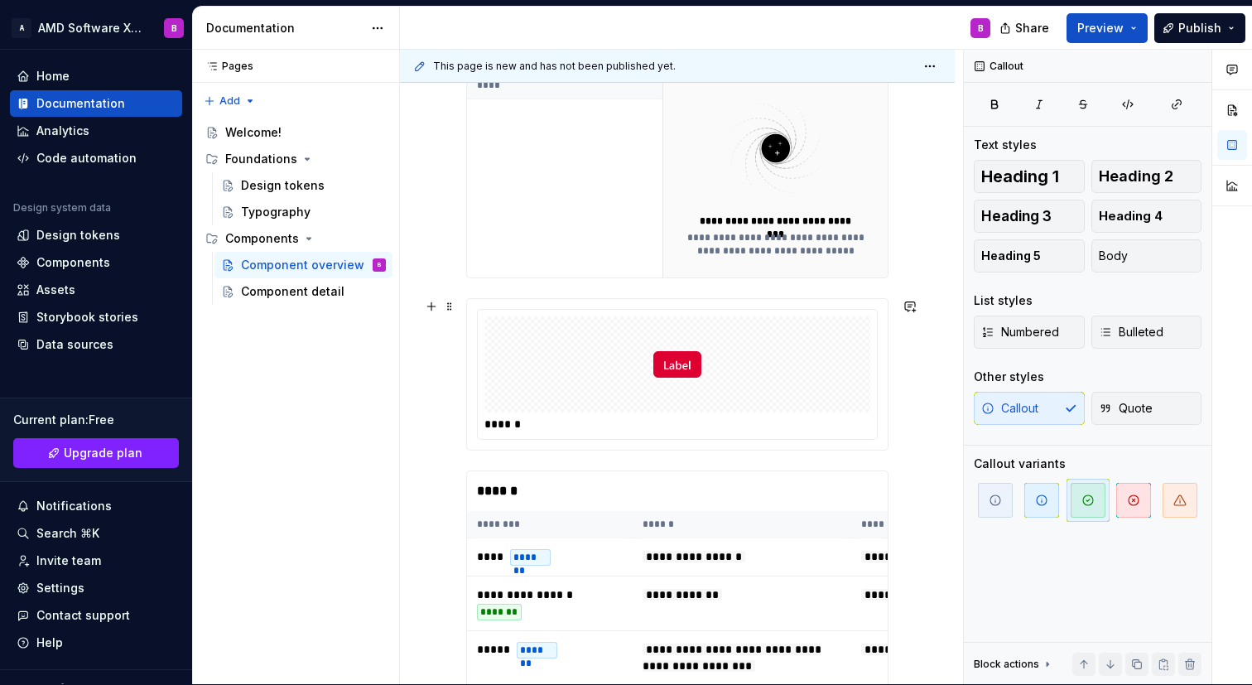
click at [678, 373] on img "To enrich screen reader interactions, please activate Accessibility in Grammarl…" at bounding box center [677, 364] width 48 height 83
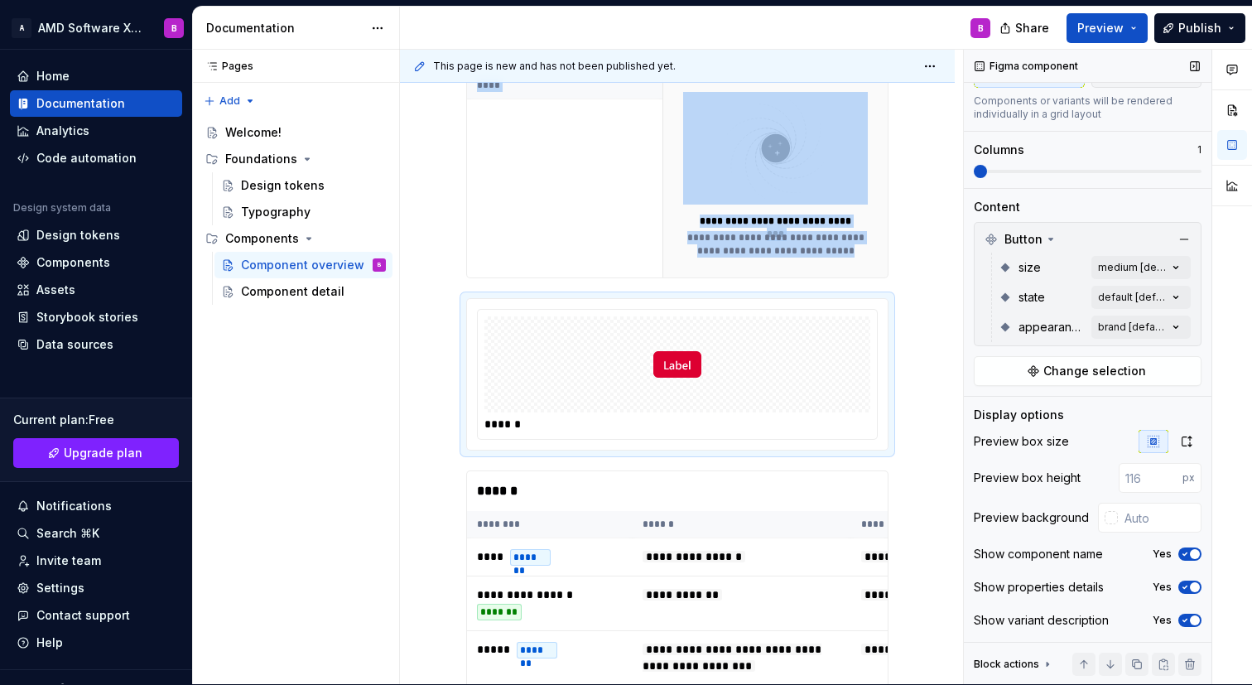
scroll to position [0, 0]
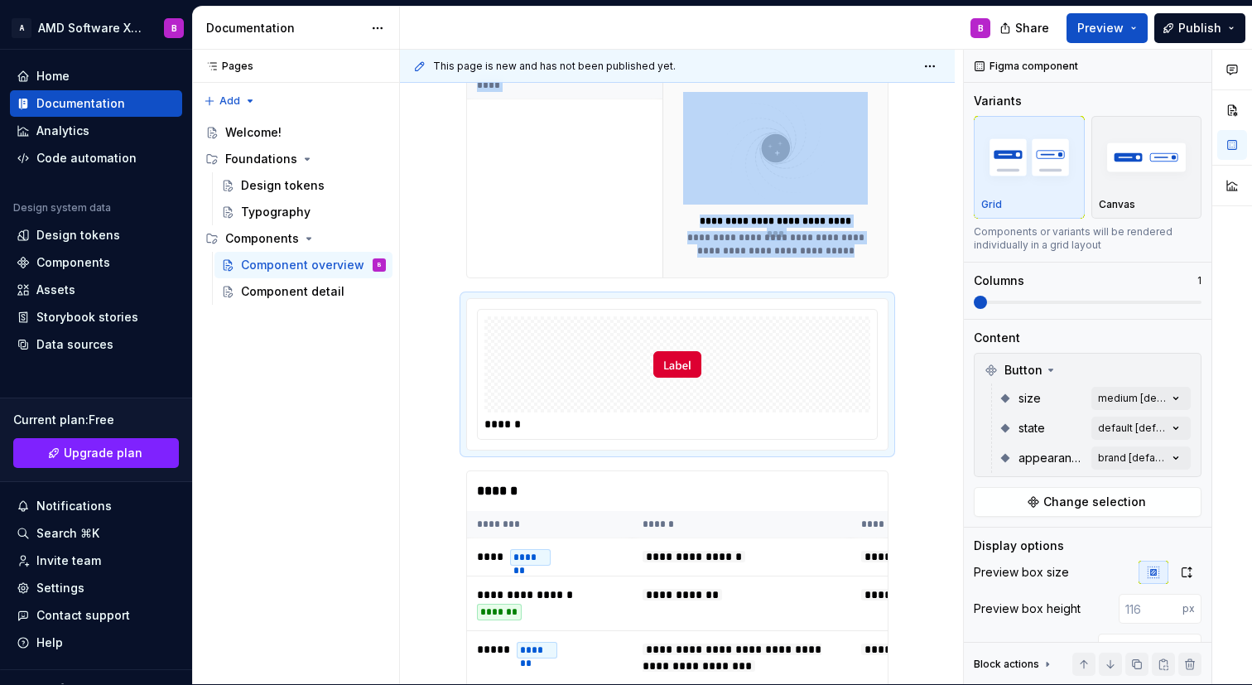
type textarea "*"
click at [694, 359] on img "To enrich screen reader interactions, please activate Accessibility in Grammarl…" at bounding box center [677, 364] width 48 height 83
click at [989, 299] on span at bounding box center [1087, 301] width 228 height 13
click at [1037, 304] on span at bounding box center [1087, 301] width 228 height 13
click at [974, 298] on span at bounding box center [979, 301] width 13 height 13
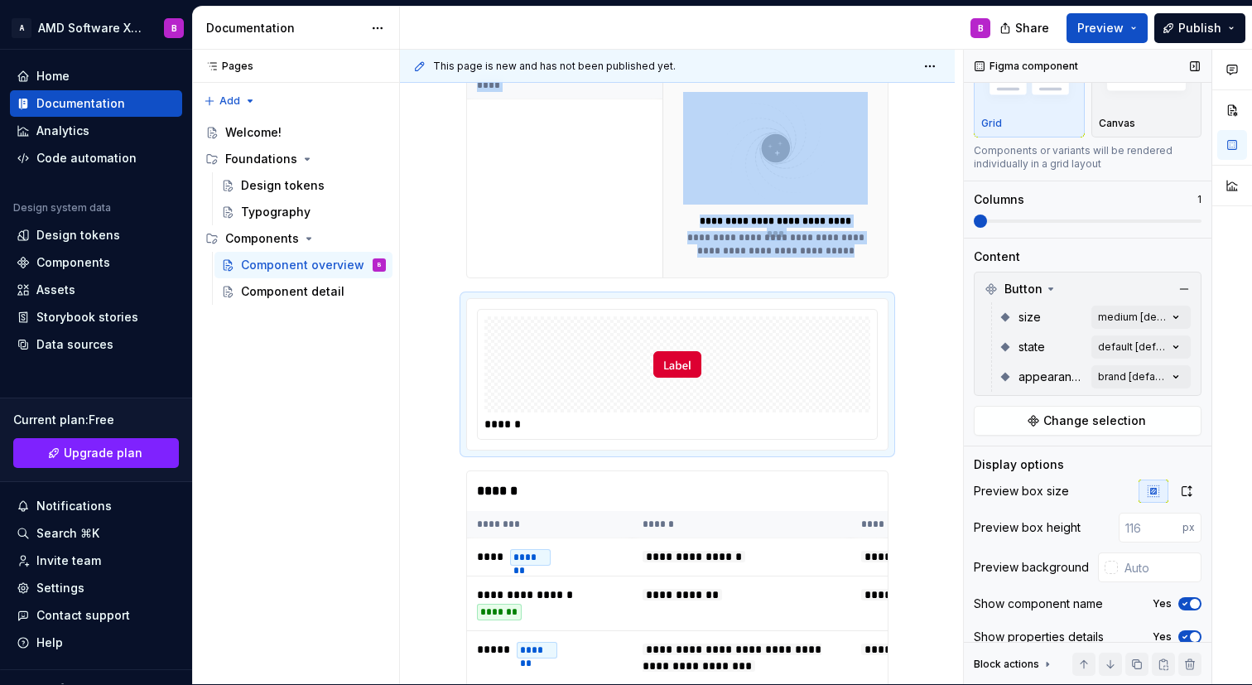
scroll to position [131, 0]
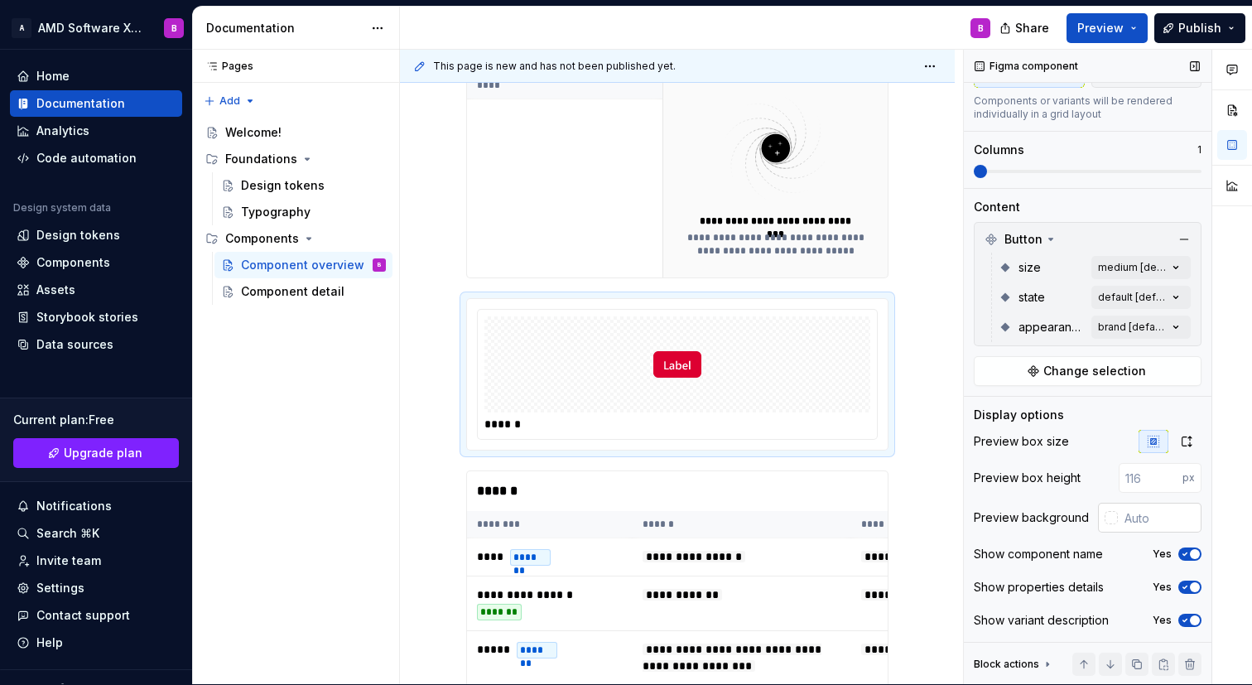
click at [1112, 521] on div at bounding box center [1110, 517] width 13 height 13
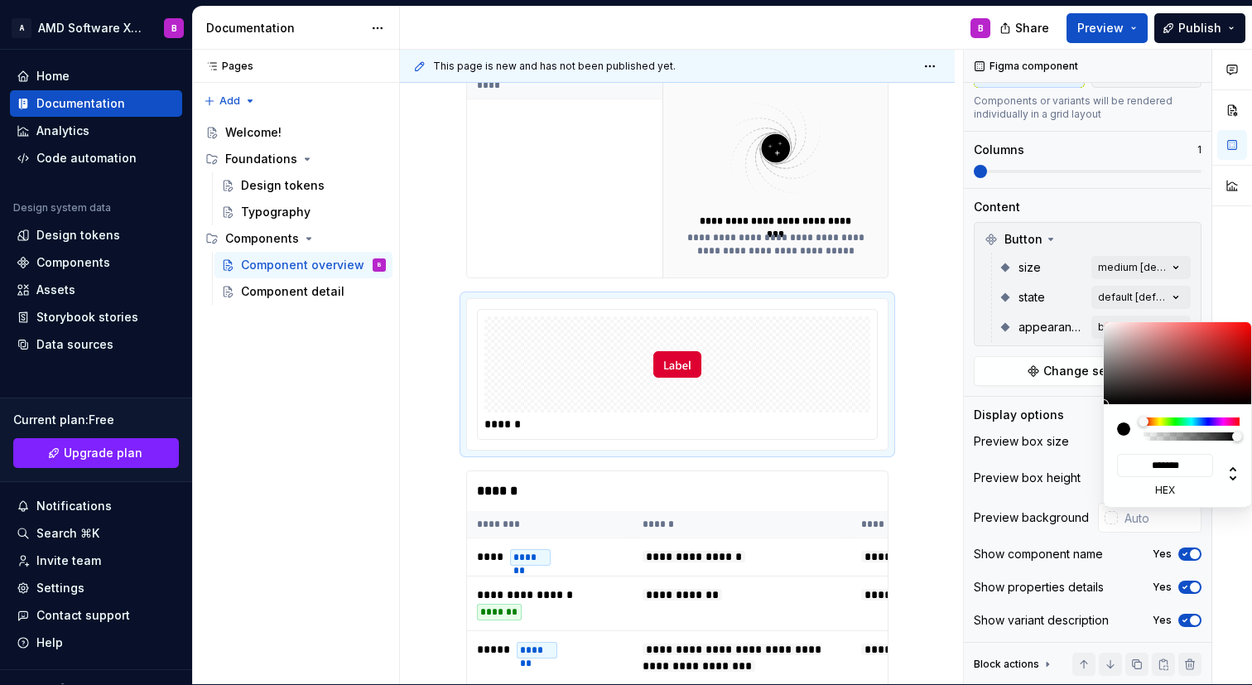
type input "#903C3C"
type input "*******"
type input "#955050"
type input "*******"
type input "#C6A2A2"
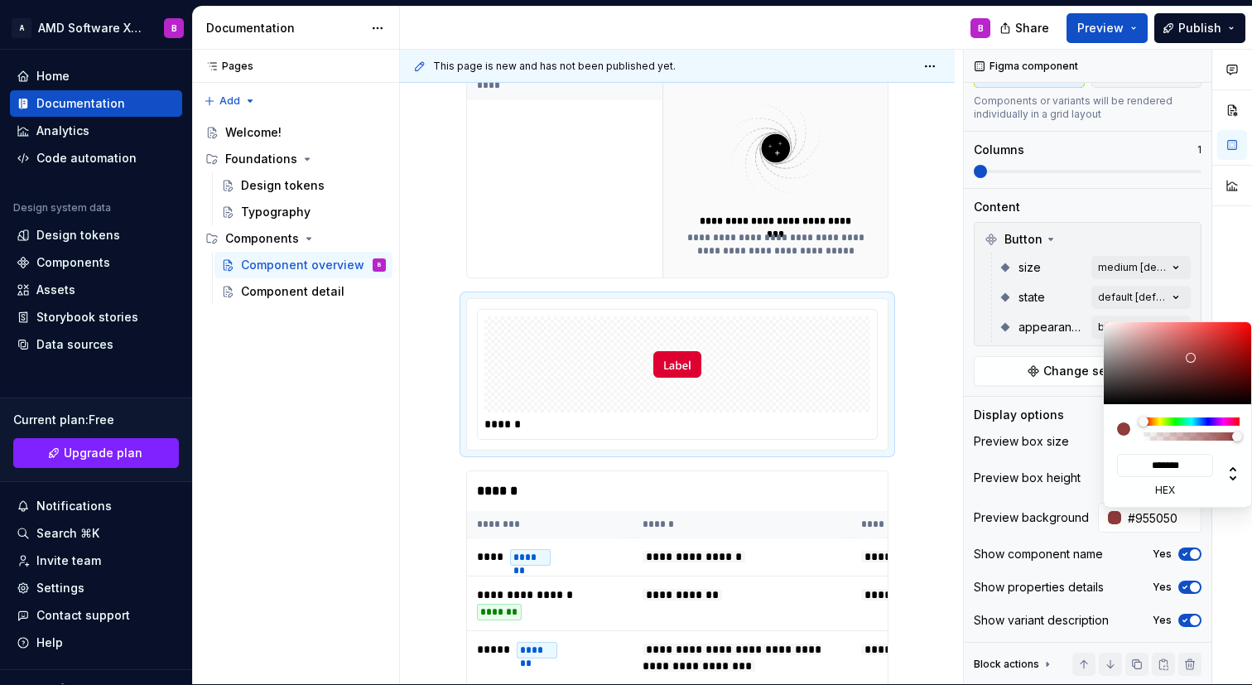
type input "*******"
type input "#E8DFDF"
type input "*******"
type input "#F2F2F2"
type input "*******"
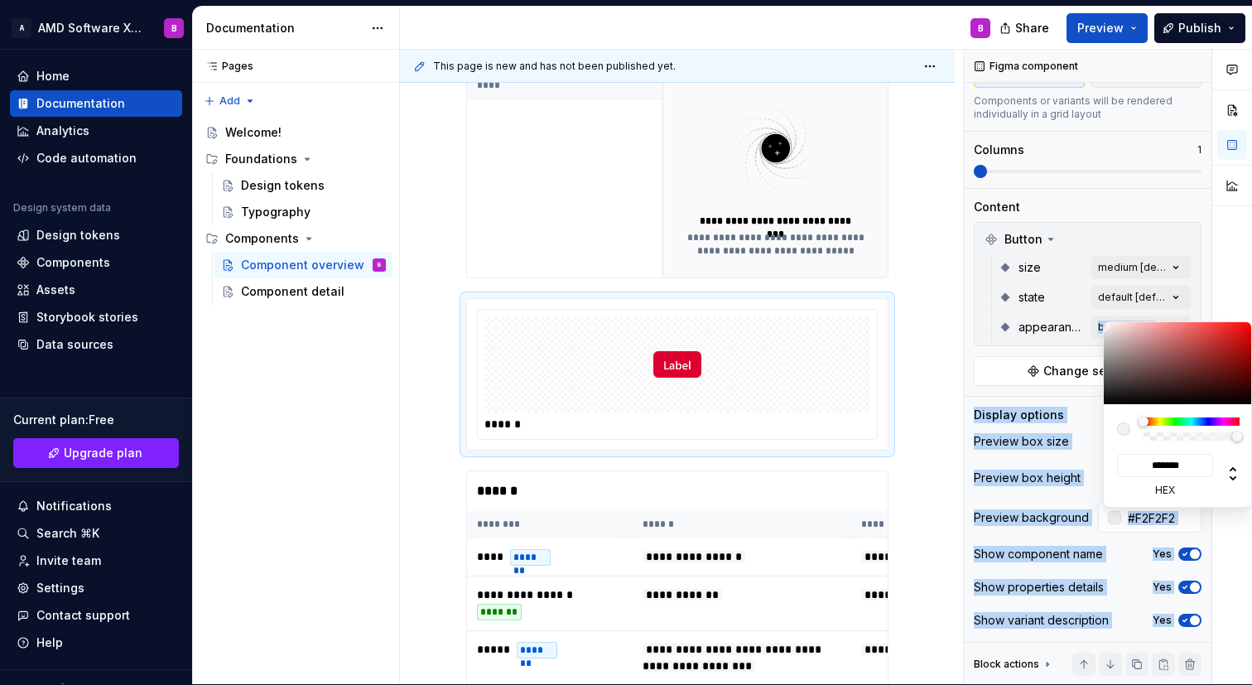
type input "#F5F5F5"
type input "*******"
type input "#B7B7B7"
type input "*******"
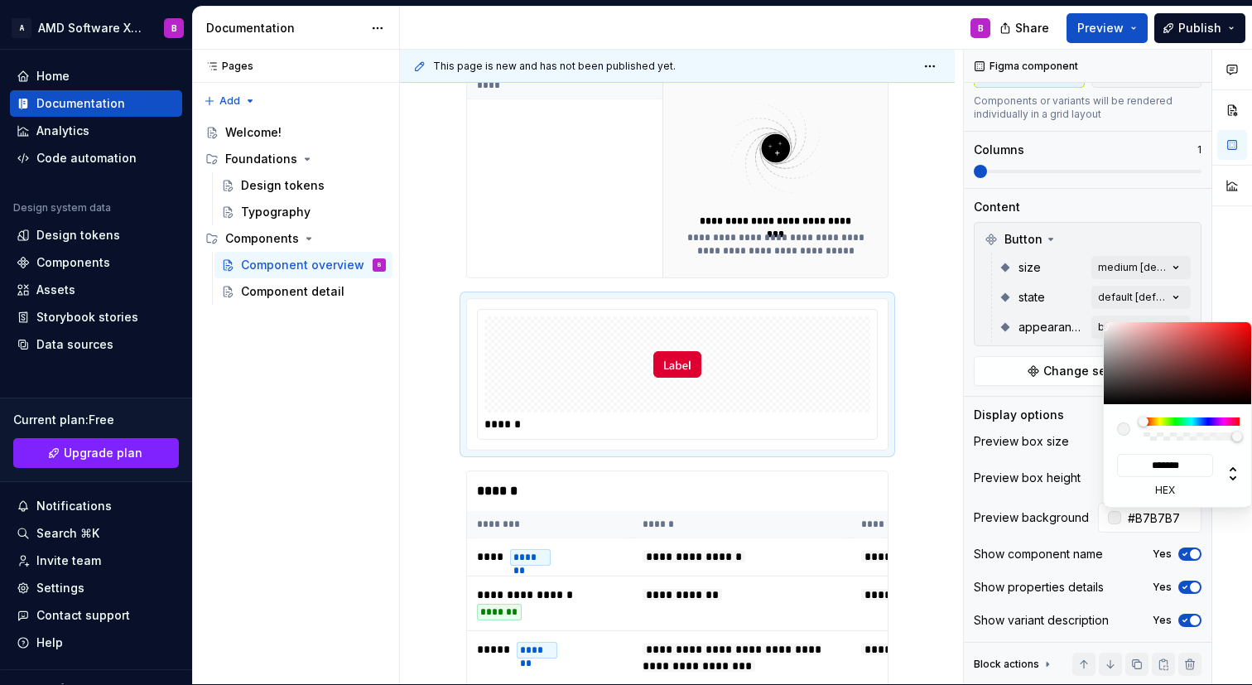
type input "#000000"
type input "*******"
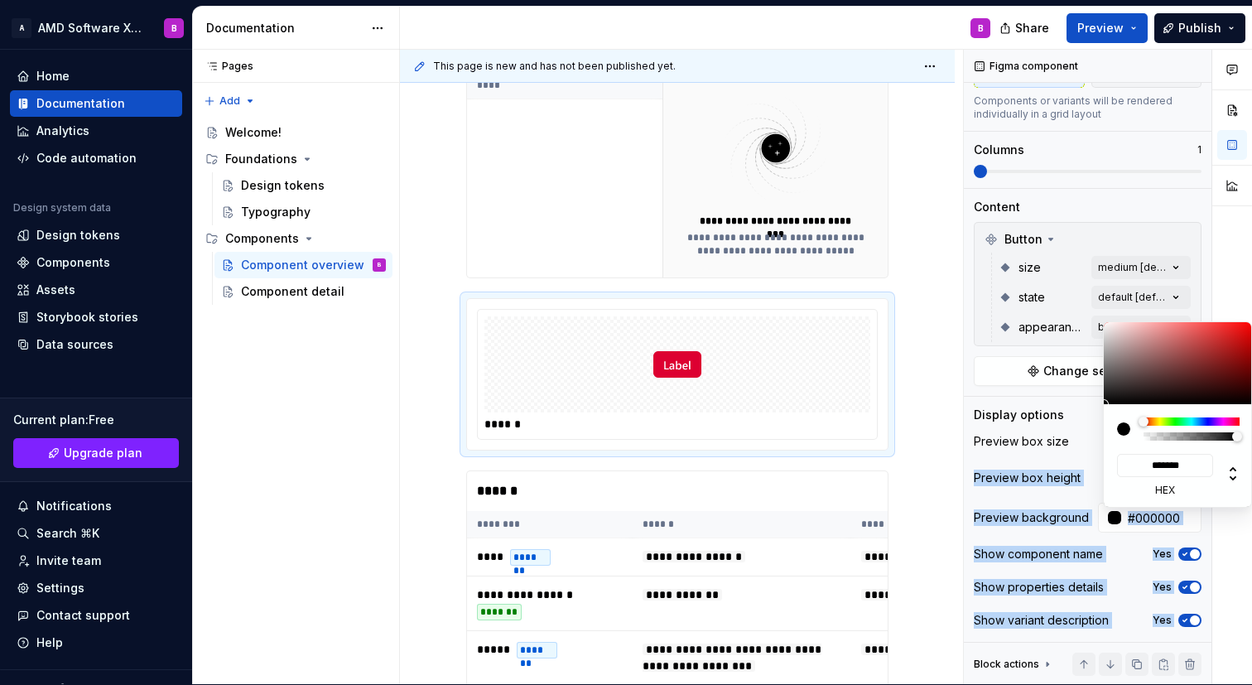
drag, startPoint x: 1190, startPoint y: 358, endPoint x: 1096, endPoint y: 446, distance: 129.4
click at [1097, 446] on body "A AMD Software X Design System B Home Documentation Analytics Code automation D…" at bounding box center [626, 341] width 1252 height 685
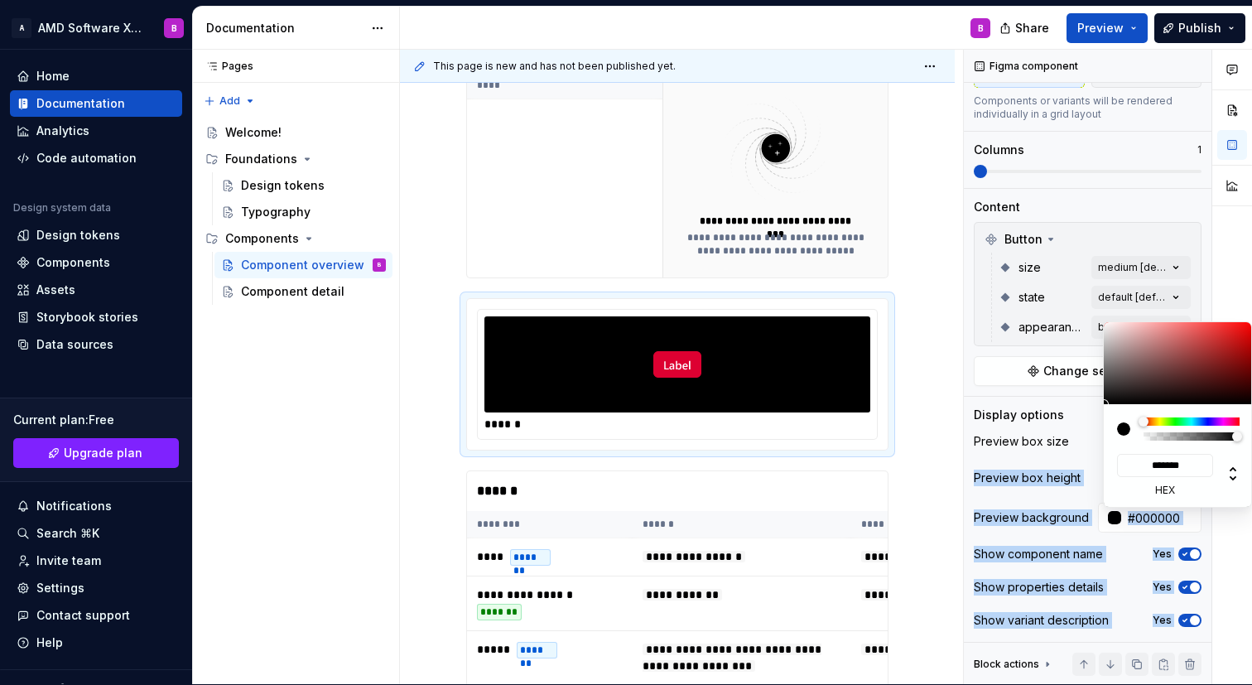
click at [1047, 499] on div "Comments Open comments No comments yet Select ‘Comment’ from the block context …" at bounding box center [1107, 367] width 288 height 635
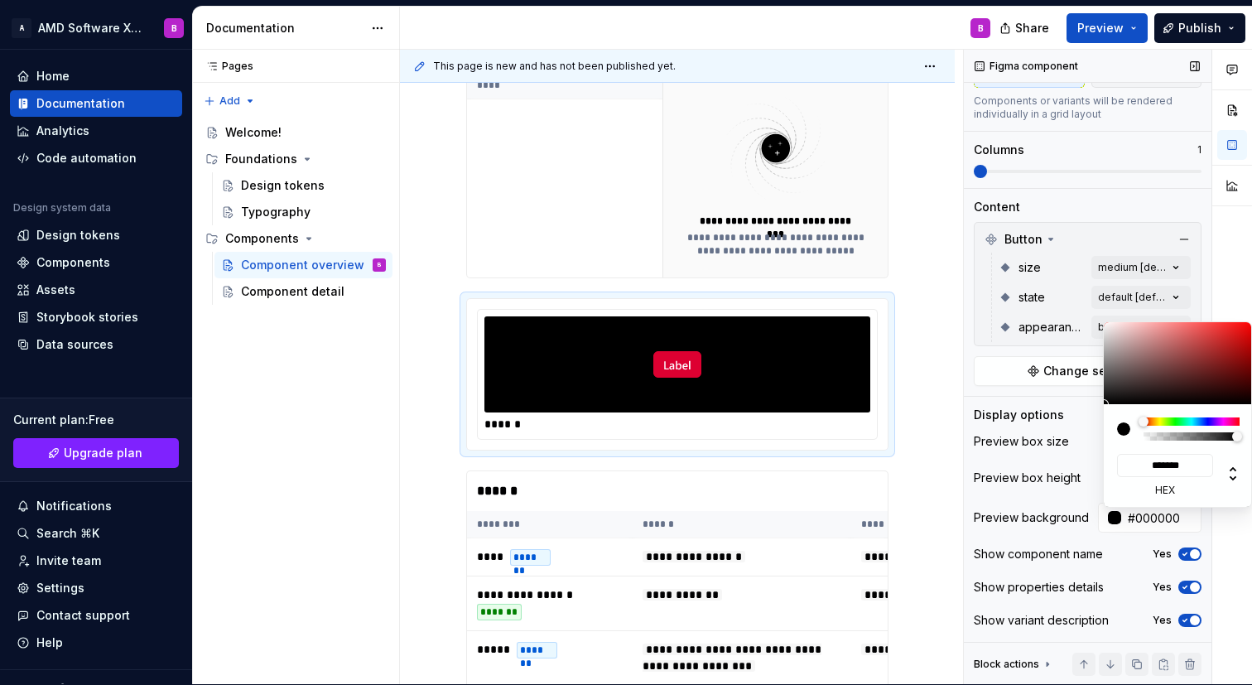
click at [1082, 555] on div "Comments Open comments No comments yet Select ‘Comment’ from the block context …" at bounding box center [1107, 367] width 288 height 635
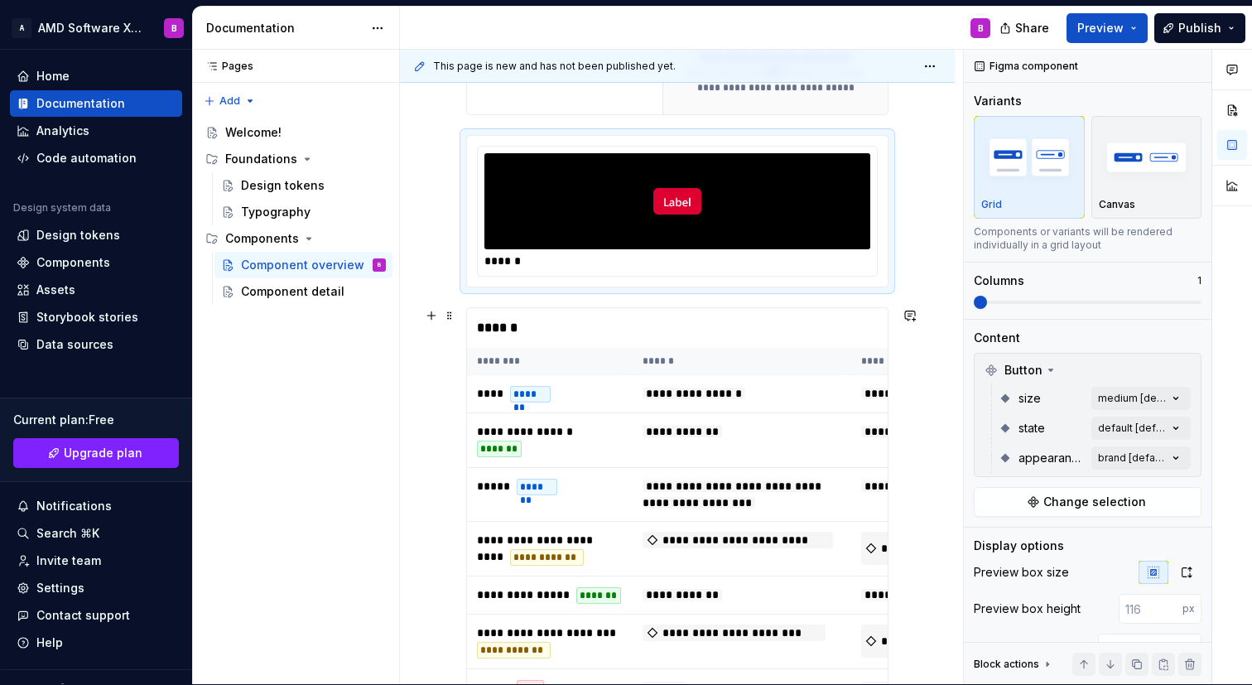
scroll to position [650, 0]
click at [466, 358] on div "**********" at bounding box center [677, 533] width 422 height 455
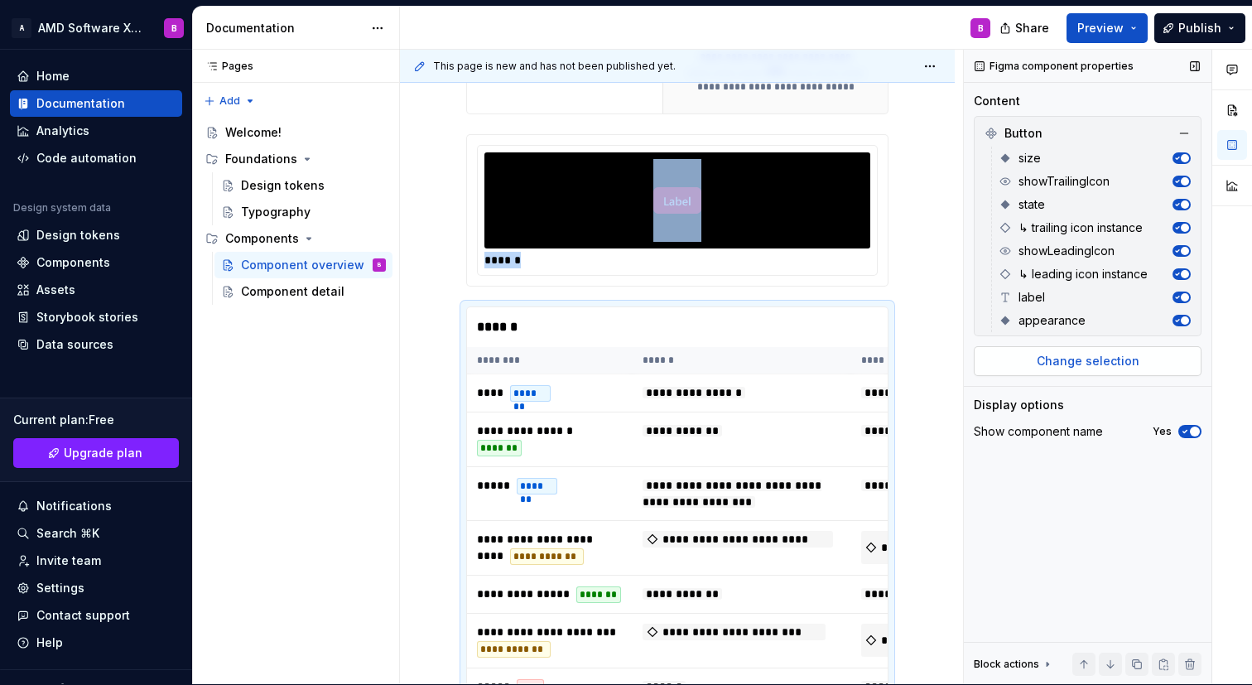
click at [1029, 364] on button "Change selection" at bounding box center [1087, 361] width 228 height 30
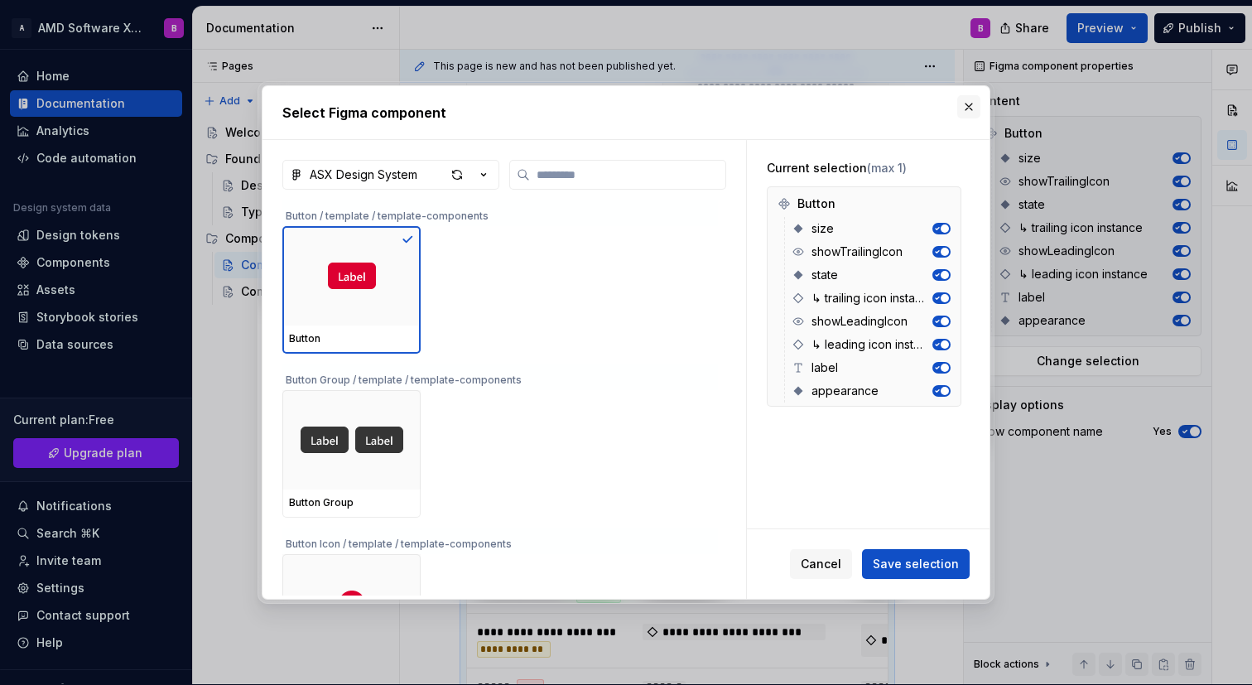
click at [964, 113] on button "button" at bounding box center [968, 106] width 23 height 23
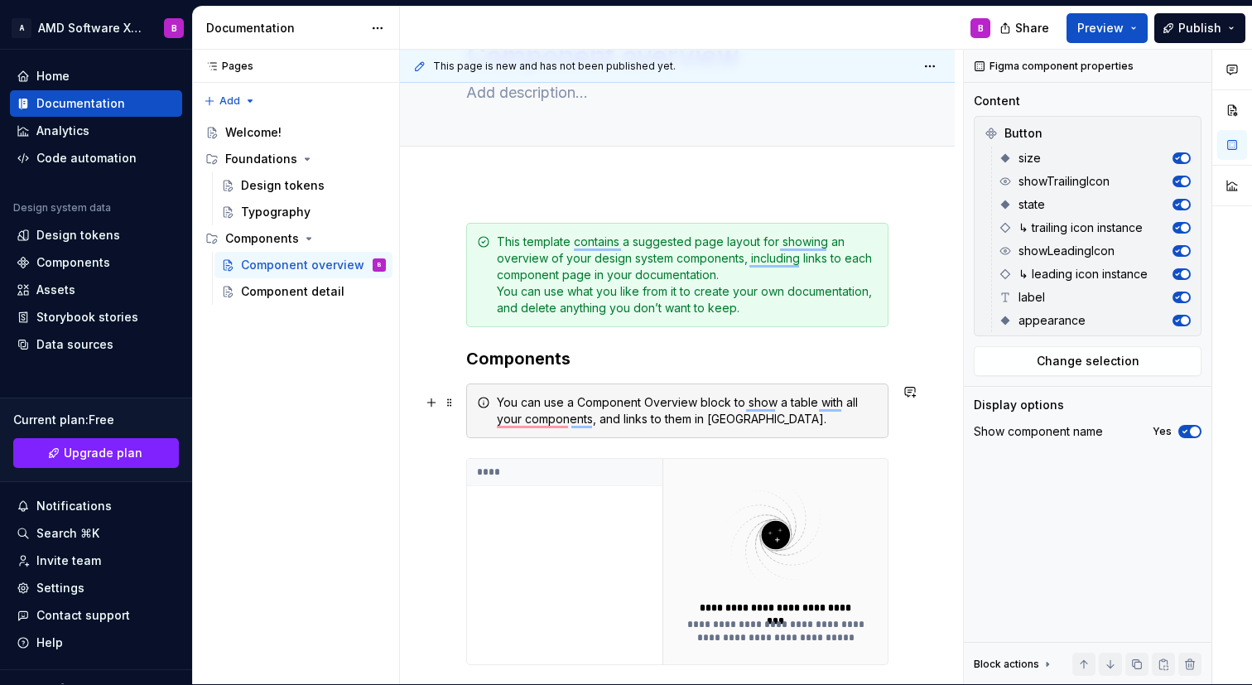
scroll to position [60, 0]
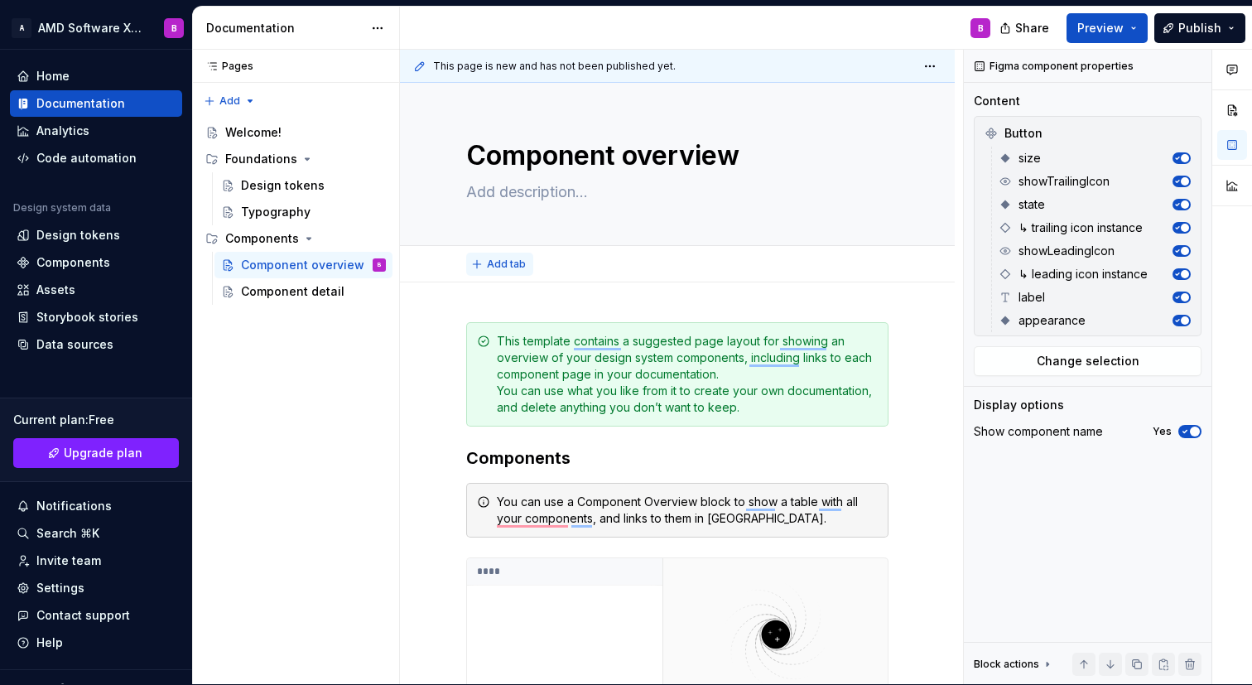
click at [506, 260] on span "Add tab" at bounding box center [506, 263] width 39 height 13
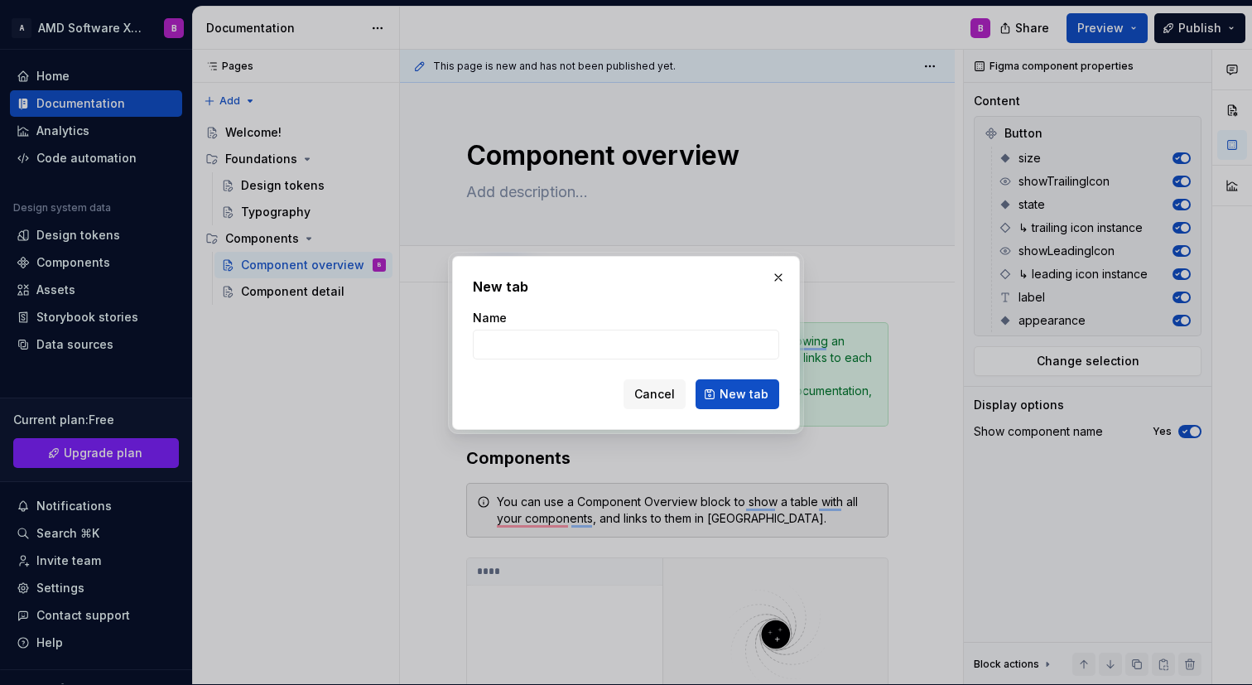
type textarea "*"
type input "code"
click at [758, 392] on span "New tab" at bounding box center [743, 394] width 49 height 17
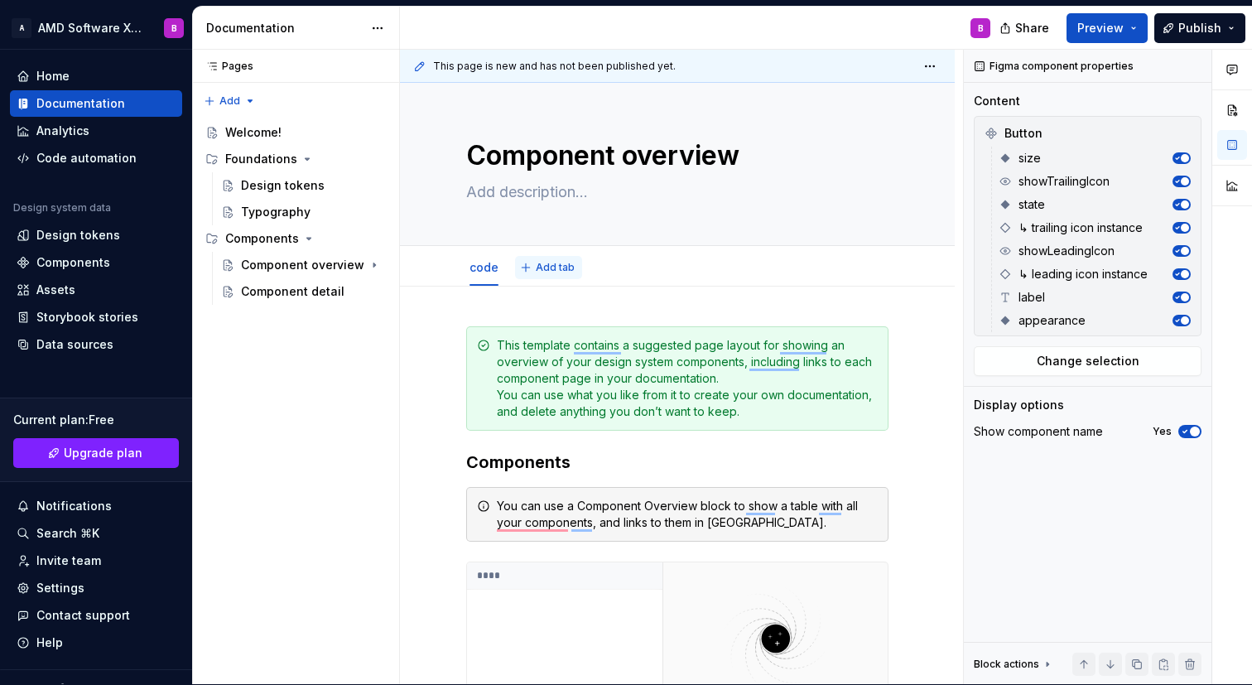
click at [547, 278] on button "Add tab" at bounding box center [548, 267] width 67 height 23
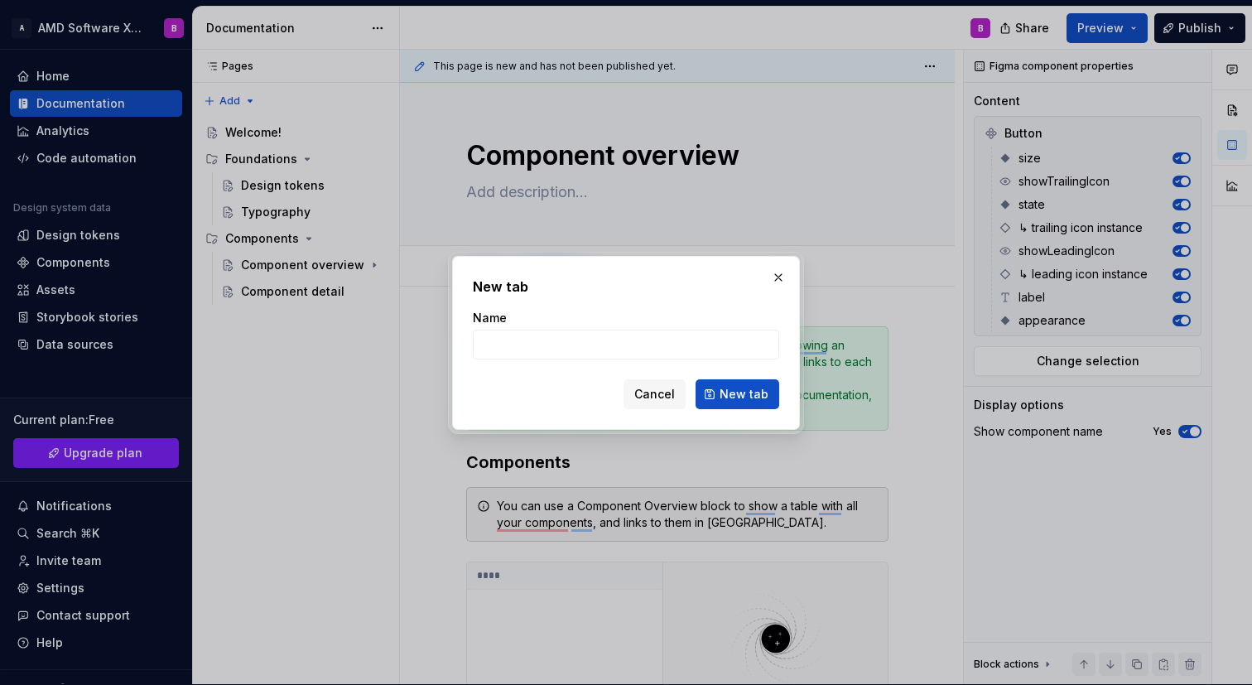
type textarea "*"
type input "design"
click button "New tab" at bounding box center [737, 394] width 84 height 30
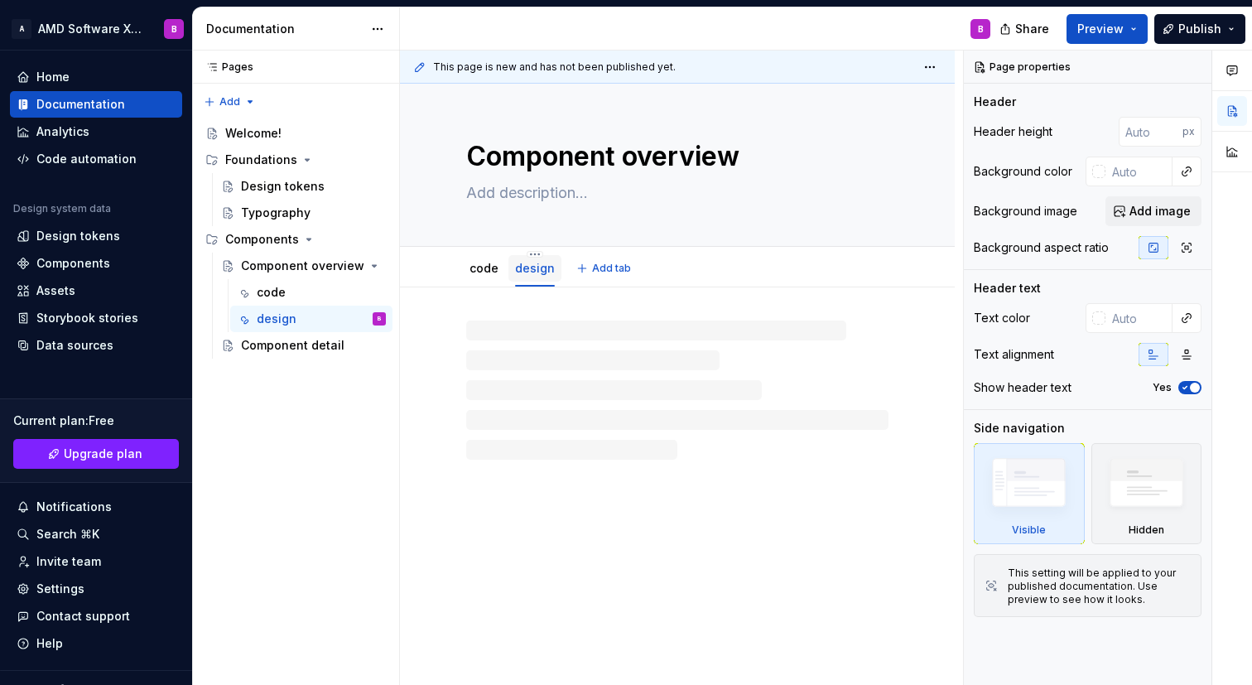
click at [536, 278] on div "design" at bounding box center [534, 268] width 53 height 26
type textarea "*"
click at [413, 323] on div at bounding box center [677, 451] width 555 height 328
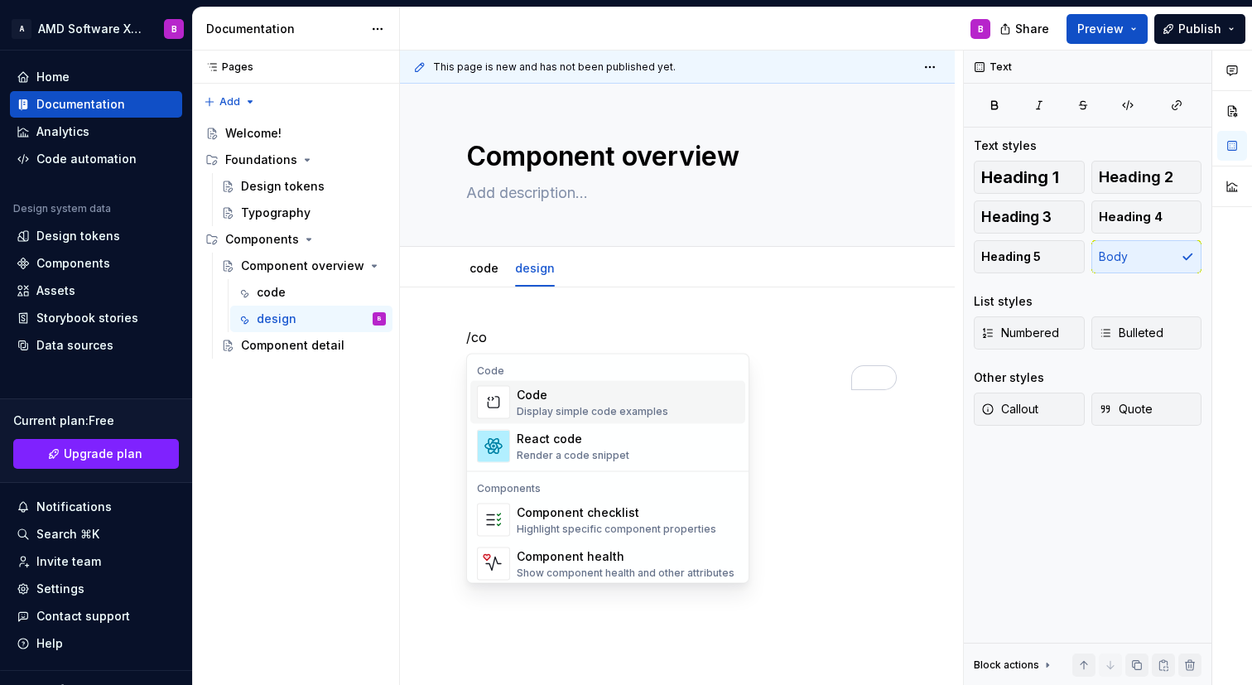
click at [622, 420] on span "Code Display simple code examples" at bounding box center [607, 402] width 275 height 43
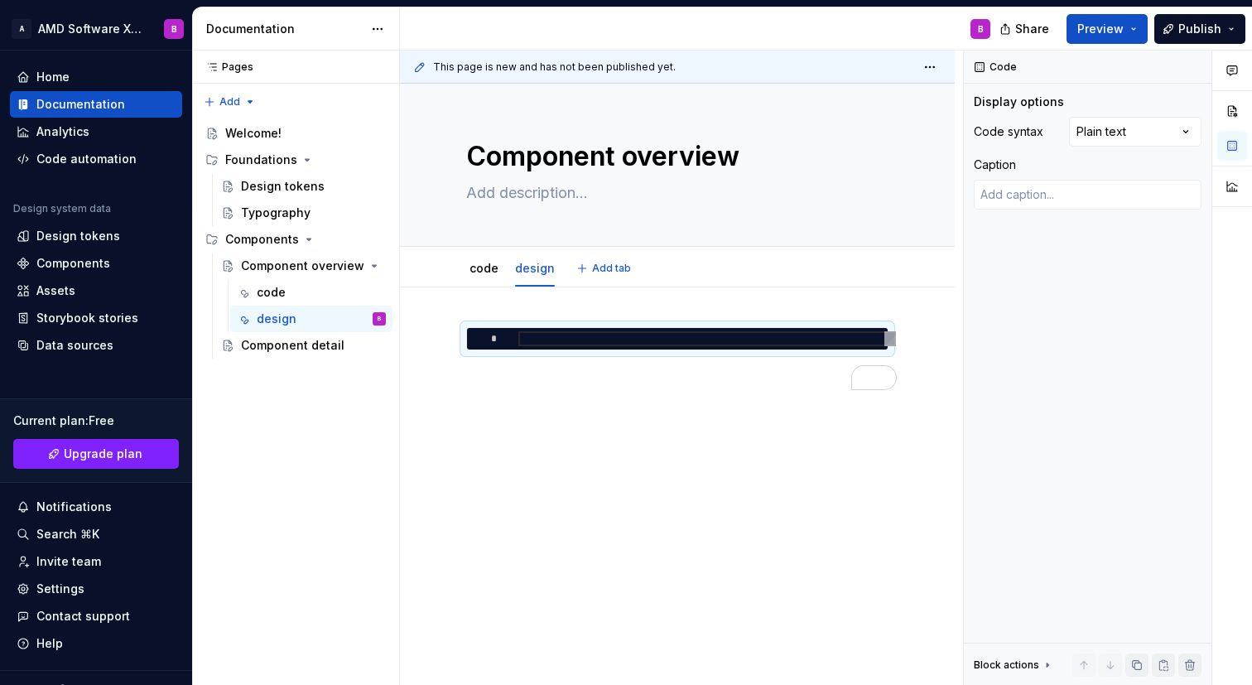
type textarea "*"
click at [518, 338] on div "To enrich screen reader interactions, please activate Accessibility in Grammarl…" at bounding box center [706, 338] width 377 height 15
click at [533, 339] on div "To enrich screen reader interactions, please activate Accessibility in Grammarl…" at bounding box center [706, 338] width 377 height 15
click at [454, 339] on span at bounding box center [449, 335] width 13 height 23
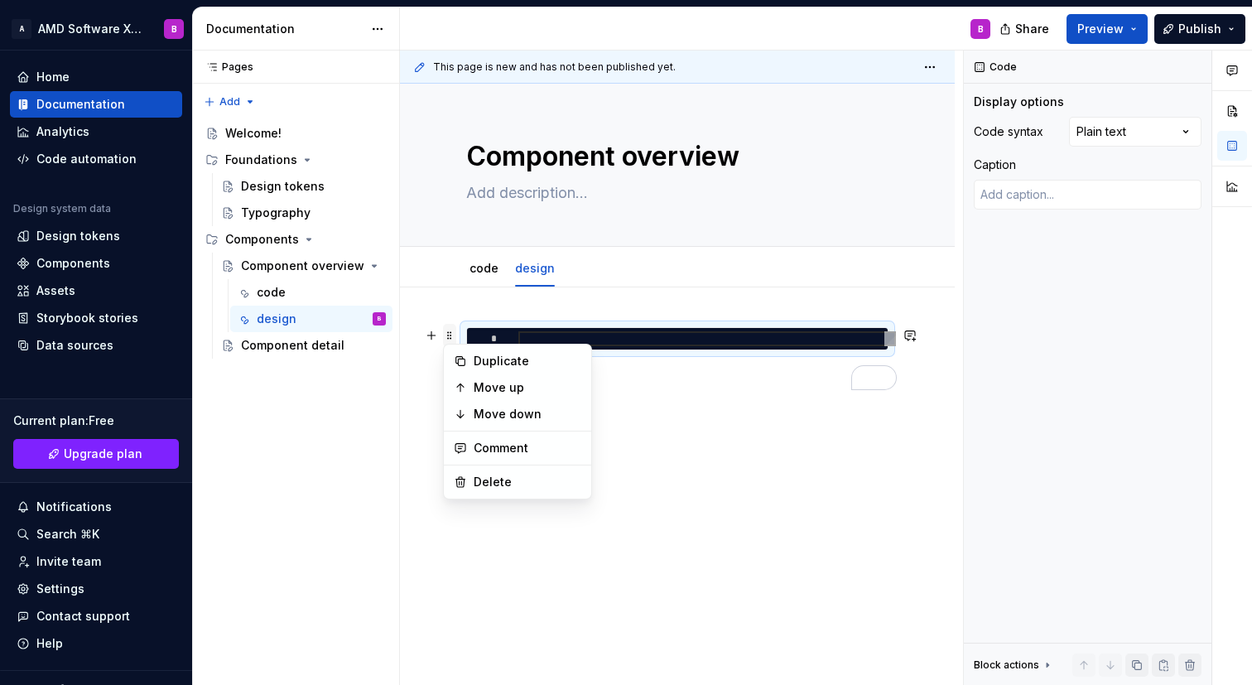
click at [454, 339] on span at bounding box center [449, 335] width 13 height 23
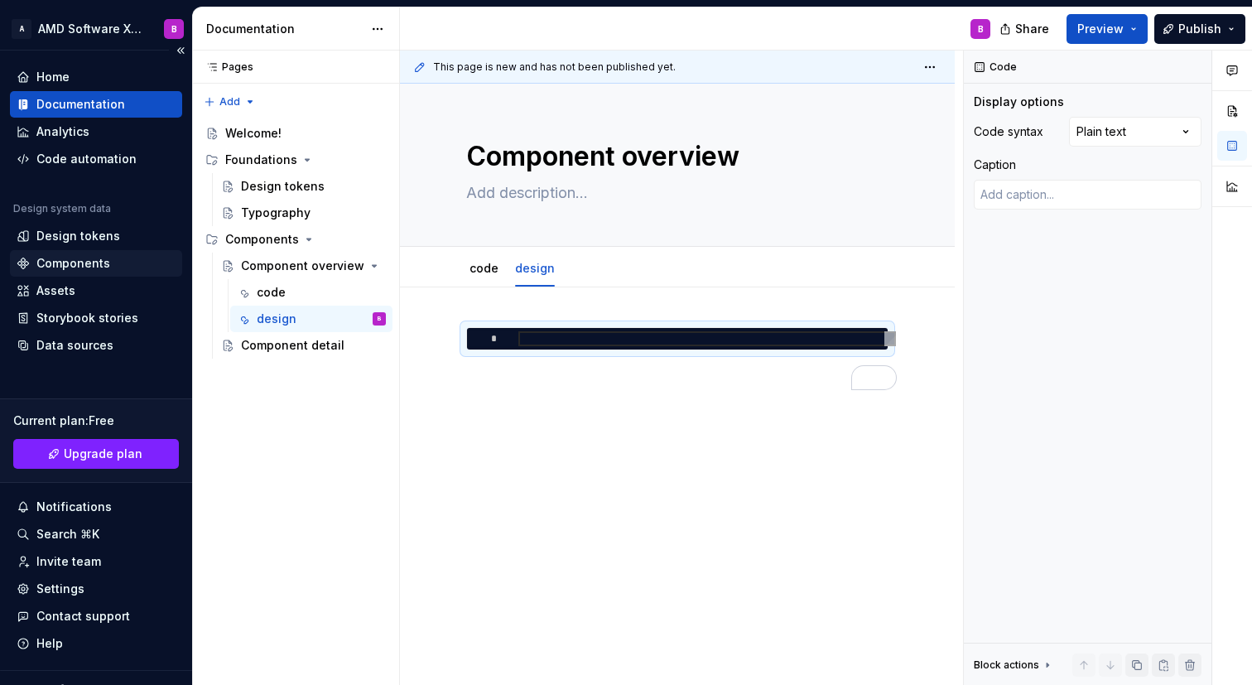
click at [92, 264] on div "Components" at bounding box center [73, 263] width 74 height 17
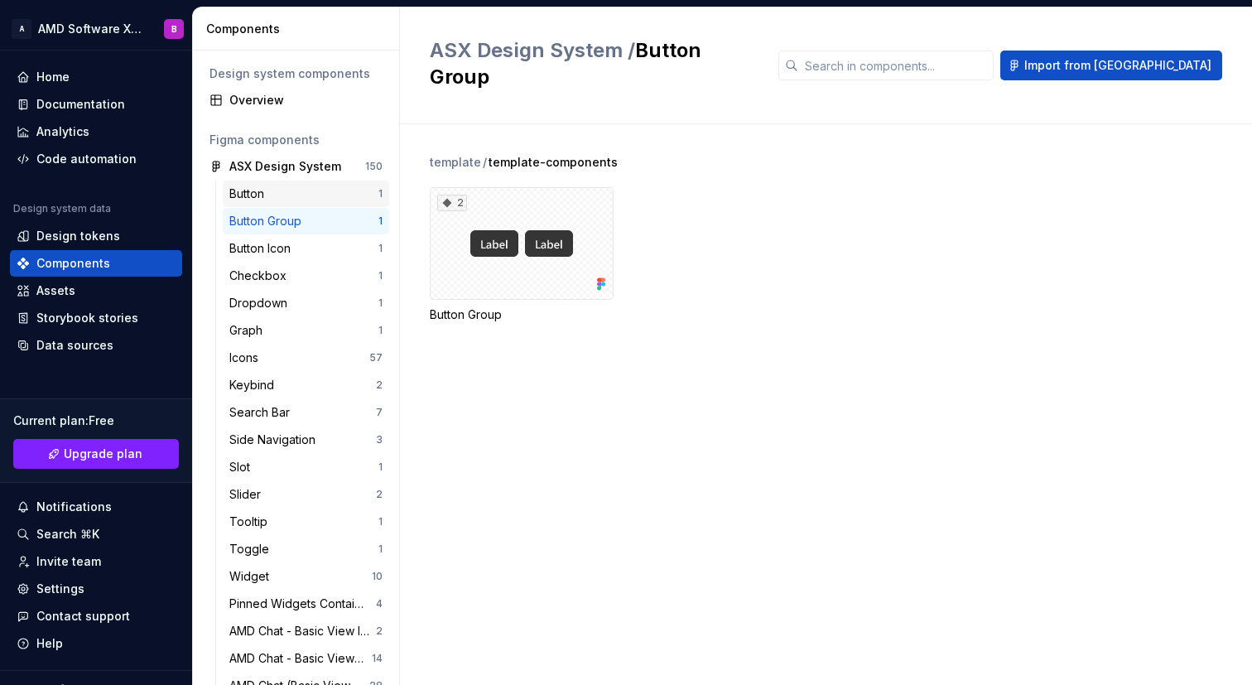
click at [310, 199] on div "Button" at bounding box center [303, 193] width 149 height 17
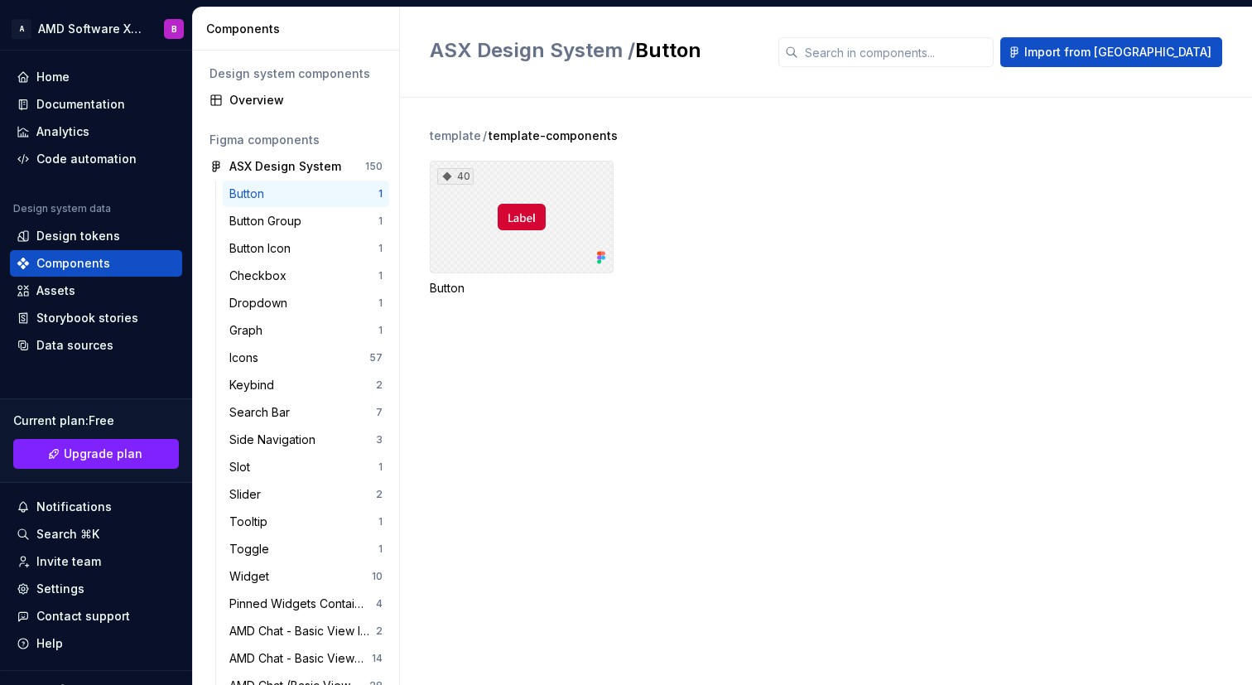
click at [584, 257] on div "40" at bounding box center [522, 217] width 184 height 113
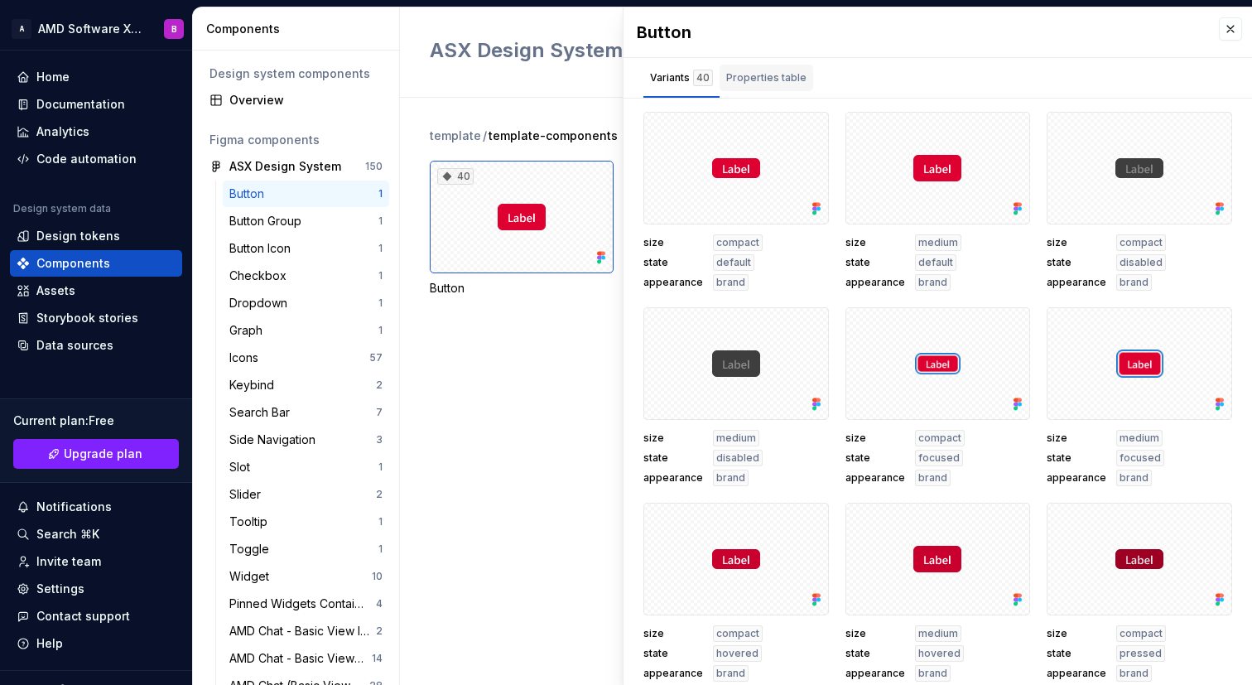
click at [777, 76] on div "Properties table" at bounding box center [766, 78] width 80 height 17
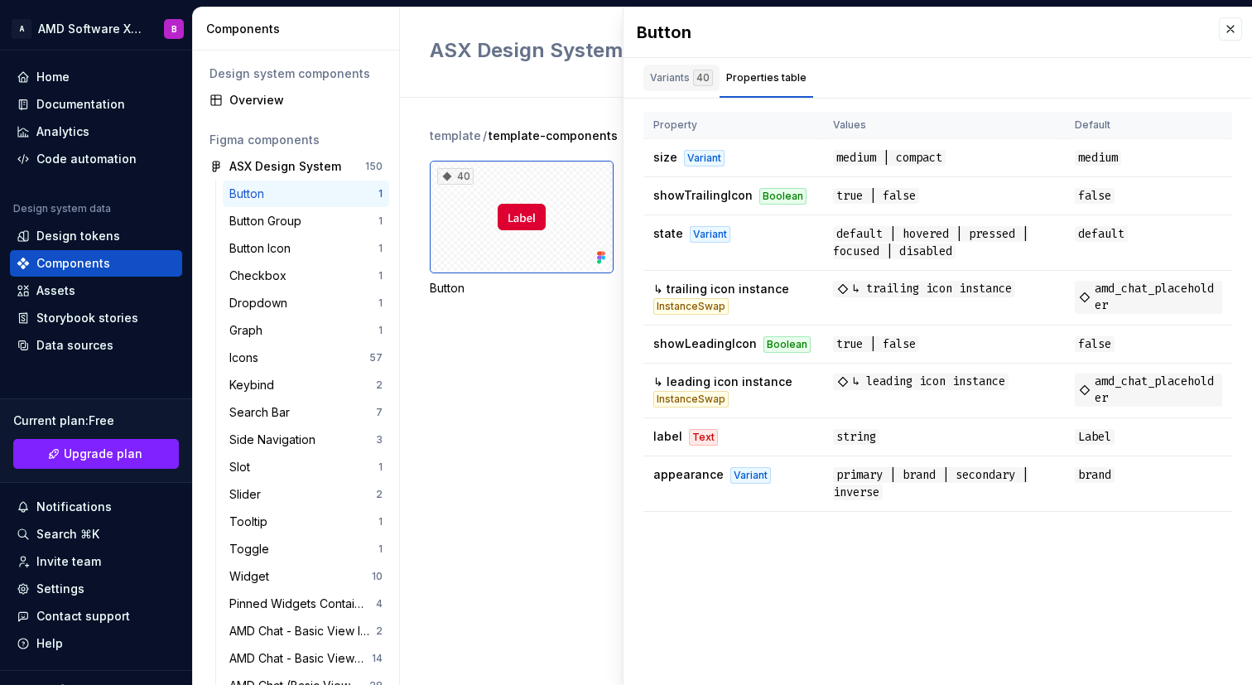
click at [685, 82] on div "Variants 40" at bounding box center [681, 78] width 63 height 17
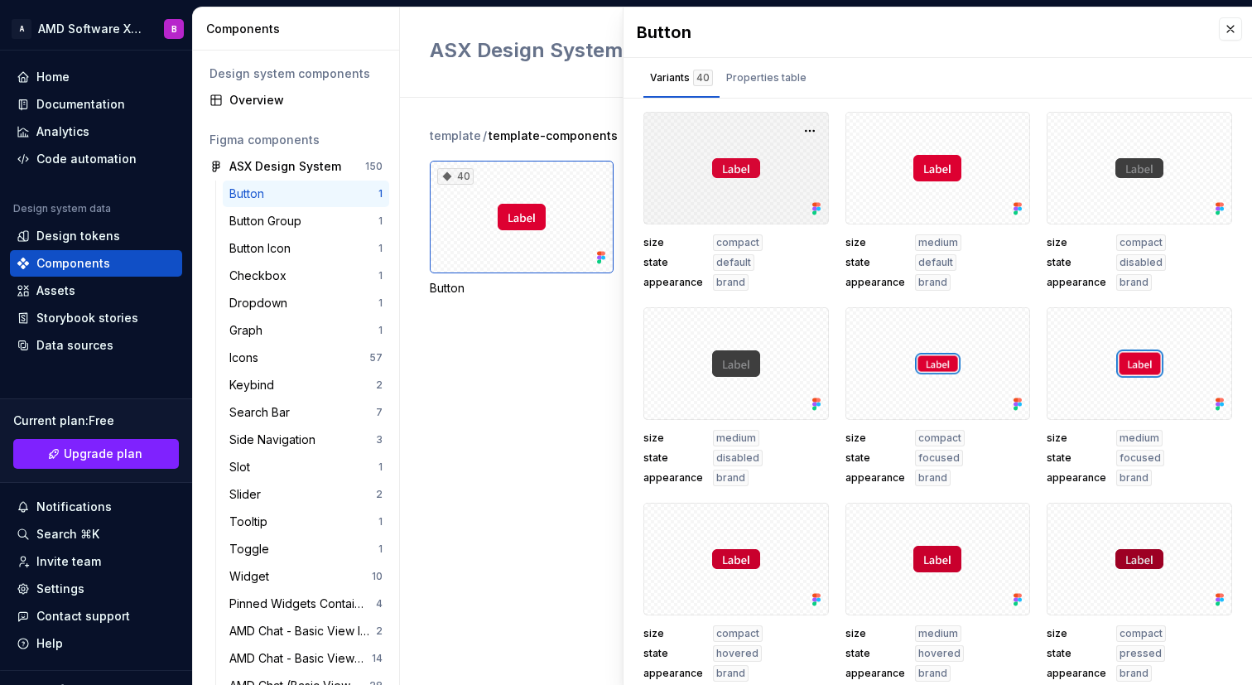
click at [762, 204] on div at bounding box center [735, 168] width 185 height 113
click at [953, 174] on div at bounding box center [937, 168] width 185 height 113
click at [1012, 134] on button "button" at bounding box center [1010, 130] width 23 height 23
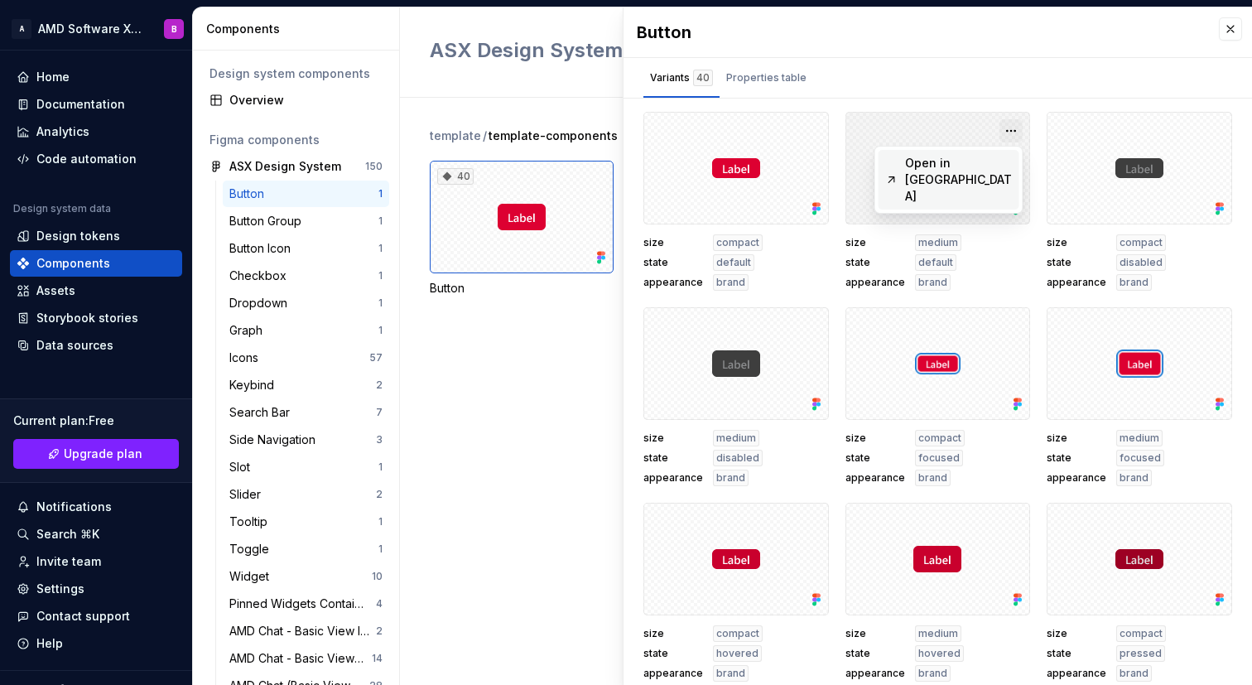
click at [1012, 134] on button "button" at bounding box center [1010, 130] width 23 height 23
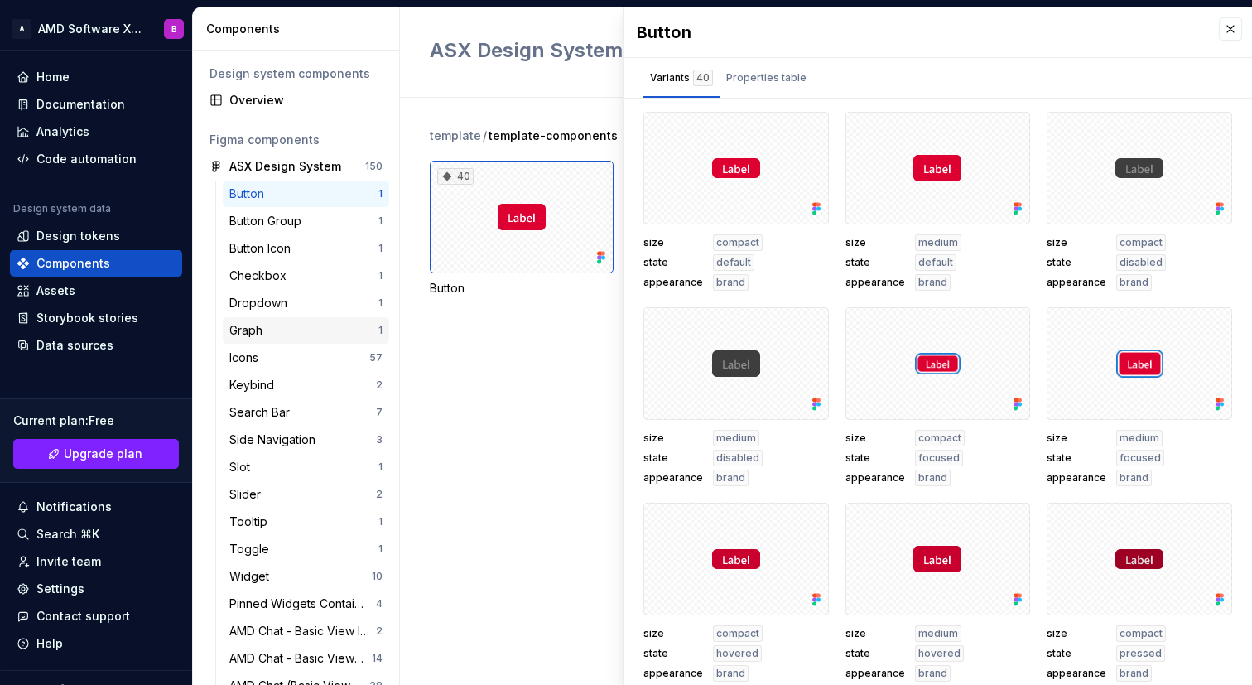
click at [310, 322] on div "Graph" at bounding box center [303, 330] width 149 height 17
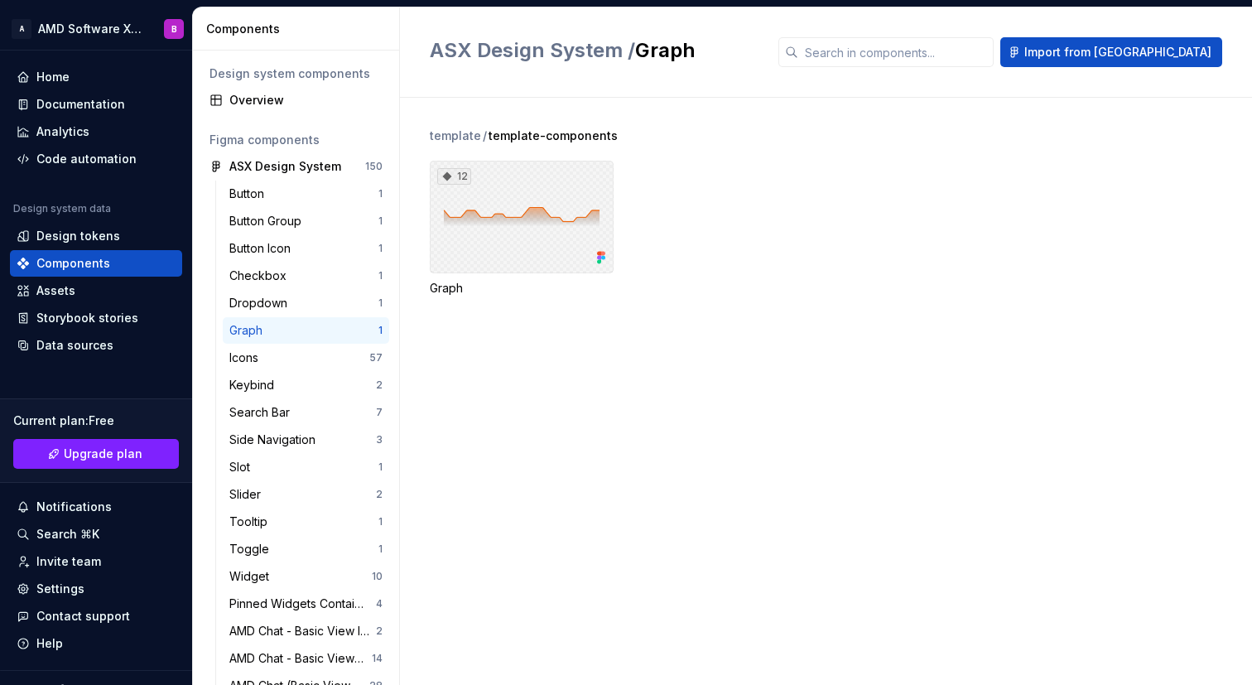
click at [532, 224] on div "12" at bounding box center [522, 217] width 184 height 113
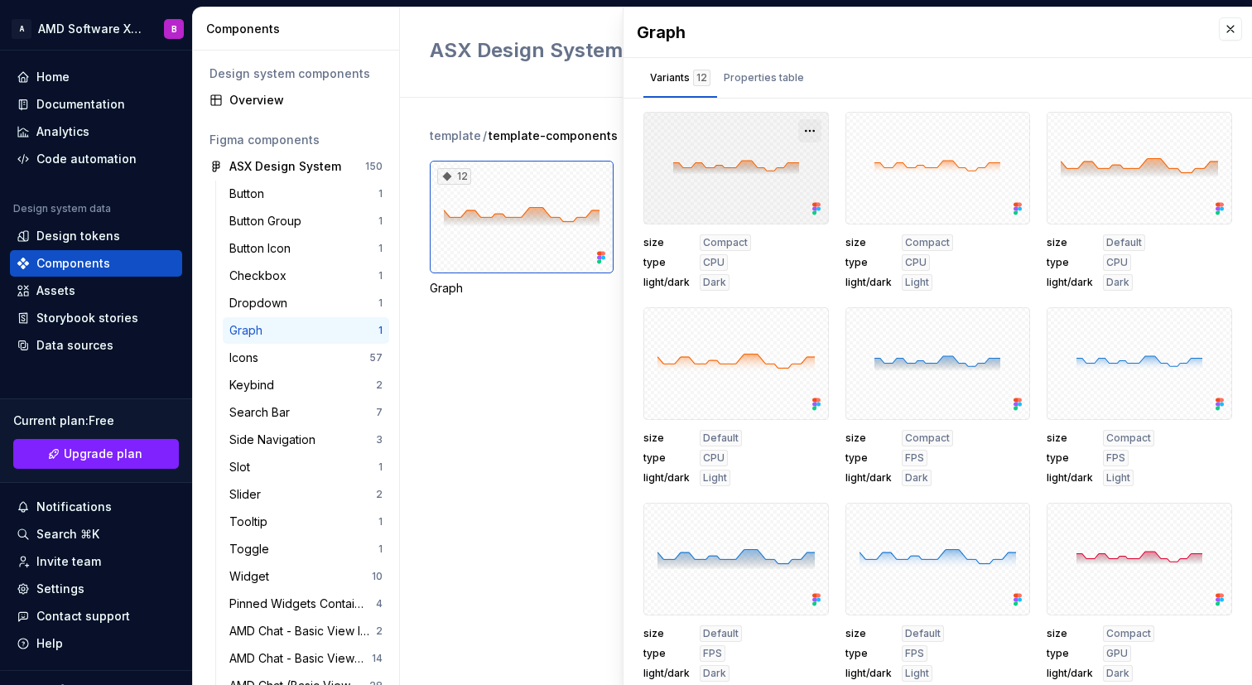
click at [812, 123] on button "button" at bounding box center [809, 130] width 23 height 23
click at [781, 236] on div "size Compact type CPU light/dark Dark" at bounding box center [735, 262] width 185 height 56
click at [763, 190] on div at bounding box center [735, 168] width 185 height 113
click at [471, 243] on div "12" at bounding box center [522, 217] width 184 height 113
click at [85, 174] on div "Home Documentation Analytics Code automation Design system data Design tokens C…" at bounding box center [96, 211] width 172 height 295
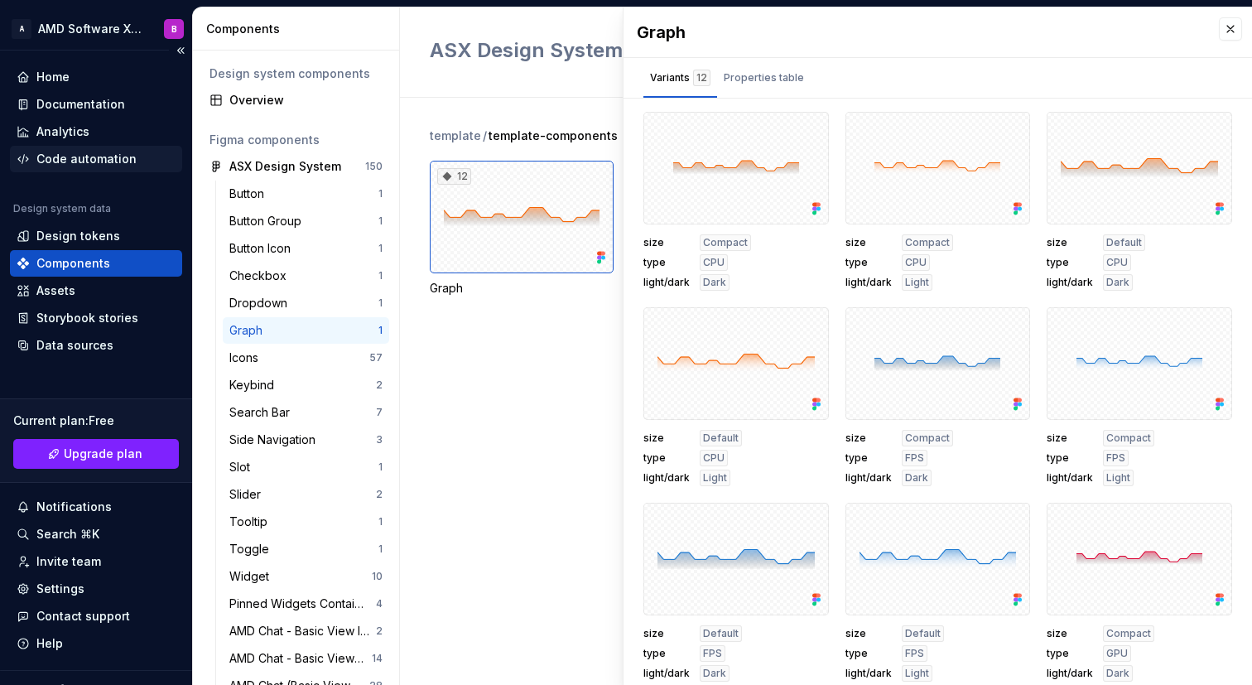
click at [99, 160] on div "Code automation" at bounding box center [86, 159] width 100 height 17
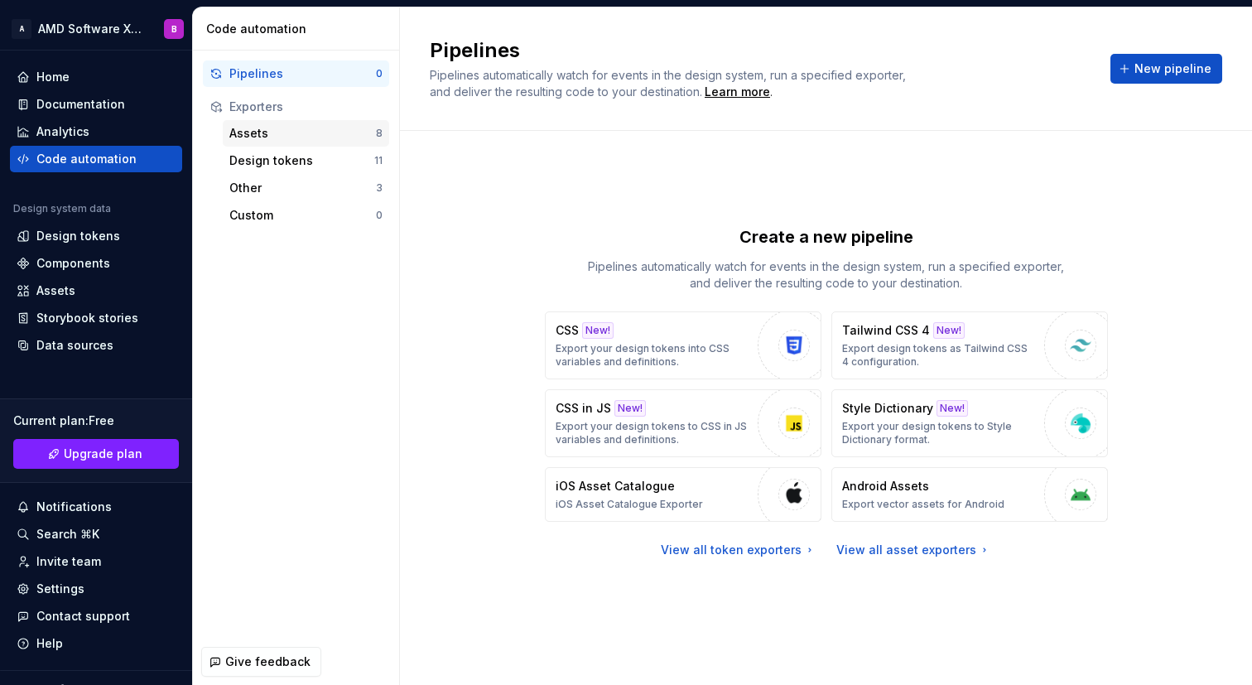
click at [352, 139] on div "Assets" at bounding box center [302, 133] width 147 height 17
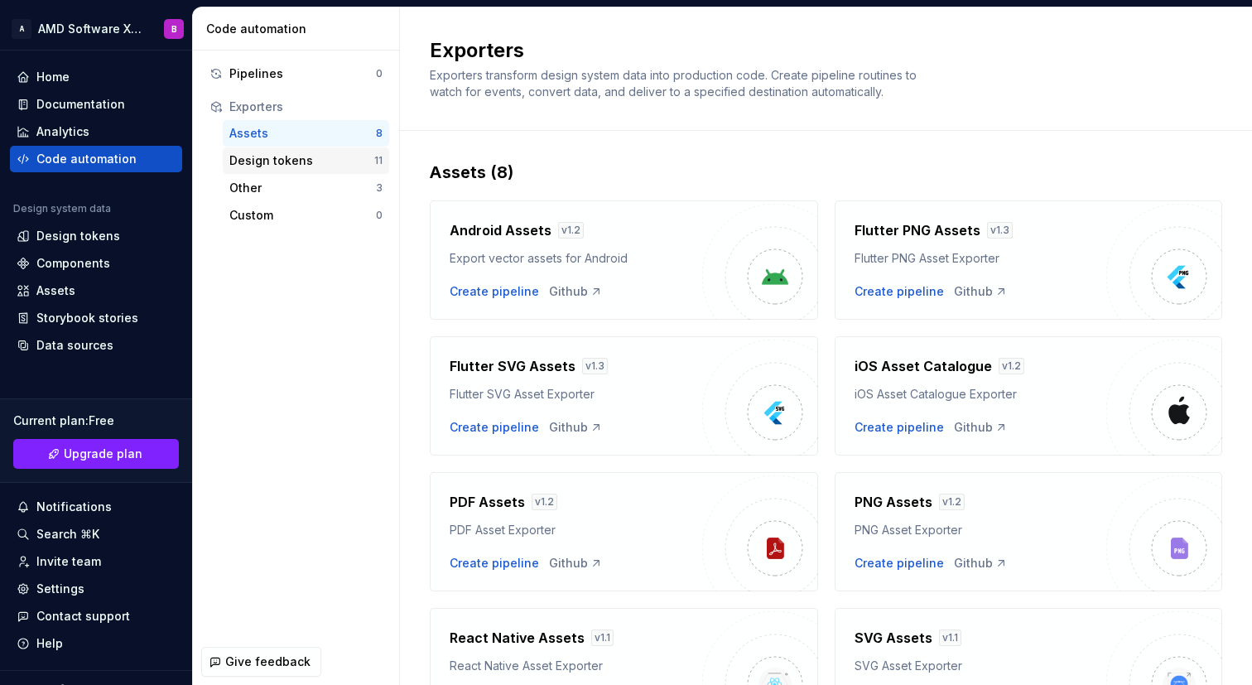
click at [346, 164] on div "Design tokens" at bounding box center [301, 160] width 145 height 17
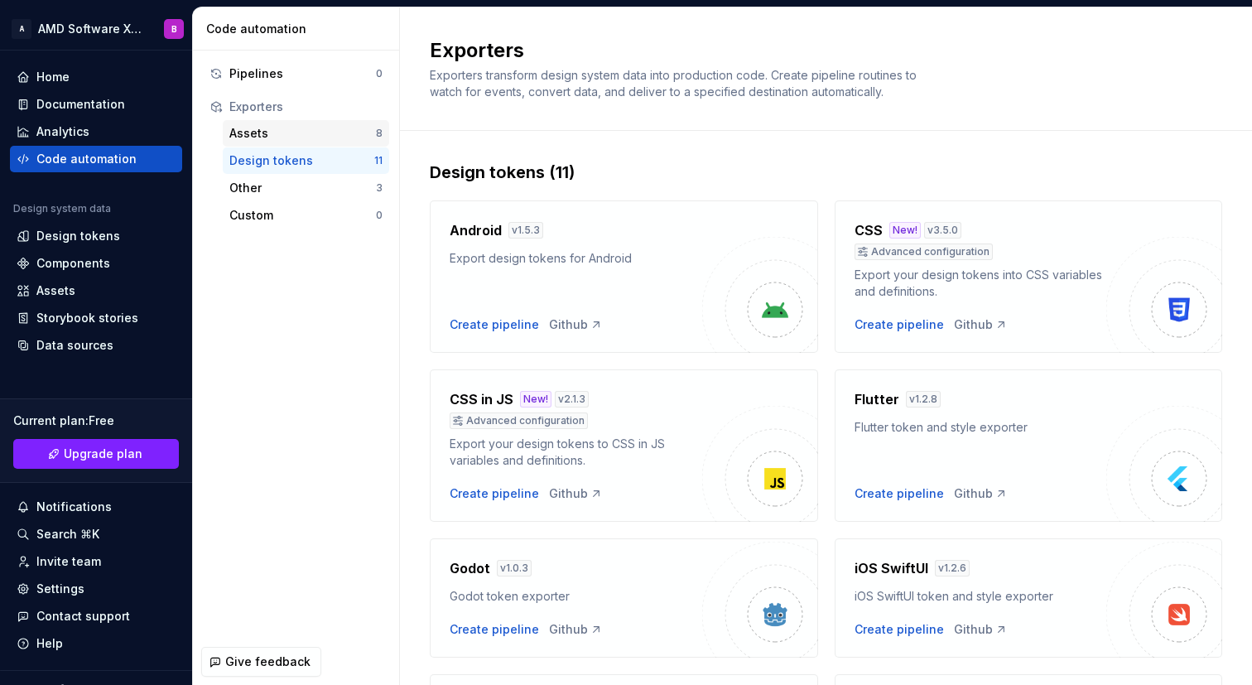
click at [334, 137] on div "Assets" at bounding box center [302, 133] width 147 height 17
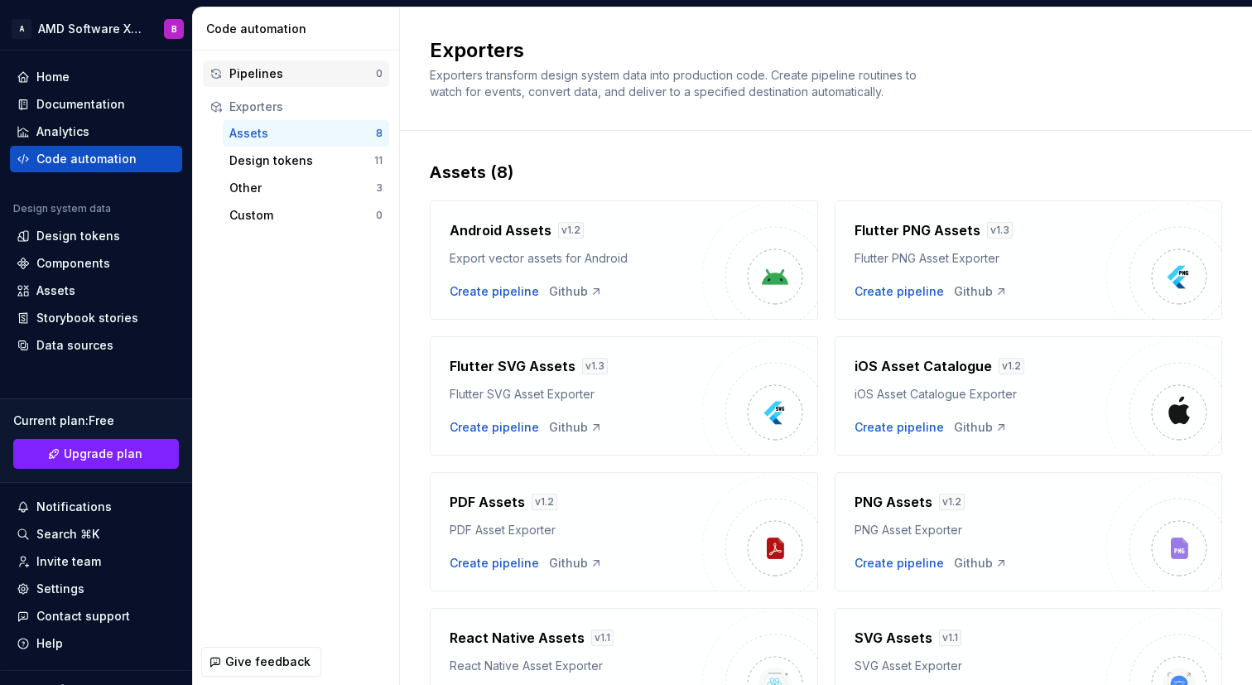
click at [341, 75] on div "Pipelines" at bounding box center [302, 73] width 147 height 17
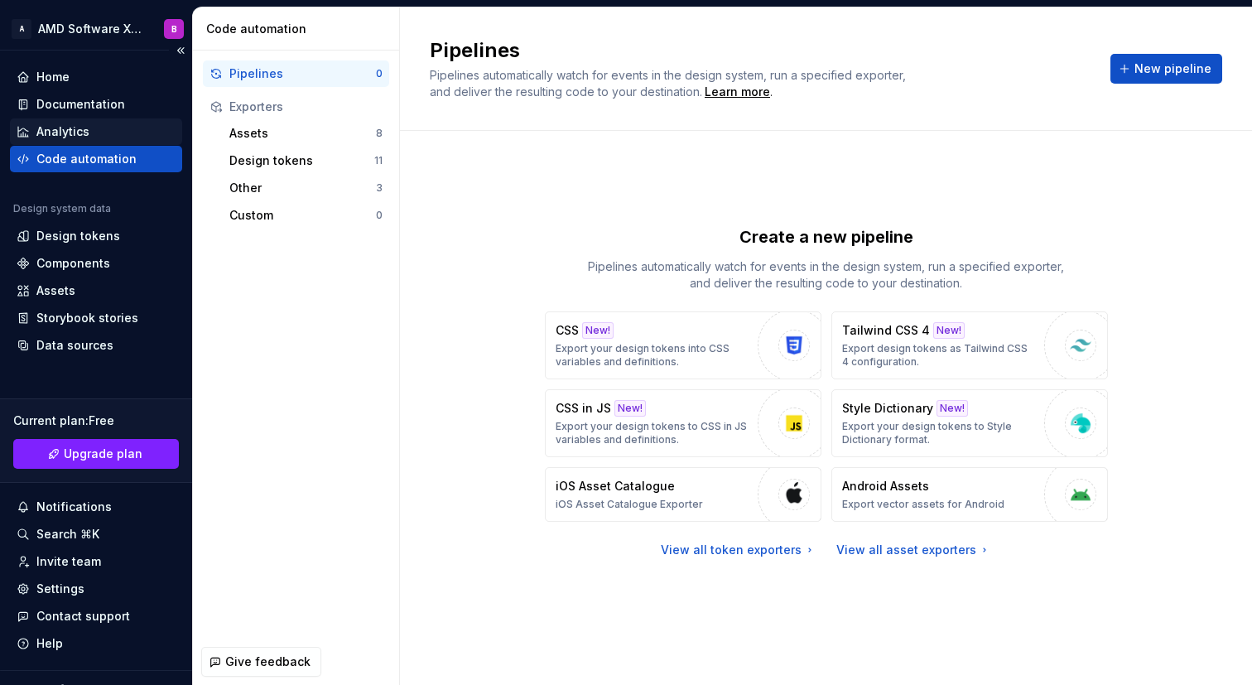
click at [97, 124] on div "Analytics" at bounding box center [96, 131] width 159 height 17
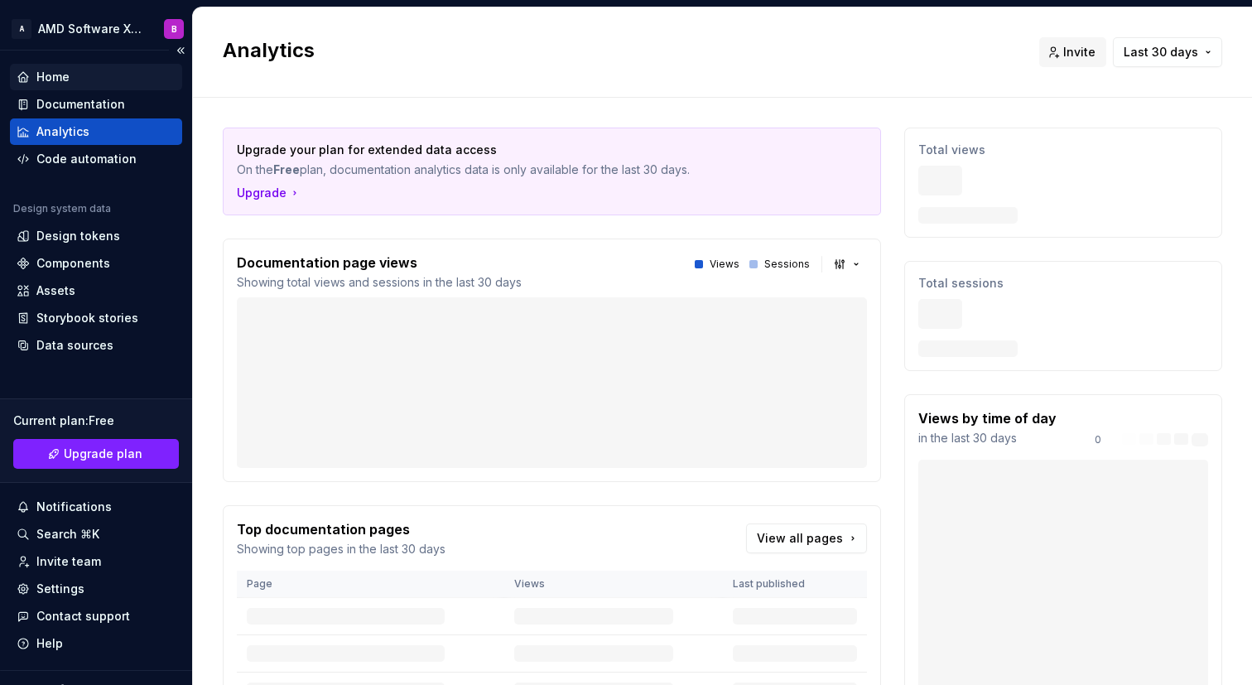
click at [119, 88] on div "Home" at bounding box center [96, 77] width 172 height 26
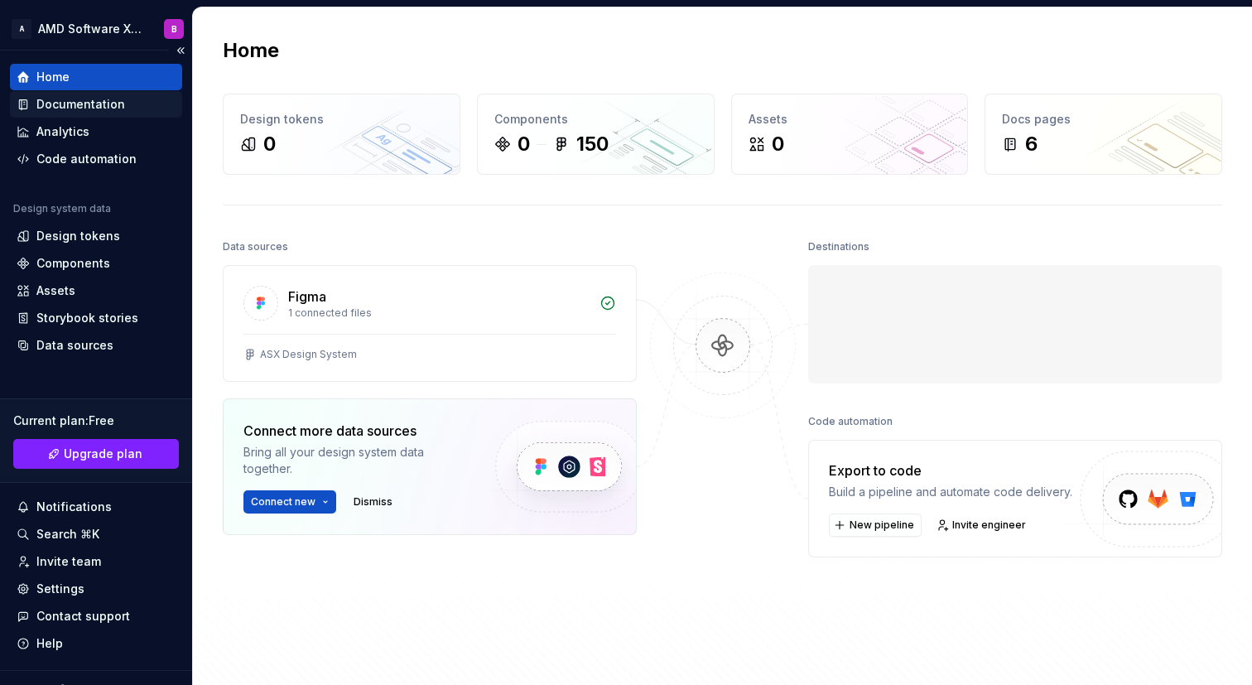
click at [123, 96] on div "Documentation" at bounding box center [96, 104] width 159 height 17
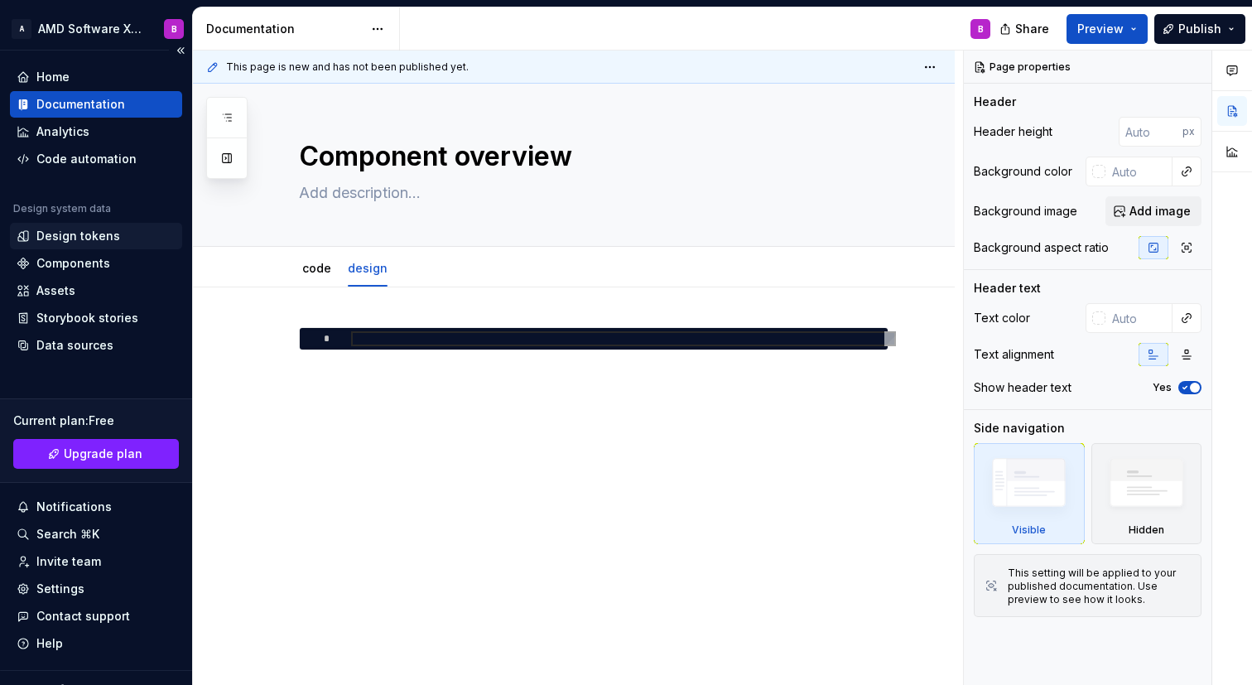
click at [131, 239] on div "Design tokens" at bounding box center [96, 236] width 159 height 17
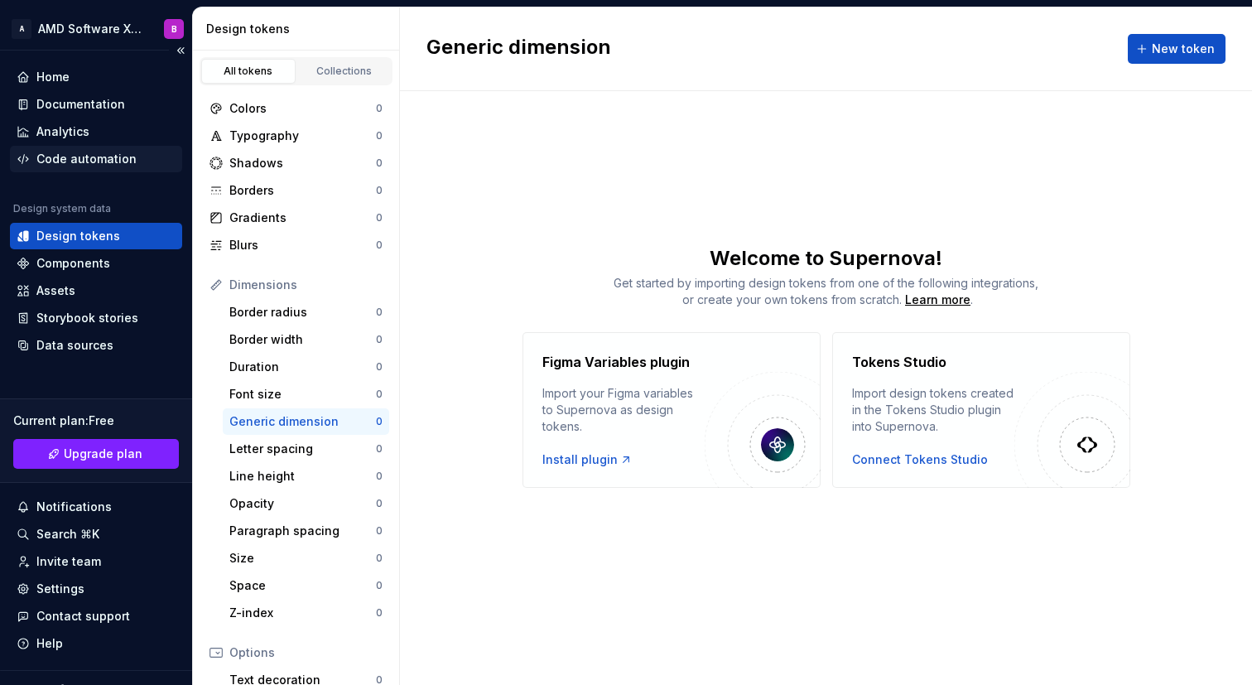
click at [127, 154] on div "Code automation" at bounding box center [86, 159] width 100 height 17
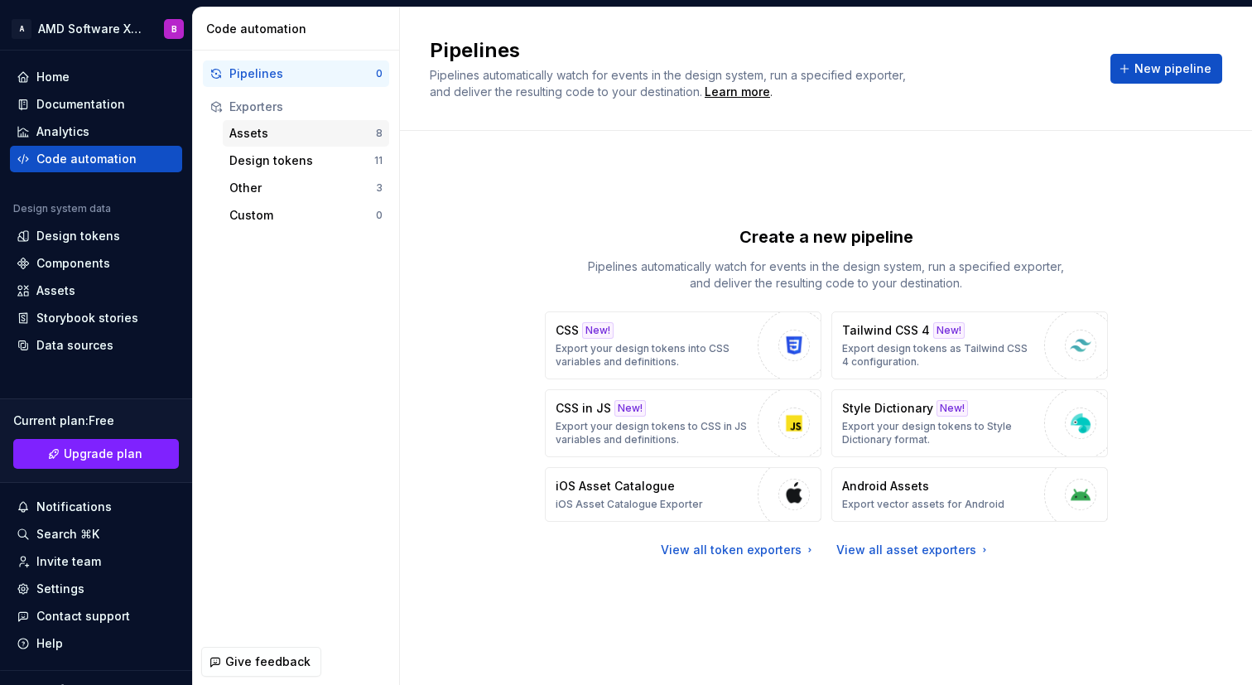
click at [320, 140] on div "Assets" at bounding box center [302, 133] width 147 height 17
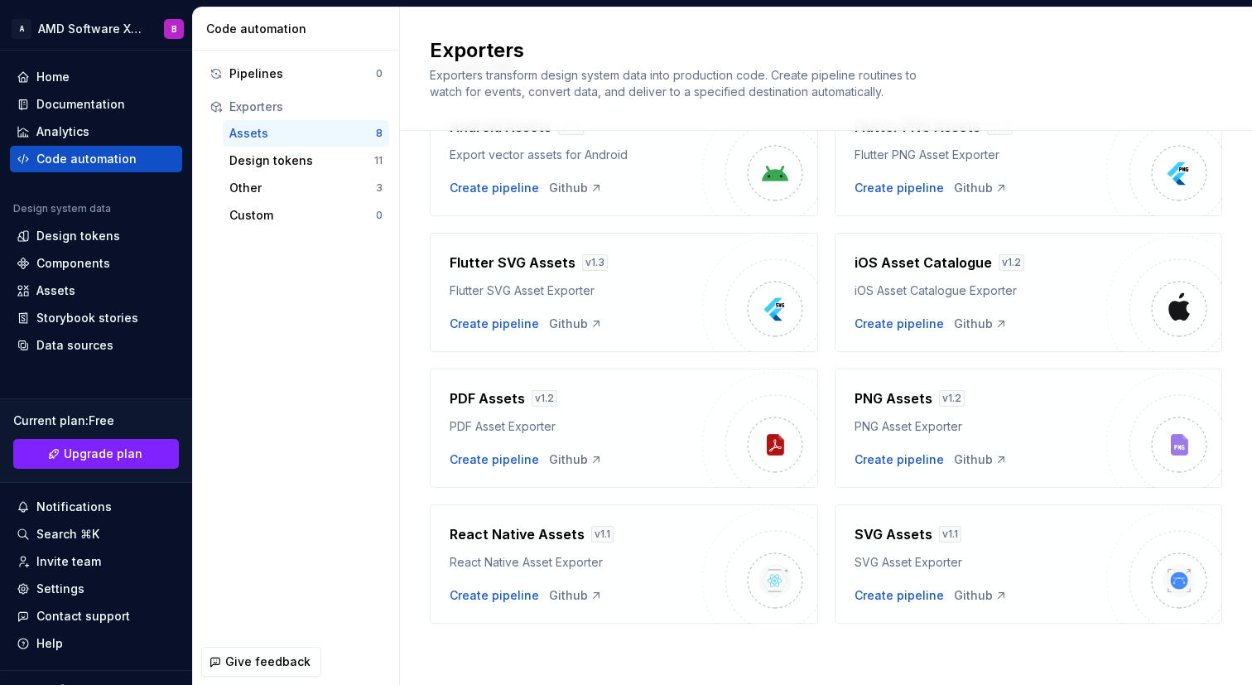
scroll to position [105, 0]
click at [286, 156] on div "Design tokens" at bounding box center [301, 160] width 145 height 17
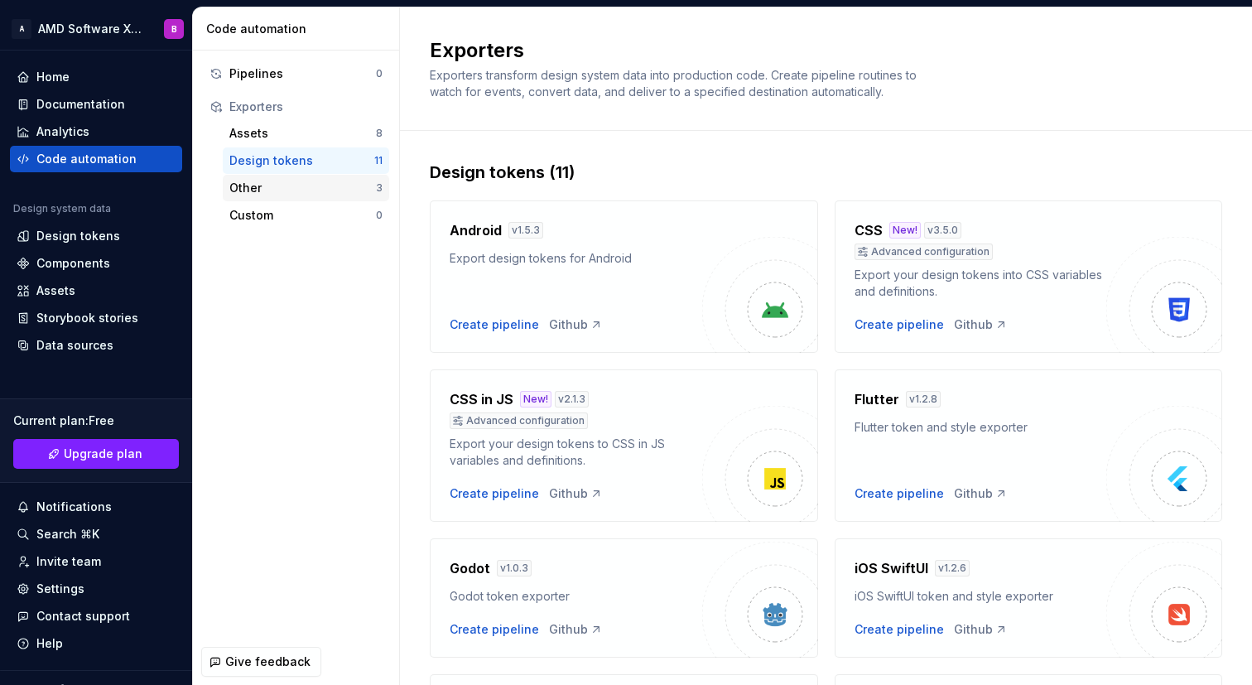
click at [332, 190] on div "Other" at bounding box center [302, 188] width 147 height 17
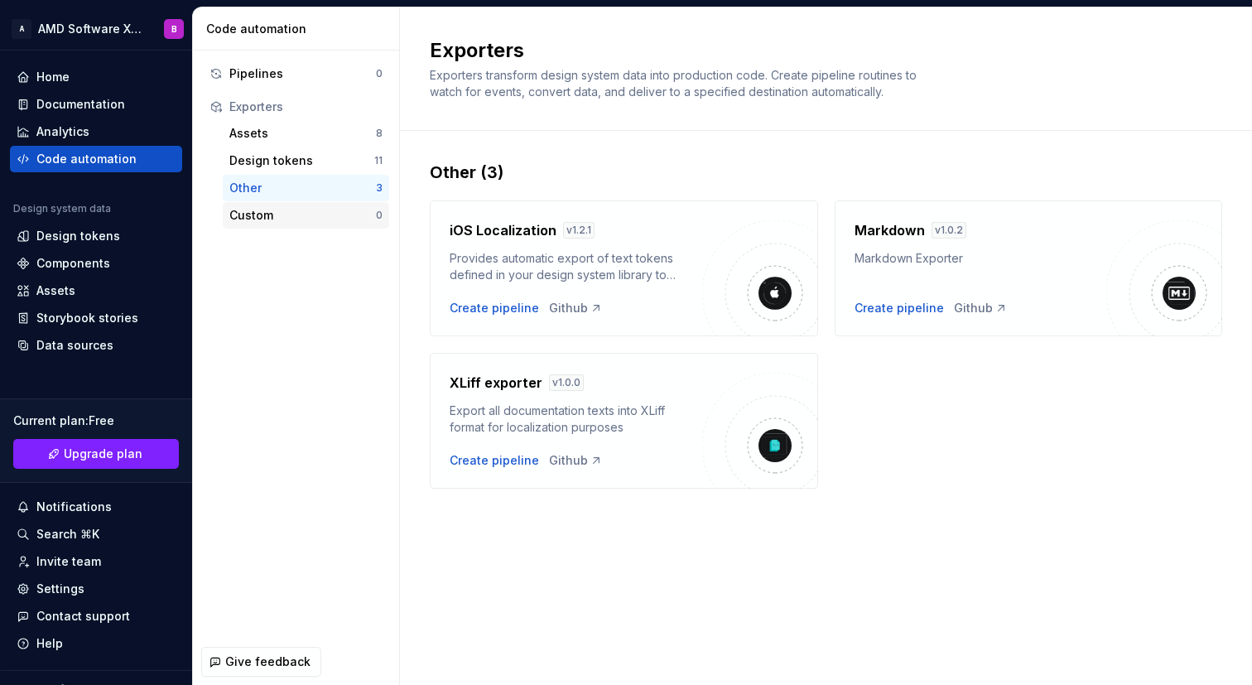
click at [334, 212] on div "Custom" at bounding box center [302, 215] width 147 height 17
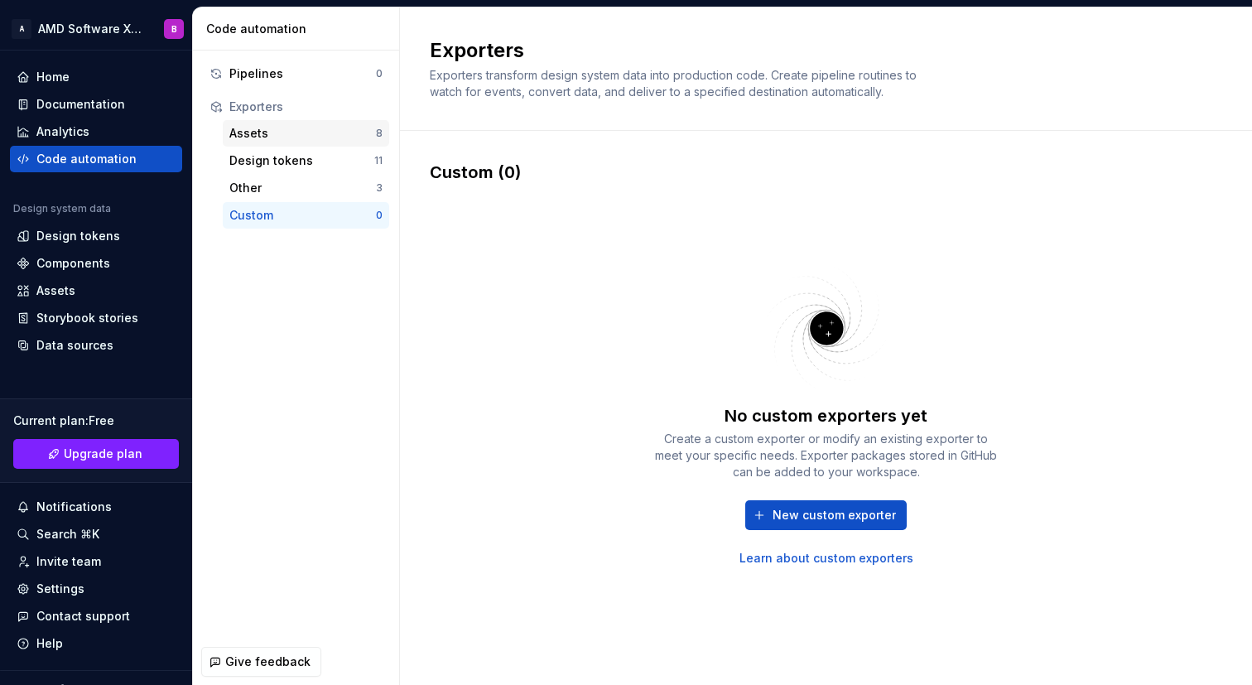
click at [327, 135] on div "Assets" at bounding box center [302, 133] width 147 height 17
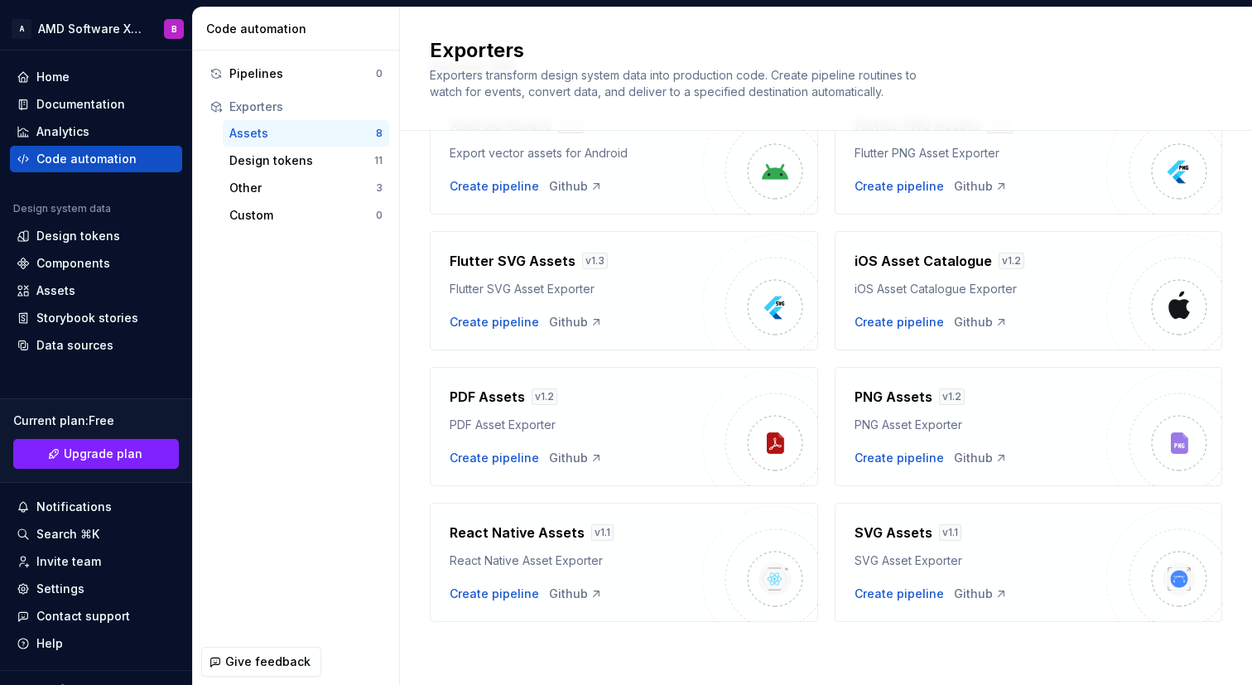
scroll to position [26, 0]
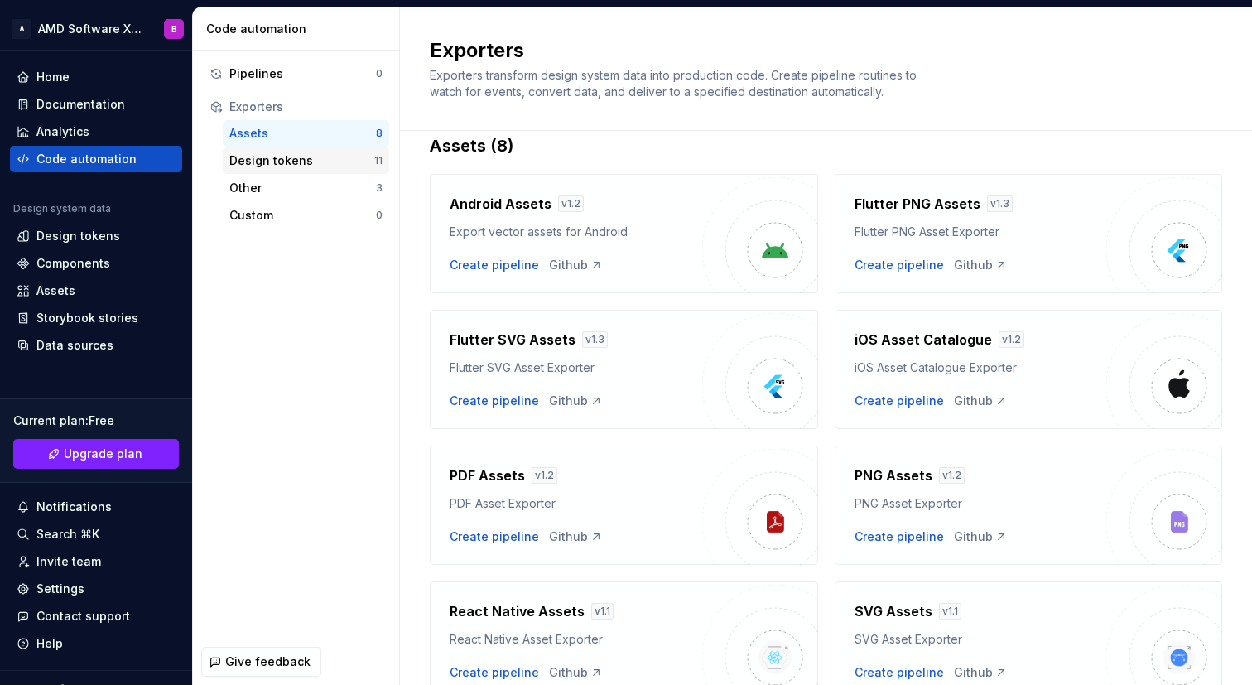
click at [290, 154] on div "Design tokens" at bounding box center [301, 160] width 145 height 17
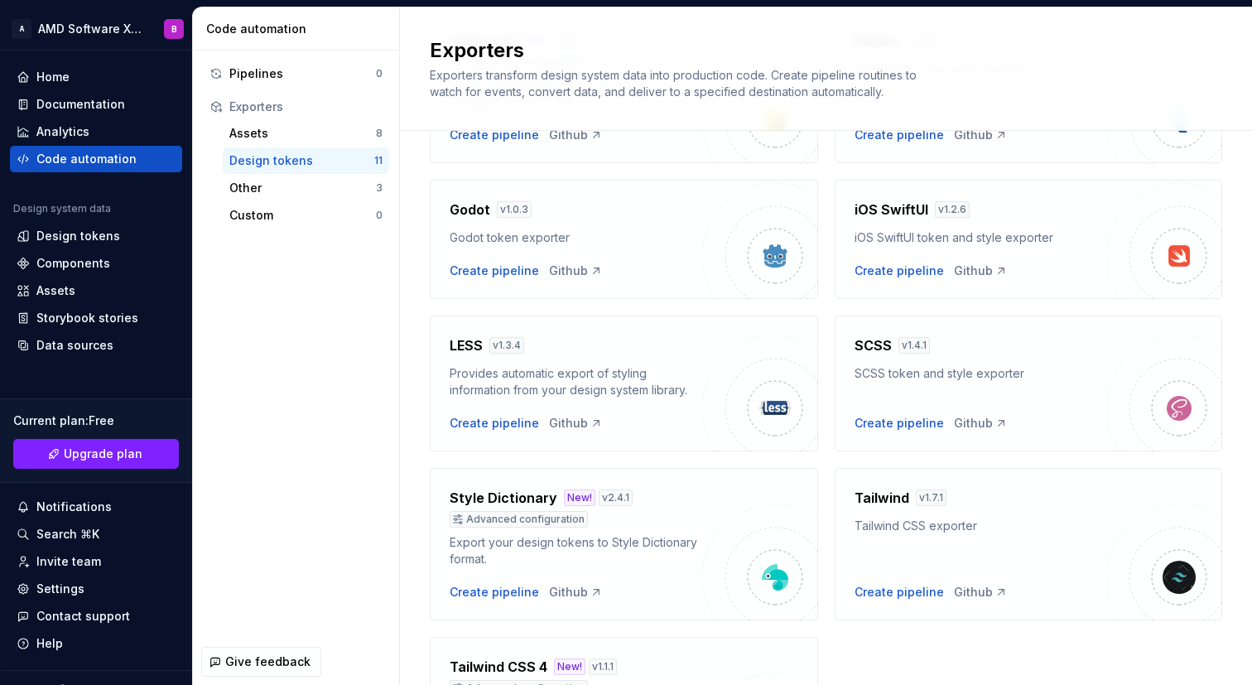
scroll to position [461, 0]
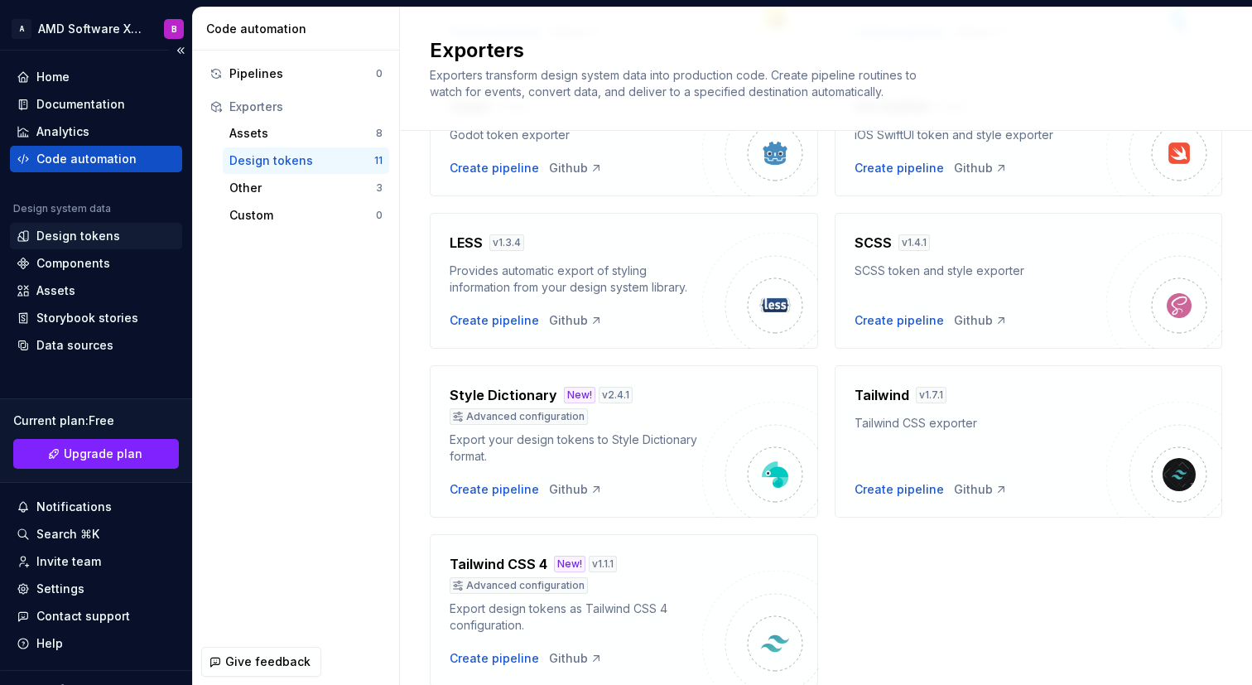
click at [104, 233] on div "Design tokens" at bounding box center [78, 236] width 84 height 17
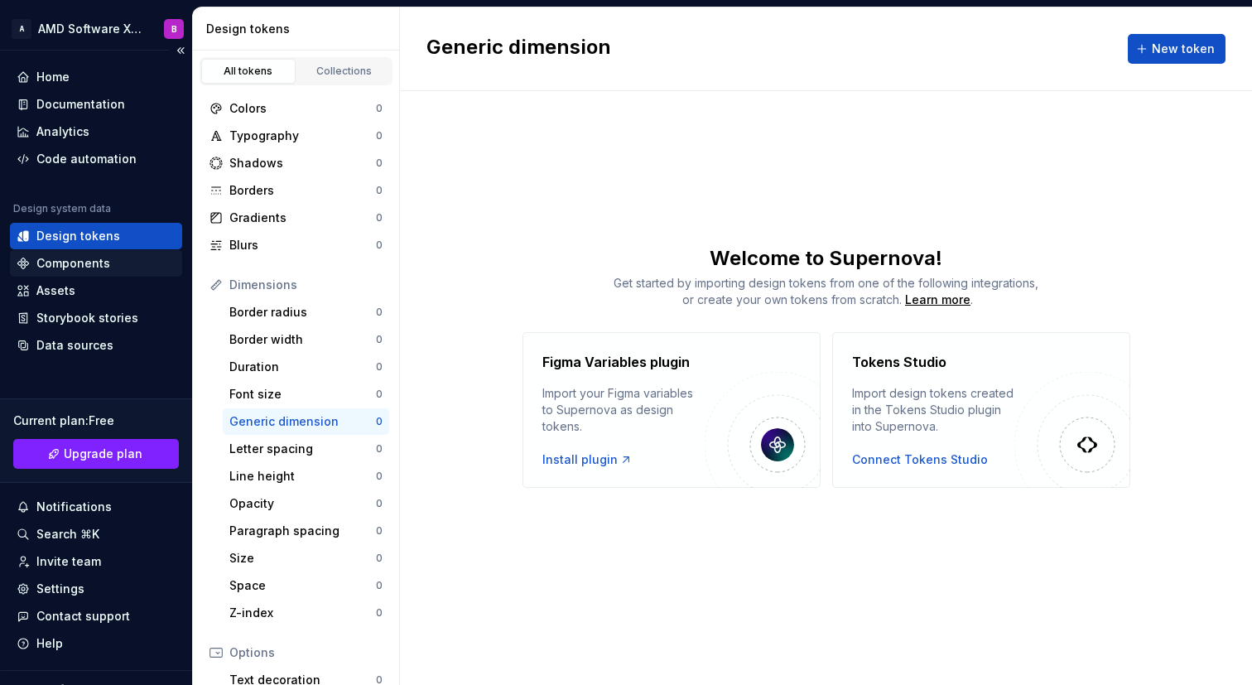
click at [57, 252] on div "Components" at bounding box center [96, 263] width 172 height 26
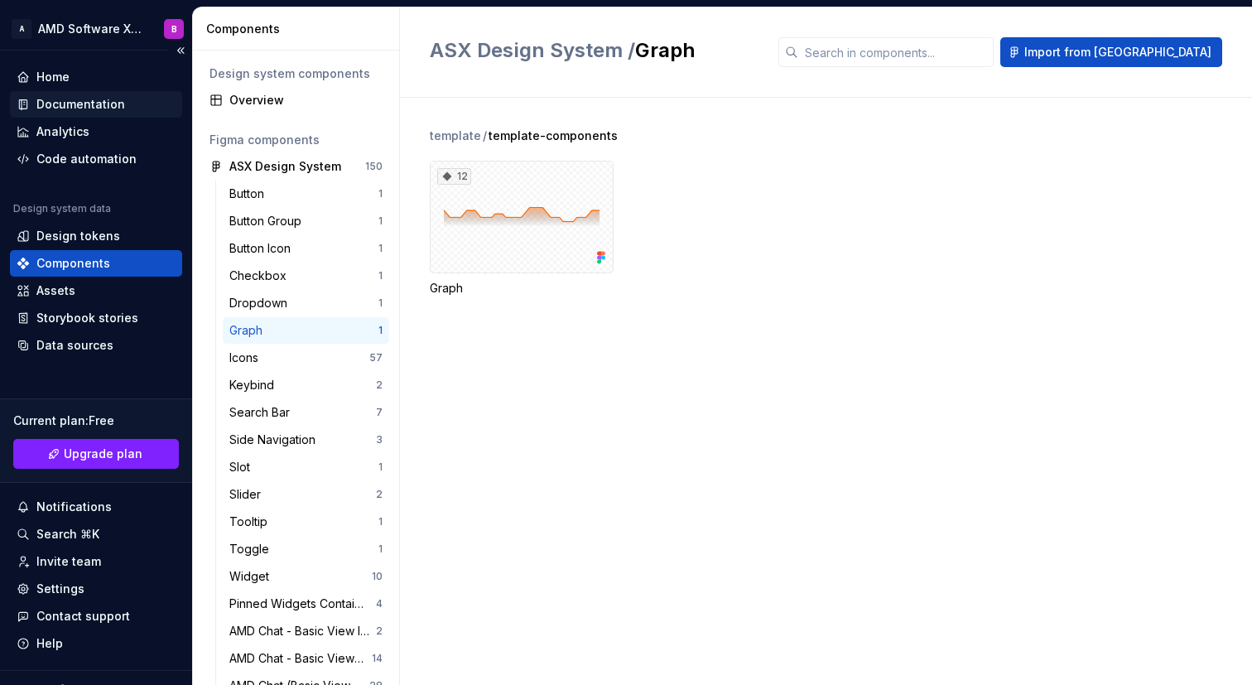
click at [118, 110] on div "Documentation" at bounding box center [80, 104] width 89 height 17
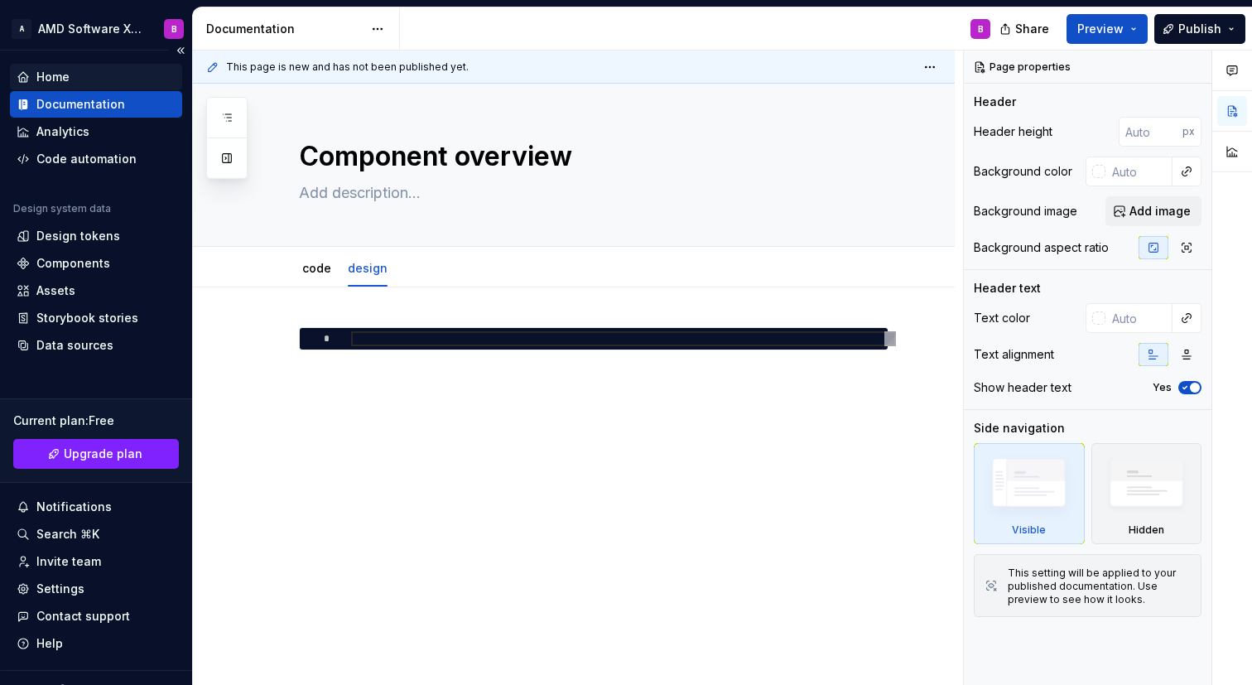
click at [106, 82] on div "Home" at bounding box center [96, 77] width 159 height 17
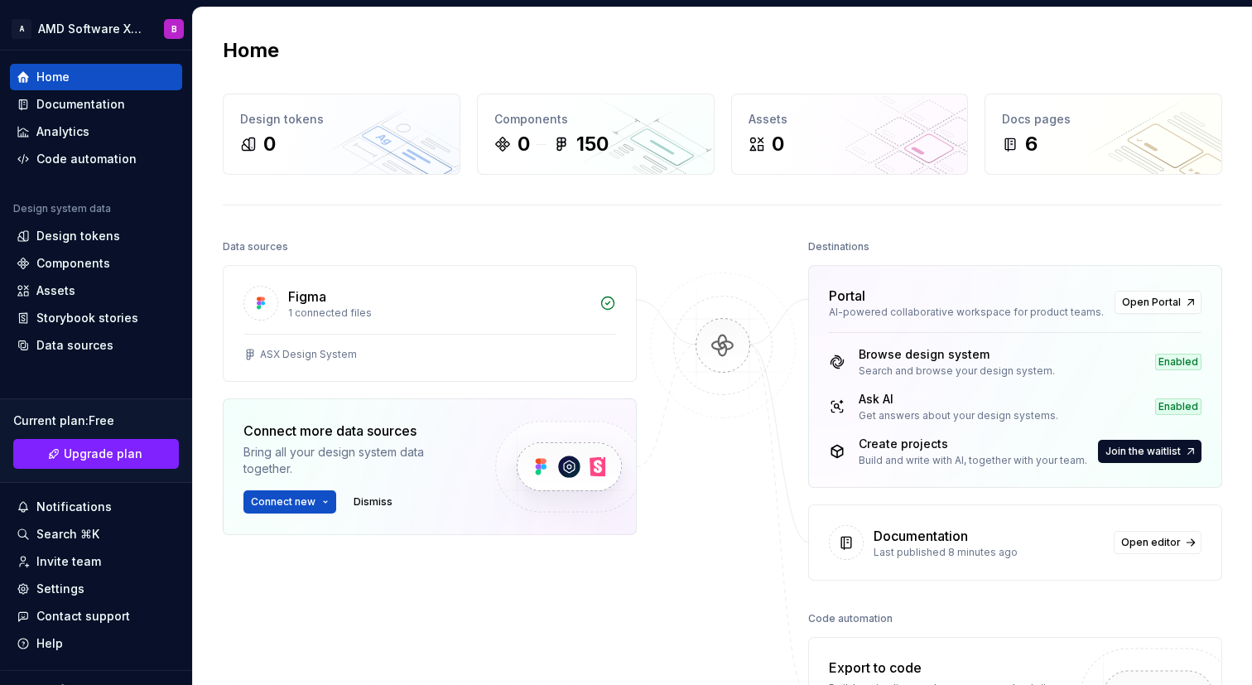
click at [715, 348] on img at bounding box center [722, 362] width 161 height 180
click at [1175, 305] on span "Open Portal" at bounding box center [1151, 301] width 59 height 13
click at [108, 257] on div "Components" at bounding box center [96, 263] width 159 height 17
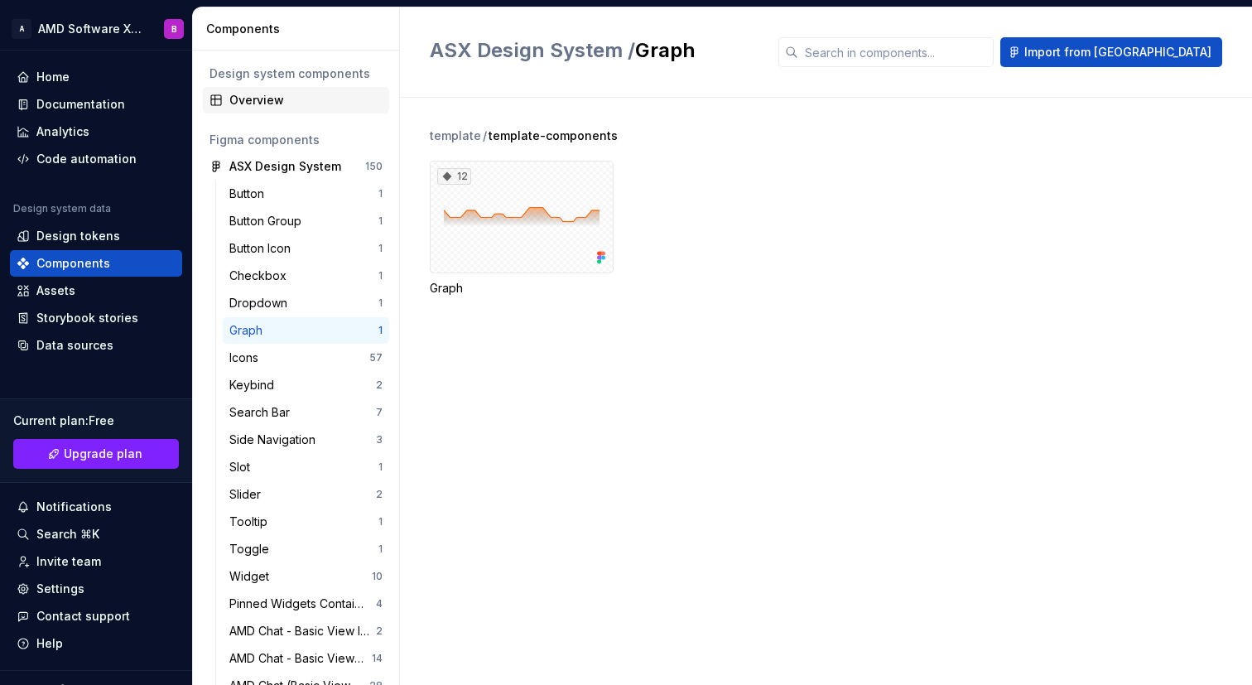
click at [295, 108] on div "Overview" at bounding box center [296, 100] width 186 height 26
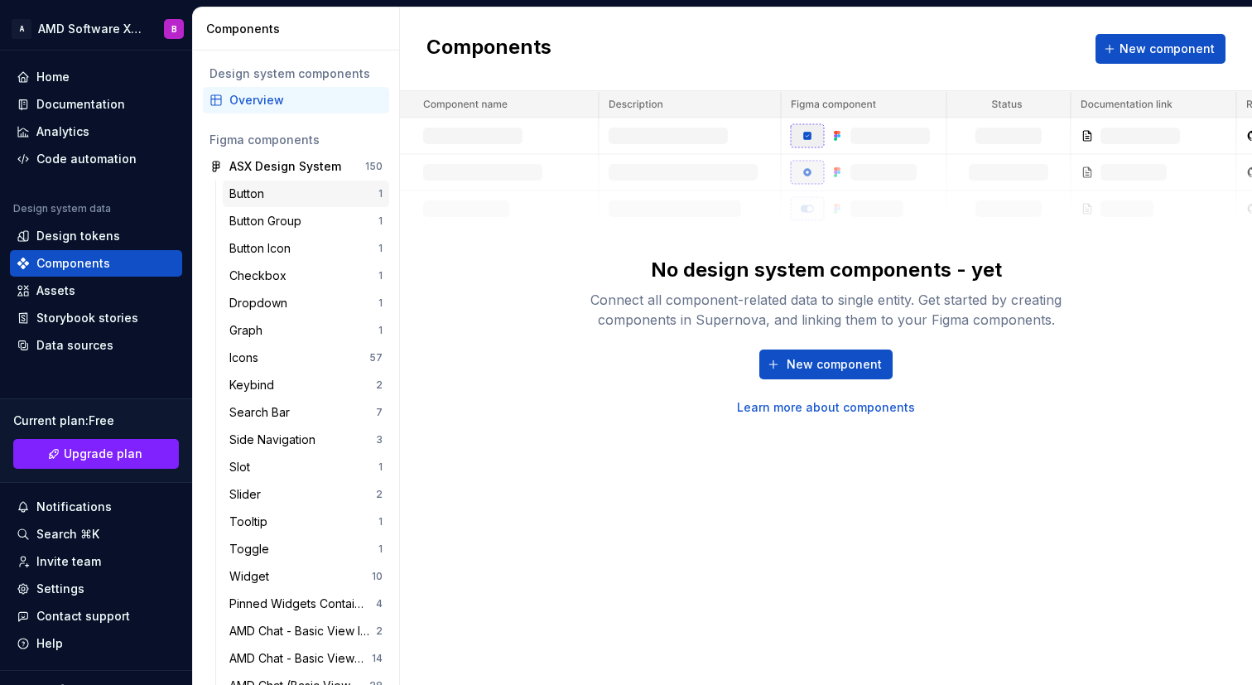
click at [319, 186] on div "Button" at bounding box center [303, 193] width 149 height 17
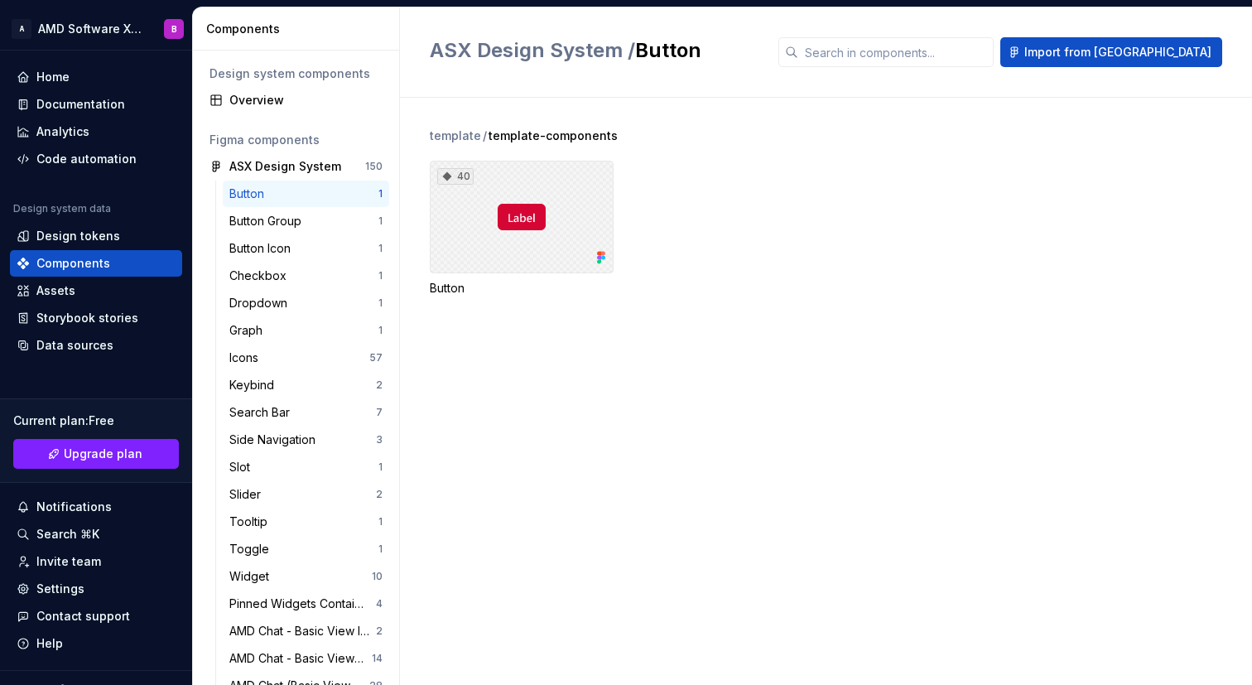
click at [588, 201] on div "40" at bounding box center [522, 217] width 184 height 113
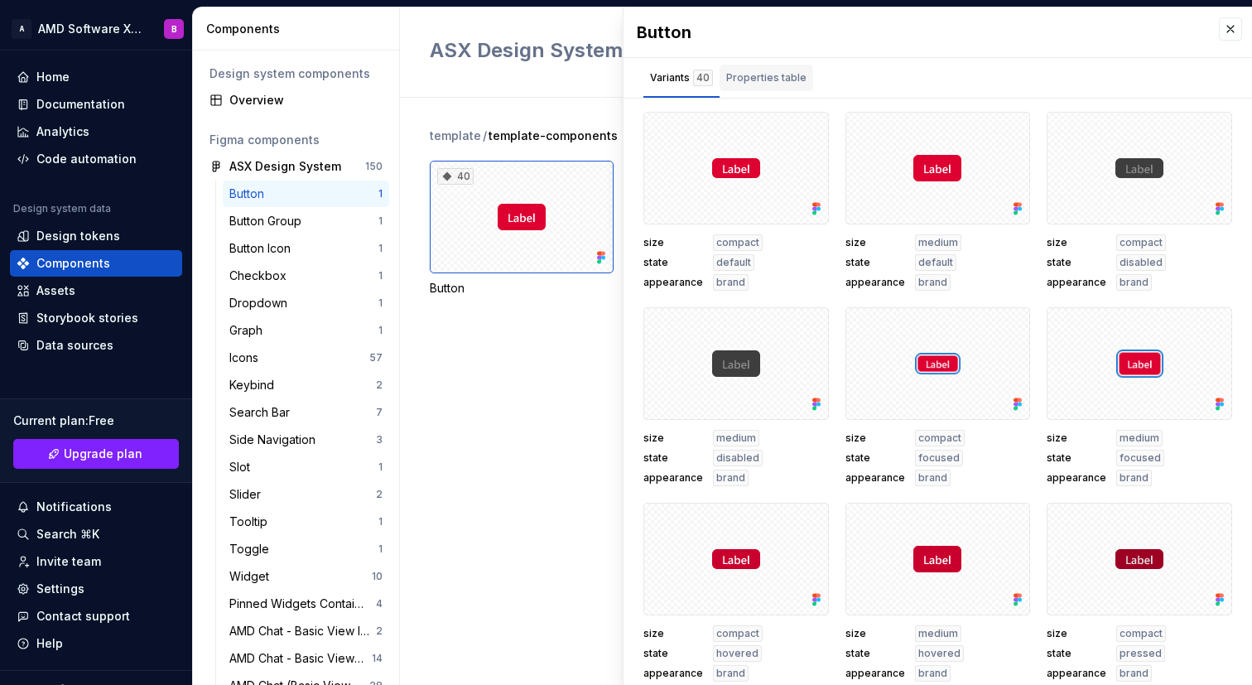
click at [779, 89] on div "Properties table" at bounding box center [766, 78] width 94 height 26
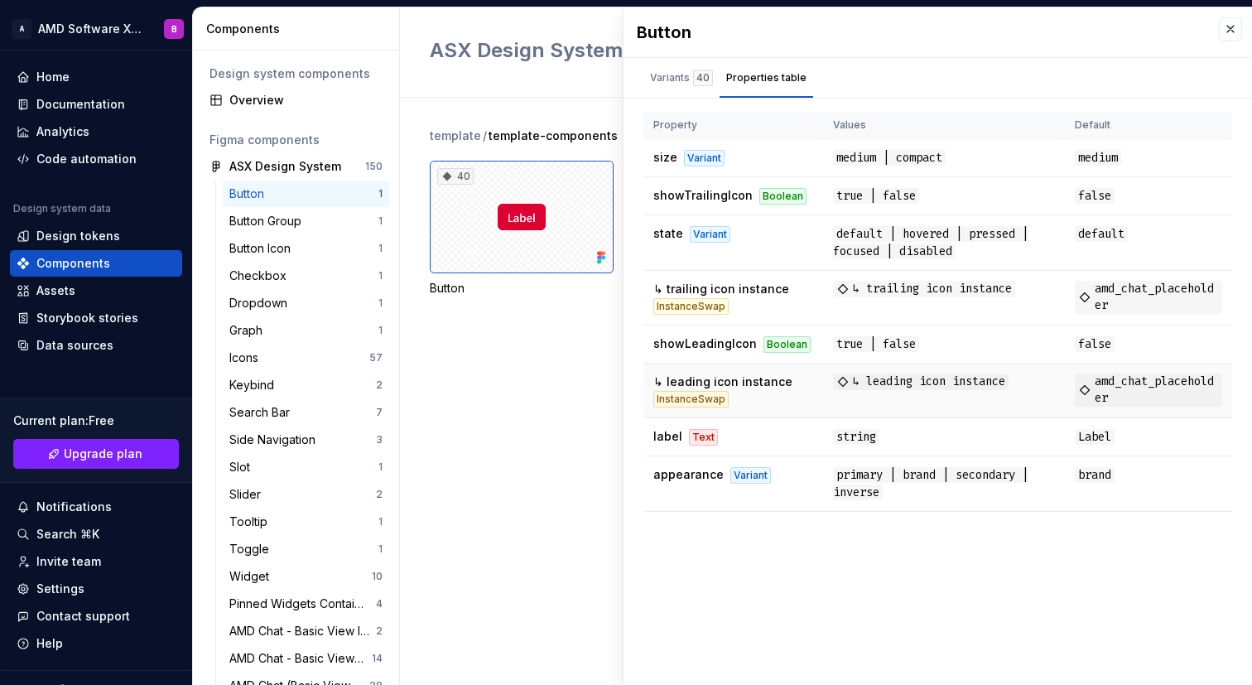
click at [712, 395] on div "InstanceSwap" at bounding box center [690, 399] width 75 height 17
click at [699, 441] on div "Text" at bounding box center [703, 437] width 29 height 17
click at [324, 220] on div "Button Group" at bounding box center [303, 221] width 149 height 17
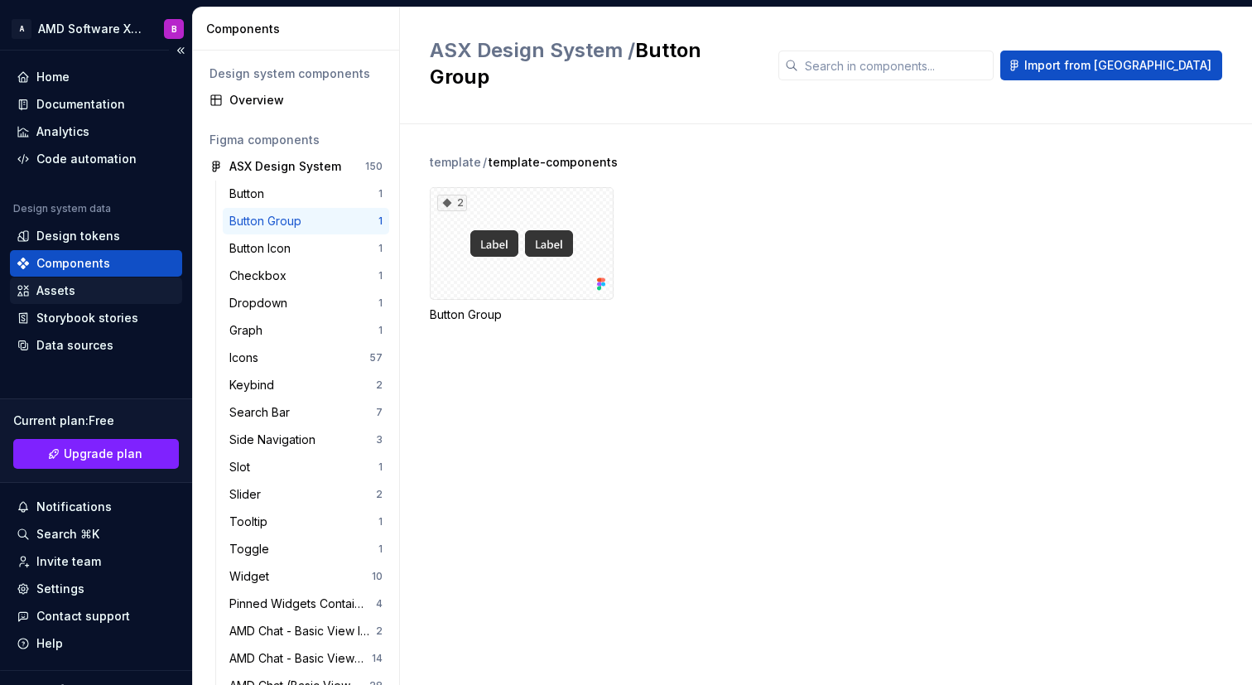
click at [94, 286] on div "Assets" at bounding box center [96, 290] width 159 height 17
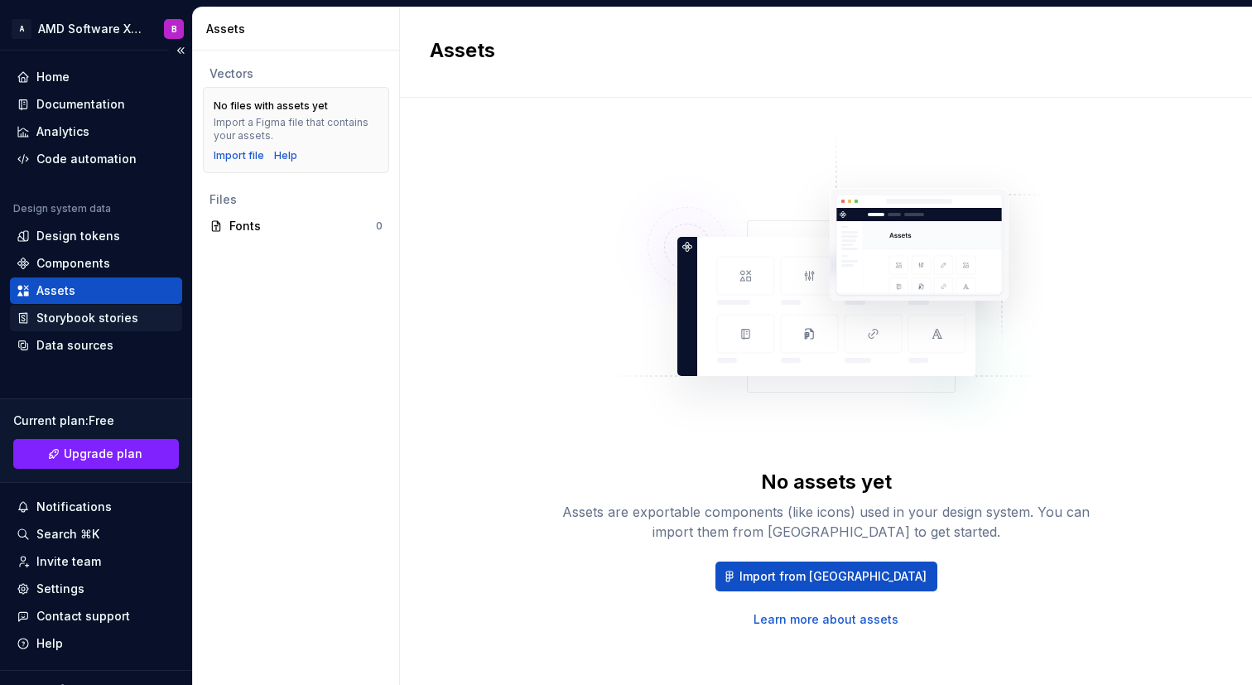
click at [84, 325] on div "Storybook stories" at bounding box center [87, 318] width 102 height 17
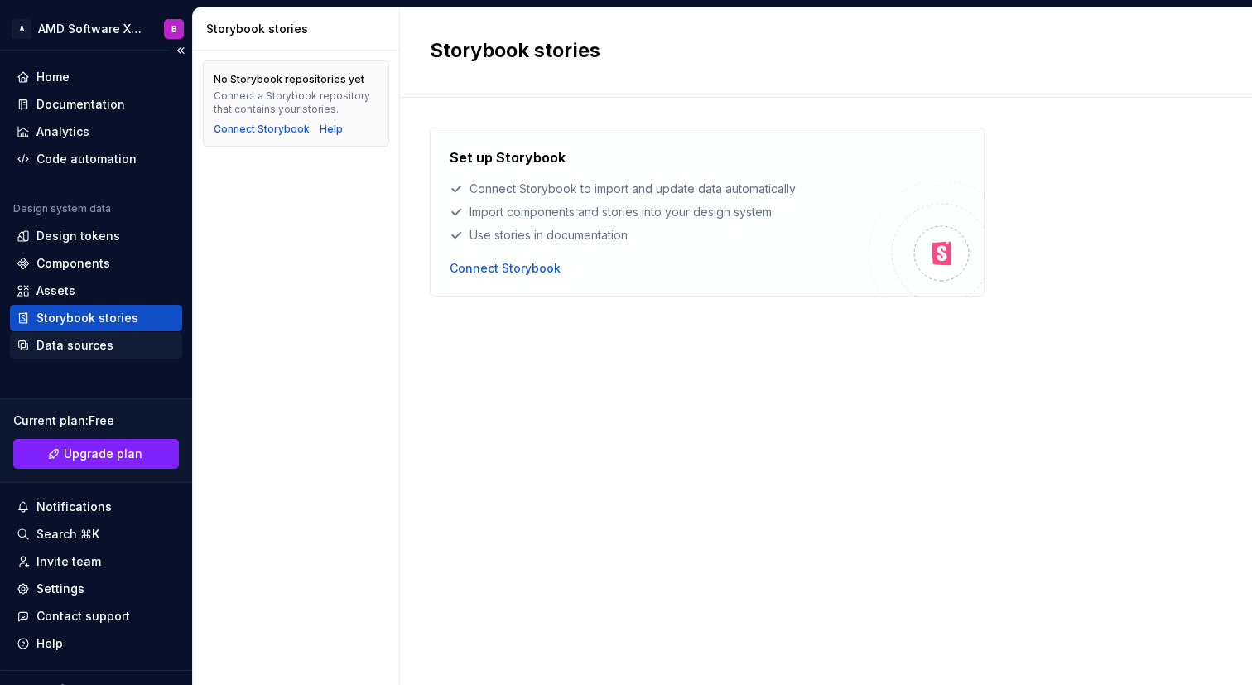
click at [90, 348] on div "Data sources" at bounding box center [74, 345] width 77 height 17
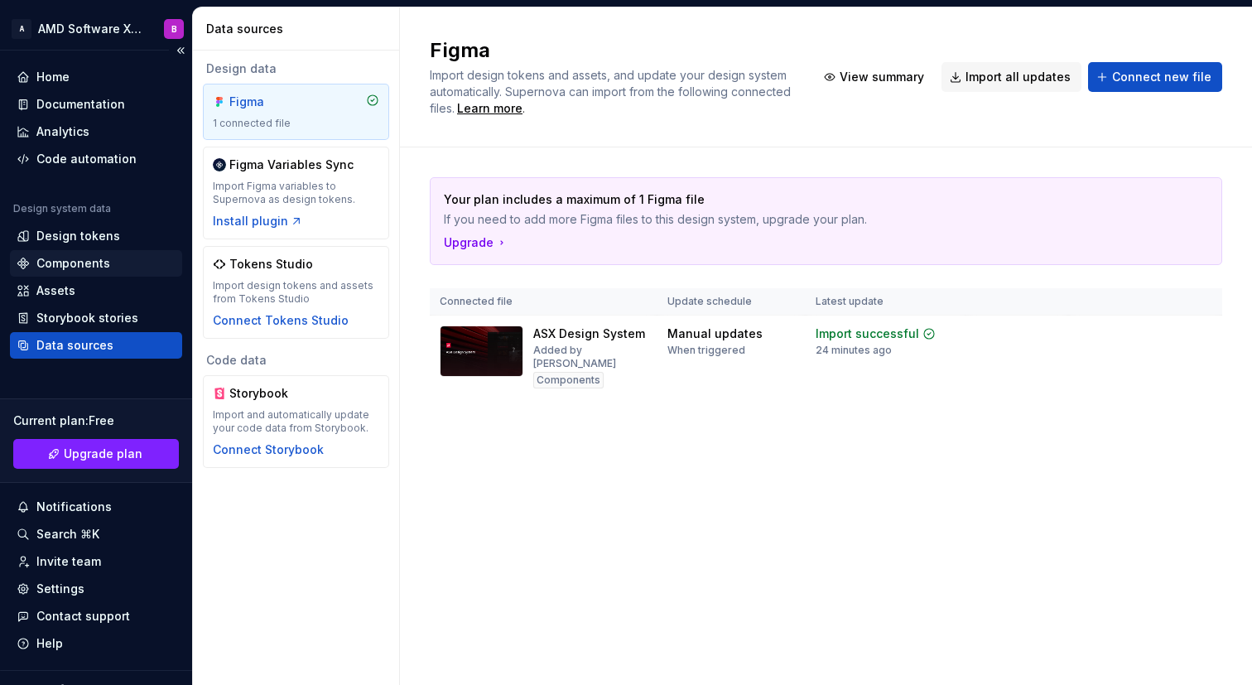
click at [116, 267] on div "Components" at bounding box center [96, 263] width 159 height 17
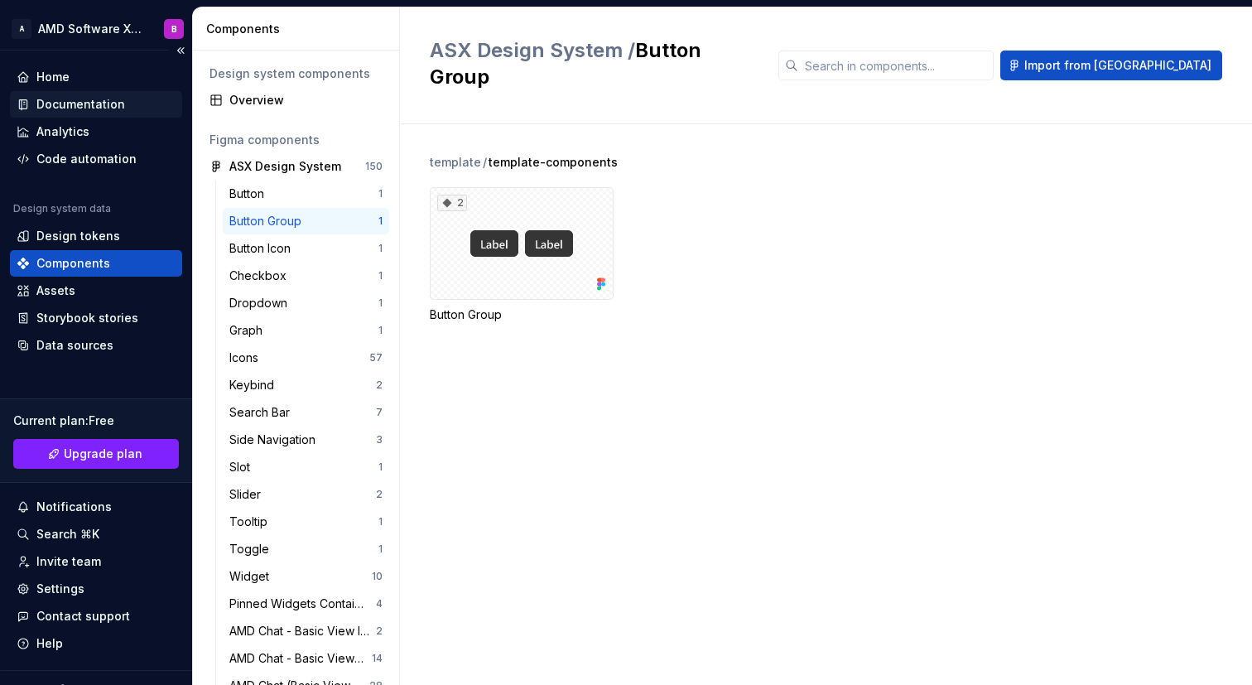
click at [130, 108] on div "Documentation" at bounding box center [96, 104] width 159 height 17
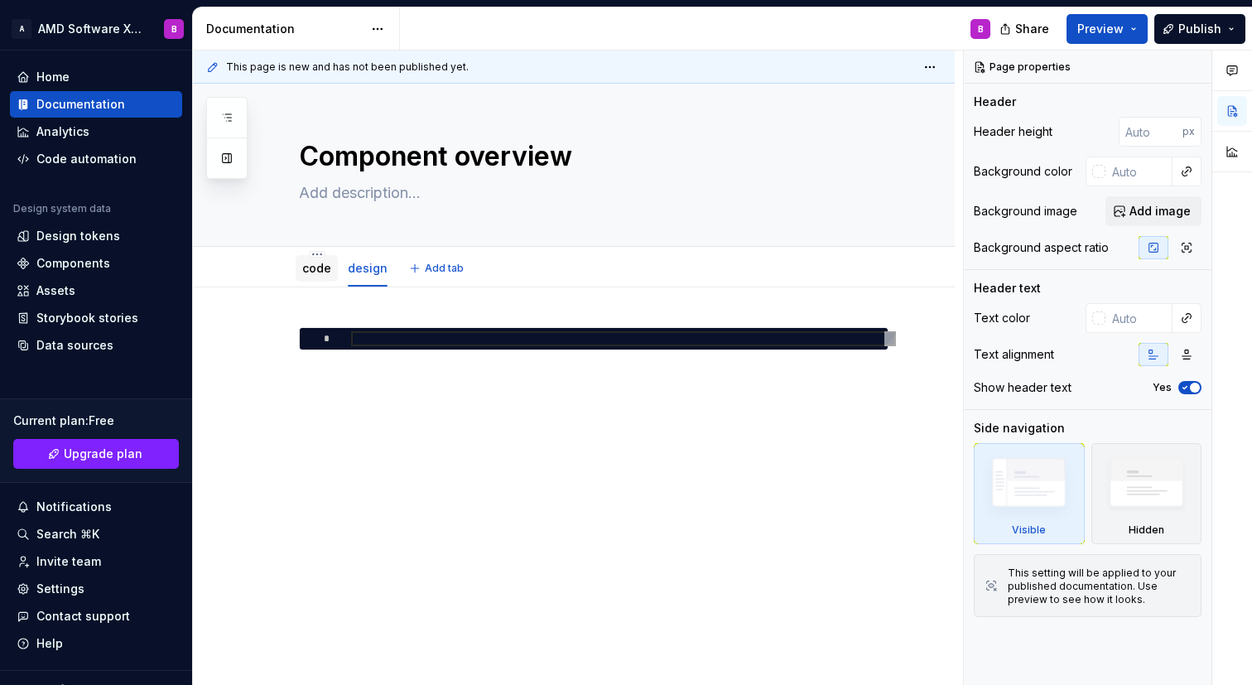
click at [313, 273] on link "code" at bounding box center [316, 268] width 29 height 14
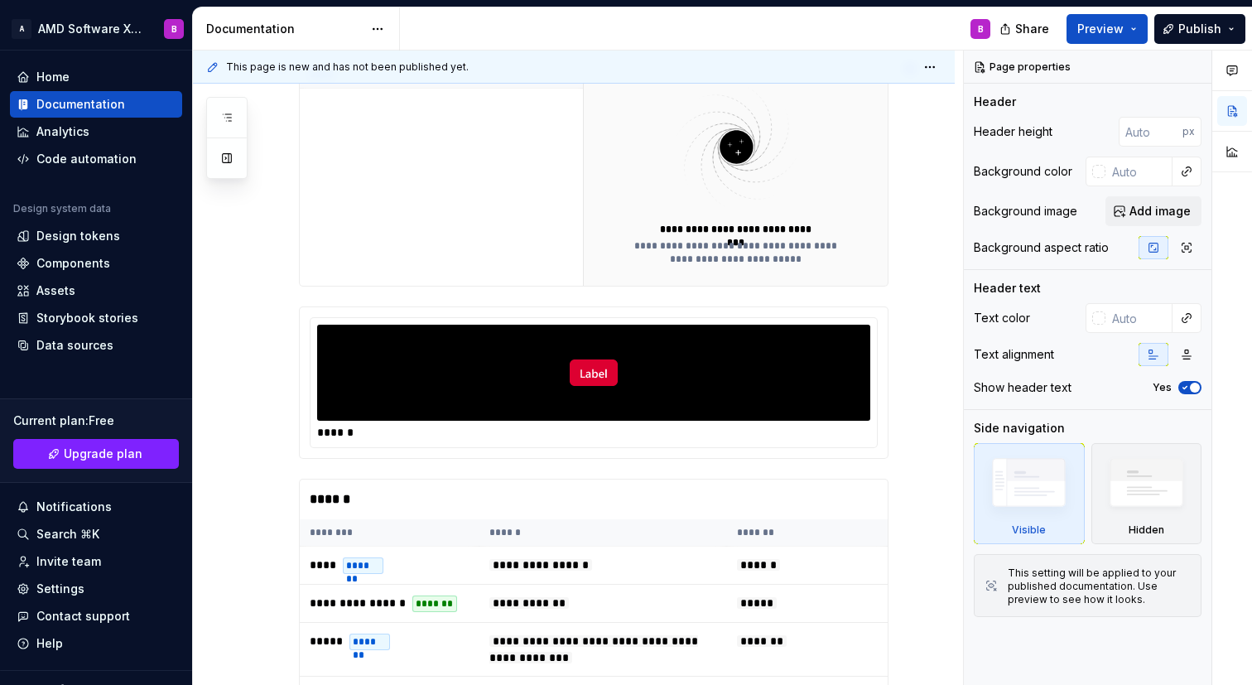
scroll to position [387, 0]
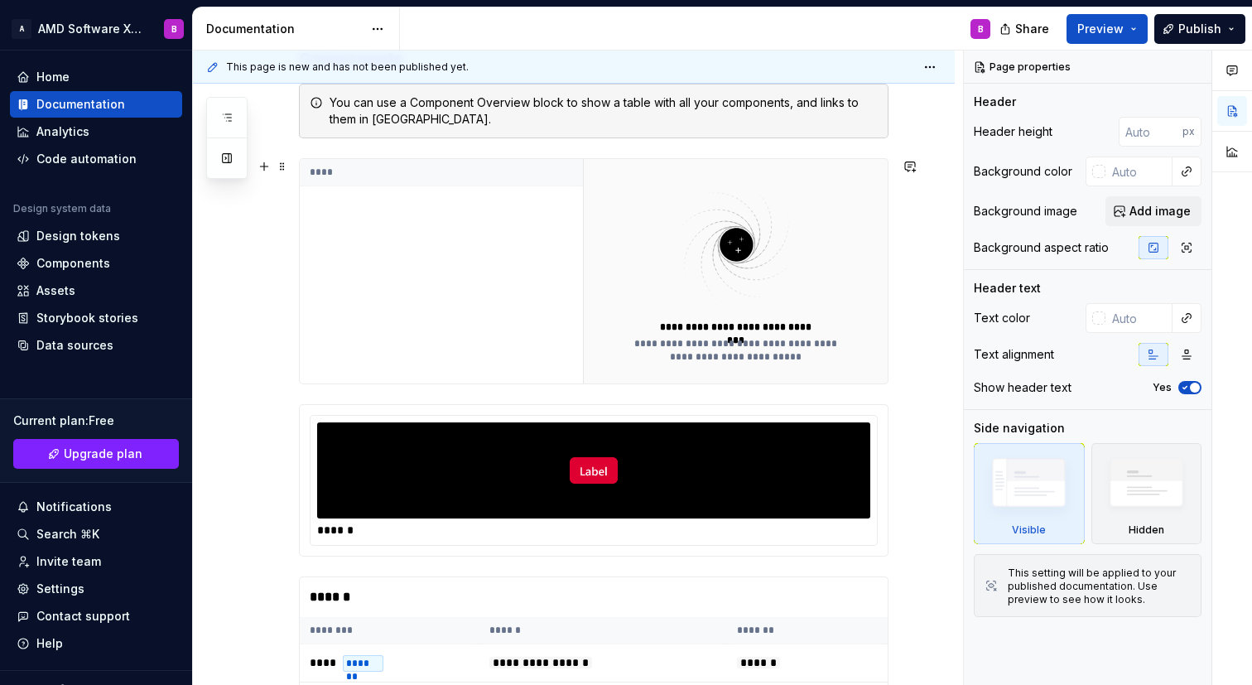
click at [583, 224] on div "****" at bounding box center [441, 271] width 283 height 224
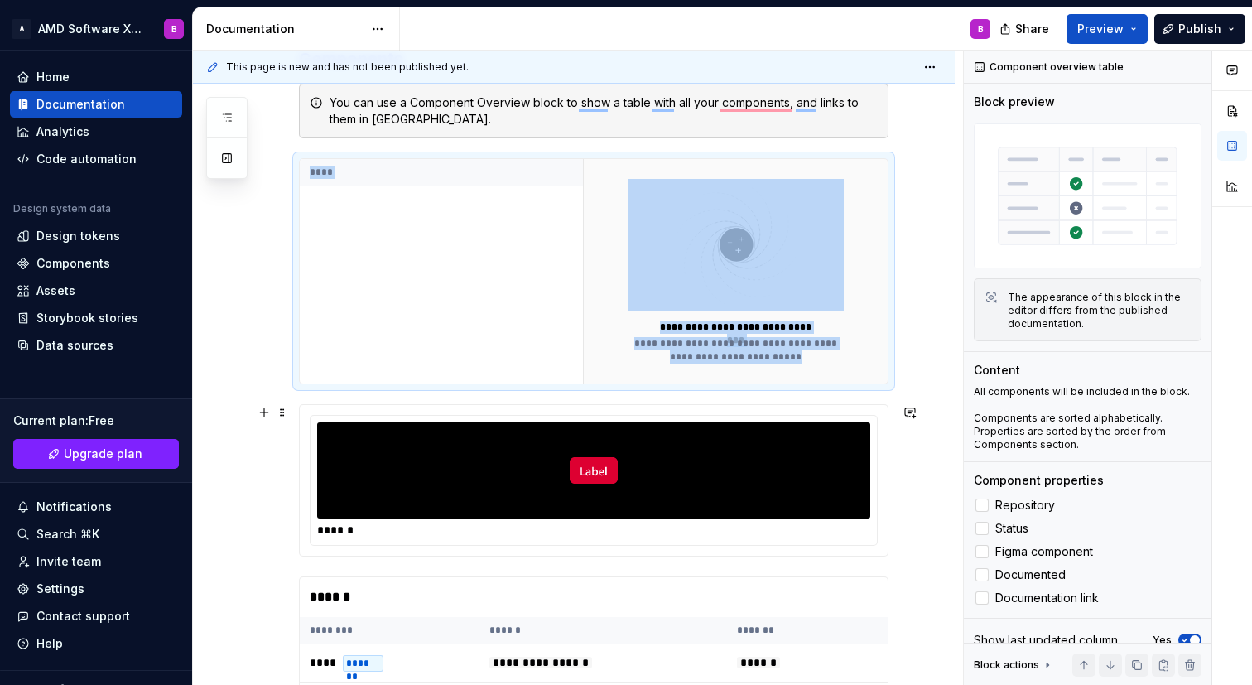
click at [812, 459] on div "To enrich screen reader interactions, please activate Accessibility in Grammarl…" at bounding box center [593, 470] width 553 height 96
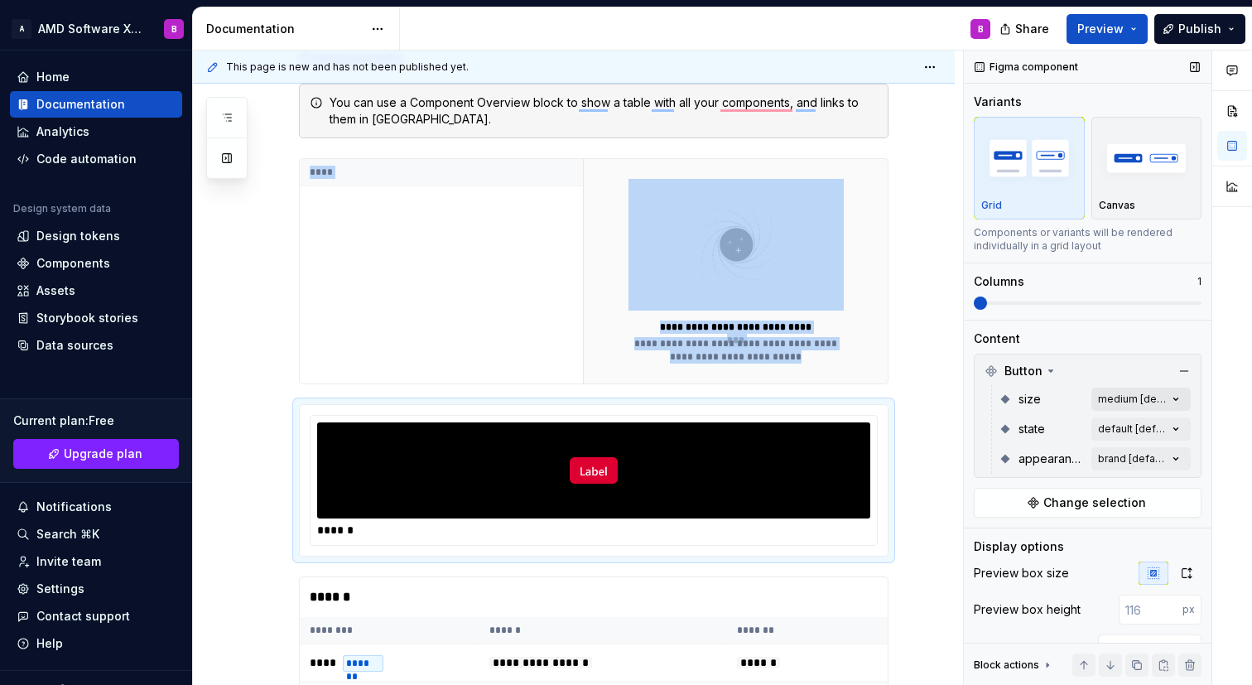
click at [1139, 397] on div "Comments Open comments No comments yet Select ‘Comment’ from the block context …" at bounding box center [1107, 367] width 288 height 635
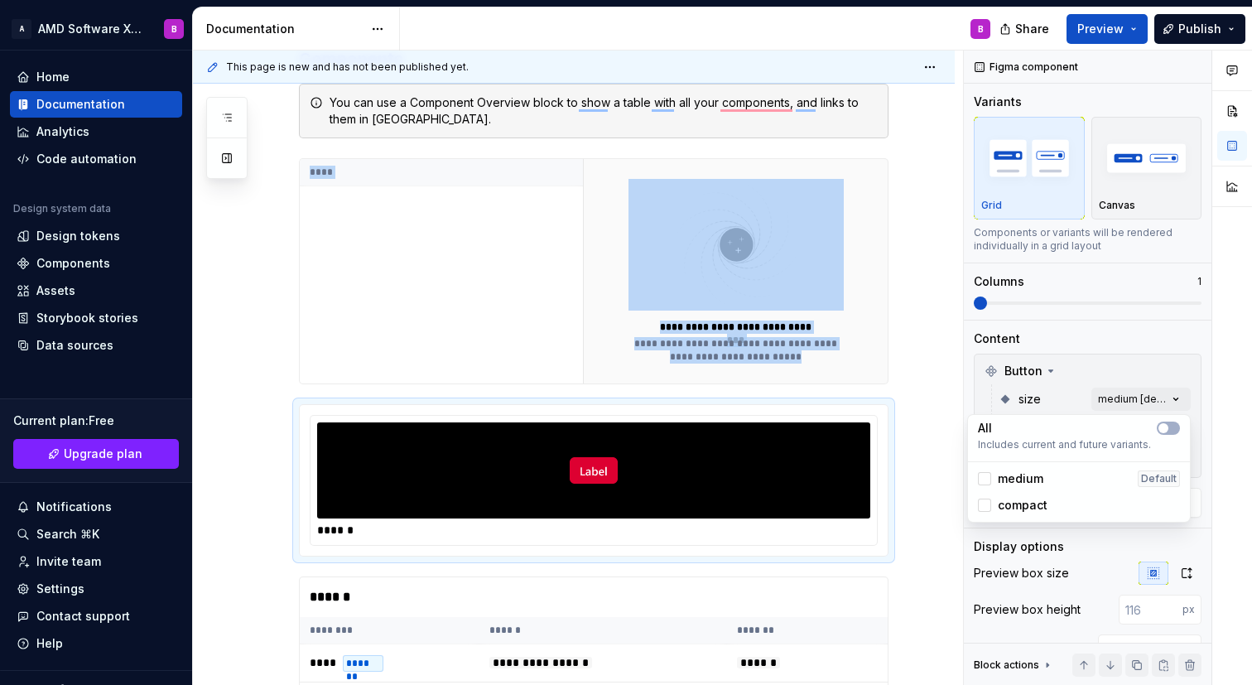
click at [1018, 479] on span "medium" at bounding box center [1020, 478] width 46 height 17
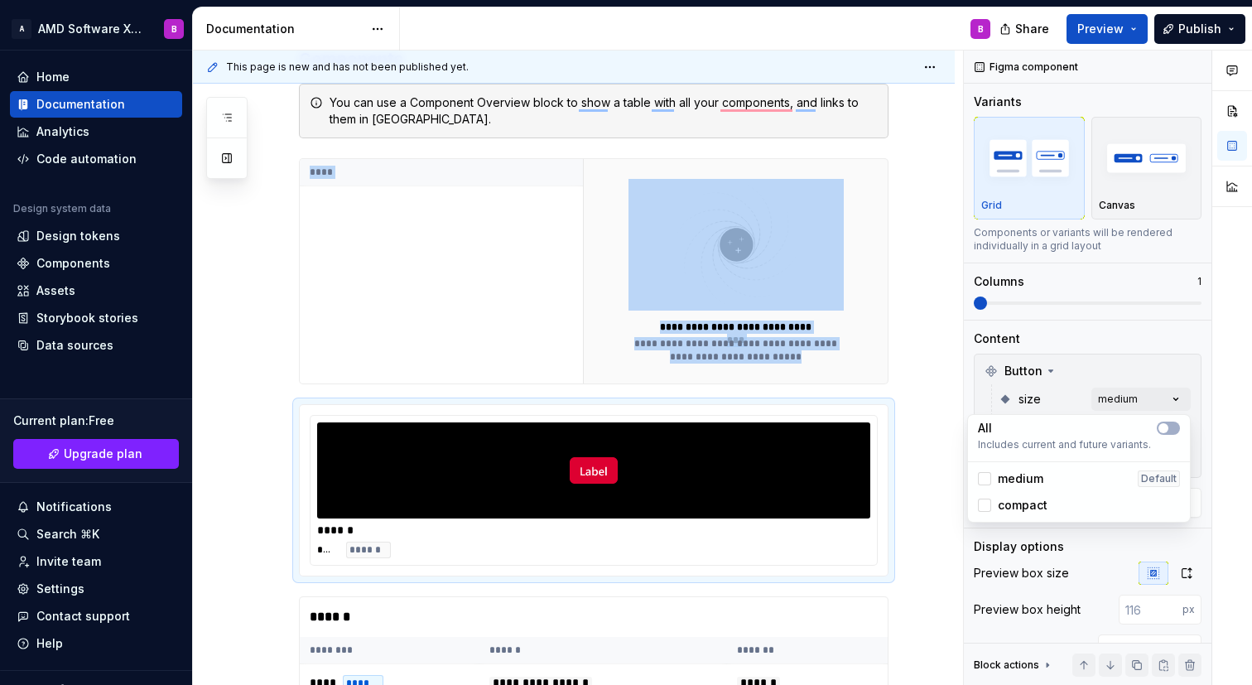
click at [1010, 480] on span "medium" at bounding box center [1020, 478] width 46 height 17
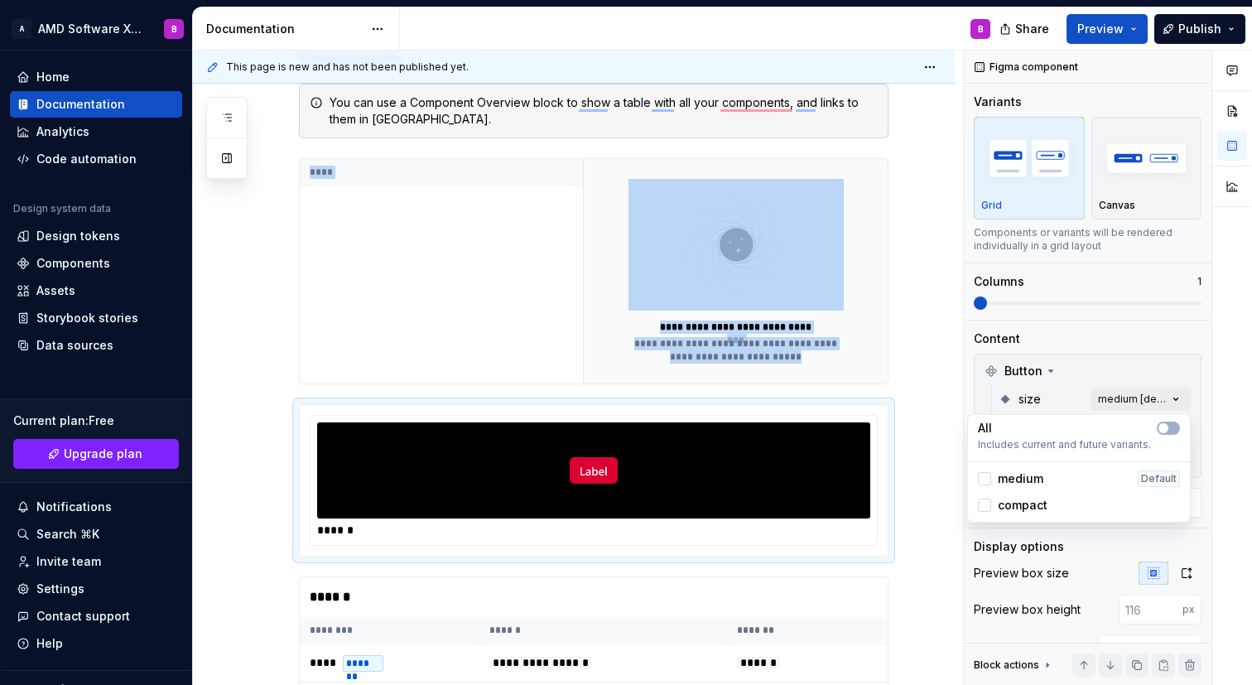
click at [1010, 480] on span "medium" at bounding box center [1020, 478] width 46 height 17
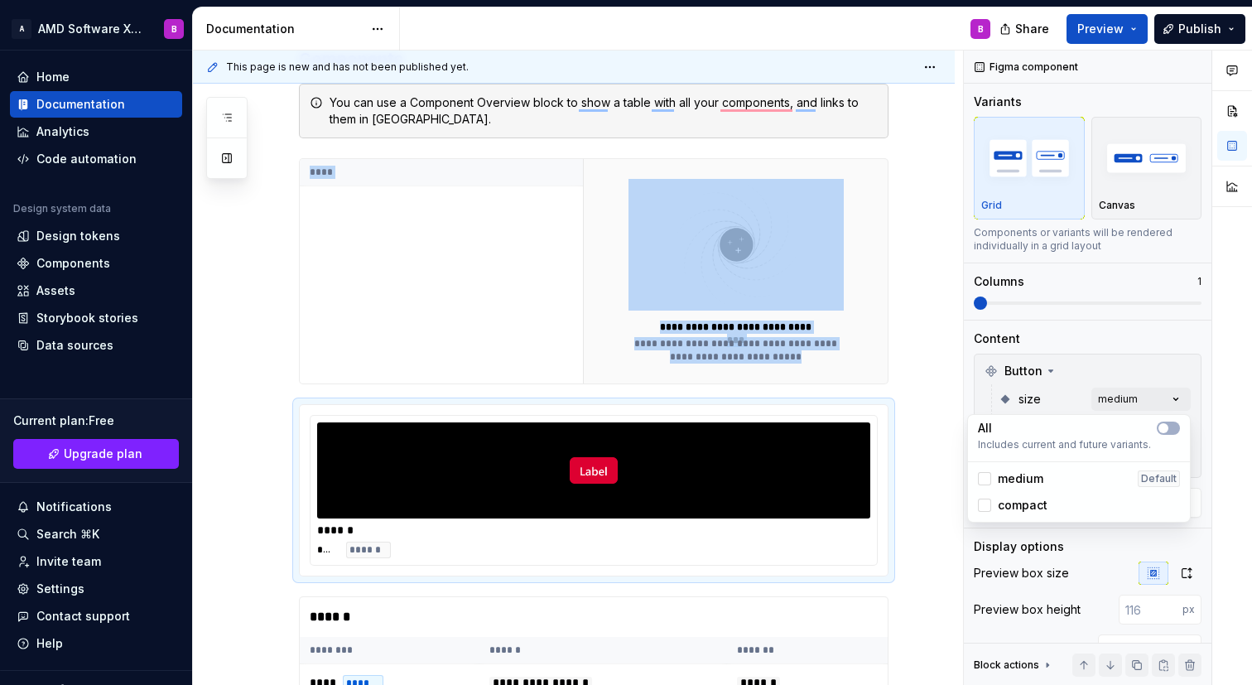
click at [1009, 502] on span "compact" at bounding box center [1022, 505] width 50 height 17
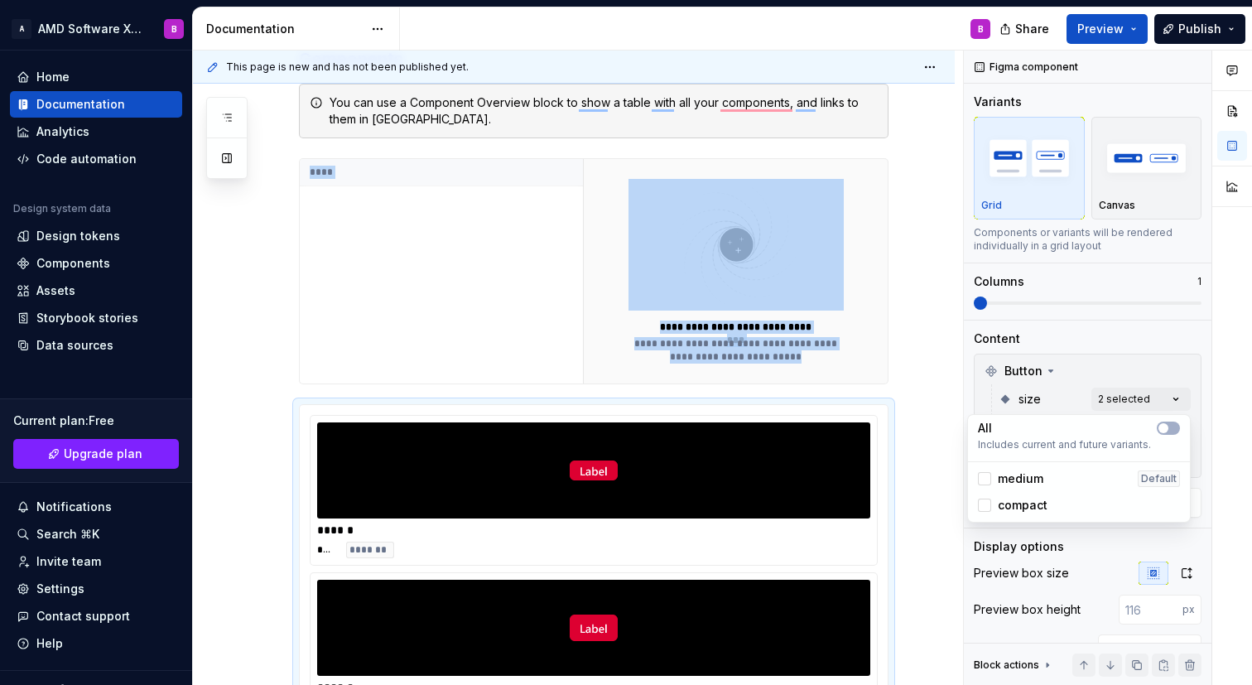
click at [1009, 502] on span "compact" at bounding box center [1022, 505] width 50 height 17
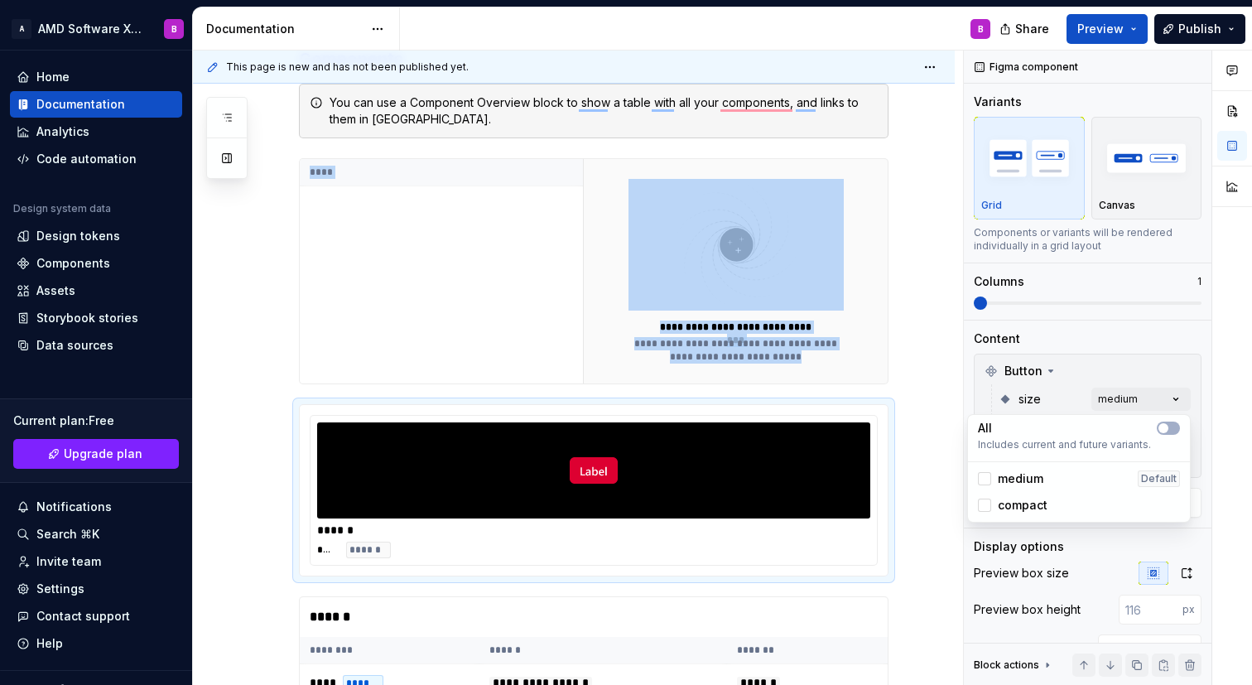
click at [1132, 366] on div "Comments Open comments No comments yet Select ‘Comment’ from the block context …" at bounding box center [1107, 367] width 288 height 635
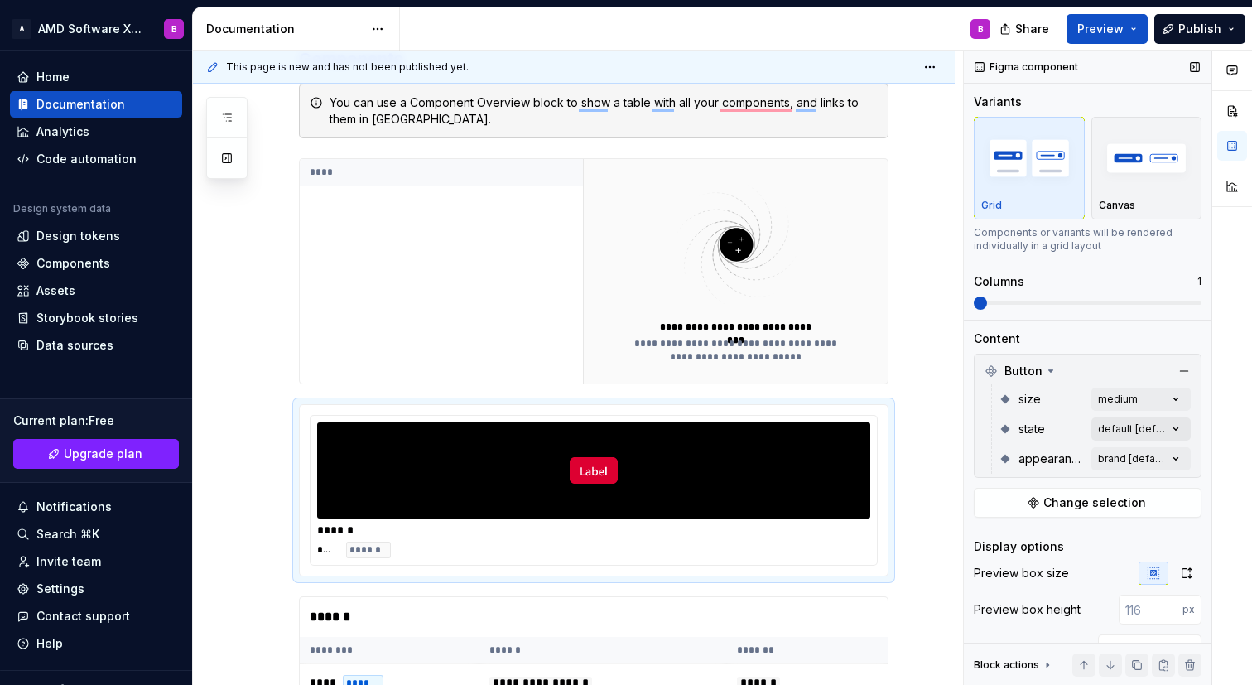
click at [1137, 424] on div "Comments Open comments No comments yet Select ‘Comment’ from the block context …" at bounding box center [1107, 367] width 288 height 635
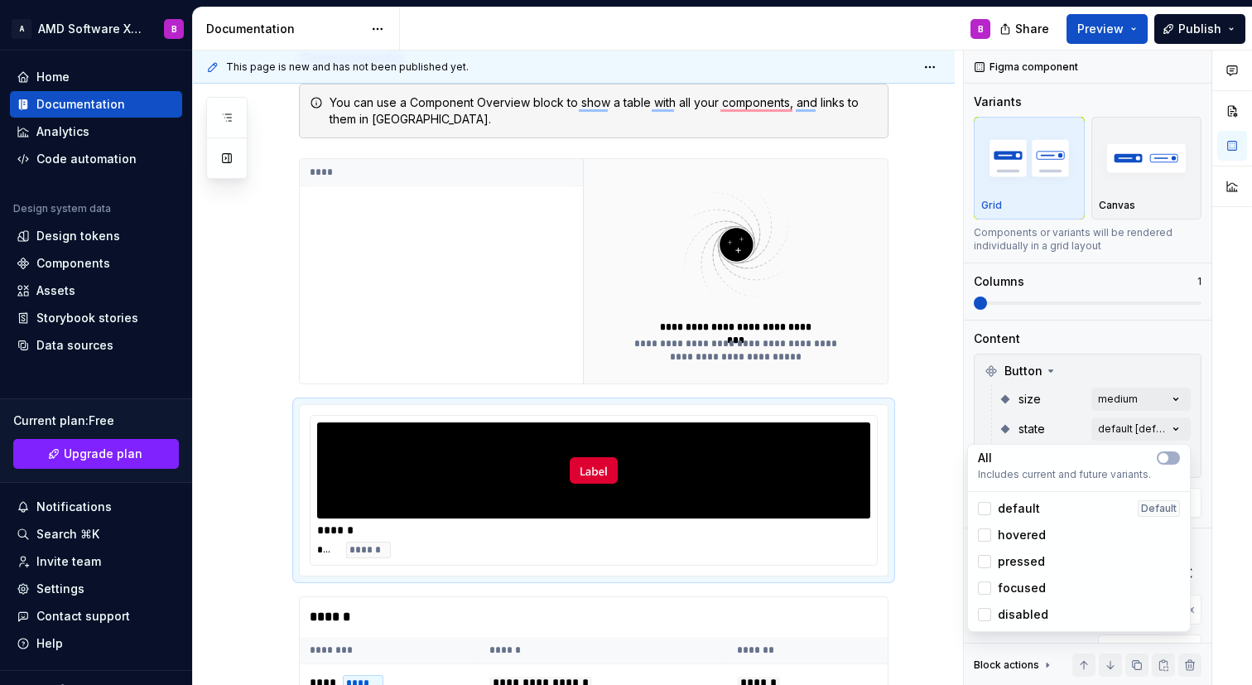
click at [999, 512] on span "default" at bounding box center [1018, 508] width 42 height 17
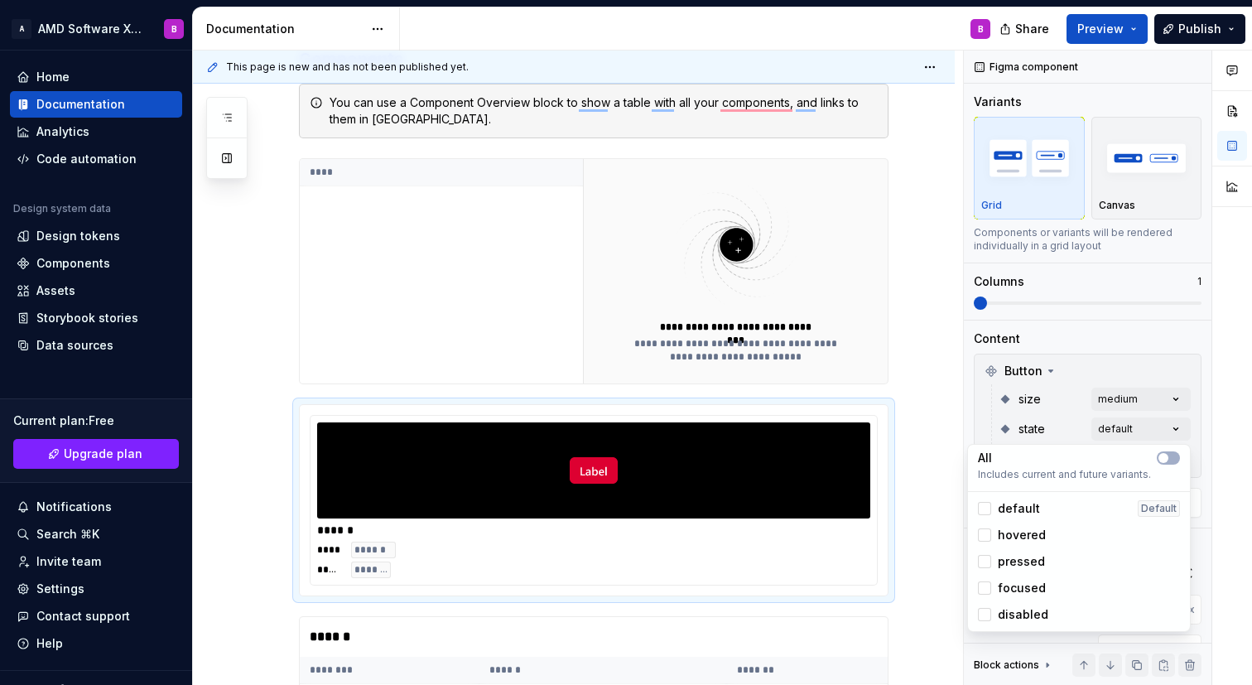
click at [1004, 536] on span "hovered" at bounding box center [1021, 534] width 48 height 17
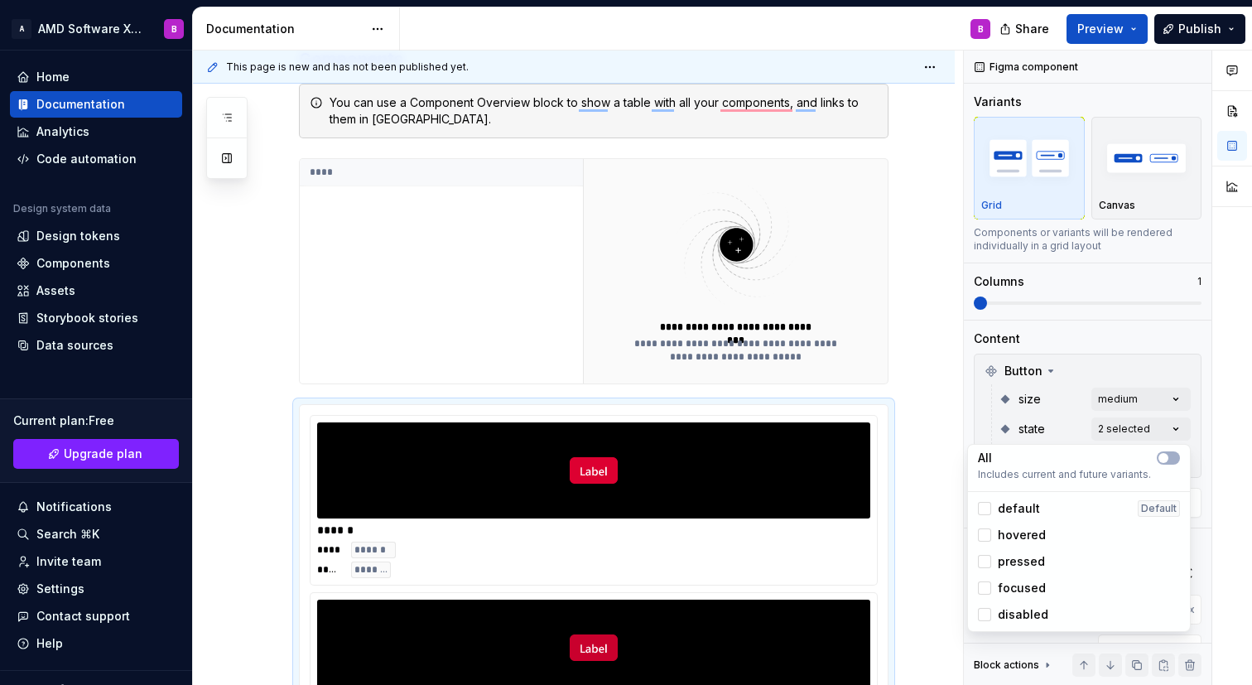
click at [906, 507] on html "A AMD Software X Design System B Home Documentation Analytics Code automation D…" at bounding box center [626, 342] width 1252 height 685
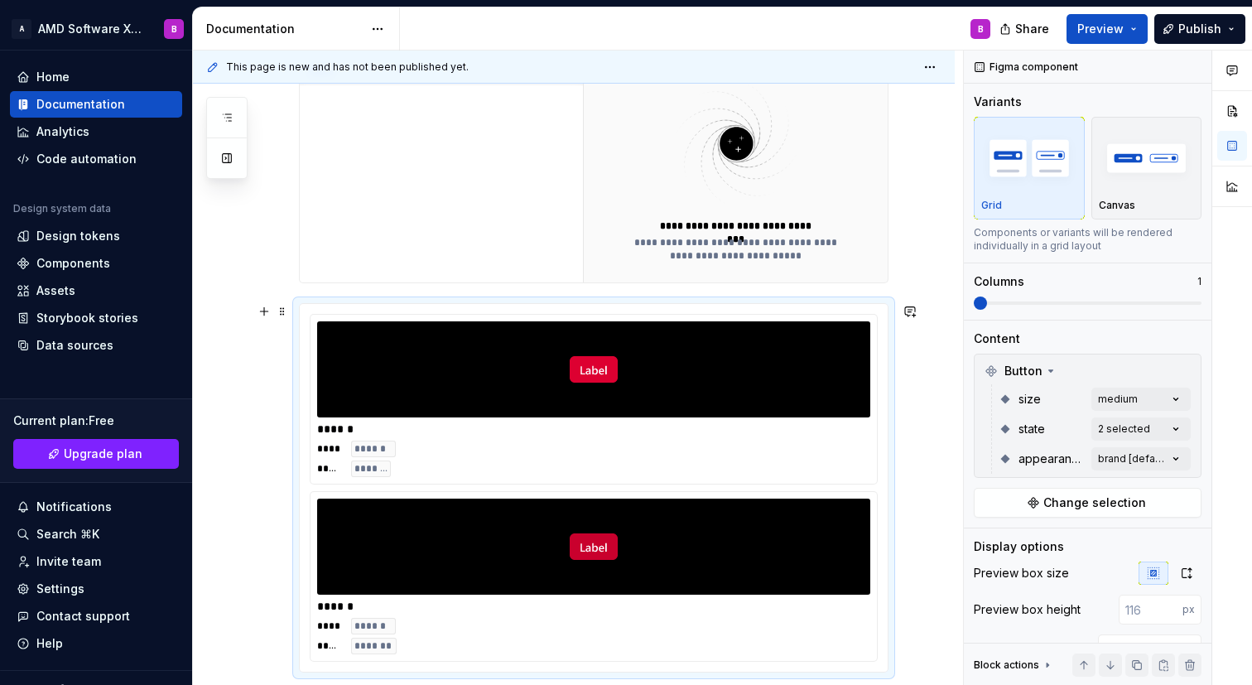
scroll to position [529, 0]
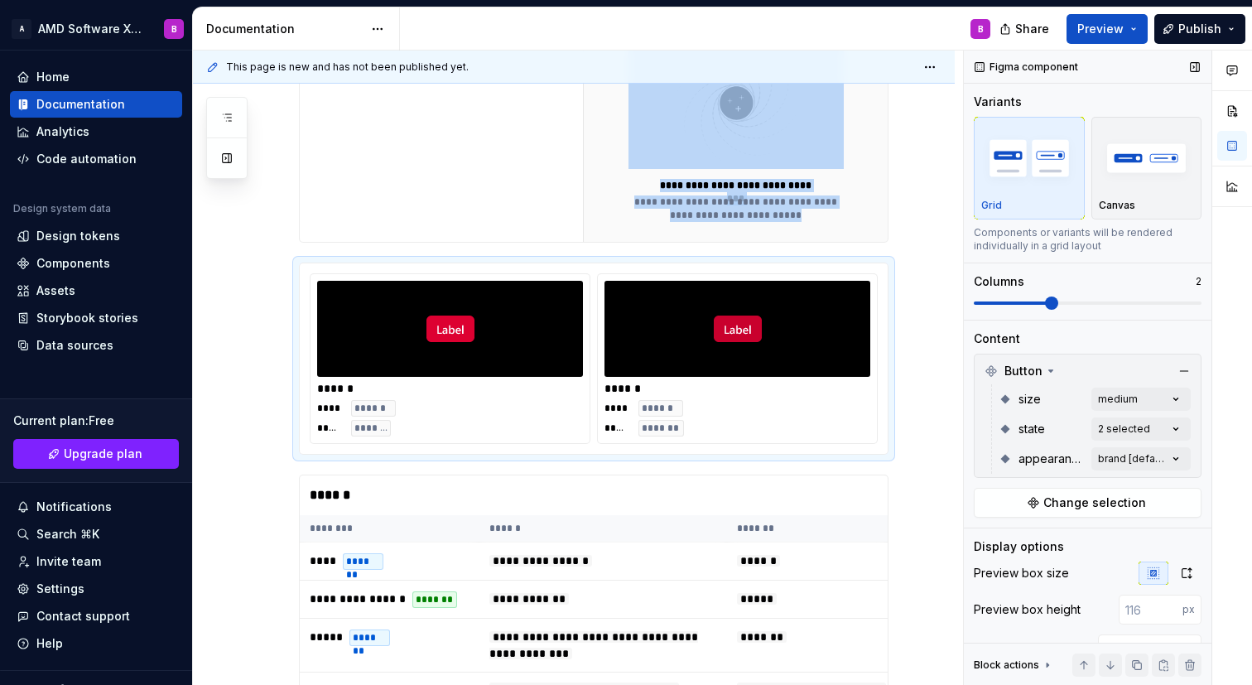
click at [1050, 307] on span at bounding box center [1087, 302] width 228 height 13
click at [938, 452] on div "**********" at bounding box center [574, 531] width 762 height 1547
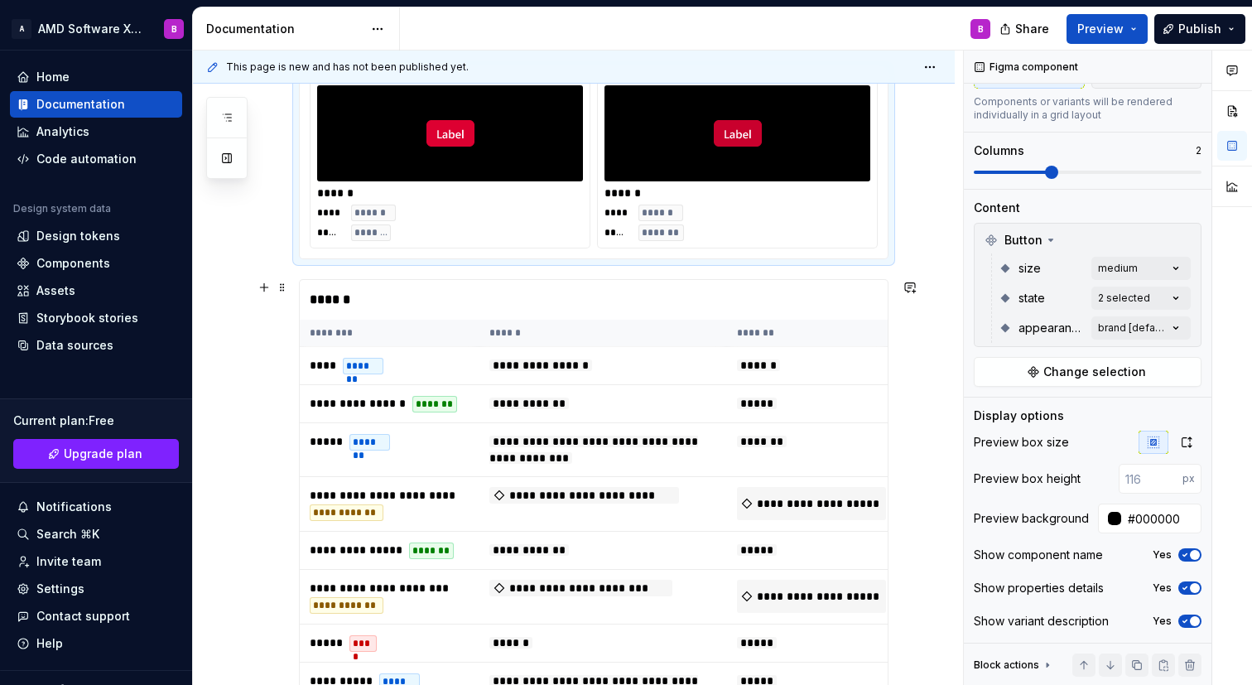
scroll to position [0, 0]
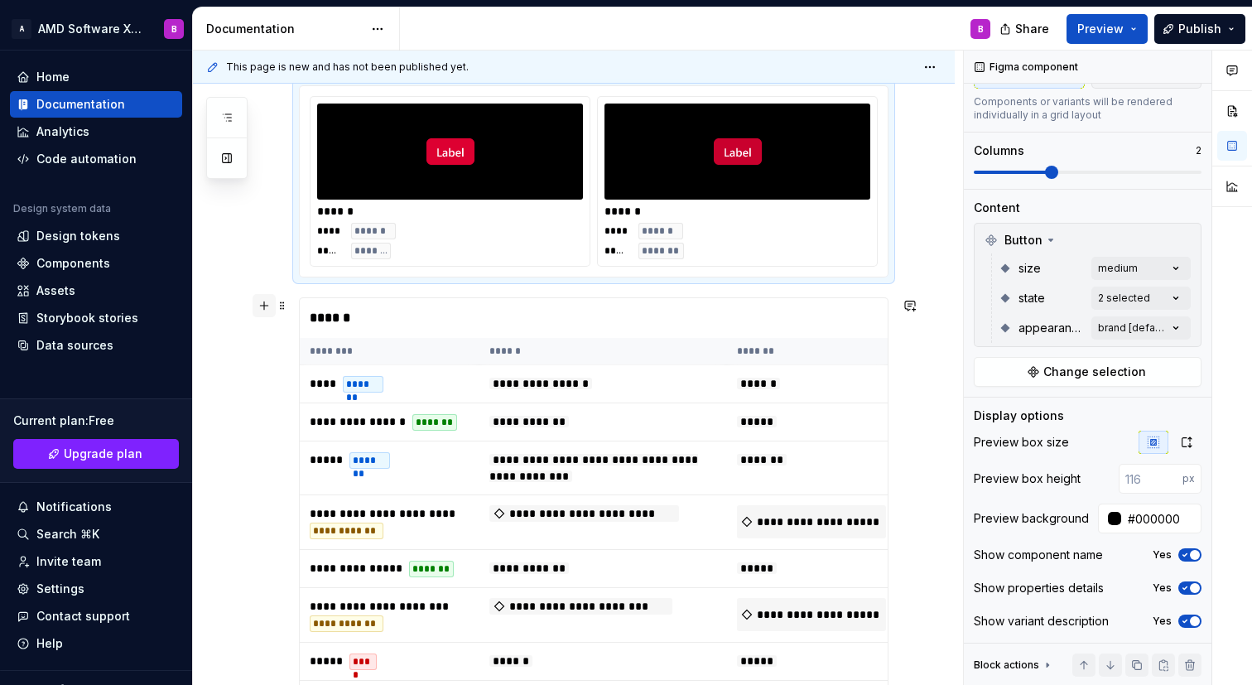
click at [266, 305] on button "button" at bounding box center [263, 305] width 23 height 23
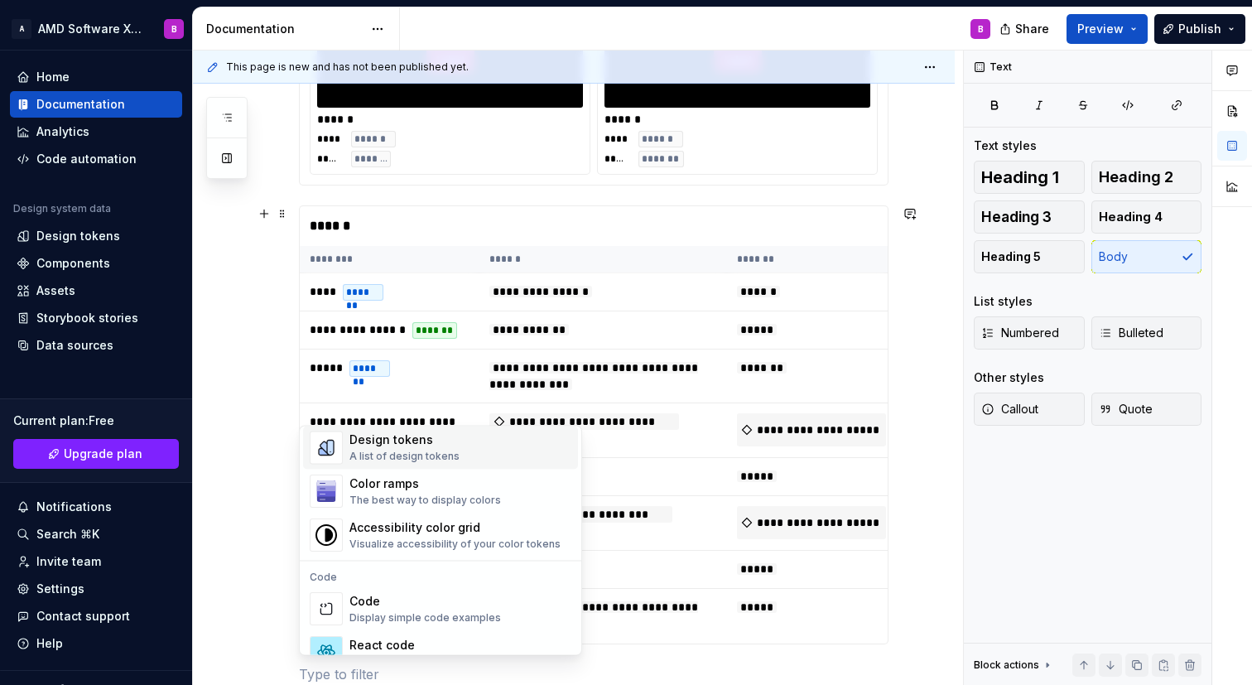
scroll to position [1326, 0]
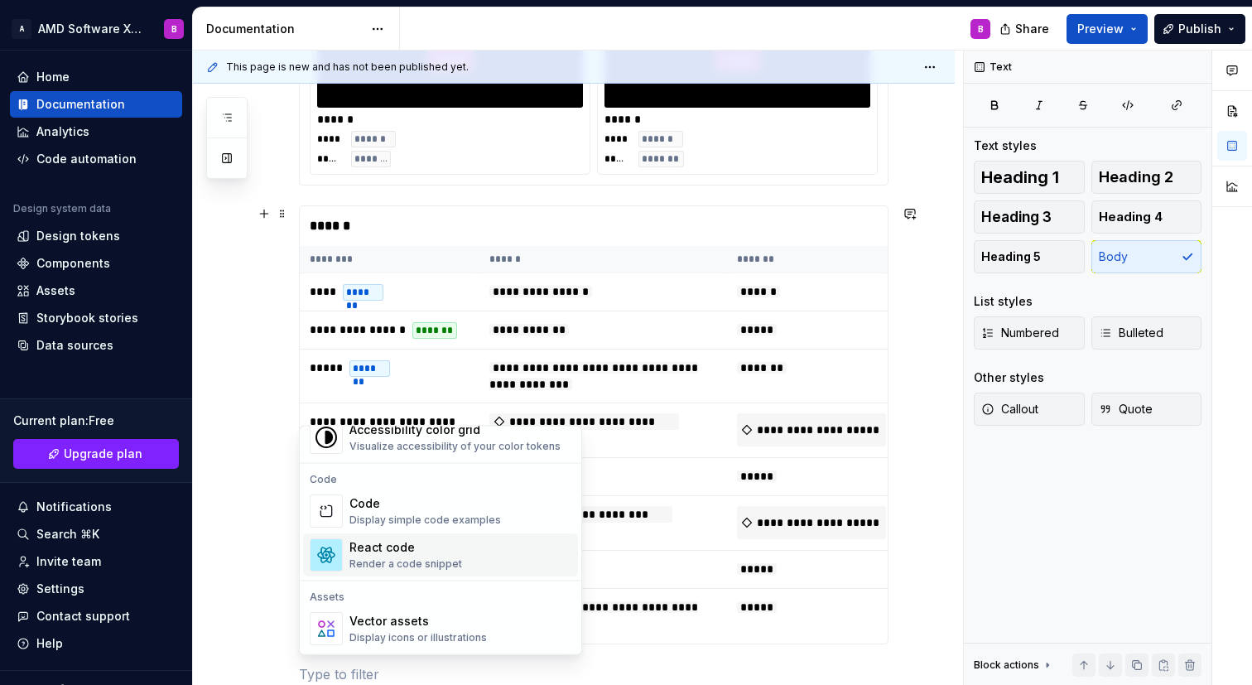
click at [465, 549] on div "React code Render a code snippet" at bounding box center [460, 555] width 222 height 33
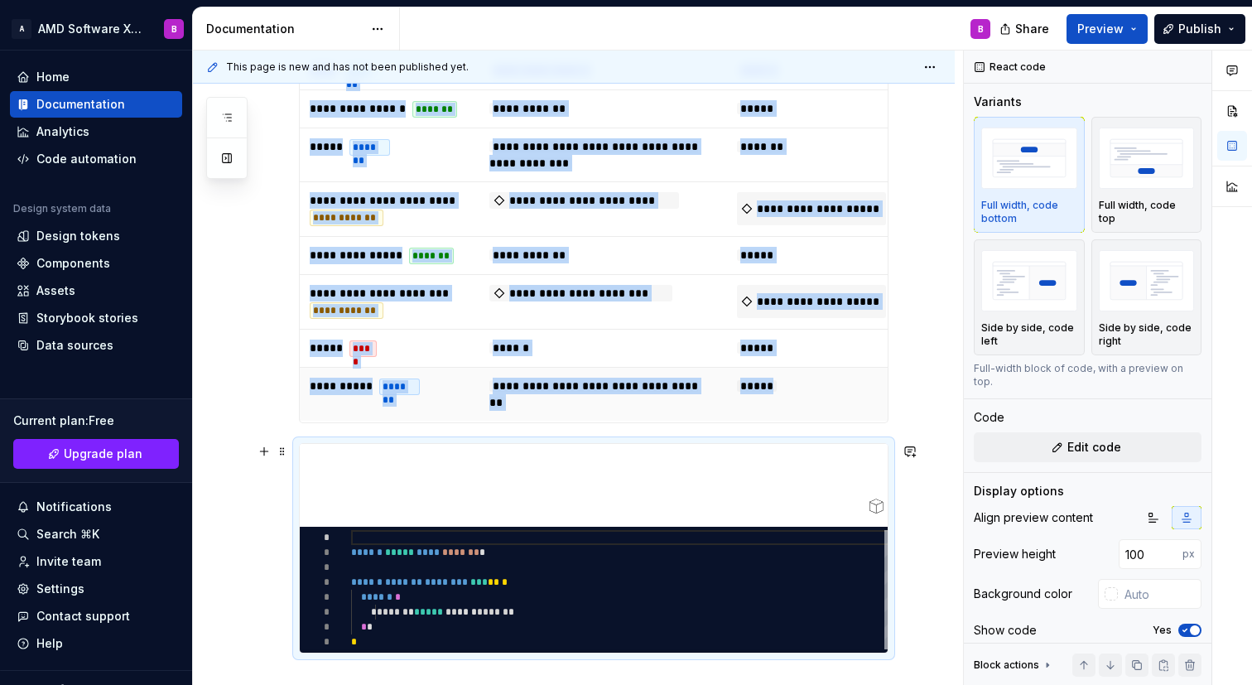
scroll to position [1266, 0]
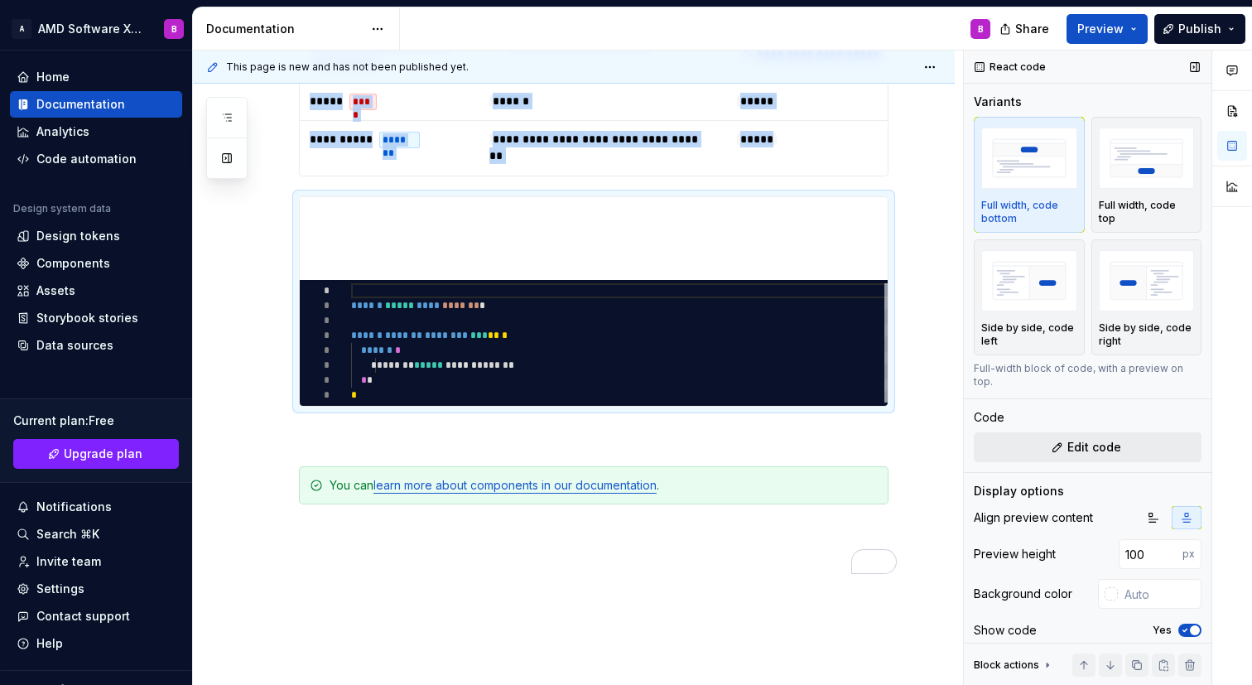
click at [1093, 439] on span "Edit code" at bounding box center [1094, 447] width 54 height 17
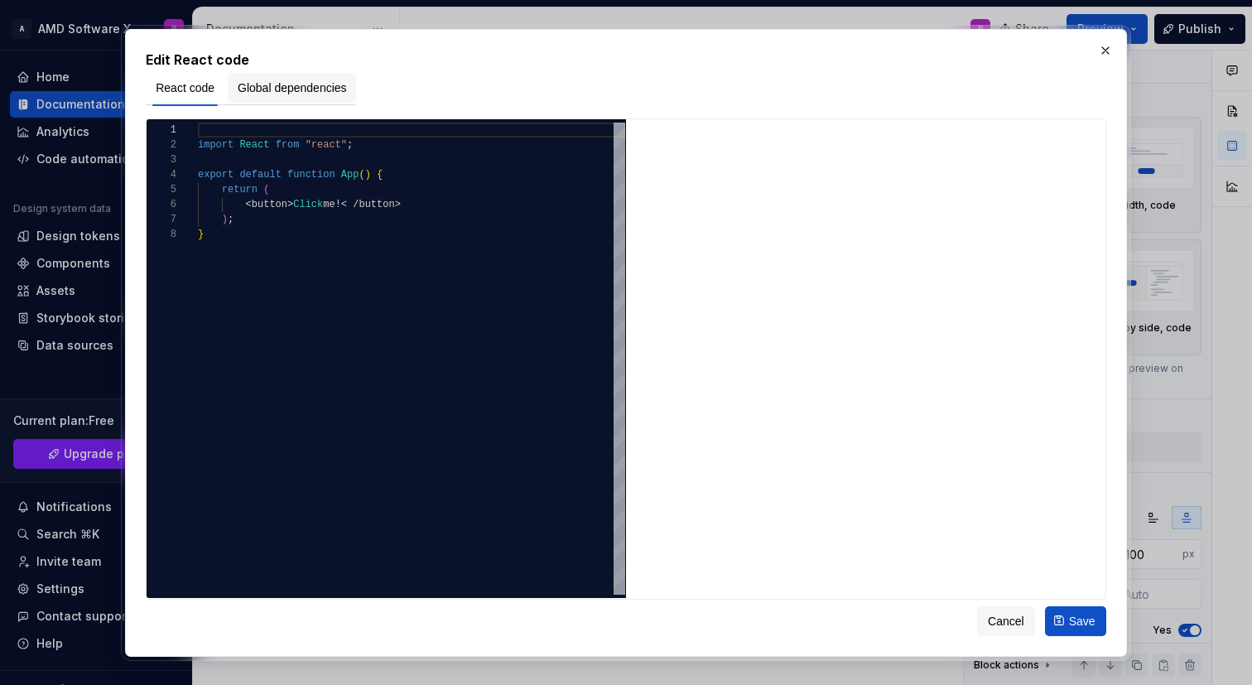
click at [271, 86] on span "Global dependencies" at bounding box center [292, 87] width 109 height 17
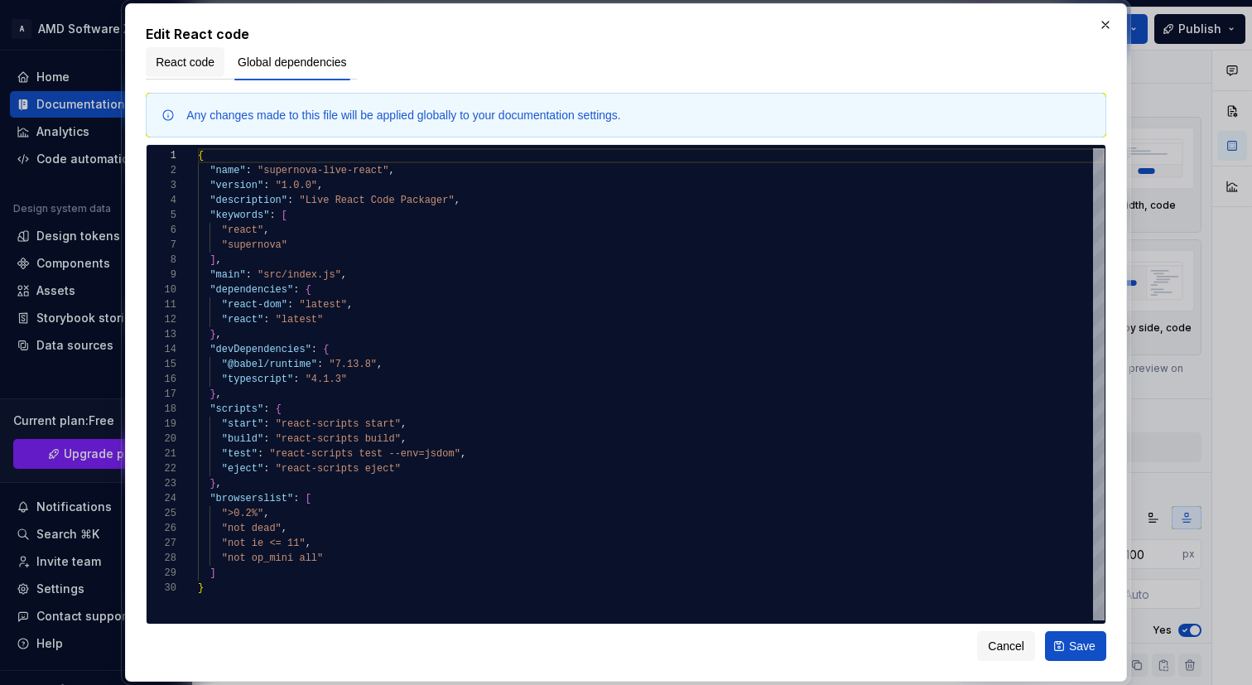
click at [180, 69] on span "React code" at bounding box center [185, 62] width 59 height 17
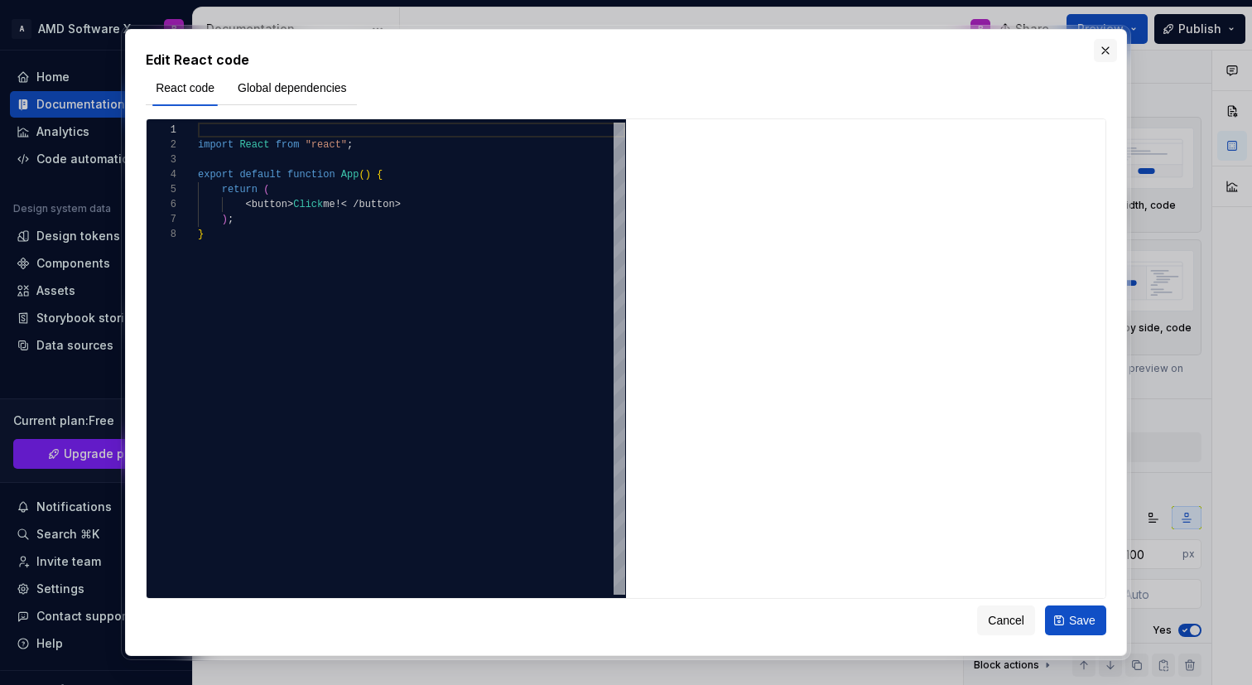
click at [1106, 43] on button "button" at bounding box center [1104, 50] width 23 height 23
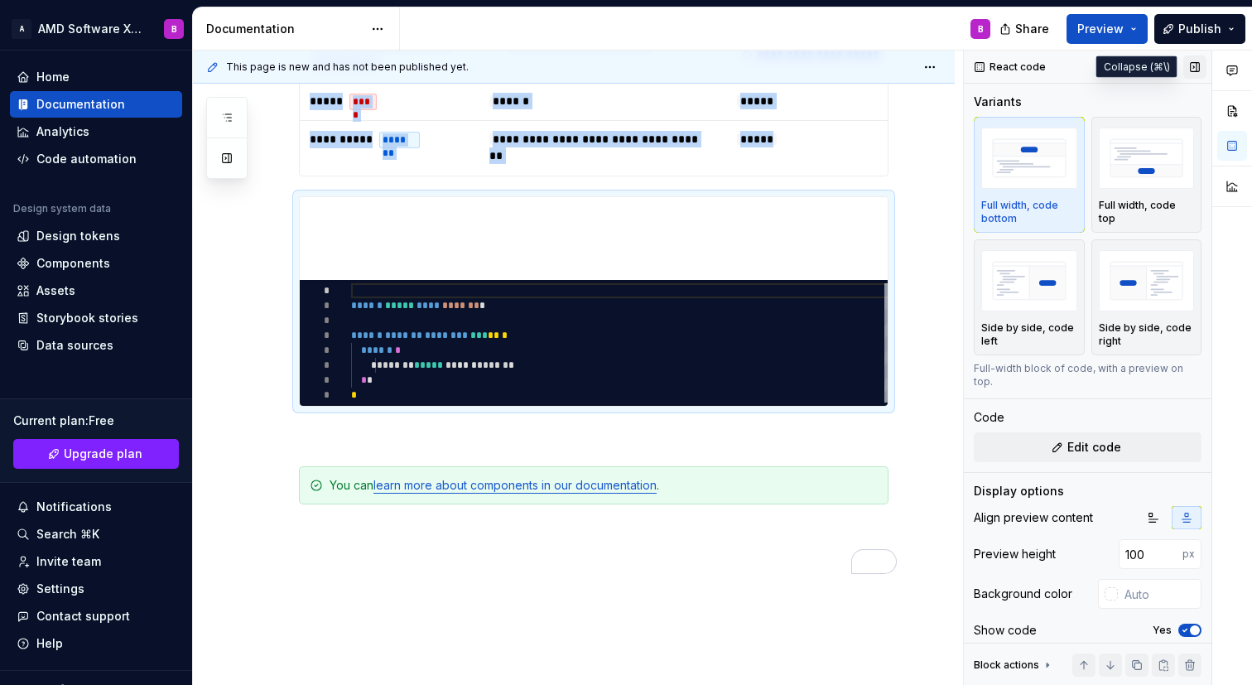
click at [1195, 68] on button "button" at bounding box center [1194, 66] width 23 height 23
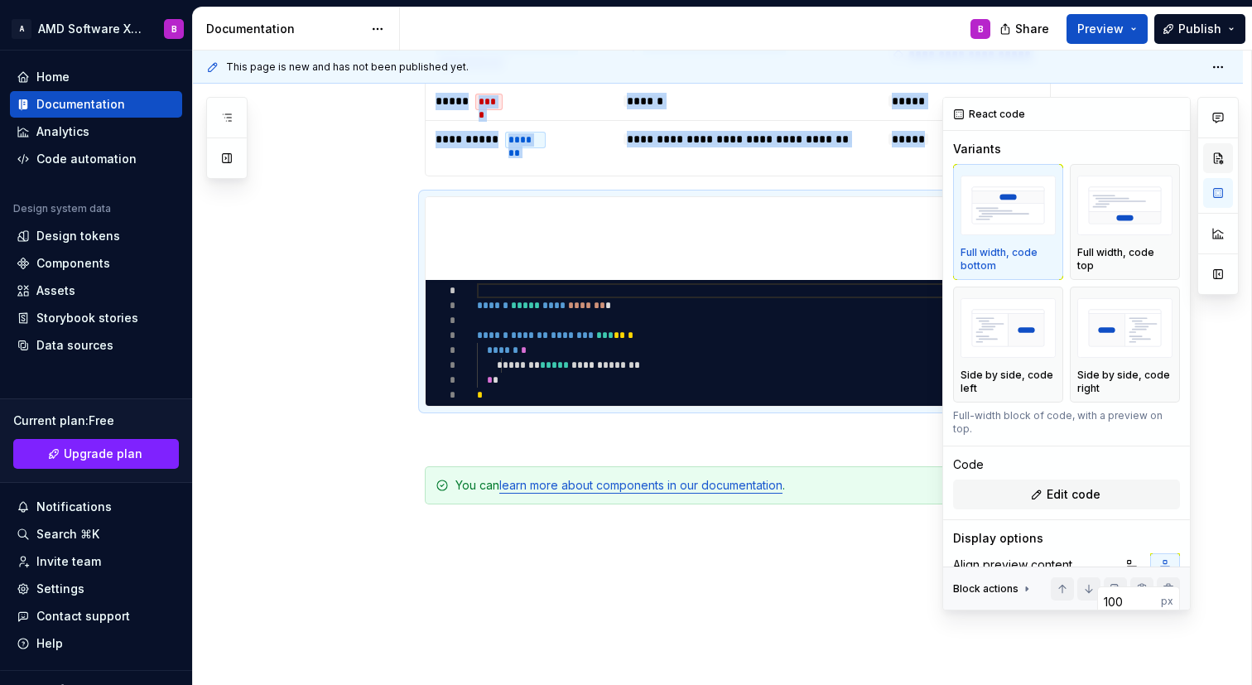
click at [1230, 169] on button "button" at bounding box center [1218, 158] width 30 height 30
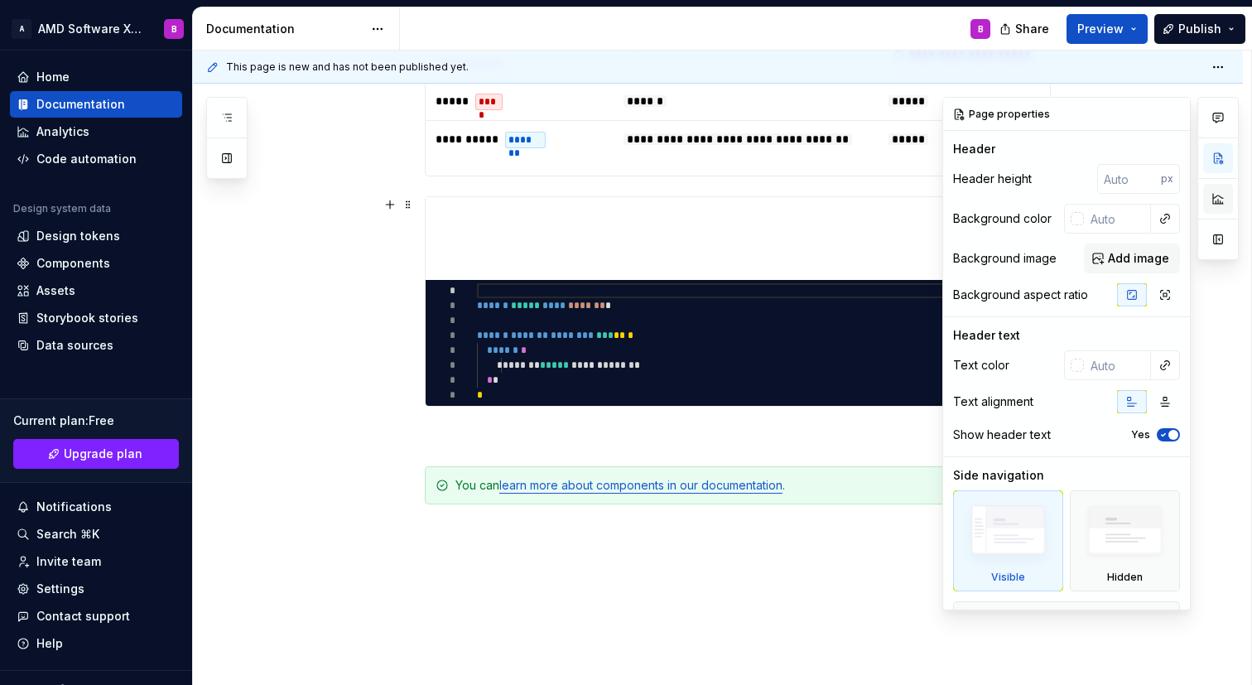
click at [1219, 199] on button "button" at bounding box center [1218, 199] width 30 height 30
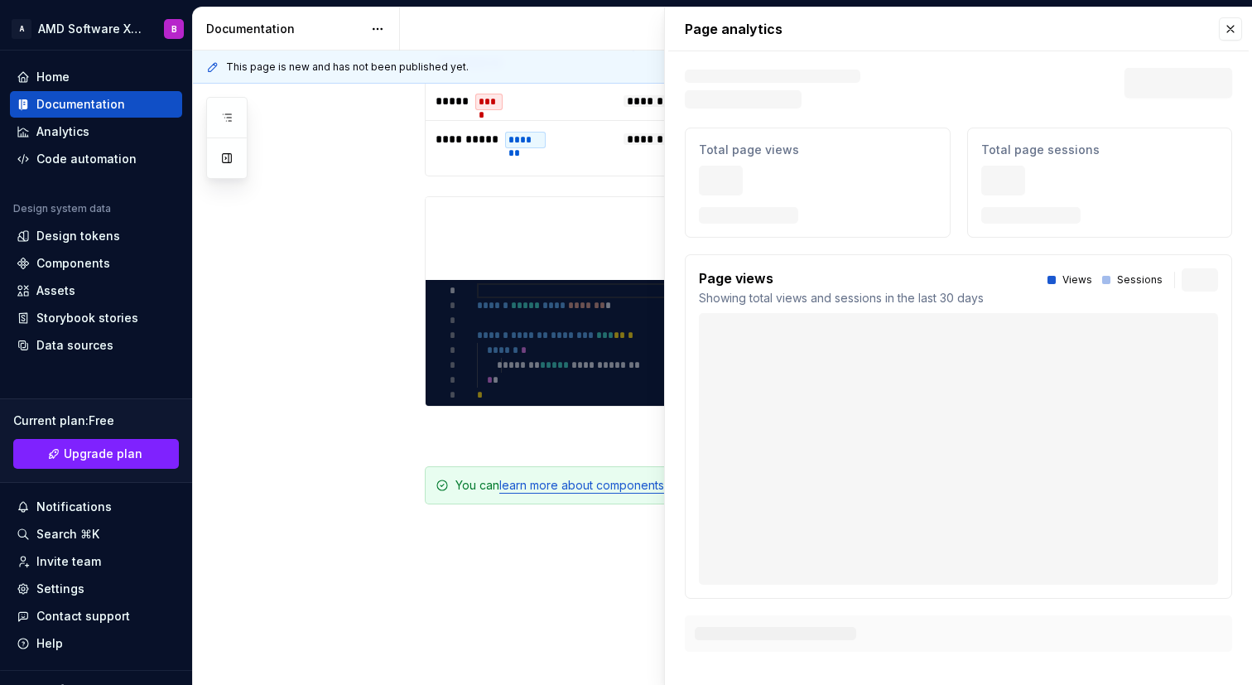
click at [477, 304] on div "*********" at bounding box center [737, 343] width 624 height 126
click at [1229, 31] on button "button" at bounding box center [1229, 28] width 23 height 23
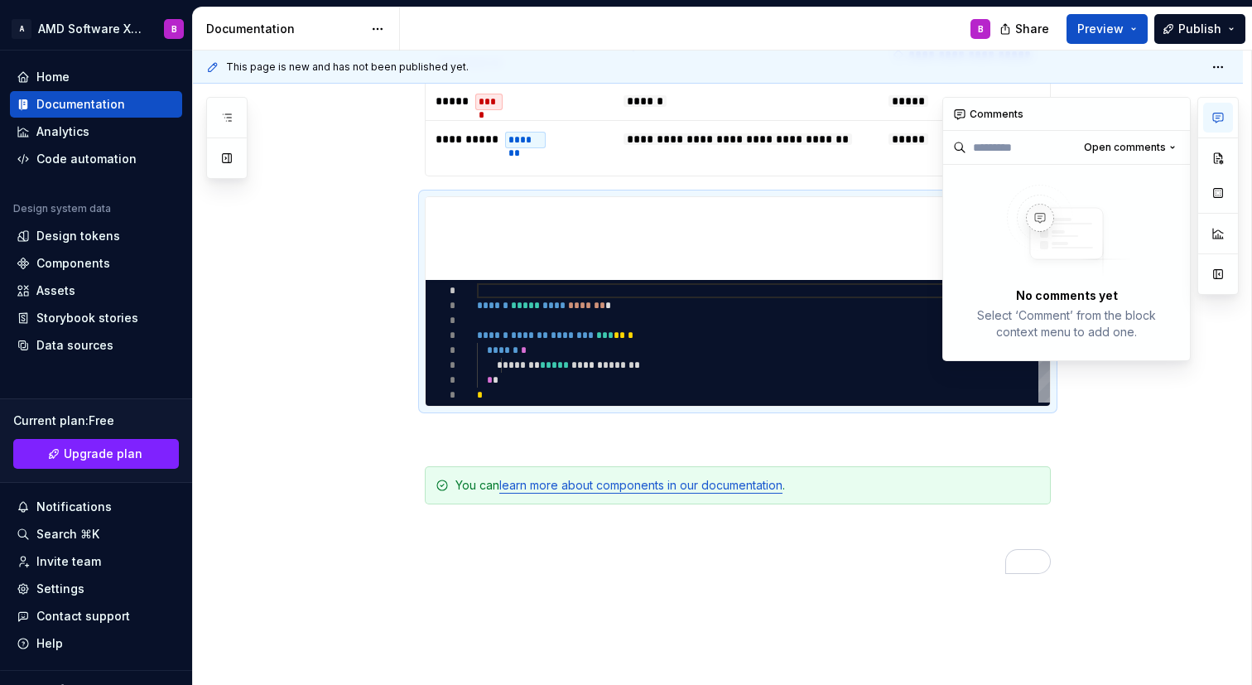
drag, startPoint x: 1224, startPoint y: 119, endPoint x: 1204, endPoint y: 85, distance: 39.3
click at [1205, 85] on div "**********" at bounding box center [722, 367] width 1059 height 635
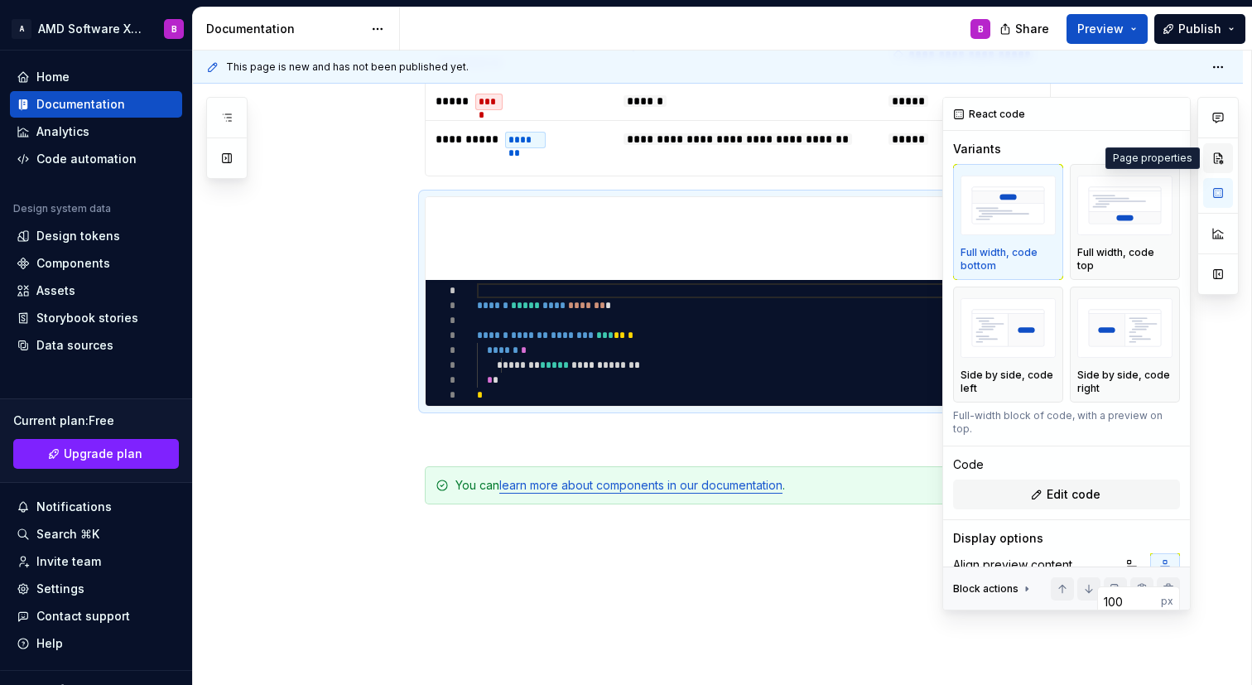
click at [1223, 161] on button "button" at bounding box center [1218, 158] width 30 height 30
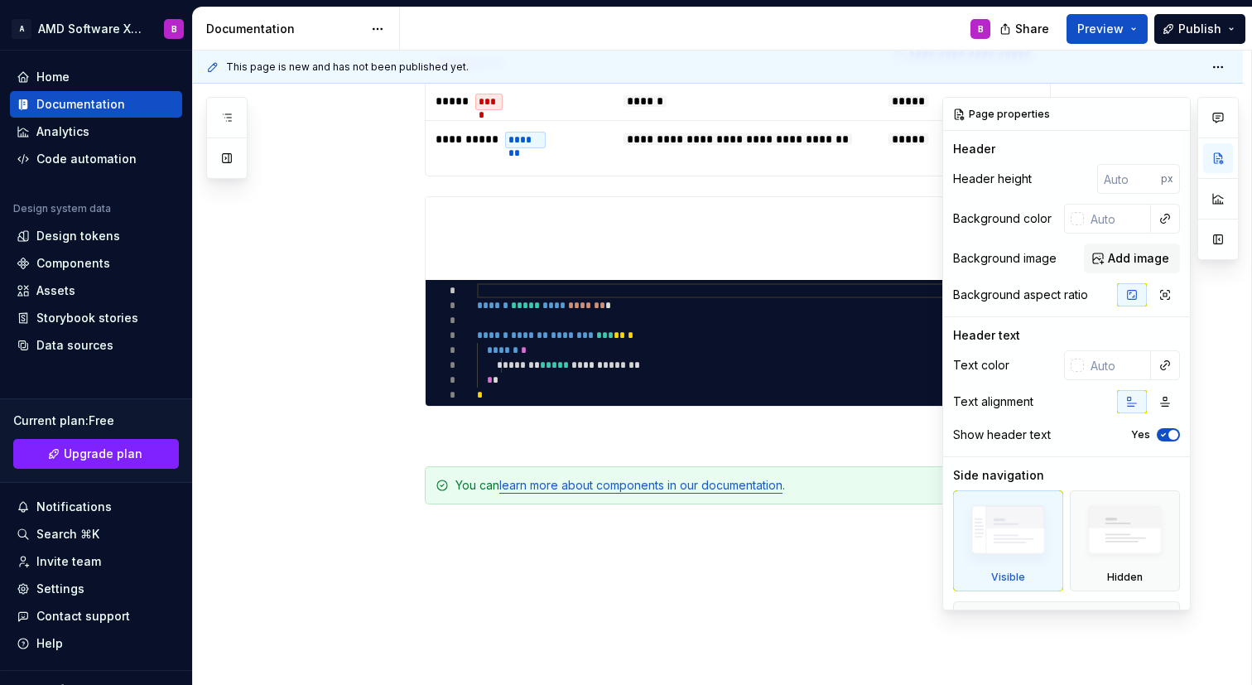
click at [1214, 132] on div at bounding box center [1217, 178] width 41 height 163
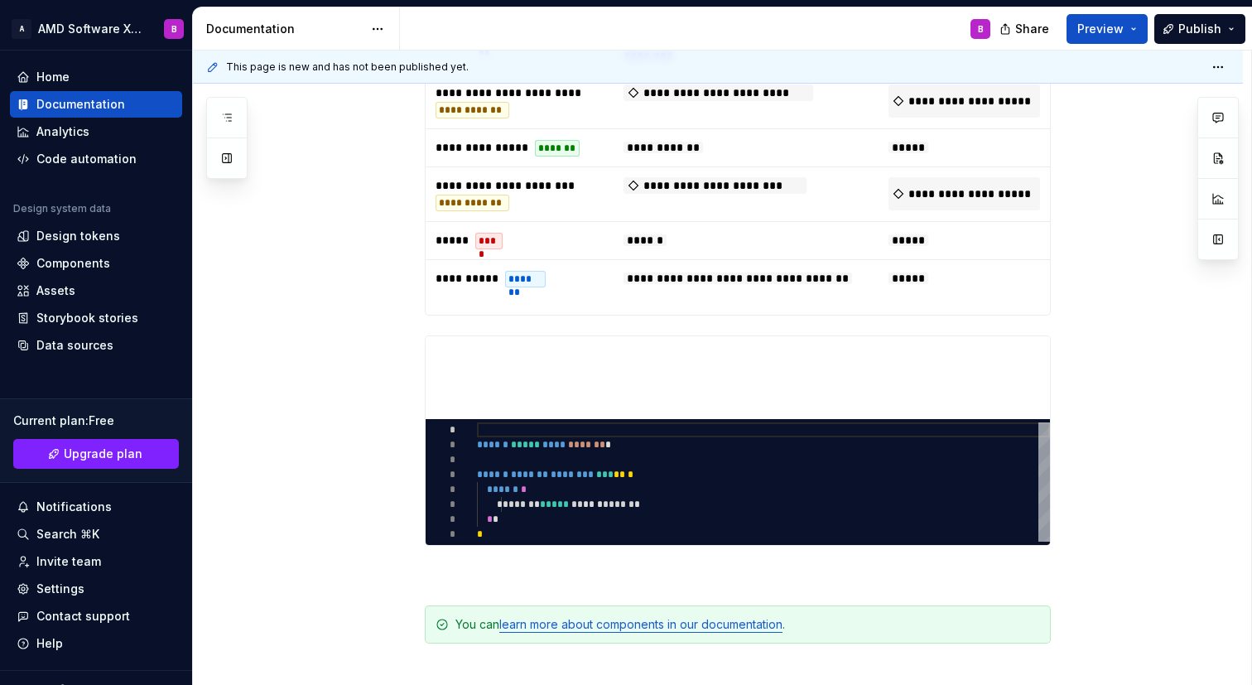
scroll to position [1149, 0]
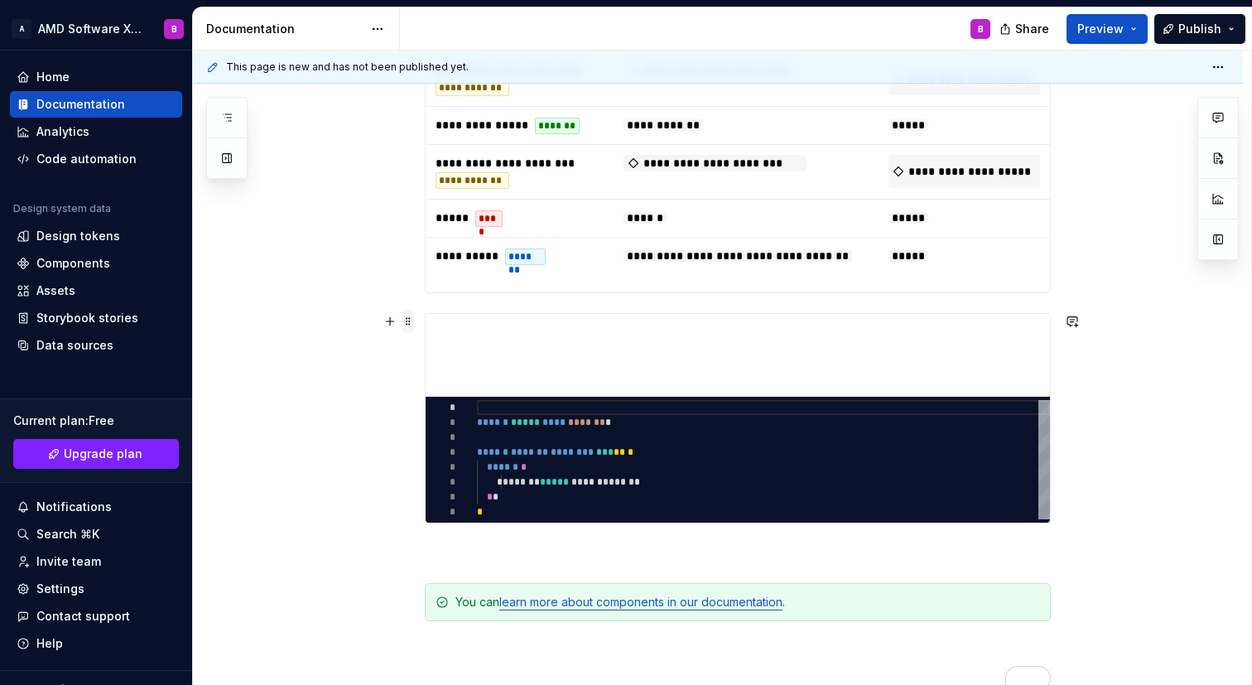
click at [409, 326] on span at bounding box center [407, 321] width 13 height 23
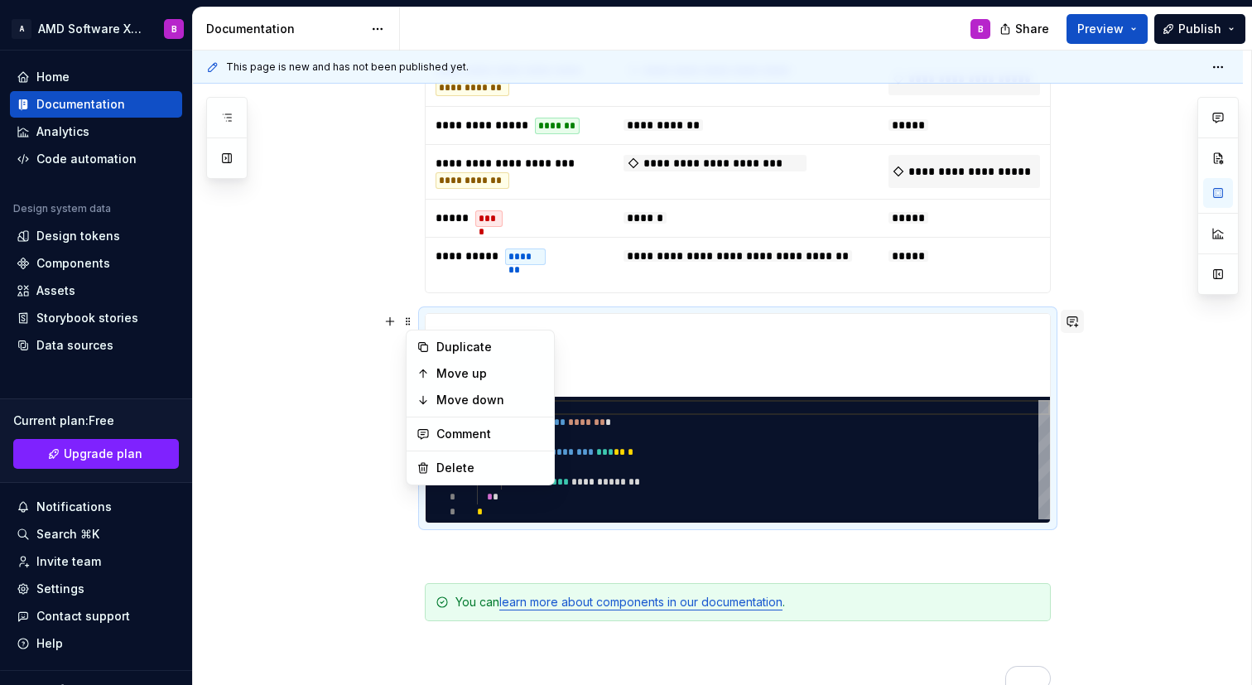
click at [1069, 318] on button "button" at bounding box center [1071, 321] width 23 height 23
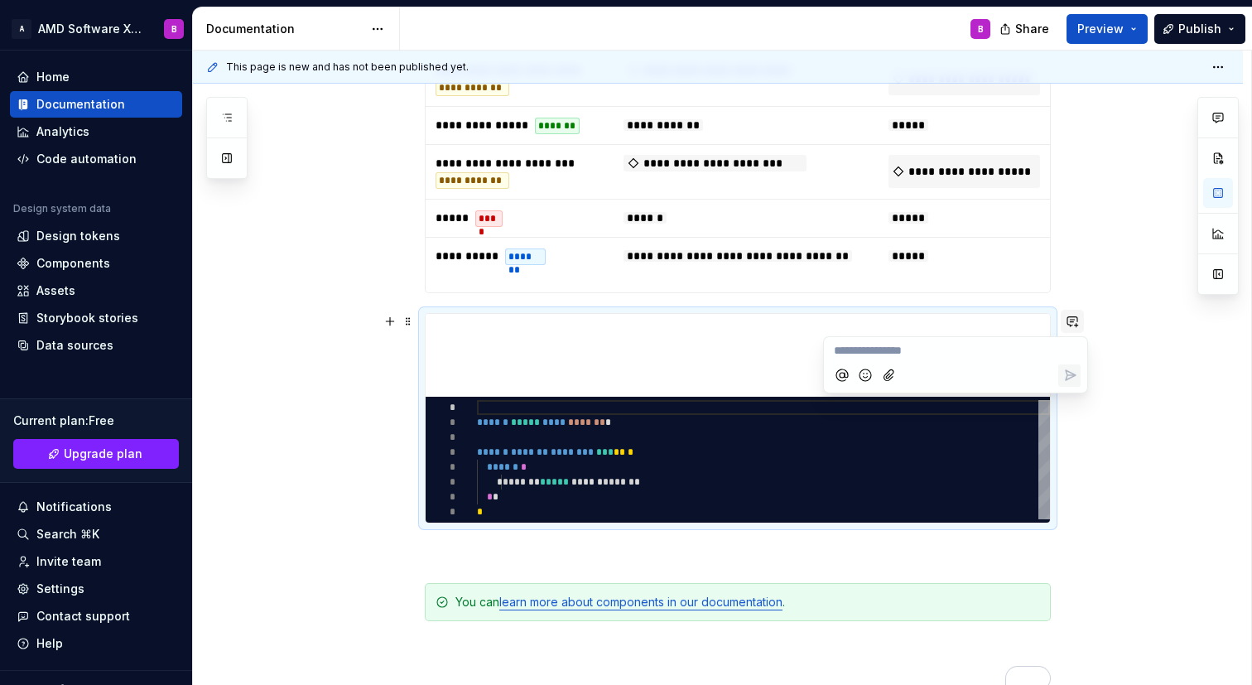
click at [1076, 319] on button "button" at bounding box center [1071, 321] width 23 height 23
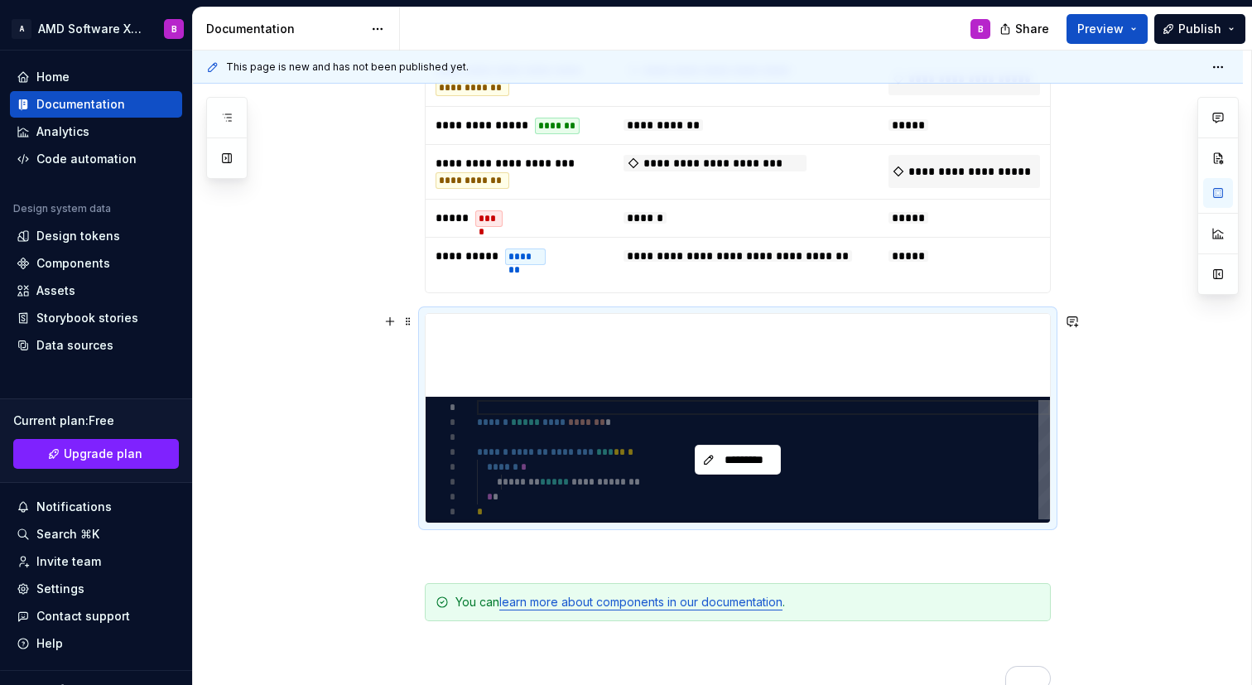
click at [858, 401] on div "*********" at bounding box center [737, 459] width 624 height 126
click at [761, 449] on button "*********" at bounding box center [737, 459] width 86 height 30
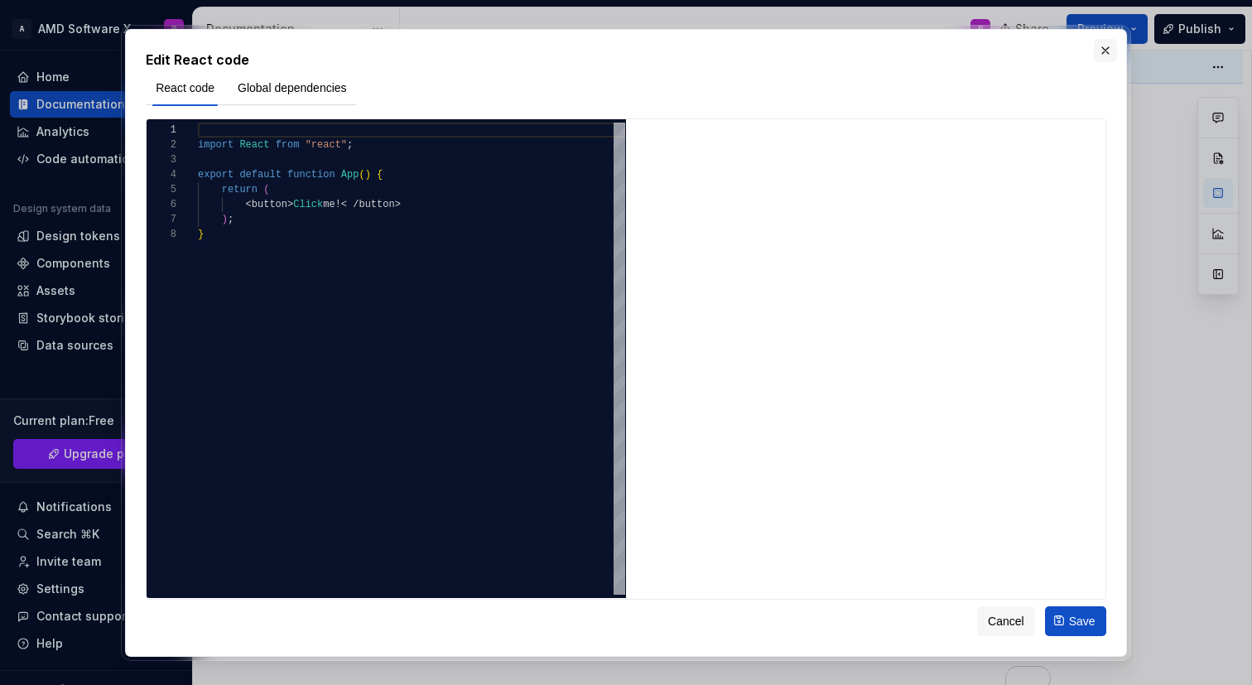
click at [1109, 55] on button "button" at bounding box center [1104, 50] width 23 height 23
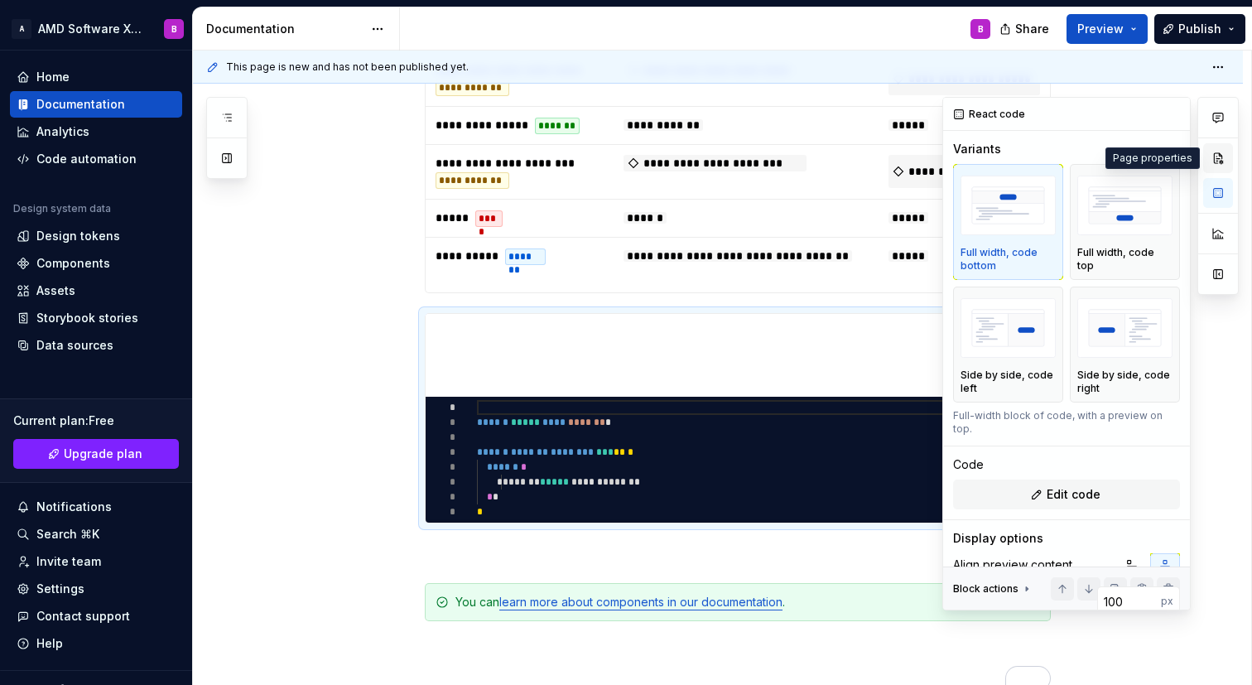
click at [1208, 160] on button "button" at bounding box center [1218, 158] width 30 height 30
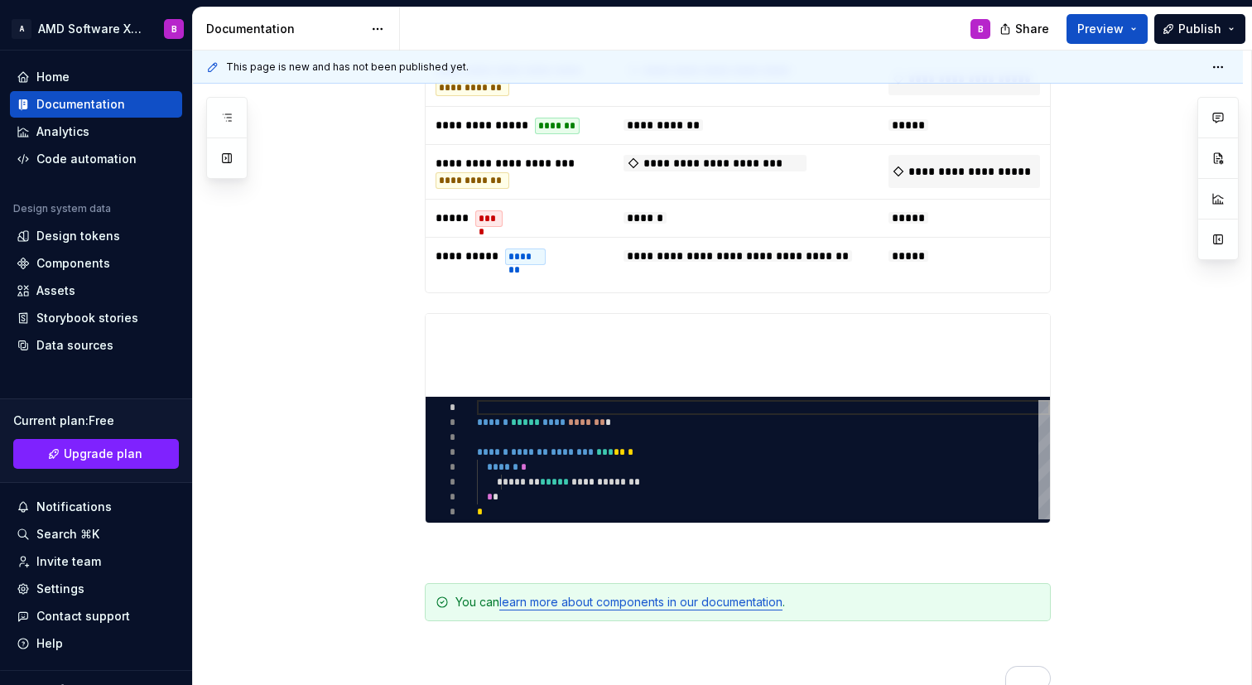
click at [1221, 78] on div "This page is new and has not been published yet." at bounding box center [718, 66] width 1050 height 33
click at [1226, 72] on html "A AMD Software X Design System B Home Documentation Analytics Code automation D…" at bounding box center [626, 342] width 1252 height 685
type textarea "*"
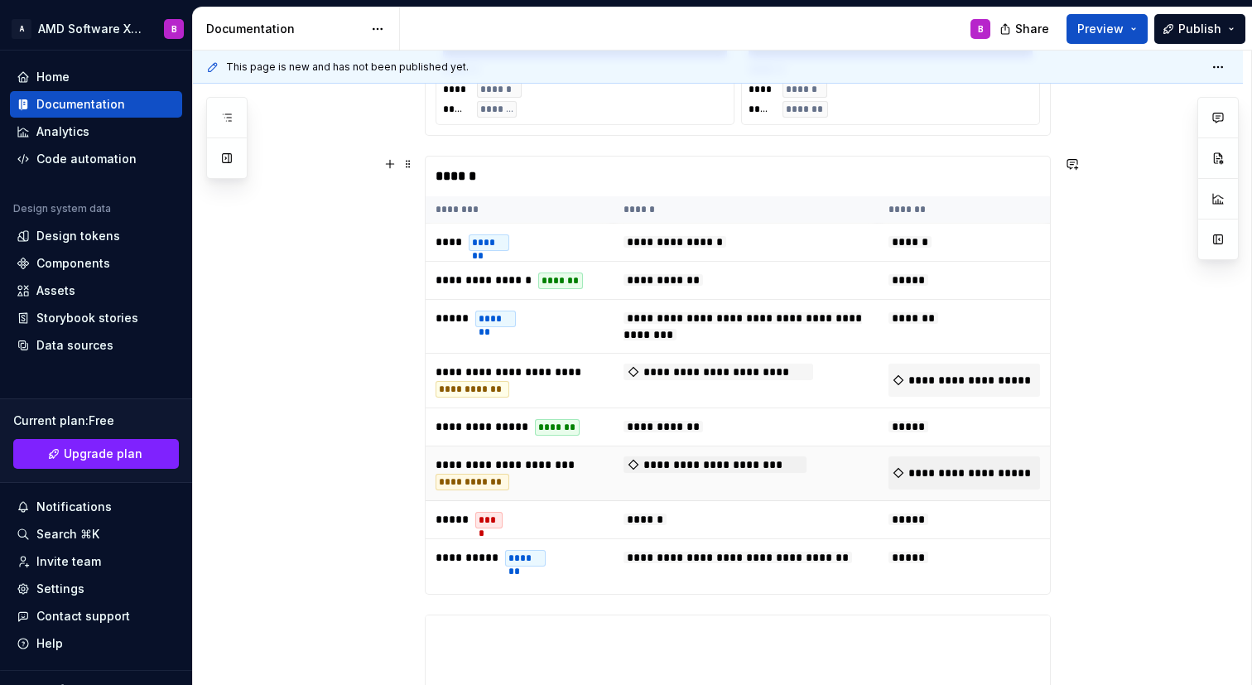
scroll to position [1379, 0]
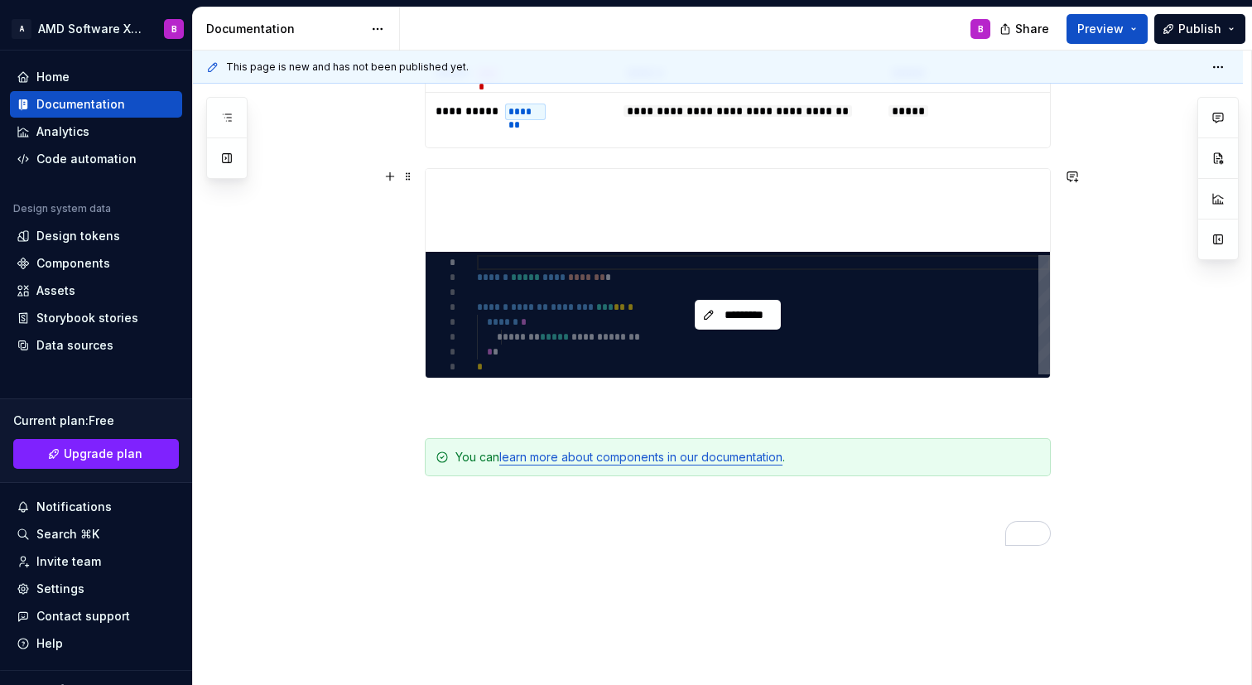
scroll to position [1216, 0]
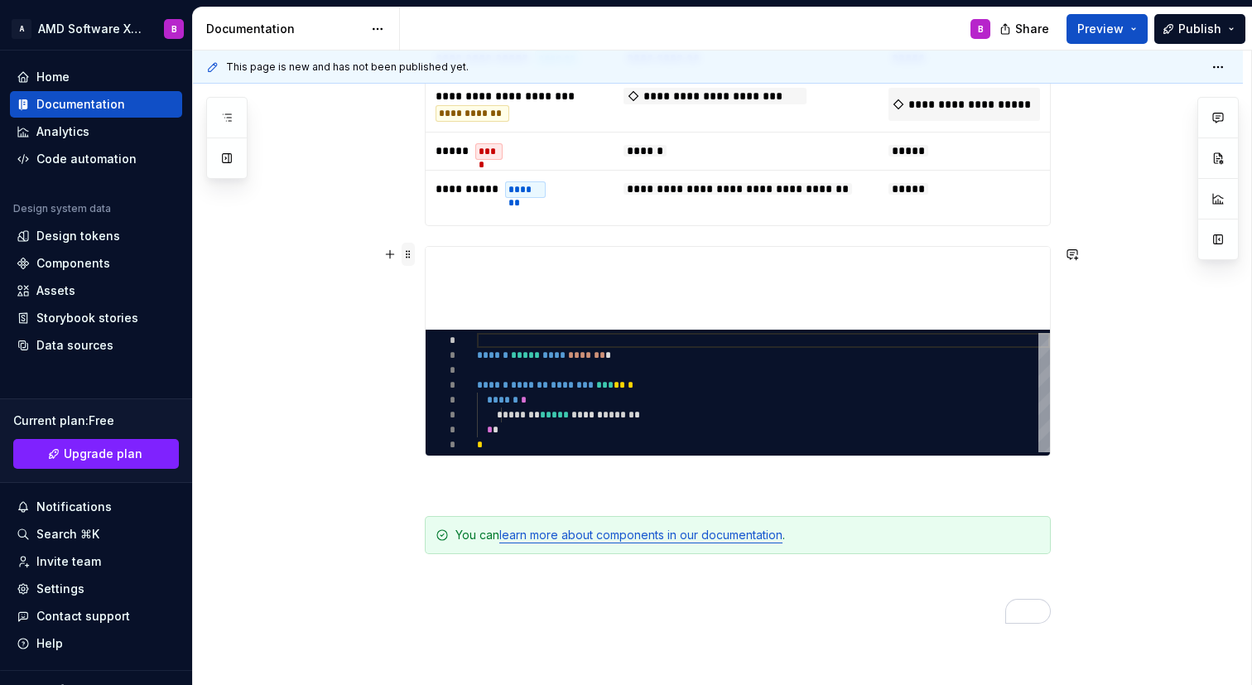
click at [415, 249] on span at bounding box center [407, 254] width 13 height 23
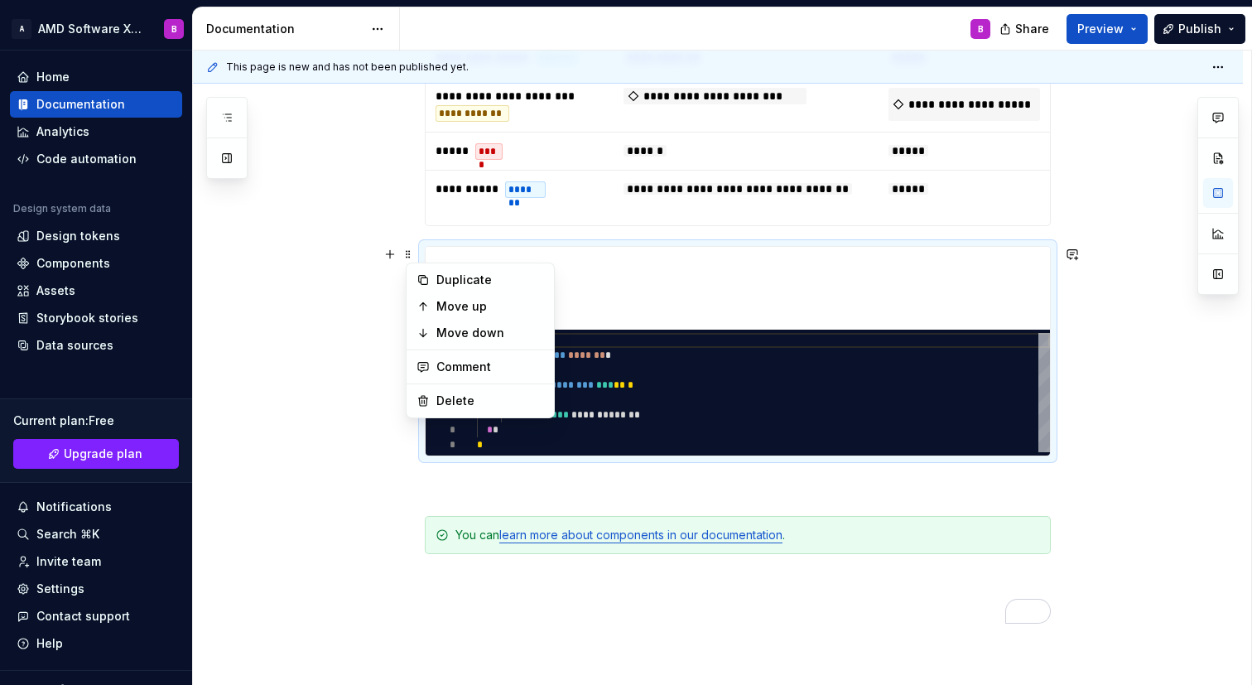
click at [427, 253] on div "********* * * * * * * * * ****** ***** **** ******* * ****** ******* ******** *…" at bounding box center [738, 351] width 626 height 210
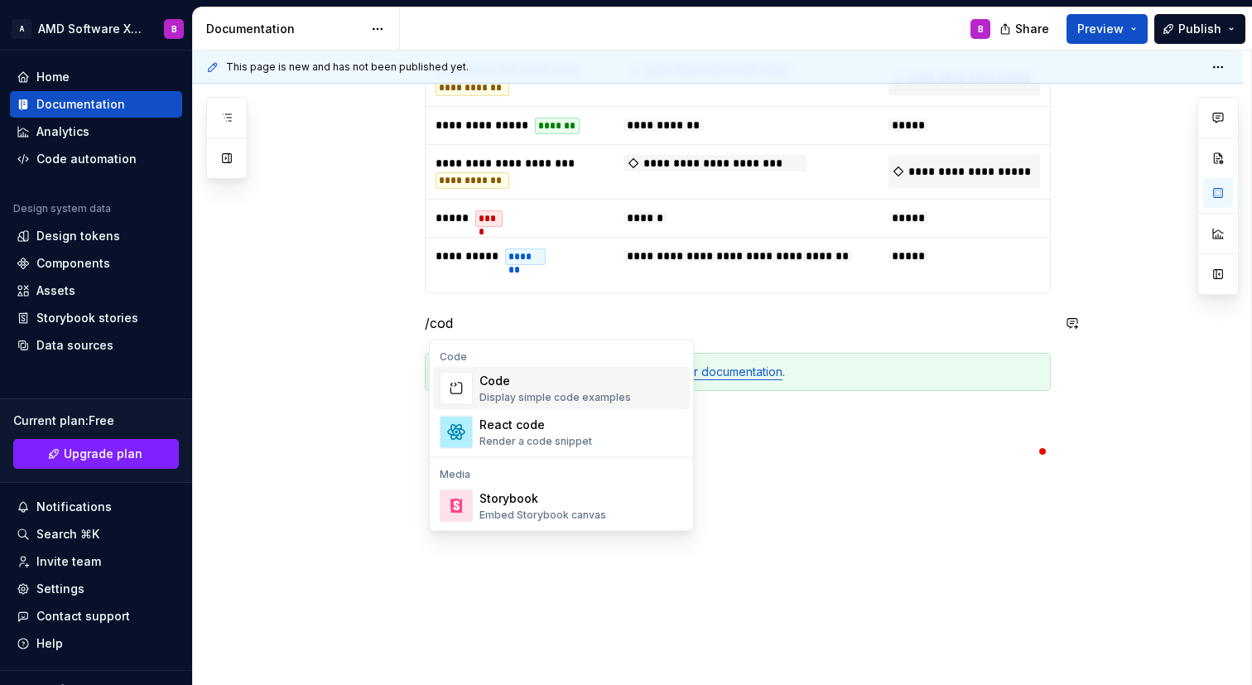
scroll to position [0, 0]
click at [541, 404] on div "Code Display simple code examples" at bounding box center [581, 388] width 204 height 33
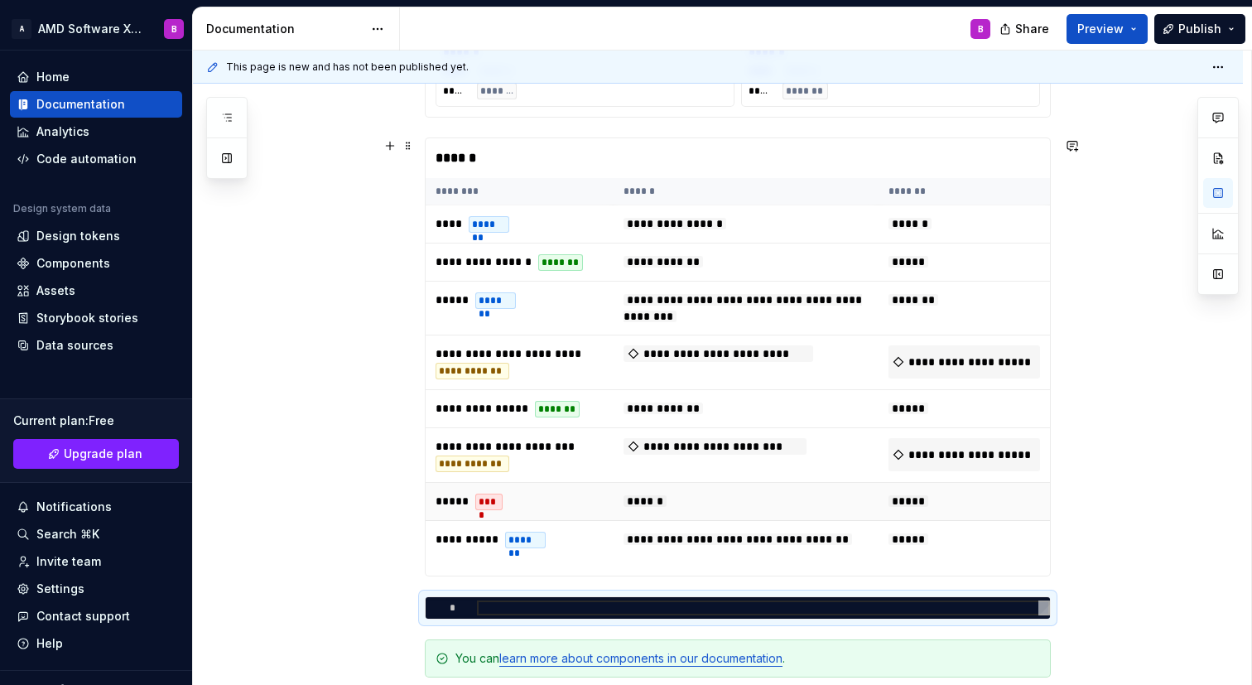
scroll to position [543, 0]
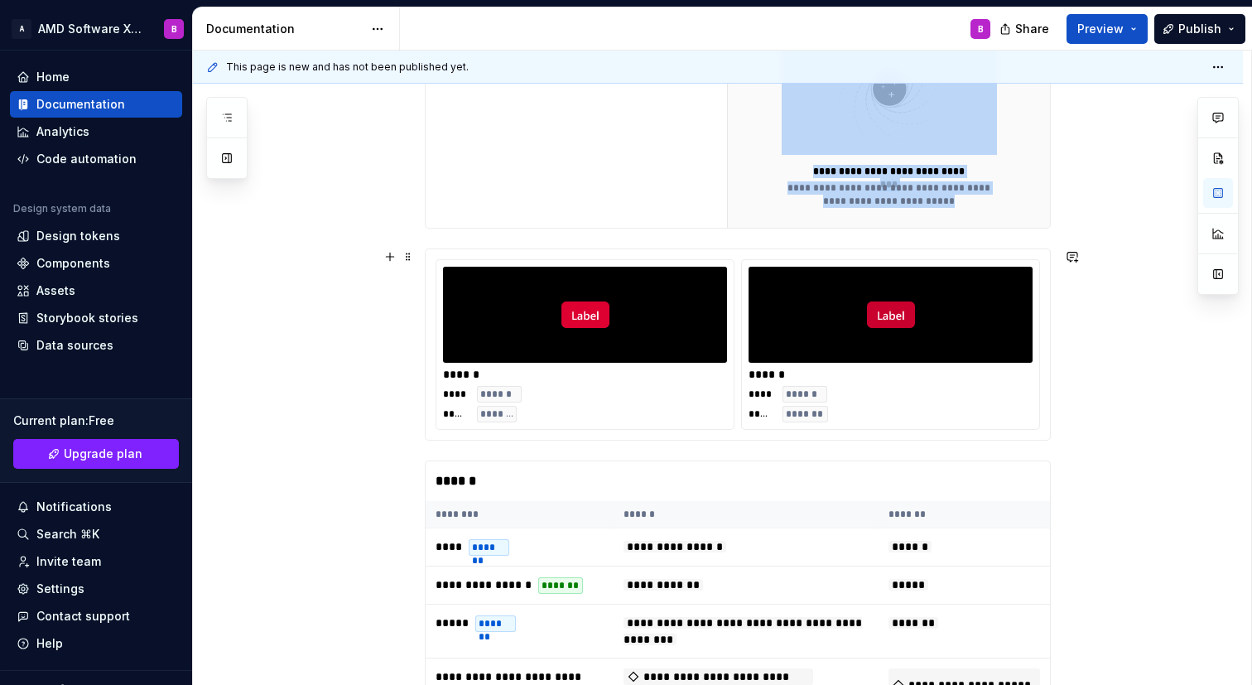
click at [583, 313] on img "To enrich screen reader interactions, please activate Accessibility in Grammarl…" at bounding box center [585, 314] width 48 height 83
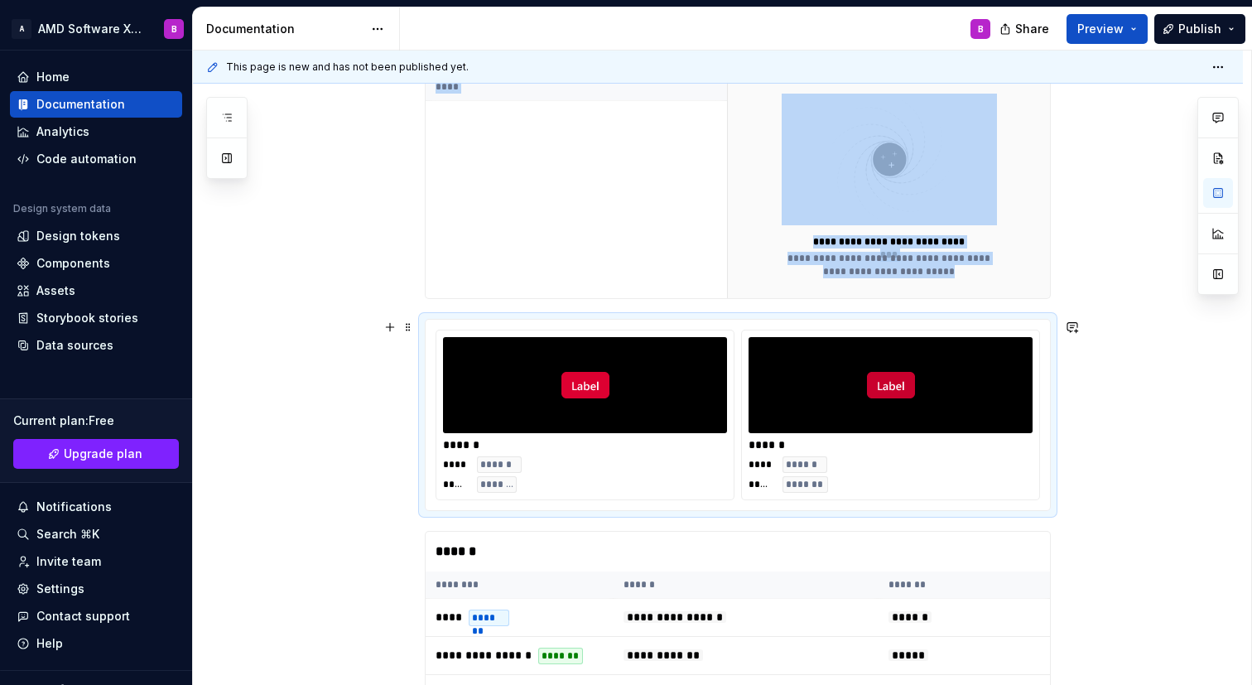
click at [761, 384] on div "To enrich screen reader interactions, please activate Accessibility in Grammarl…" at bounding box center [890, 385] width 284 height 96
click at [777, 339] on div "To enrich screen reader interactions, please activate Accessibility in Grammarl…" at bounding box center [890, 385] width 284 height 96
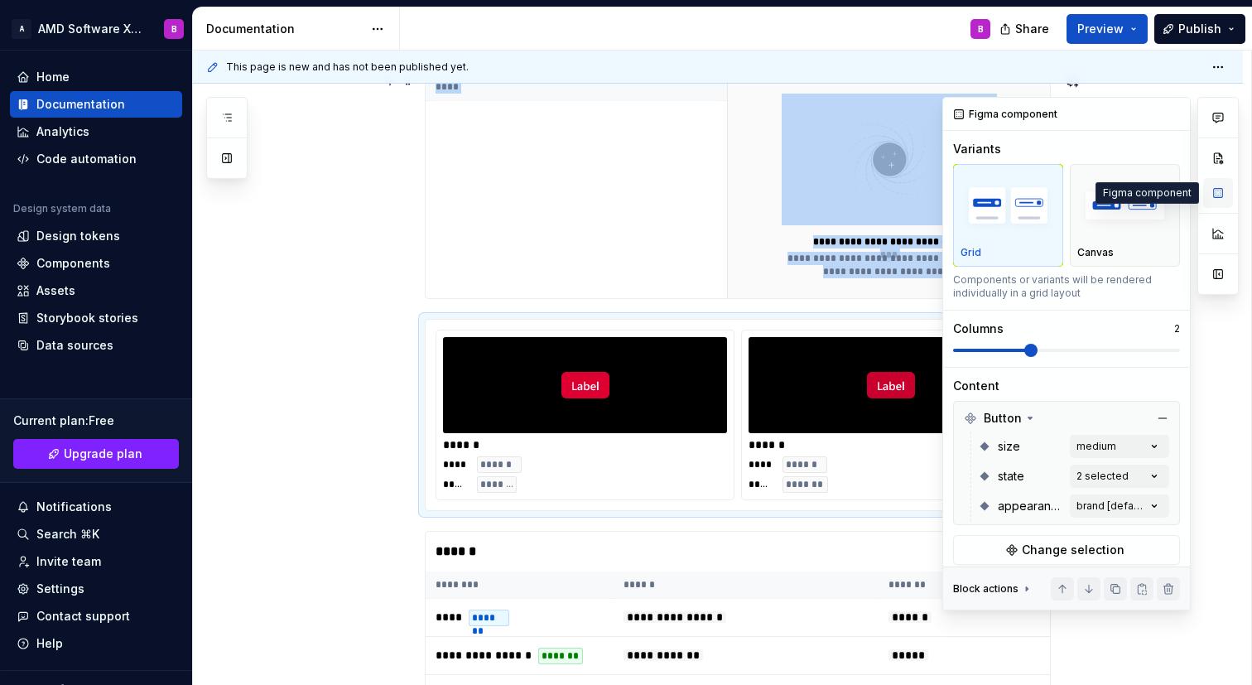
click at [1222, 194] on button "button" at bounding box center [1218, 193] width 30 height 30
type textarea "*"
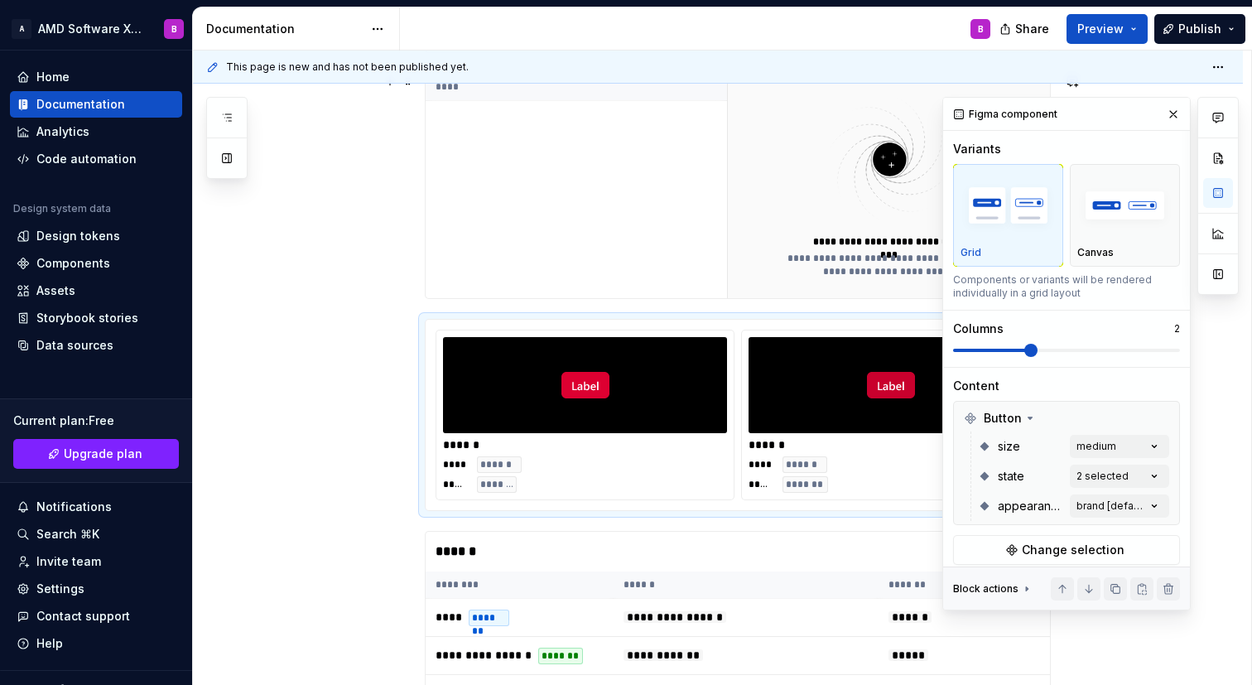
click at [1093, 117] on div "Figma component" at bounding box center [1066, 114] width 247 height 33
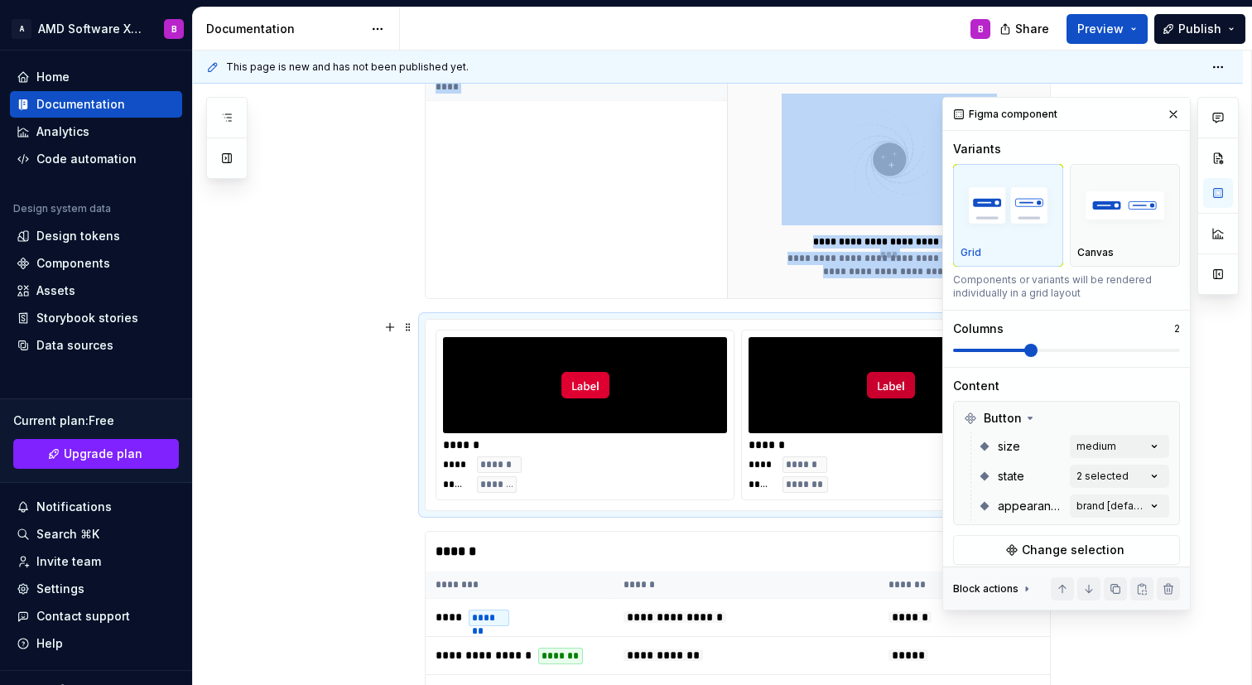
click at [862, 394] on div "To enrich screen reader interactions, please activate Accessibility in Grammarl…" at bounding box center [890, 385] width 284 height 96
click at [387, 420] on div "**********" at bounding box center [722, 367] width 1058 height 635
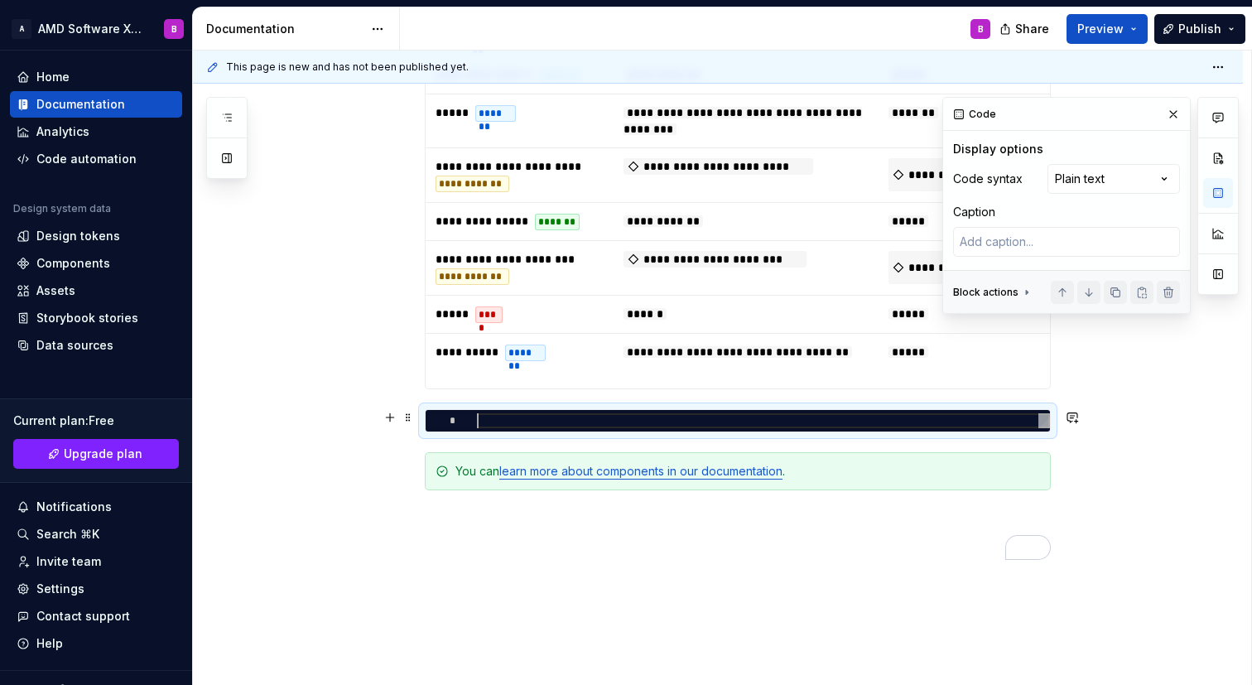
click at [585, 417] on div "To enrich screen reader interactions, please activate Accessibility in Grammarl…" at bounding box center [763, 420] width 573 height 15
click at [1221, 156] on button "button" at bounding box center [1218, 158] width 30 height 30
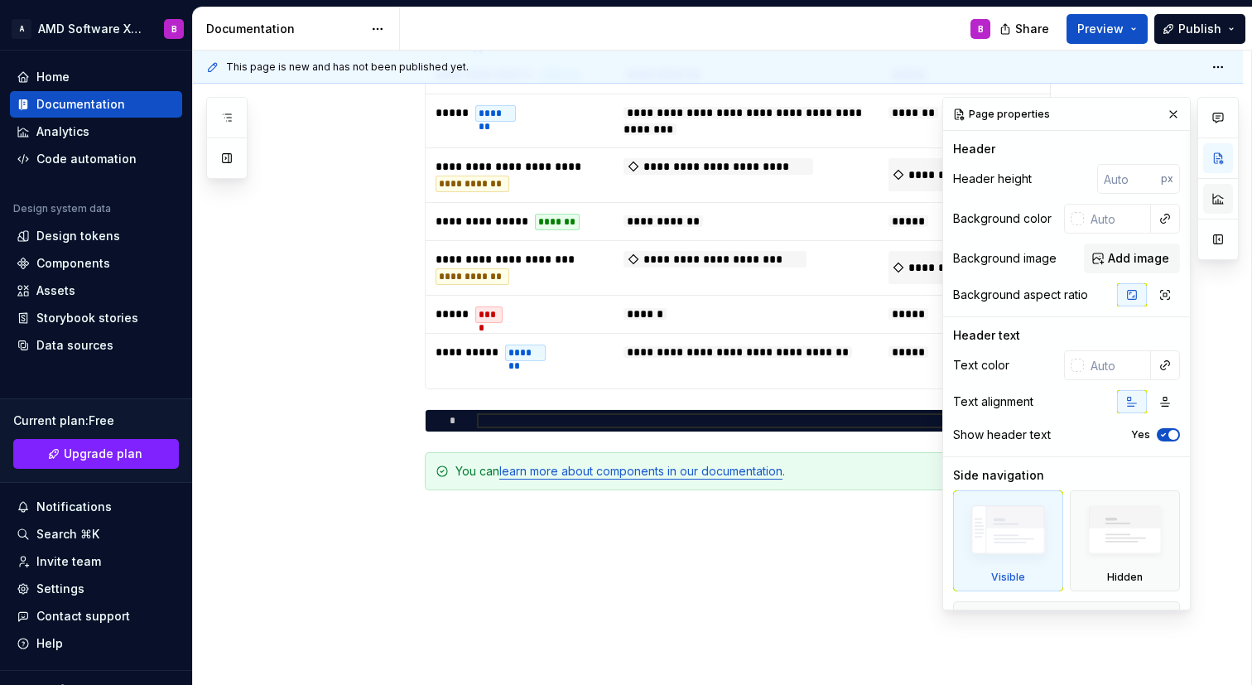
click at [1219, 190] on button "button" at bounding box center [1218, 199] width 30 height 30
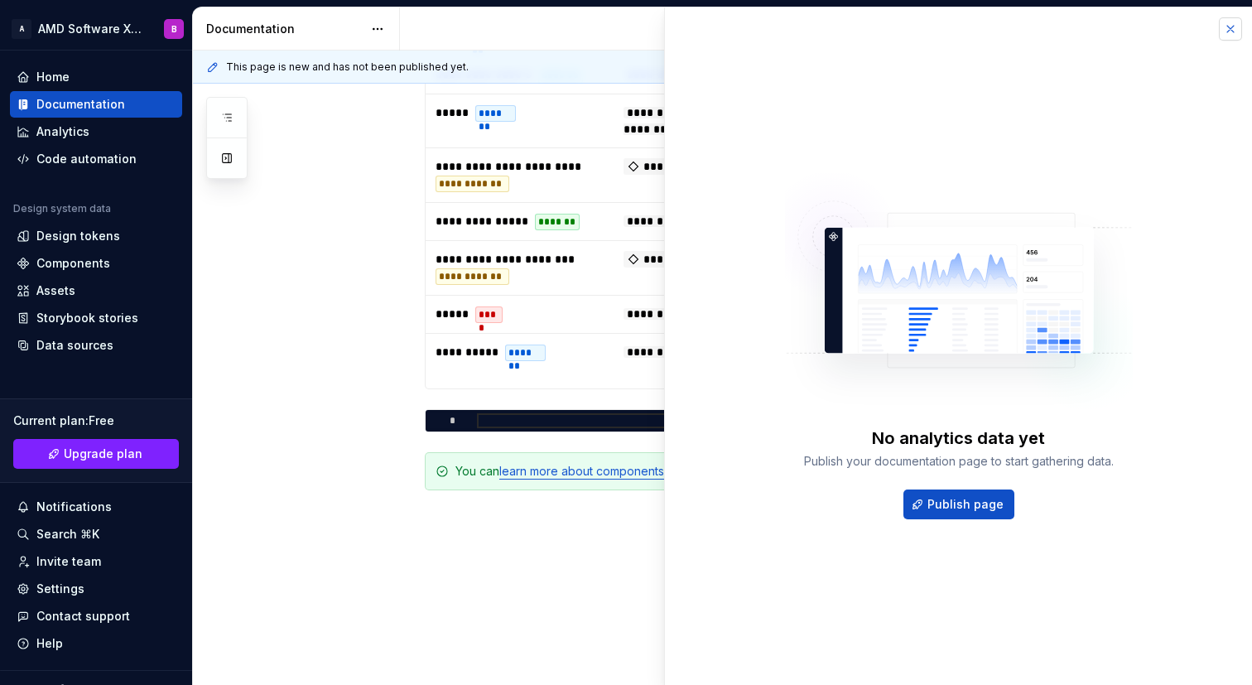
click at [1231, 26] on button "button" at bounding box center [1229, 28] width 23 height 23
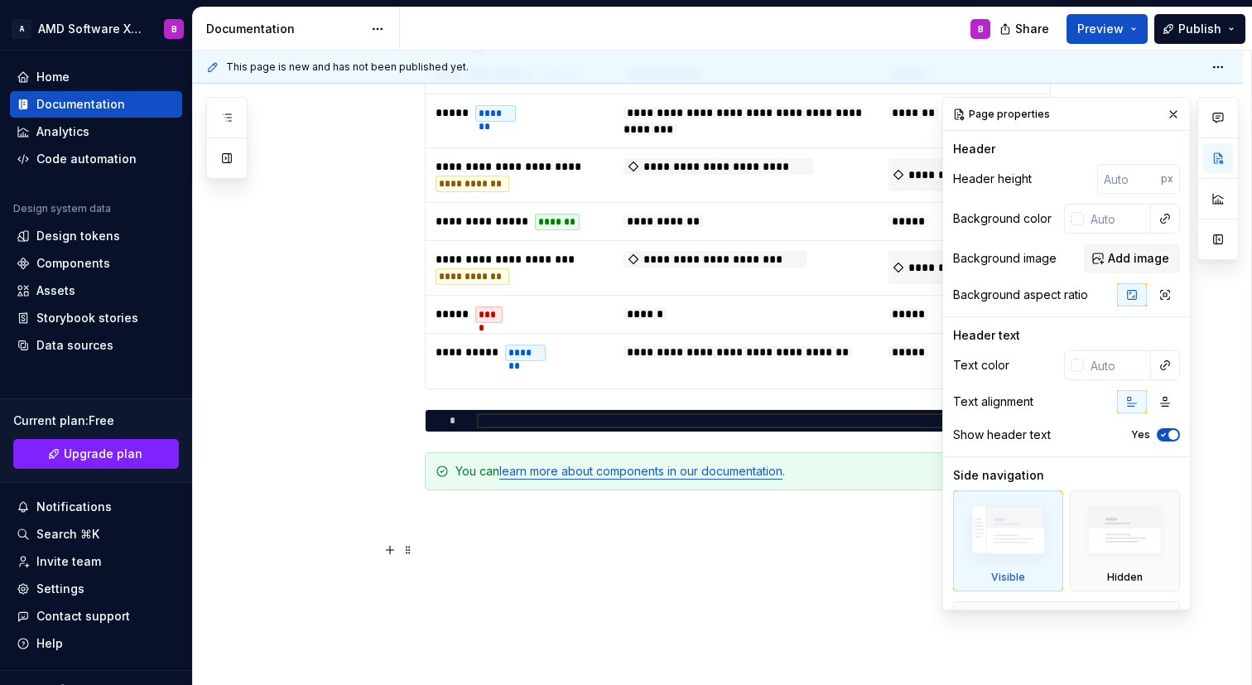
click at [732, 543] on p "To enrich screen reader interactions, please activate Accessibility in Grammarl…" at bounding box center [738, 550] width 626 height 20
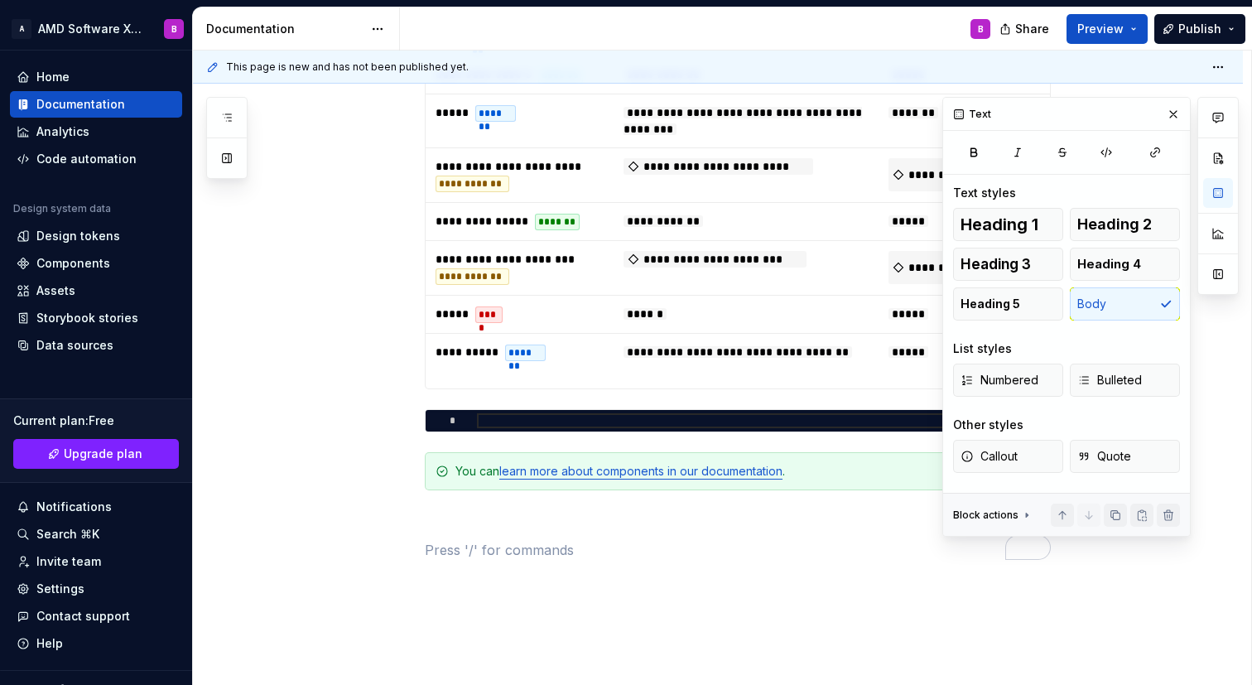
click at [346, 342] on div "**********" at bounding box center [718, 9] width 1050 height 1550
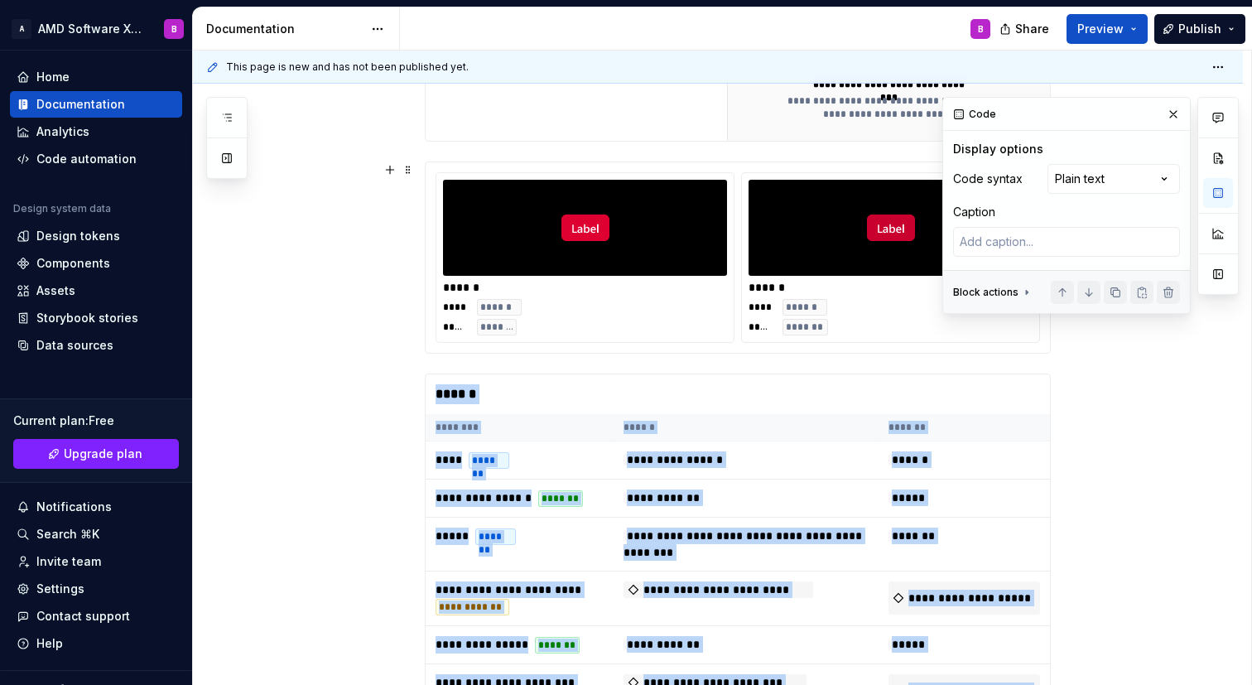
scroll to position [610, 0]
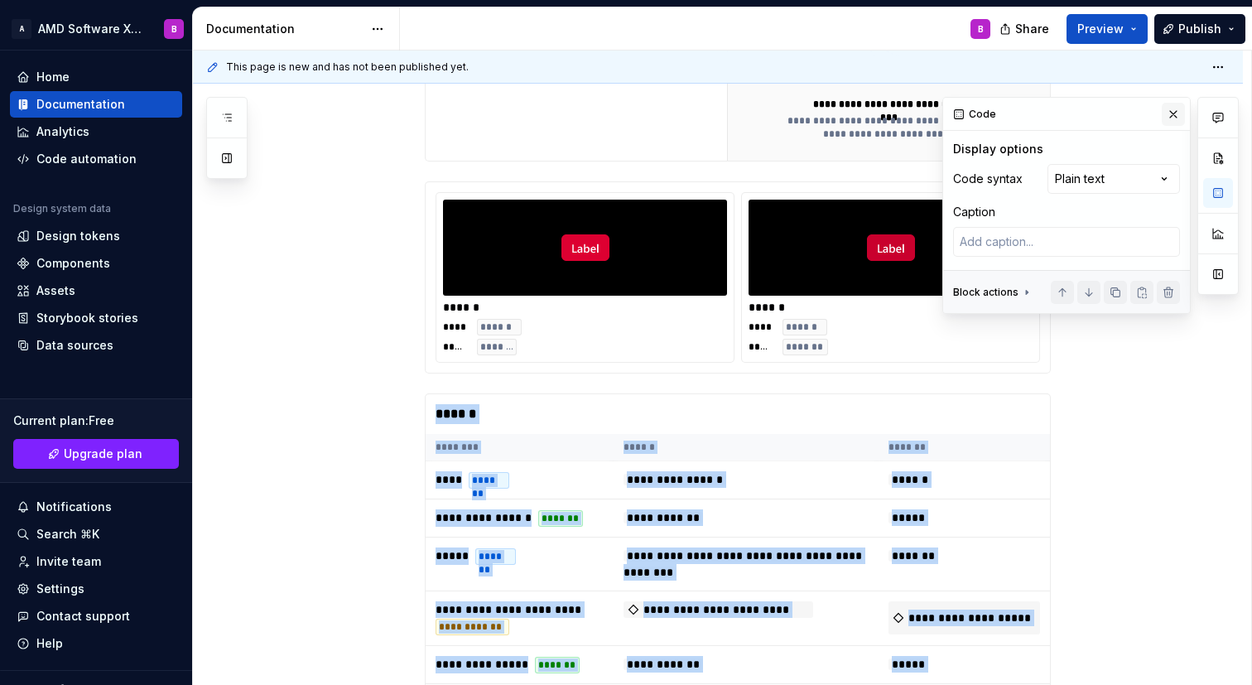
click at [1168, 113] on button "button" at bounding box center [1172, 114] width 23 height 23
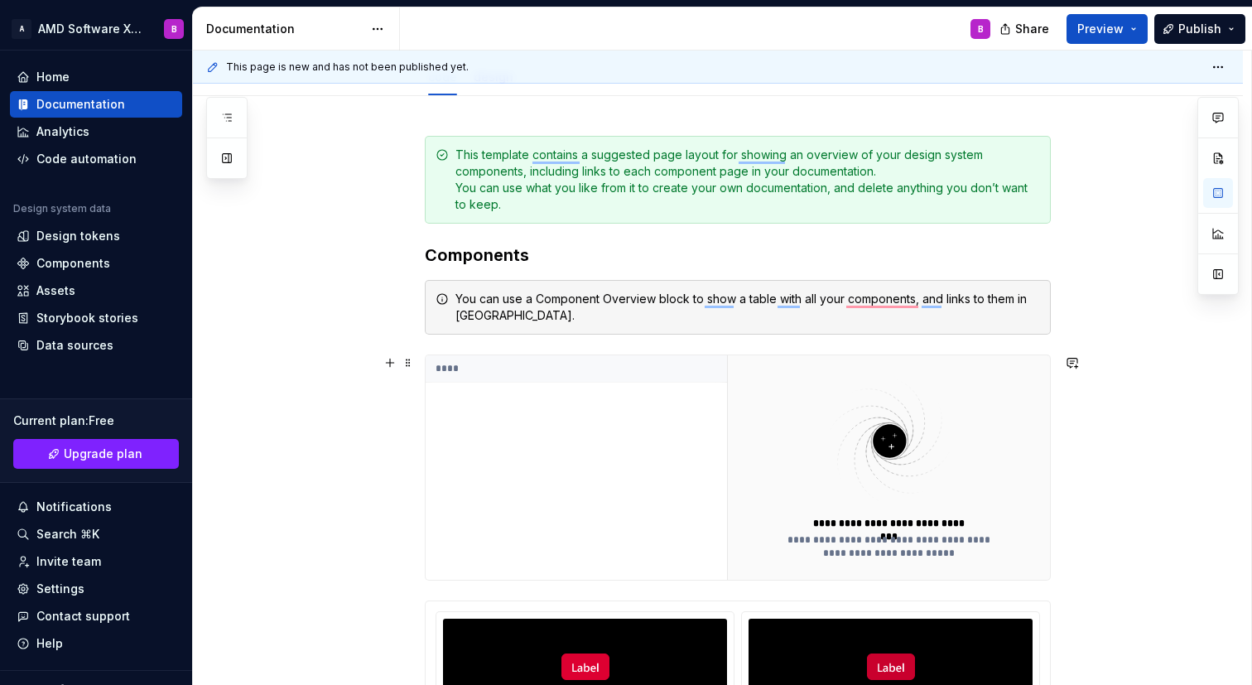
scroll to position [0, 0]
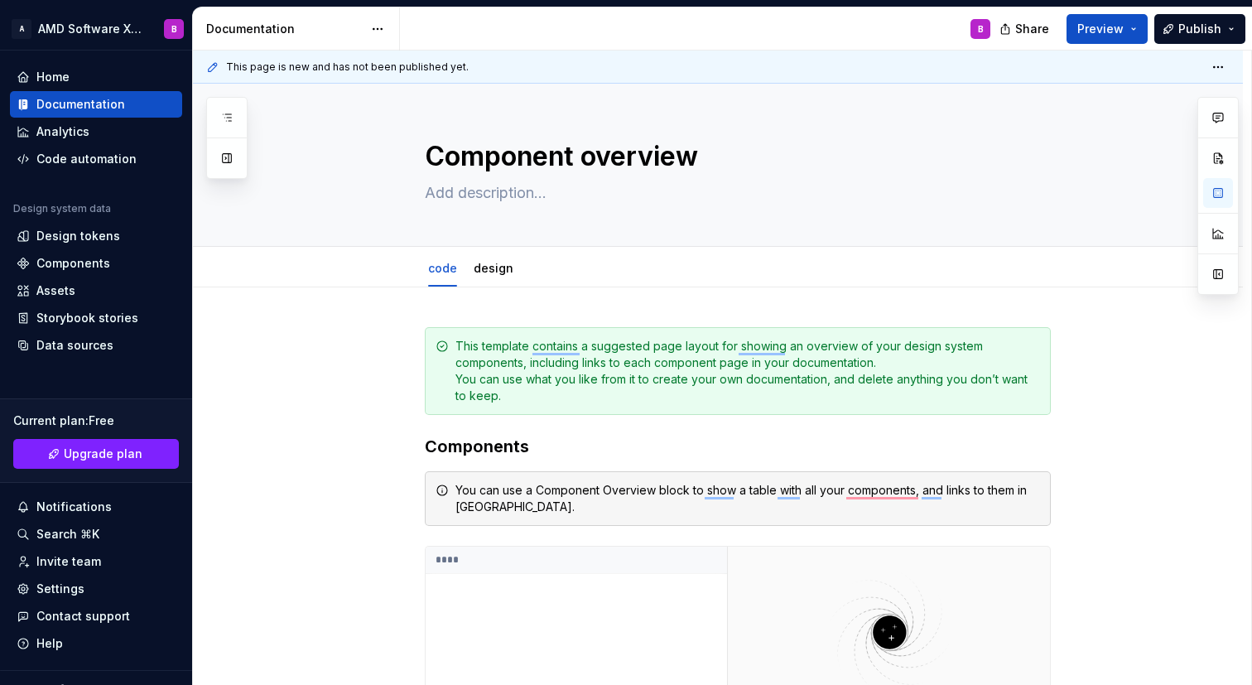
type textarea "*"
